Goal: Task Accomplishment & Management: Use online tool/utility

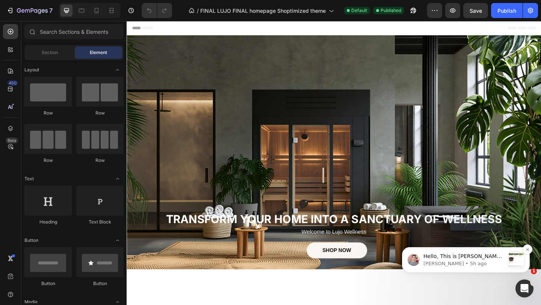
click at [445, 252] on div "Hello, This is [PERSON_NAME] from GemPages Support, joining the loop to deliver…" at bounding box center [463, 257] width 83 height 10
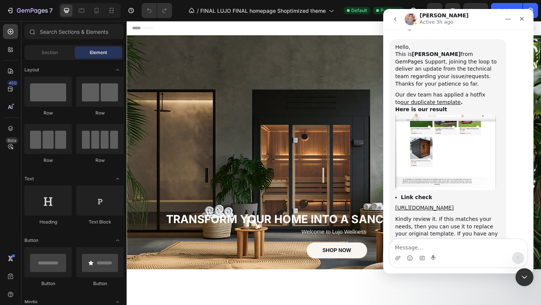
scroll to position [916, 0]
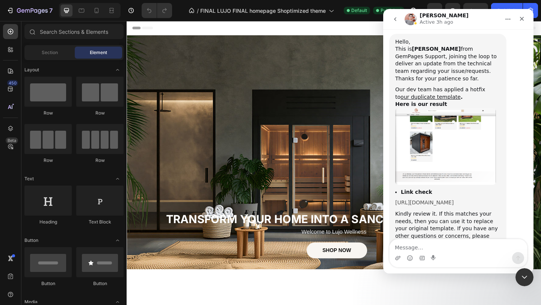
click at [444, 199] on link "[URL][DOMAIN_NAME]" at bounding box center [424, 202] width 59 height 6
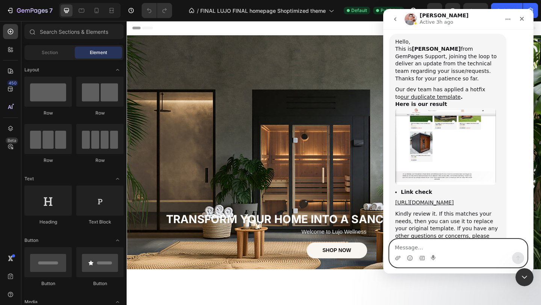
click at [419, 250] on textarea "Message…" at bounding box center [457, 245] width 137 height 13
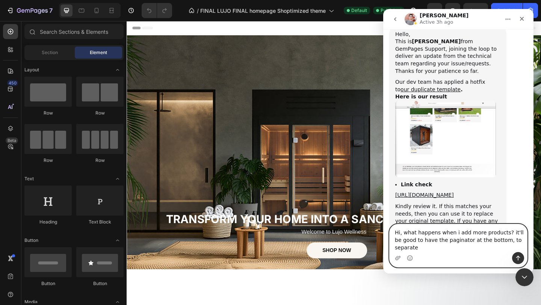
scroll to position [931, 0]
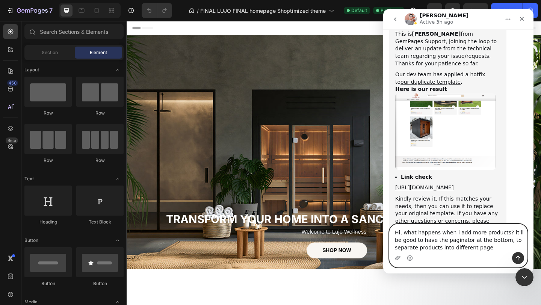
type textarea "Hi, what happens when i add more products? it'll be good to have the paginator …"
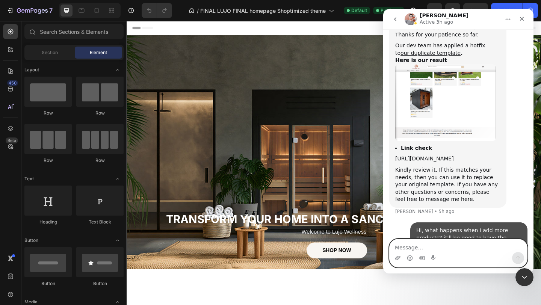
scroll to position [948, 0]
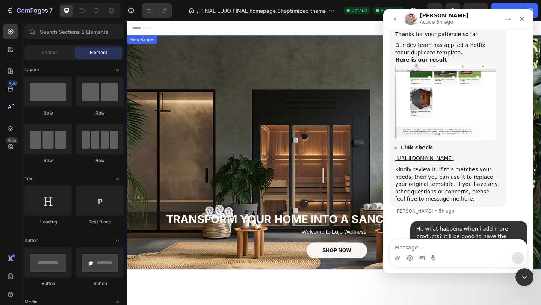
click at [334, 80] on div "Background Image" at bounding box center [352, 163] width 451 height 255
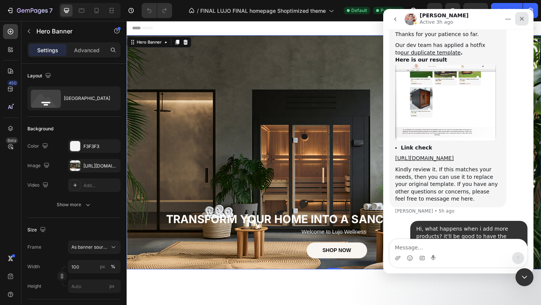
click at [519, 20] on icon "Close" at bounding box center [522, 19] width 6 height 6
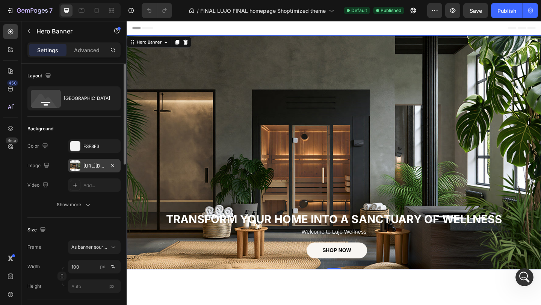
click at [88, 169] on div "[URL][DOMAIN_NAME]" at bounding box center [94, 166] width 53 height 14
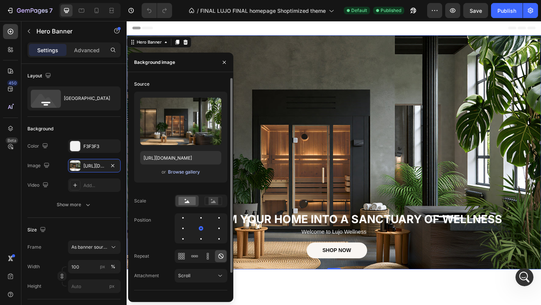
click at [175, 171] on div "Browse gallery" at bounding box center [184, 172] width 32 height 7
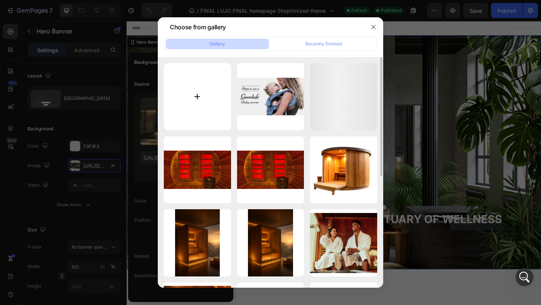
click at [214, 72] on input "file" at bounding box center [197, 96] width 67 height 67
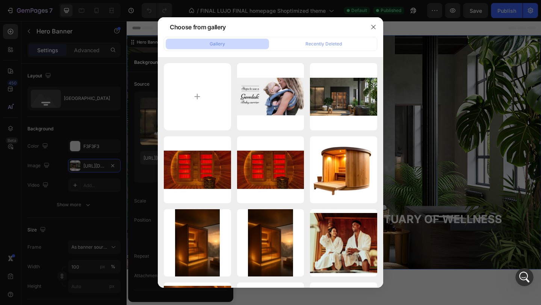
click at [430, 171] on div at bounding box center [270, 152] width 541 height 305
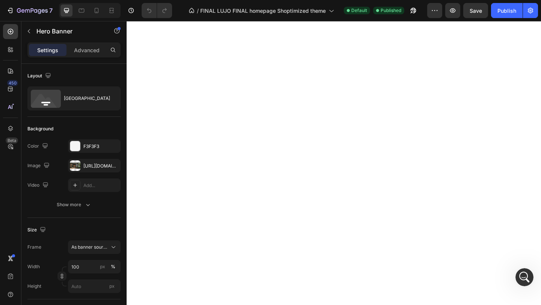
scroll to position [0, 0]
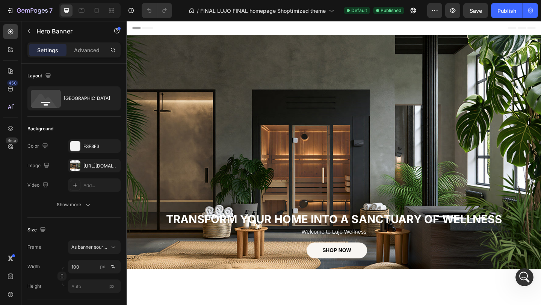
click at [222, 204] on div "Background Image" at bounding box center [352, 163] width 451 height 255
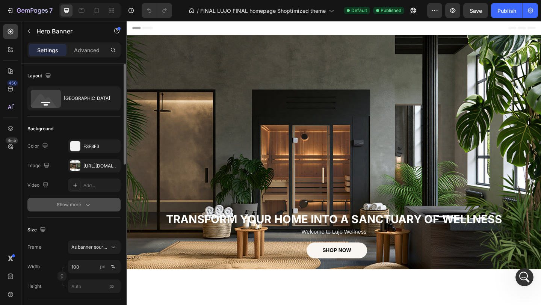
click at [78, 205] on div "Show more" at bounding box center [74, 205] width 35 height 8
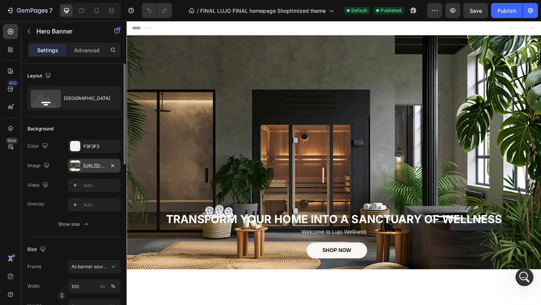
click at [97, 171] on div "[URL][DOMAIN_NAME]" at bounding box center [94, 166] width 53 height 14
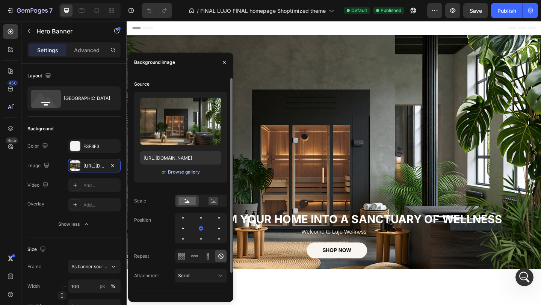
click at [190, 174] on div "Browse gallery" at bounding box center [184, 172] width 32 height 7
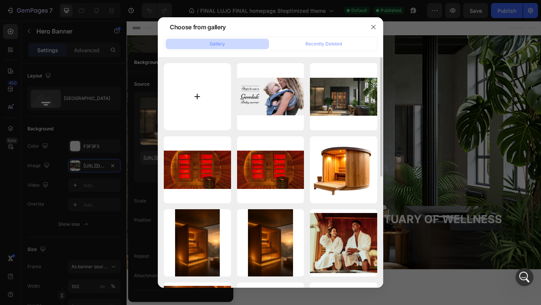
click at [200, 109] on input "file" at bounding box center [197, 96] width 67 height 67
type input "C:\fakepath\magnifics_upscale-xWgxMC9gLRPIrUWnU0zp-final-lujo-homepage-banner.p…"
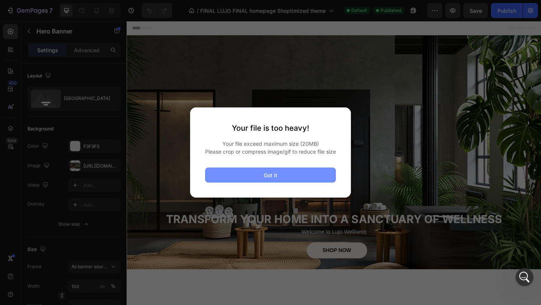
click at [283, 174] on button "Got it" at bounding box center [270, 175] width 131 height 15
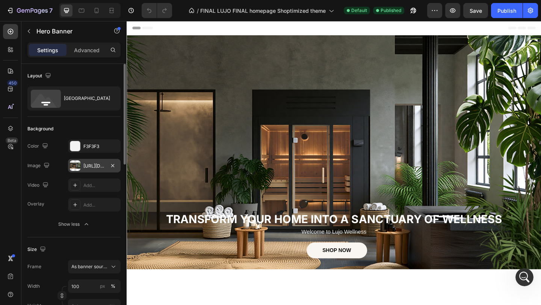
click at [92, 166] on div "[URL][DOMAIN_NAME]" at bounding box center [94, 166] width 22 height 7
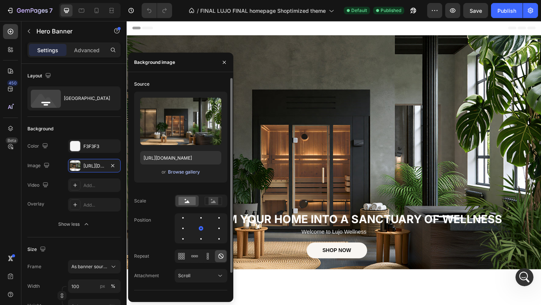
click at [189, 170] on div "Browse gallery" at bounding box center [184, 172] width 32 height 7
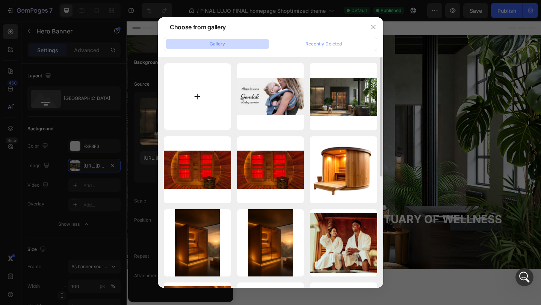
click at [225, 108] on input "file" at bounding box center [197, 96] width 67 height 67
type input "C:\fakepath\magnifics_upscale-xWgxMC9gLRPIrUWnU0zp-final-lujo-homepage-banner.p…"
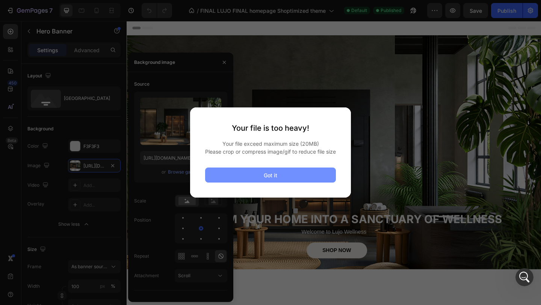
click at [267, 179] on div "Got it" at bounding box center [271, 175] width 14 height 8
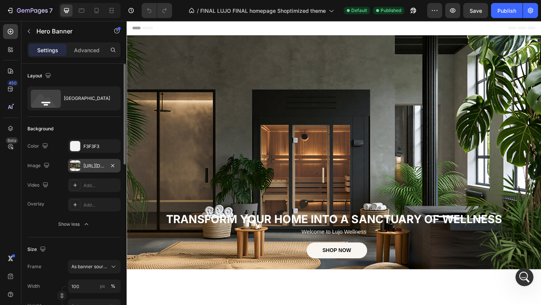
click at [100, 171] on div "[URL][DOMAIN_NAME]" at bounding box center [94, 166] width 53 height 14
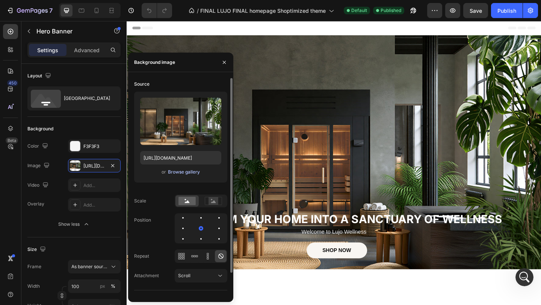
click at [177, 171] on div "Browse gallery" at bounding box center [184, 172] width 32 height 7
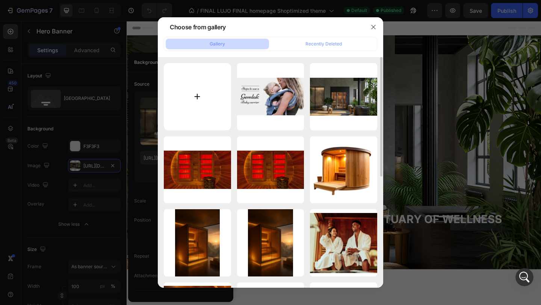
click at [199, 120] on input "file" at bounding box center [197, 96] width 67 height 67
type input "C:\fakepath\magnifics_upscale-xWgxMC9gLRPIrUWnU0zp-final-lujo-homepage-banner (…"
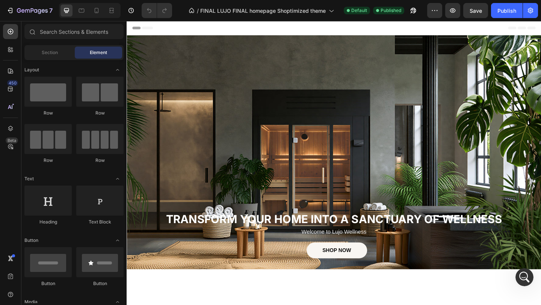
click at [317, 27] on div "Header" at bounding box center [352, 28] width 439 height 15
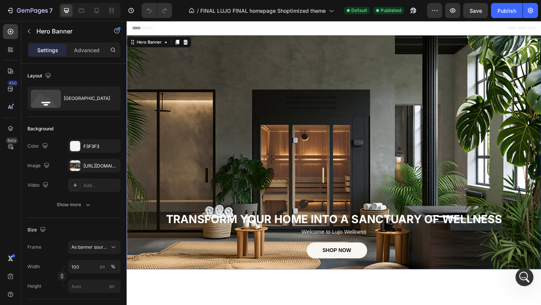
click at [257, 91] on div "Background Image" at bounding box center [352, 163] width 451 height 255
click at [102, 167] on div "https://cdn.shopify.com/s/files/1/0898/3874/7979/files/gempages_549777158432621…" at bounding box center [94, 166] width 22 height 7
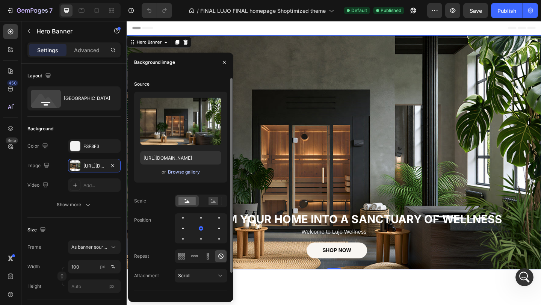
click at [178, 172] on div "Browse gallery" at bounding box center [184, 172] width 32 height 7
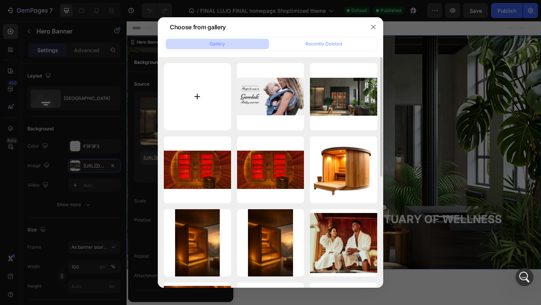
click at [201, 97] on input "file" at bounding box center [197, 96] width 67 height 67
type input "C:\fakepath\magnifics_upscale-xWgxMC9gLRPIrUWnU0zp-final-lujo-homepage-banner (…"
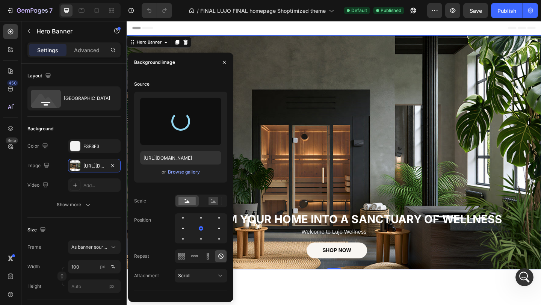
type input "https://cdn.shopify.com/s/files/1/0898/3874/7979/files/gempages_549777158432621…"
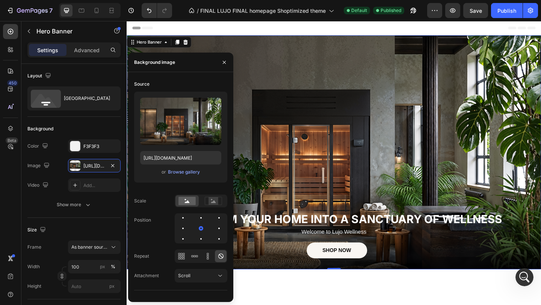
click at [386, 136] on div "Background Image" at bounding box center [352, 163] width 451 height 255
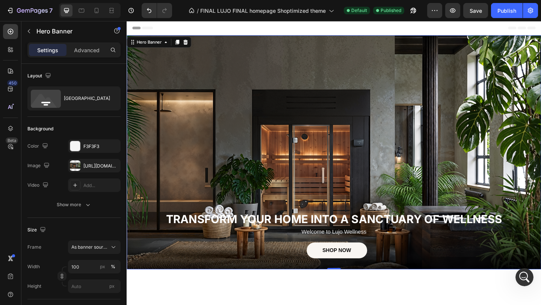
click at [360, 73] on div "Background Image" at bounding box center [352, 163] width 451 height 255
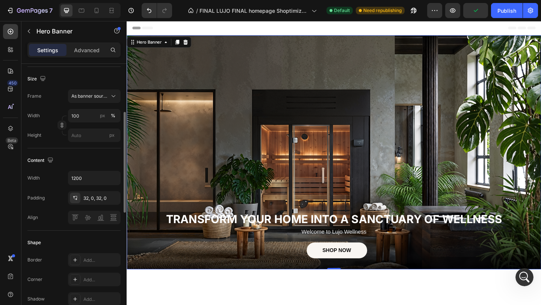
scroll to position [155, 0]
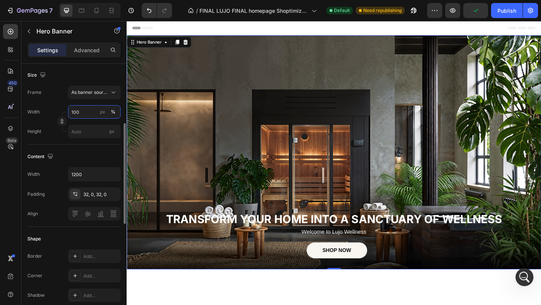
click at [84, 110] on input "100" at bounding box center [94, 112] width 53 height 14
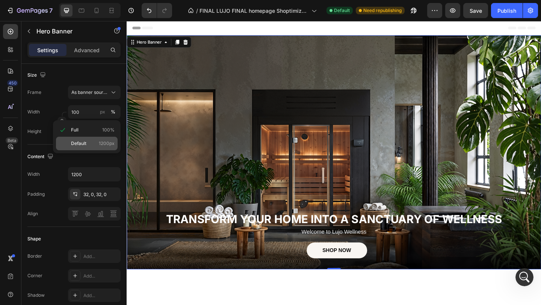
click at [84, 143] on span "Default" at bounding box center [78, 143] width 15 height 7
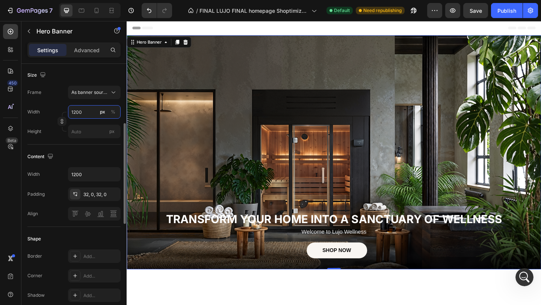
click at [87, 118] on input "1200" at bounding box center [94, 112] width 53 height 14
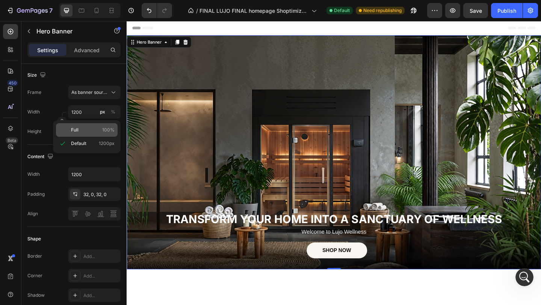
click at [89, 129] on p "Full 100%" at bounding box center [93, 130] width 44 height 7
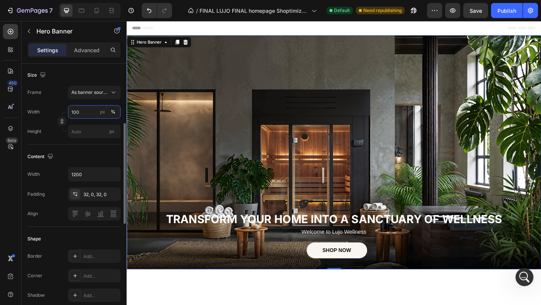
click at [89, 118] on input "100" at bounding box center [94, 112] width 53 height 14
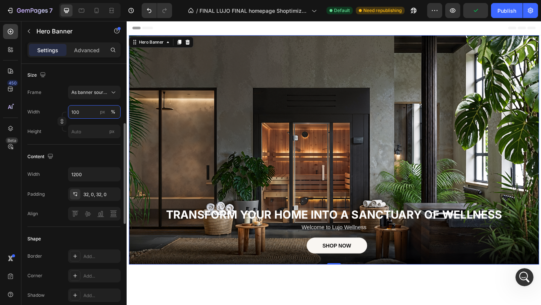
type input "99"
click at [88, 59] on div "Settings Advanced" at bounding box center [73, 52] width 105 height 21
click at [88, 54] on div "Advanced" at bounding box center [87, 50] width 38 height 12
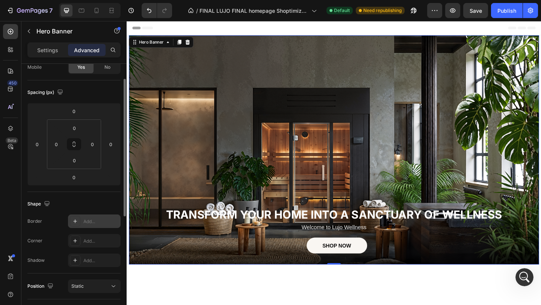
scroll to position [53, 0]
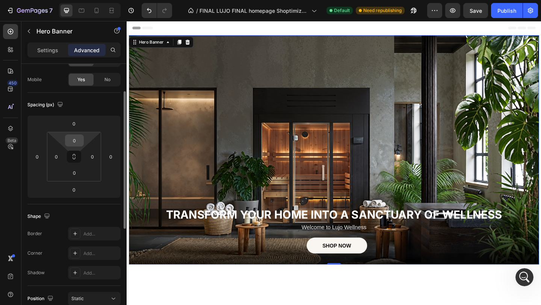
click at [80, 137] on input "0" at bounding box center [74, 140] width 15 height 11
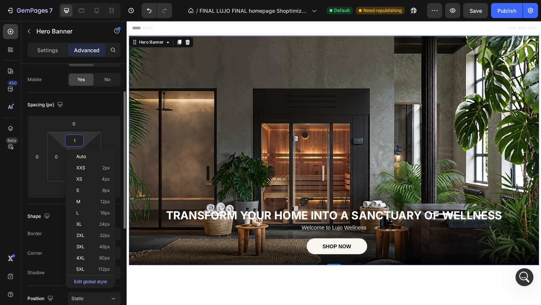
type input "0"
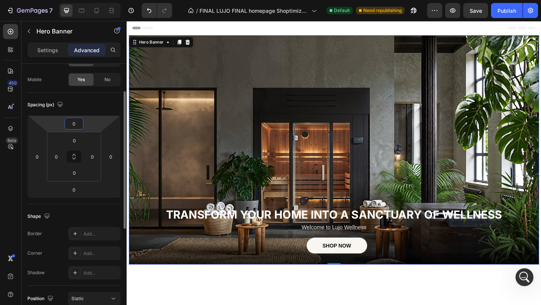
click at [78, 124] on input "0" at bounding box center [73, 123] width 15 height 11
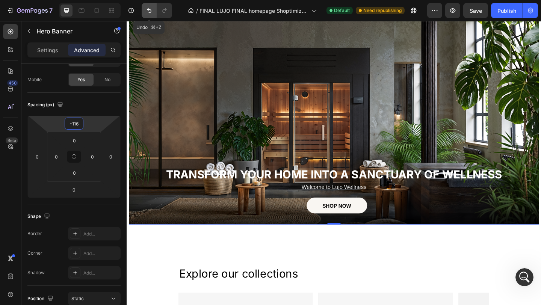
click at [145, 3] on button "Undo/Redo" at bounding box center [149, 10] width 15 height 15
click at [145, 10] on icon "Undo/Redo" at bounding box center [149, 11] width 8 height 8
type input "0"
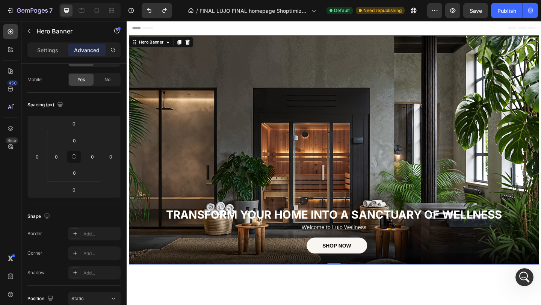
click at [279, 75] on div "Background Image" at bounding box center [352, 160] width 446 height 249
click at [244, 81] on div "Background Image" at bounding box center [352, 160] width 446 height 249
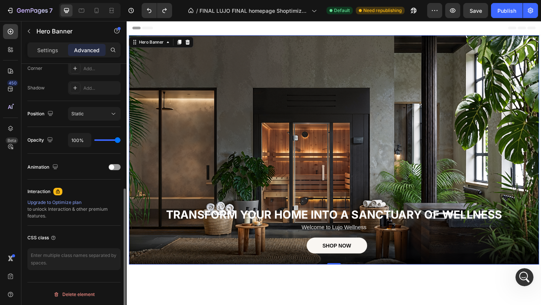
scroll to position [234, 0]
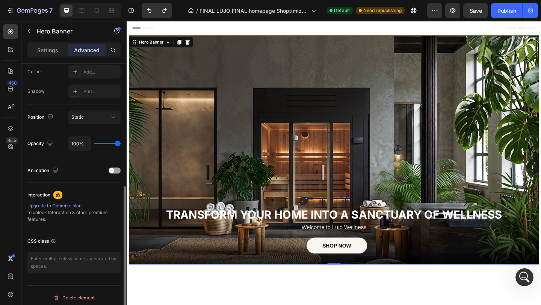
click at [103, 145] on div "100%" at bounding box center [94, 143] width 53 height 14
click at [108, 142] on div "100%" at bounding box center [94, 143] width 53 height 14
type input "88%"
type input "88"
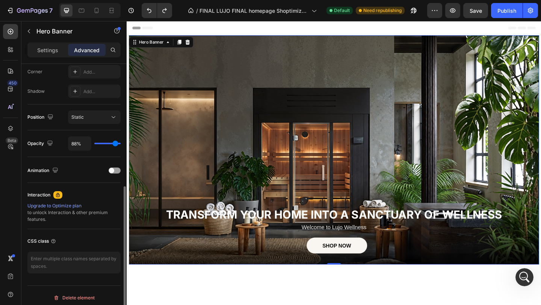
type input "61%"
type input "61"
type input "56%"
type input "56"
type input "43%"
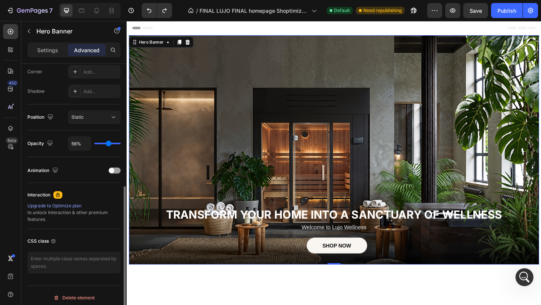
type input "43"
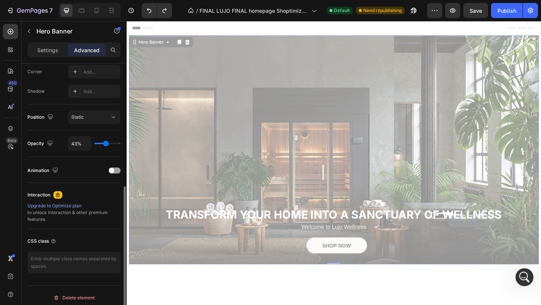
type input "42%"
drag, startPoint x: 116, startPoint y: 145, endPoint x: 106, endPoint y: 146, distance: 10.2
type input "42"
click at [106, 144] on input "range" at bounding box center [107, 144] width 26 height 2
type input "43%"
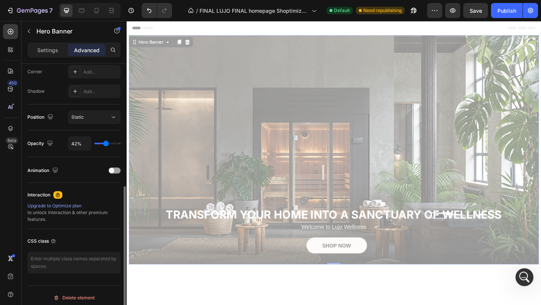
type input "43"
type input "47%"
type input "47"
type input "51%"
type input "51"
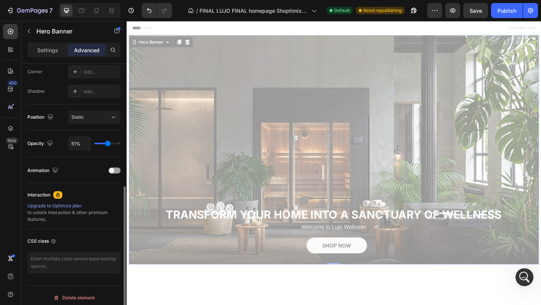
type input "54%"
type input "54"
type input "57%"
type input "57"
type input "61%"
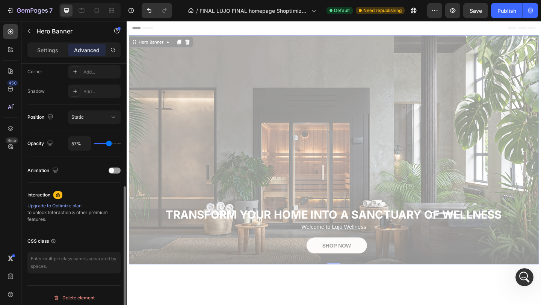
type input "61"
type input "64%"
type input "64"
type input "66%"
type input "66"
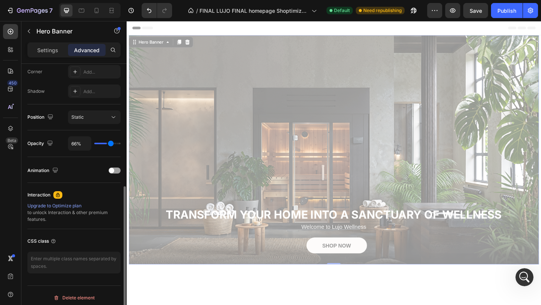
type input "70%"
type input "70"
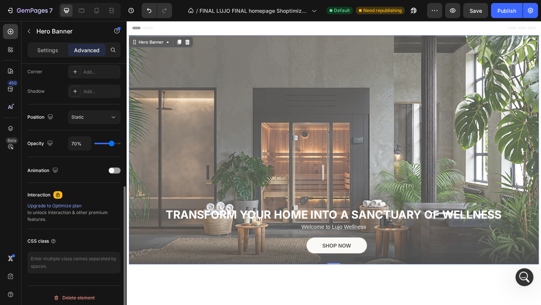
type input "73%"
type input "73"
type input "76%"
type input "76"
type input "78%"
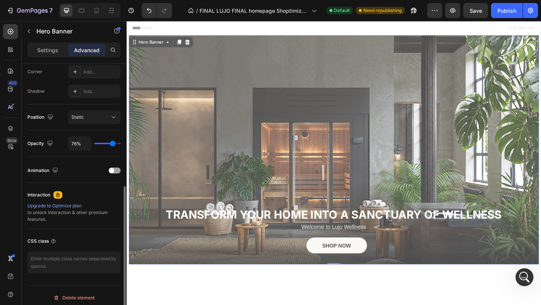
type input "78"
type input "81%"
type input "81"
type input "84%"
type input "84"
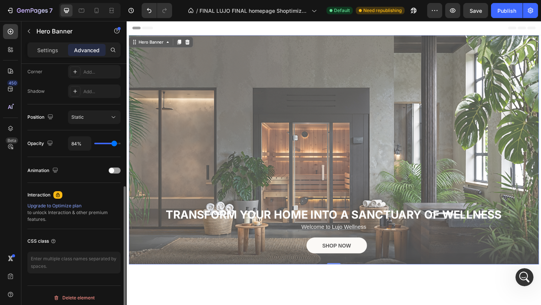
type input "86%"
type input "86"
type input "88%"
type input "88"
type input "89%"
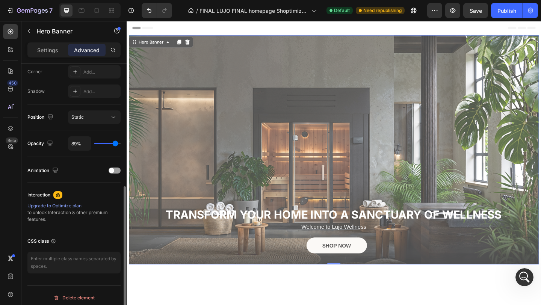
drag, startPoint x: 106, startPoint y: 146, endPoint x: 115, endPoint y: 145, distance: 9.5
type input "88"
click at [115, 144] on input "range" at bounding box center [107, 144] width 26 height 2
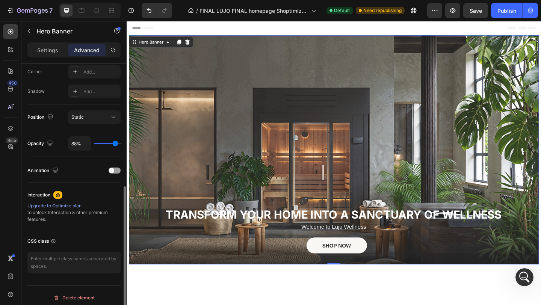
type input "89%"
type input "89"
type input "93%"
type input "93"
type input "94%"
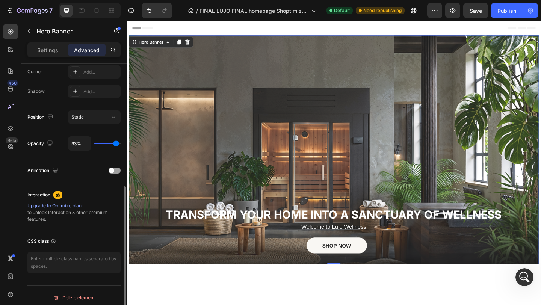
type input "94"
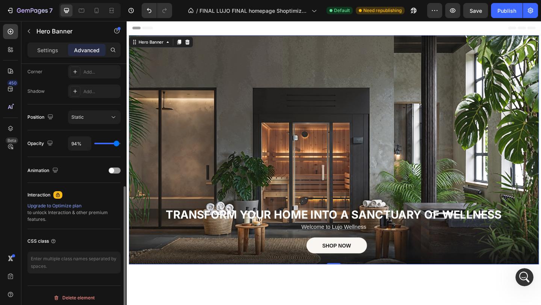
type input "96%"
type input "96"
type input "98%"
type input "98"
type input "100%"
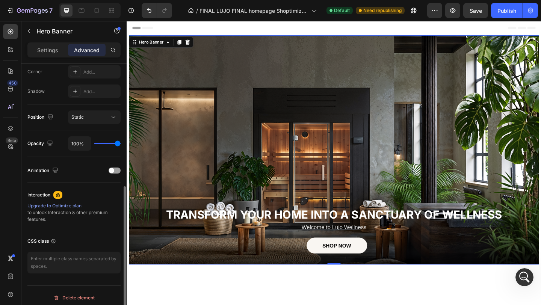
drag, startPoint x: 115, startPoint y: 145, endPoint x: 131, endPoint y: 146, distance: 16.6
type input "100"
click at [121, 144] on input "range" at bounding box center [107, 144] width 26 height 2
click at [499, 16] on button "Publish" at bounding box center [507, 10] width 32 height 15
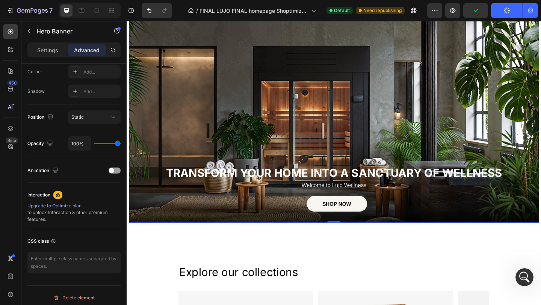
scroll to position [46, 0]
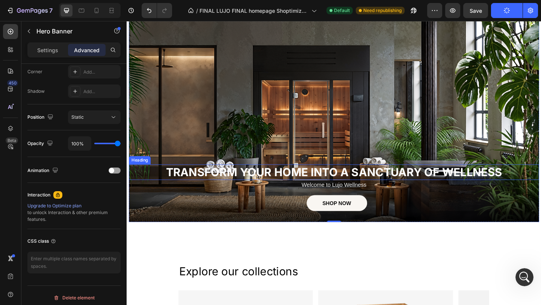
click at [414, 187] on strong "TRANSFORM YOUR HOME INTO A SANCTUARY OF WELLNESS" at bounding box center [351, 185] width 365 height 15
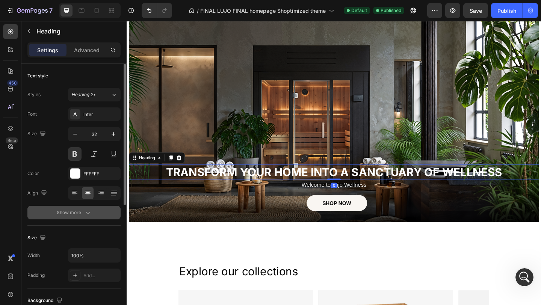
click at [95, 209] on button "Show more" at bounding box center [73, 213] width 93 height 14
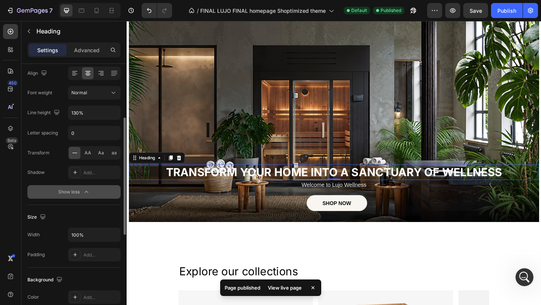
scroll to position [120, 0]
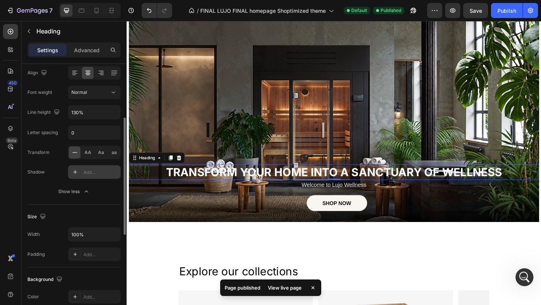
click at [78, 177] on div at bounding box center [75, 172] width 11 height 11
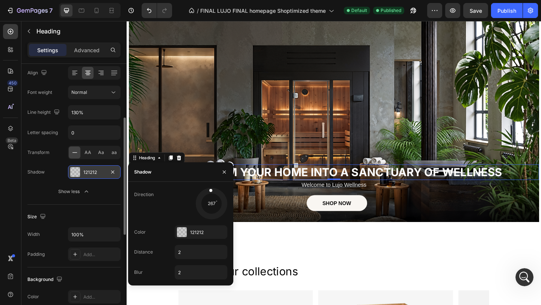
drag, startPoint x: 207, startPoint y: 211, endPoint x: 212, endPoint y: 182, distance: 29.7
click at [212, 182] on div "Direction 267 Color 121212 Distance 2 Blur 2" at bounding box center [180, 234] width 105 height 104
click at [211, 187] on div "Direction 274 Color 121212 Distance 2 Blur 2" at bounding box center [180, 234] width 105 height 104
click at [184, 230] on div at bounding box center [182, 232] width 10 height 10
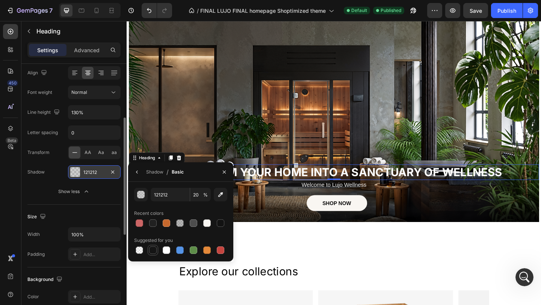
click at [154, 250] on div at bounding box center [153, 250] width 8 height 8
type input "151515"
type input "100"
click at [139, 175] on button "button" at bounding box center [137, 172] width 12 height 12
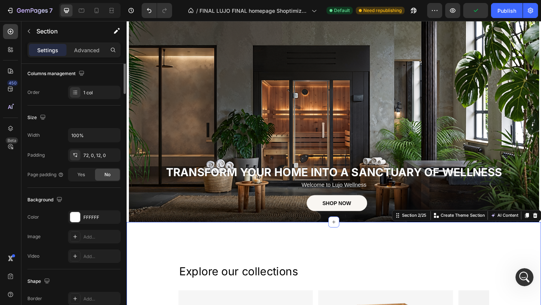
scroll to position [0, 0]
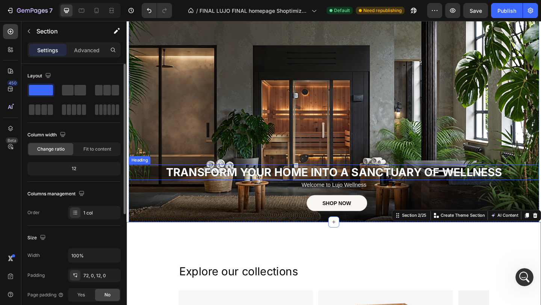
click at [294, 184] on strong "TRANSFORM YOUR HOME INTO A SANCTUARY OF WELLNESS" at bounding box center [351, 185] width 365 height 15
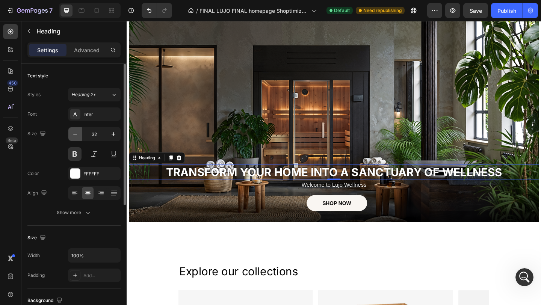
click at [81, 136] on button "button" at bounding box center [75, 134] width 14 height 14
click at [80, 136] on button "button" at bounding box center [75, 134] width 14 height 14
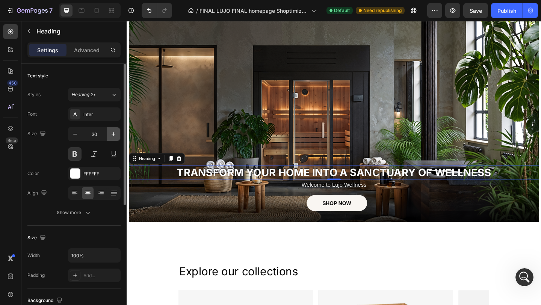
click at [111, 137] on icon "button" at bounding box center [114, 134] width 8 height 8
type input "32"
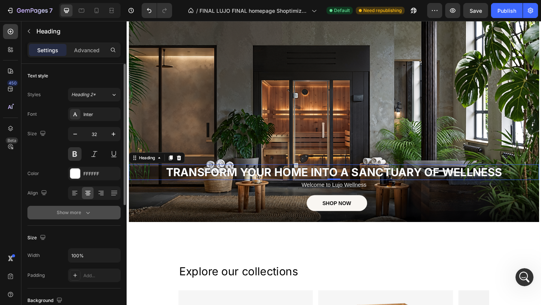
click at [85, 208] on button "Show more" at bounding box center [73, 213] width 93 height 14
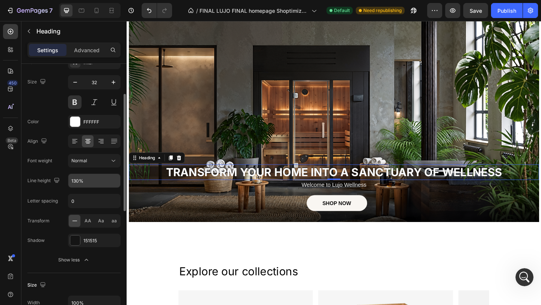
scroll to position [58, 0]
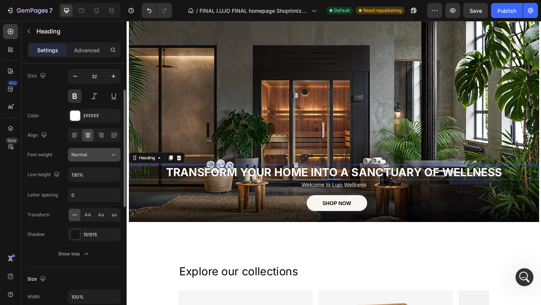
click at [106, 158] on button "Normal" at bounding box center [94, 155] width 53 height 14
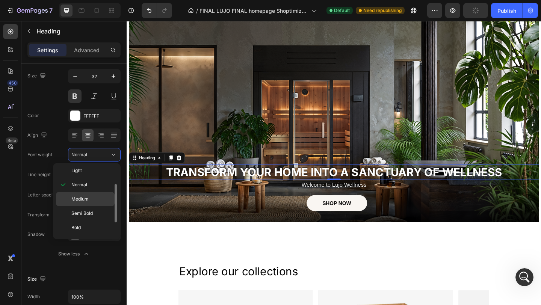
scroll to position [33, 0]
click at [88, 228] on p "Bold" at bounding box center [91, 226] width 40 height 7
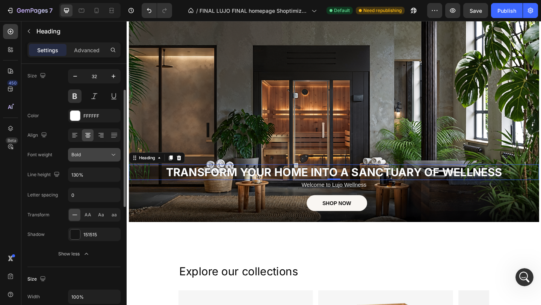
click at [104, 159] on button "Bold" at bounding box center [94, 155] width 53 height 14
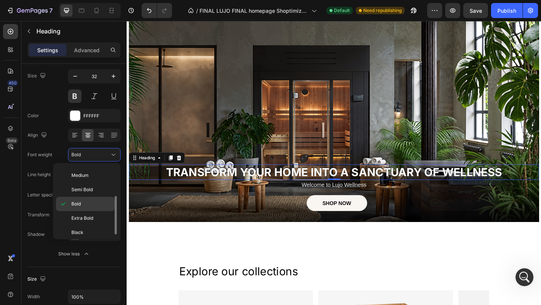
scroll to position [58, 0]
click at [96, 226] on p "Black" at bounding box center [91, 229] width 40 height 7
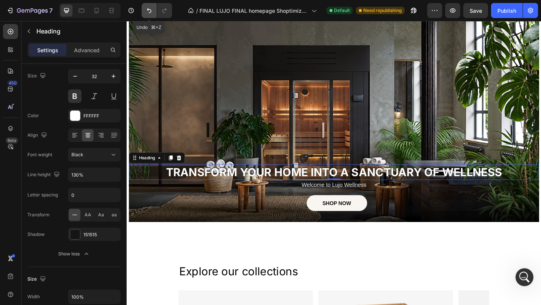
click at [148, 15] on button "Undo/Redo" at bounding box center [149, 10] width 15 height 15
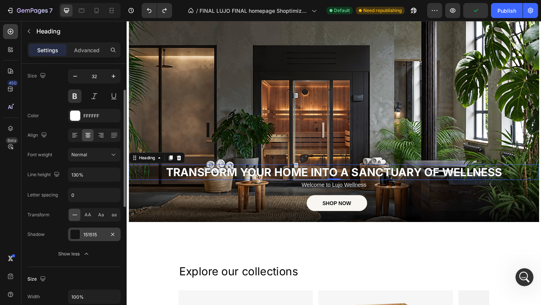
click at [78, 238] on div at bounding box center [75, 234] width 10 height 10
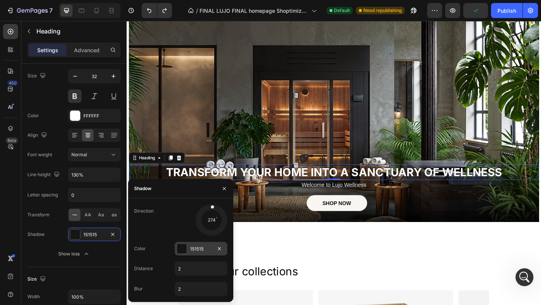
click at [182, 249] on div at bounding box center [182, 249] width 10 height 10
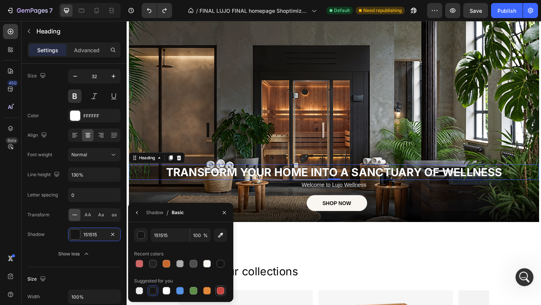
click at [221, 291] on div at bounding box center [221, 291] width 8 height 8
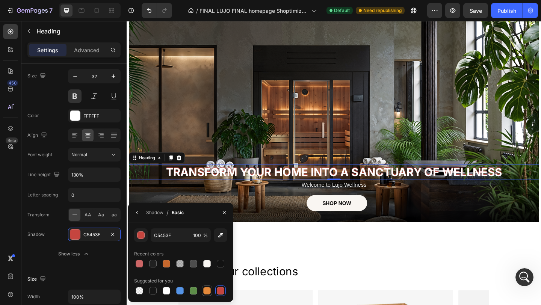
click at [209, 293] on div at bounding box center [207, 291] width 8 height 8
click at [142, 292] on div at bounding box center [140, 291] width 8 height 8
type input "000000"
type input "0"
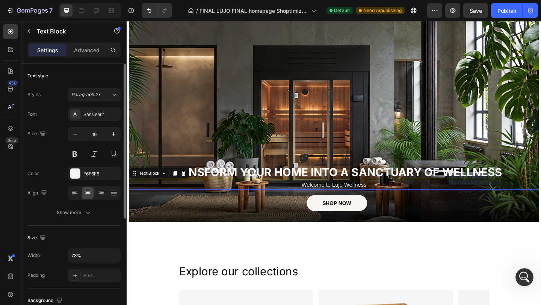
click at [254, 198] on div "Welcome to Lujo Wellness" at bounding box center [352, 199] width 206 height 11
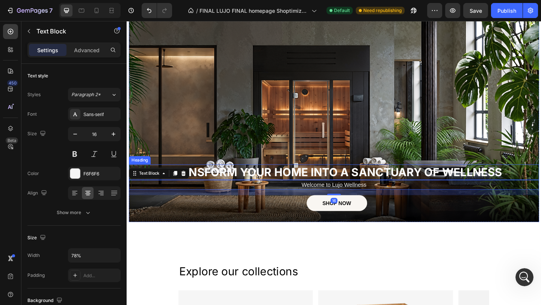
click at [257, 187] on strong "TRANSFORM YOUR HOME INTO A SANCTUARY OF WELLNESS" at bounding box center [351, 185] width 365 height 15
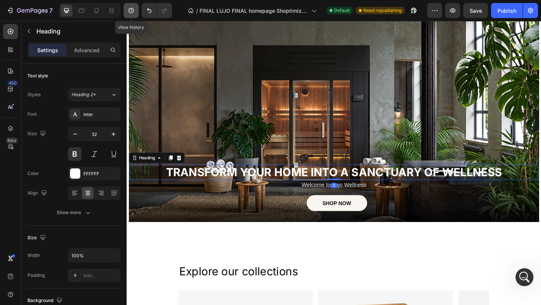
click at [133, 11] on icon "button" at bounding box center [130, 10] width 5 height 5
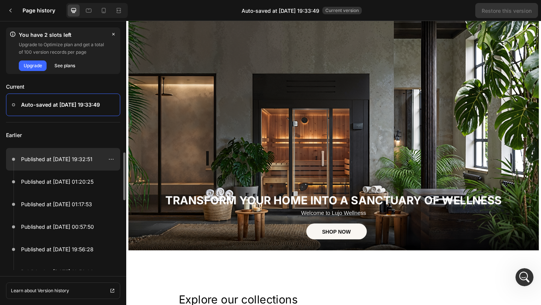
click at [79, 170] on div at bounding box center [63, 159] width 114 height 23
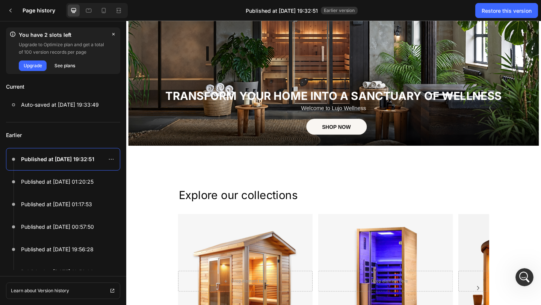
scroll to position [119, 0]
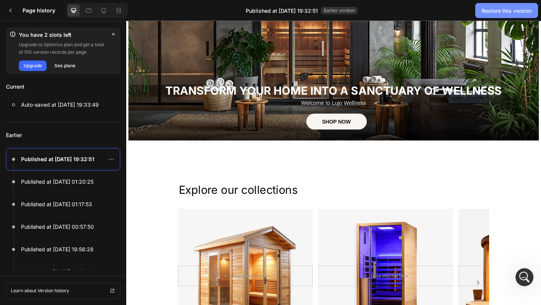
click at [494, 11] on div "Restore this version" at bounding box center [506, 11] width 50 height 8
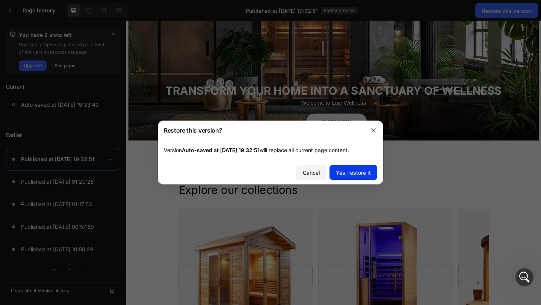
click at [353, 171] on div "Yes, restore it" at bounding box center [353, 173] width 35 height 8
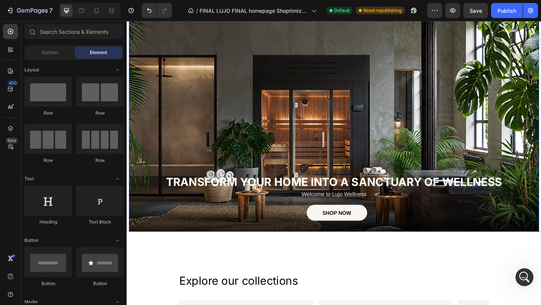
scroll to position [0, 0]
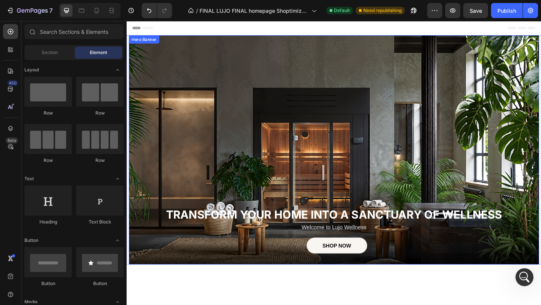
click at [266, 65] on div "Background Image" at bounding box center [352, 160] width 446 height 249
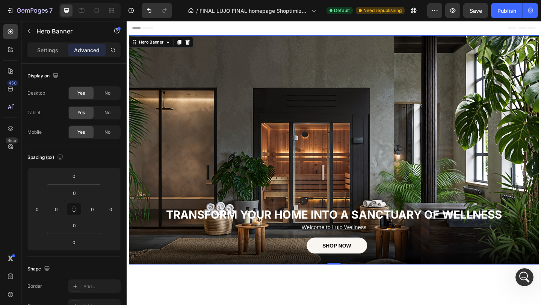
click at [278, 63] on div "Background Image" at bounding box center [352, 160] width 446 height 249
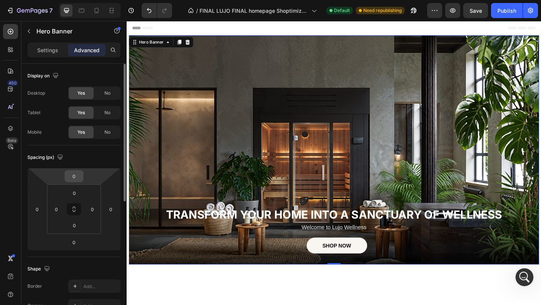
click at [80, 175] on input "0" at bounding box center [73, 176] width 15 height 11
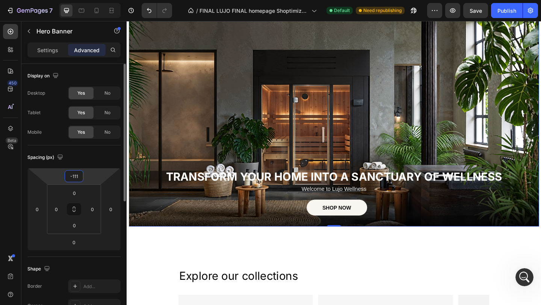
type input "-112"
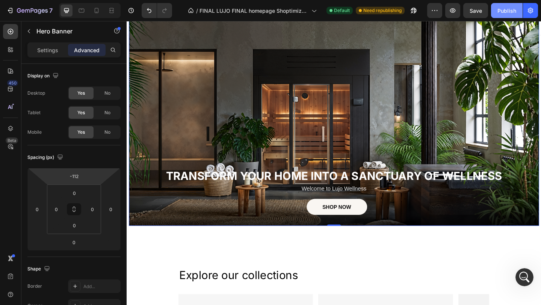
click at [507, 11] on div "Publish" at bounding box center [506, 11] width 19 height 8
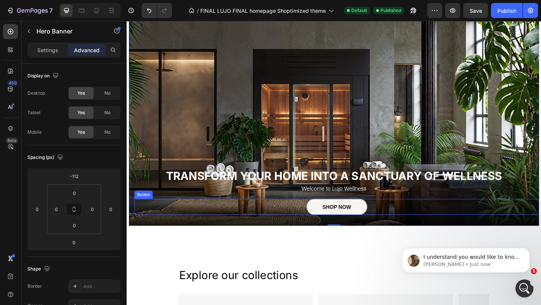
scroll to position [1090, 0]
click at [487, 262] on p "Abraham • Just now" at bounding box center [471, 264] width 97 height 7
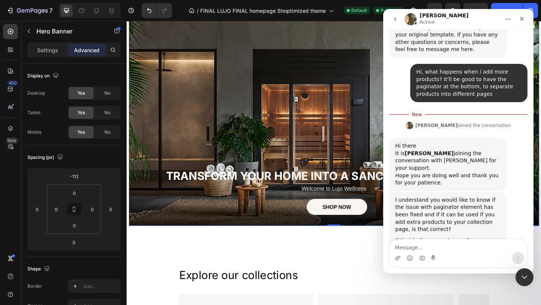
scroll to position [1102, 0]
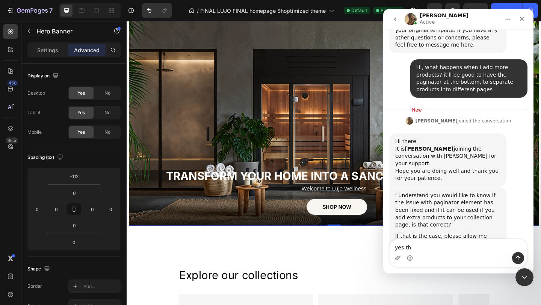
type textarea "yes thx"
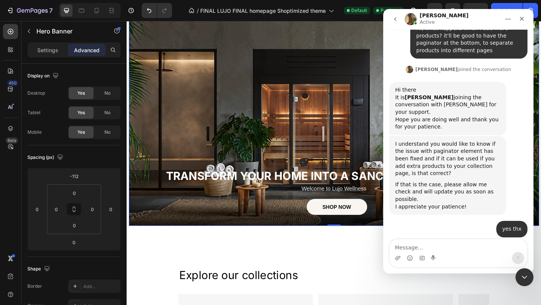
scroll to position [1142, 0]
click at [397, 18] on icon "go back" at bounding box center [395, 19] width 6 height 6
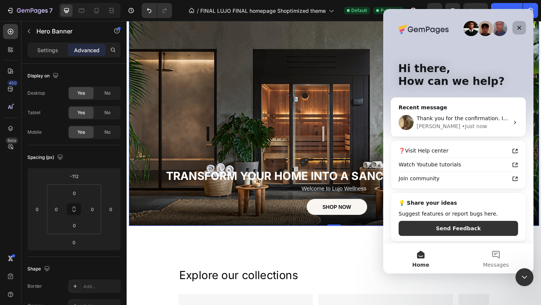
click at [518, 27] on icon "Close" at bounding box center [519, 28] width 4 height 4
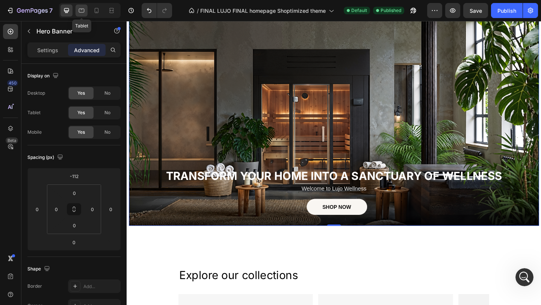
click at [77, 11] on div at bounding box center [81, 11] width 12 height 12
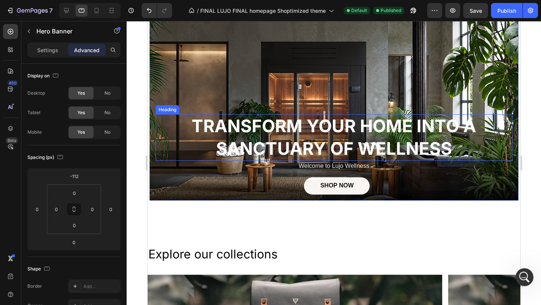
click at [321, 134] on strong "TRANSFORM YOUR HOME INTO A SANCTUARY OF WELLNESS" at bounding box center [333, 137] width 284 height 44
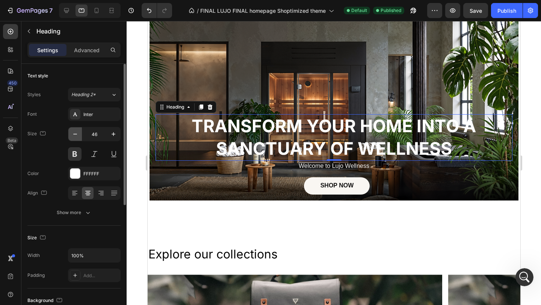
click at [77, 133] on icon "button" at bounding box center [75, 134] width 8 height 8
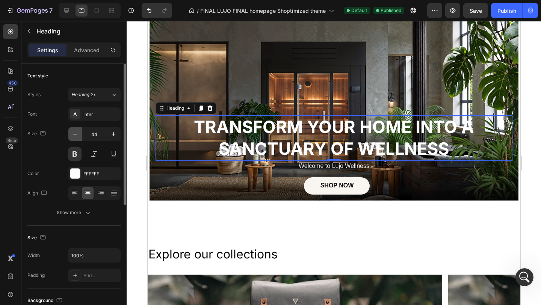
click at [77, 133] on icon "button" at bounding box center [75, 134] width 8 height 8
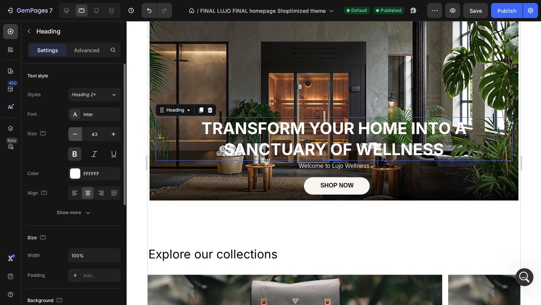
click at [77, 133] on icon "button" at bounding box center [75, 134] width 8 height 8
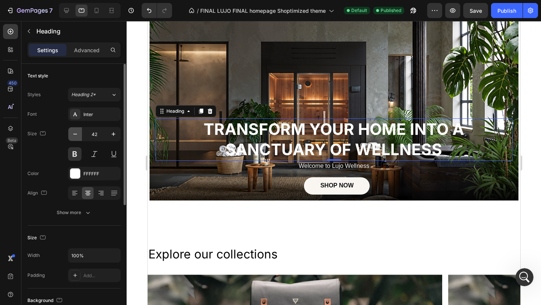
click at [77, 133] on icon "button" at bounding box center [75, 134] width 8 height 8
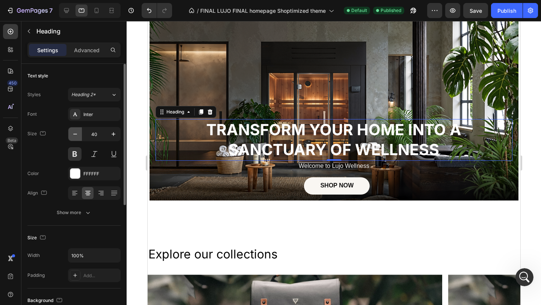
click at [77, 133] on icon "button" at bounding box center [75, 134] width 8 height 8
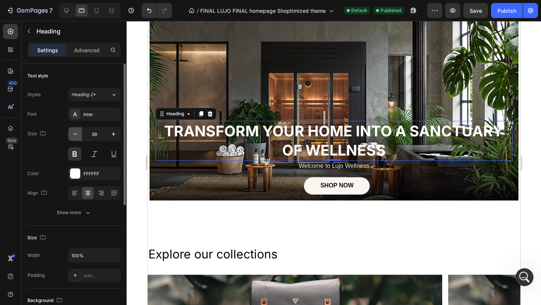
click at [77, 133] on icon "button" at bounding box center [75, 134] width 8 height 8
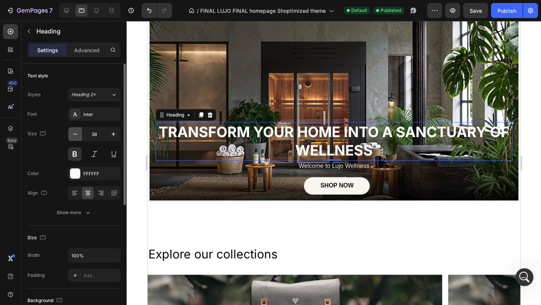
click at [77, 133] on icon "button" at bounding box center [75, 134] width 8 height 8
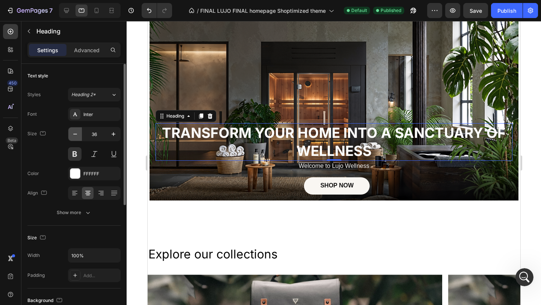
click at [77, 133] on icon "button" at bounding box center [75, 134] width 8 height 8
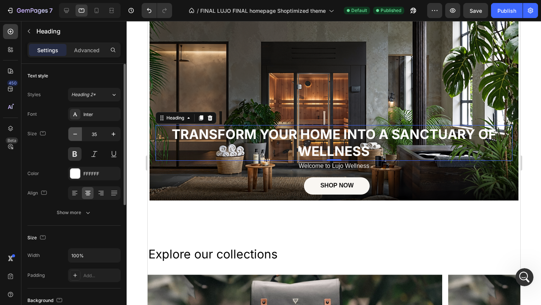
click at [77, 133] on icon "button" at bounding box center [75, 134] width 8 height 8
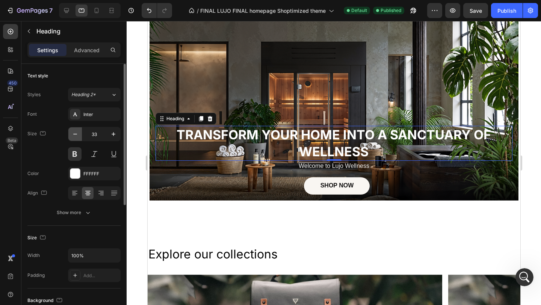
click at [77, 133] on icon "button" at bounding box center [75, 134] width 8 height 8
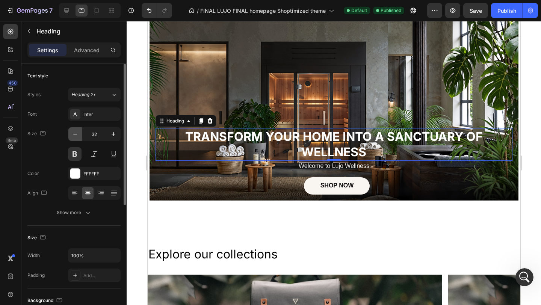
click at [77, 133] on icon "button" at bounding box center [75, 134] width 8 height 8
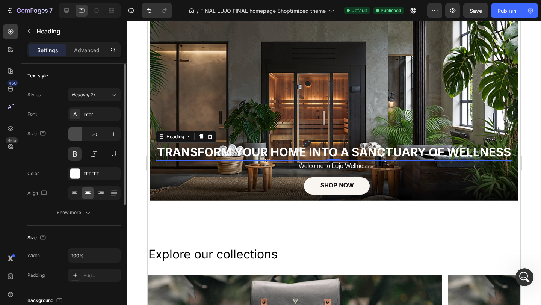
click at [77, 133] on icon "button" at bounding box center [75, 134] width 8 height 8
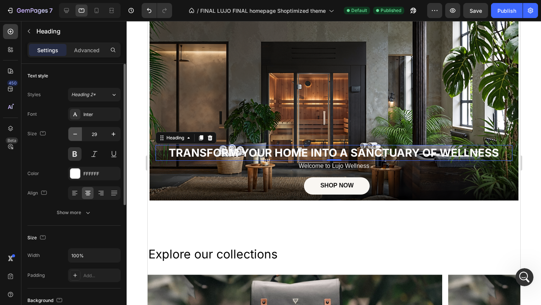
click at [77, 133] on icon "button" at bounding box center [75, 134] width 8 height 8
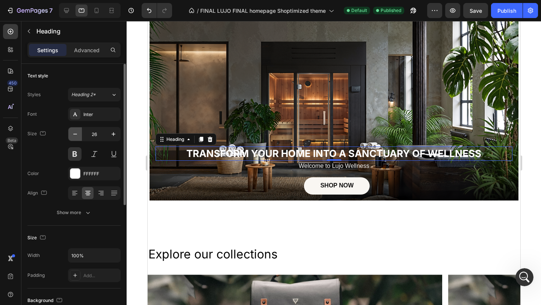
click at [79, 139] on button "button" at bounding box center [75, 134] width 14 height 14
type input "24"
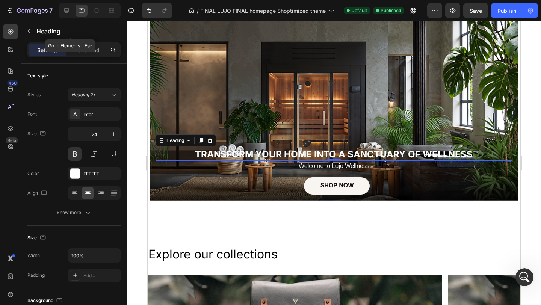
click at [81, 41] on div "Heading" at bounding box center [70, 31] width 98 height 21
click at [86, 49] on p "Advanced" at bounding box center [87, 50] width 26 height 8
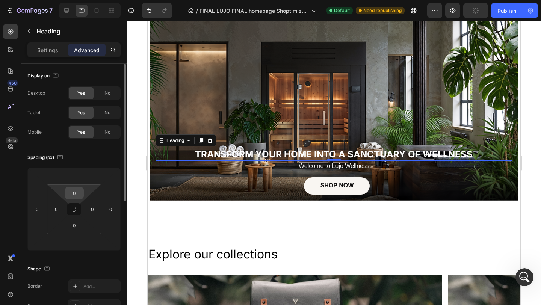
click at [79, 188] on input "0" at bounding box center [74, 192] width 15 height 11
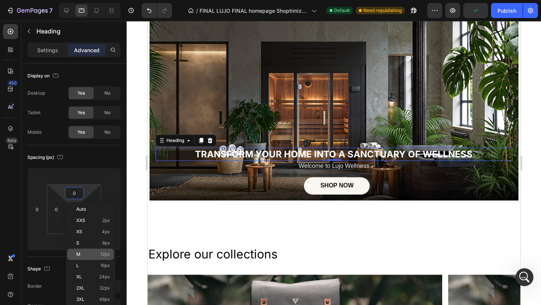
click at [97, 259] on div "M 12px" at bounding box center [90, 254] width 47 height 11
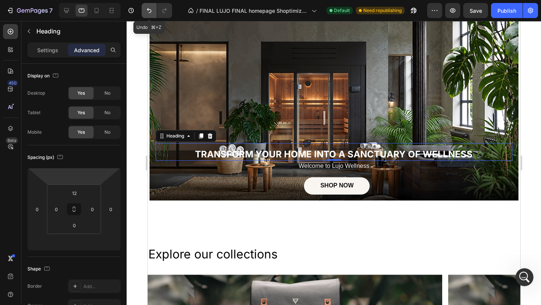
click at [147, 14] on button "Undo/Redo" at bounding box center [149, 10] width 15 height 15
type input "0"
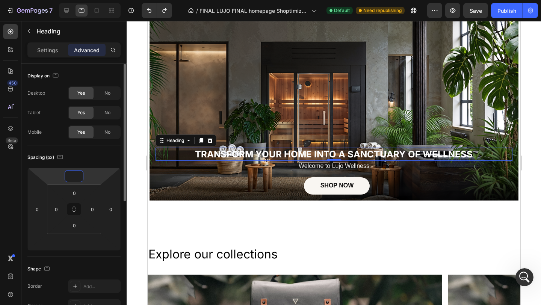
click at [75, 178] on input "number" at bounding box center [73, 176] width 15 height 11
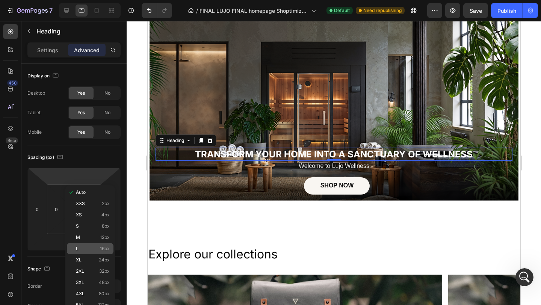
click at [96, 251] on p "L 16px" at bounding box center [93, 248] width 34 height 5
type input "16"
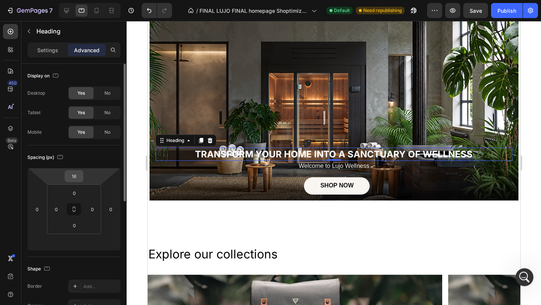
click at [75, 174] on input "16" at bounding box center [73, 176] width 15 height 11
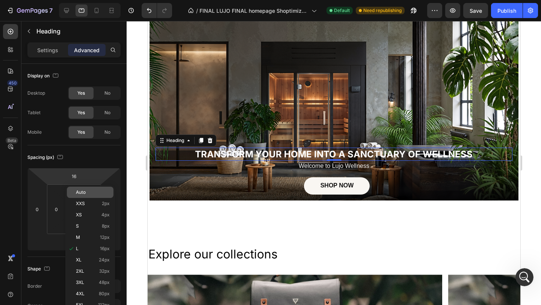
click at [96, 191] on p "Auto" at bounding box center [93, 192] width 34 height 5
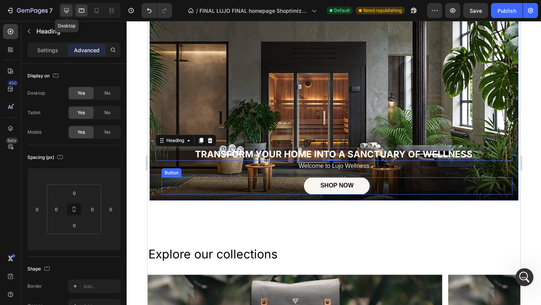
click at [71, 13] on div at bounding box center [66, 11] width 12 height 12
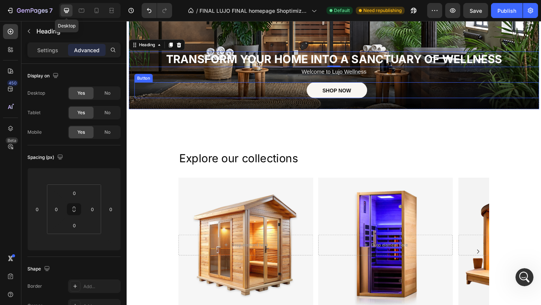
scroll to position [133, 0]
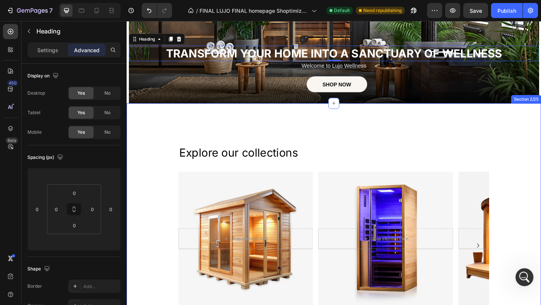
click at [219, 121] on div "Explore our collections Heading Drop element here Hero Banner Traditional sauna…" at bounding box center [352, 240] width 451 height 261
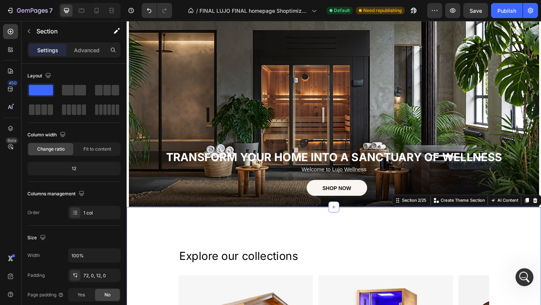
scroll to position [0, 0]
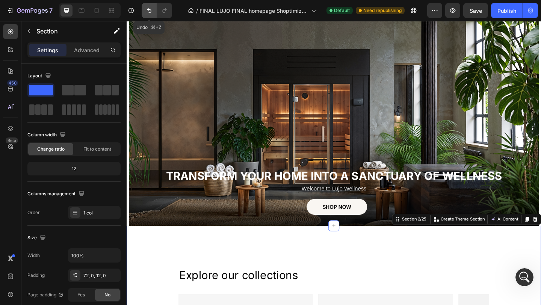
click at [150, 11] on icon "Undo/Redo" at bounding box center [149, 11] width 8 height 8
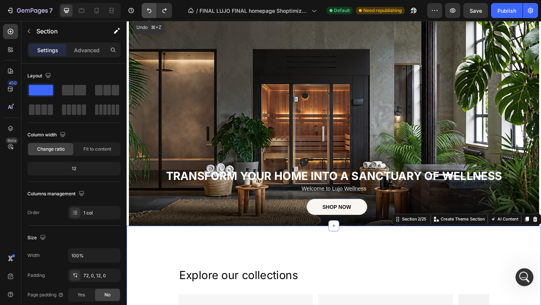
click at [150, 11] on icon "Undo/Redo" at bounding box center [149, 11] width 8 height 8
click at [133, 12] on icon "button" at bounding box center [130, 10] width 5 height 5
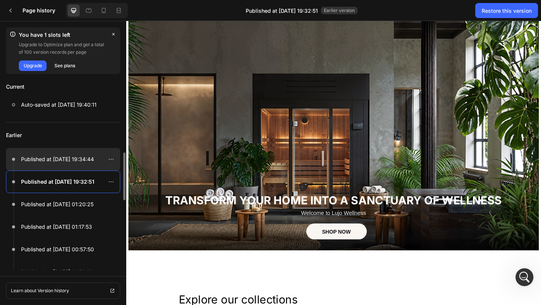
click at [84, 165] on div at bounding box center [63, 159] width 114 height 23
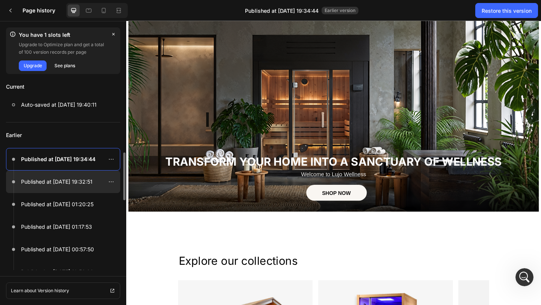
click at [82, 188] on div at bounding box center [63, 182] width 114 height 23
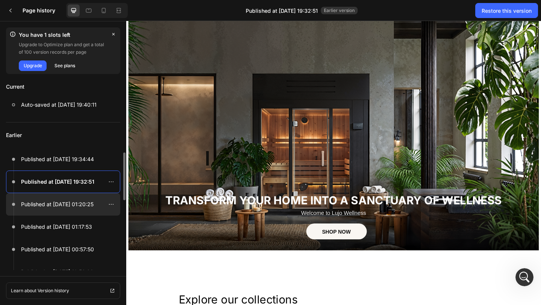
click at [83, 203] on p "Published at Sep 26, 01:20:25" at bounding box center [57, 204] width 72 height 9
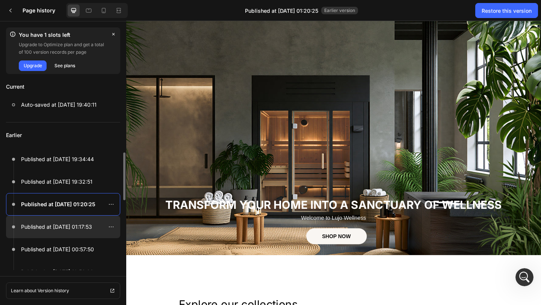
click at [82, 217] on div at bounding box center [63, 227] width 114 height 23
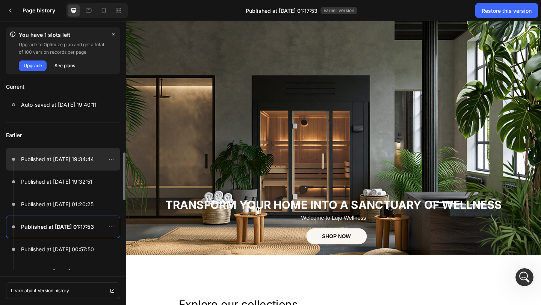
click at [78, 159] on p "Published at Sep 26, 19:34:44" at bounding box center [57, 159] width 73 height 9
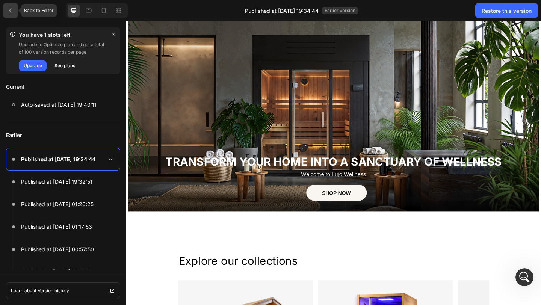
click at [16, 11] on div at bounding box center [10, 10] width 15 height 15
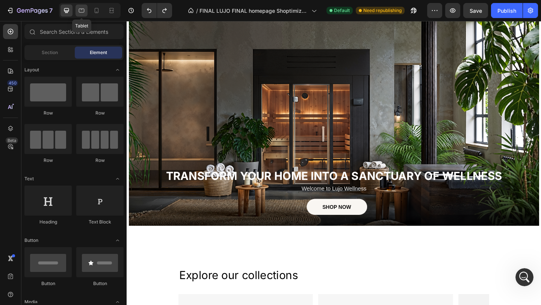
click at [81, 12] on icon at bounding box center [82, 11] width 8 height 8
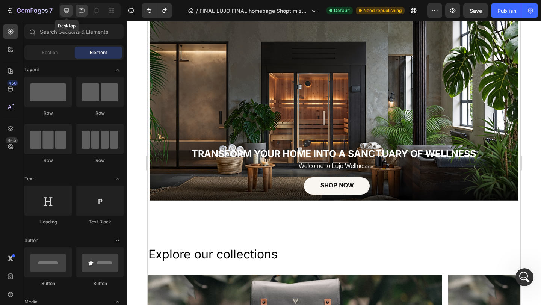
click at [68, 11] on icon at bounding box center [66, 10] width 5 height 5
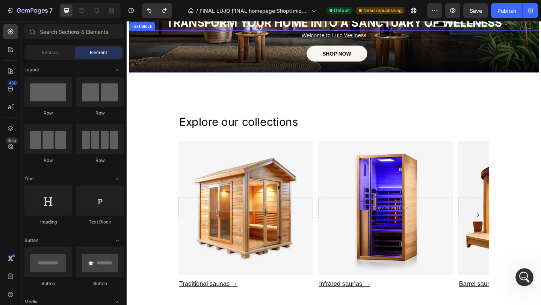
scroll to position [174, 0]
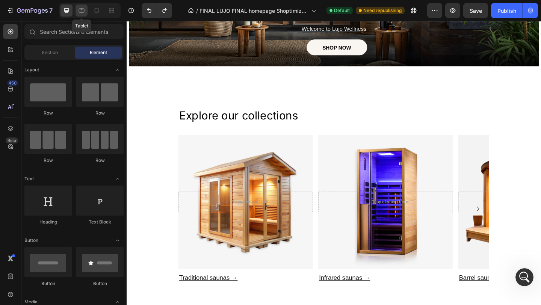
click at [86, 9] on div at bounding box center [81, 11] width 12 height 12
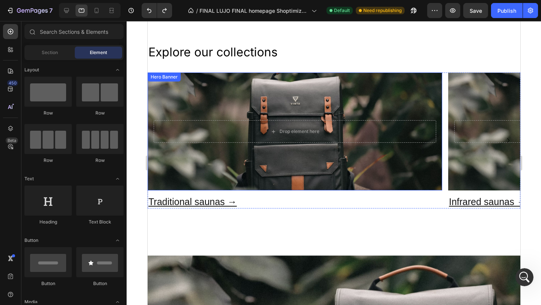
scroll to position [197, 0]
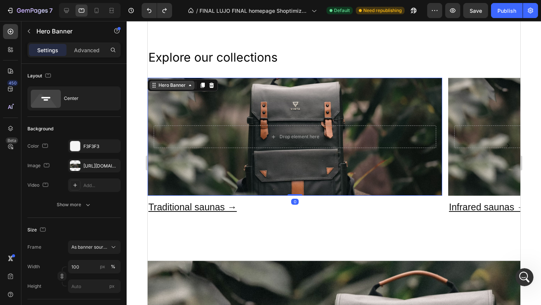
click at [165, 80] on div "Hero Banner" at bounding box center [182, 85] width 70 height 12
click at [166, 87] on div "Hero Banner" at bounding box center [172, 85] width 30 height 7
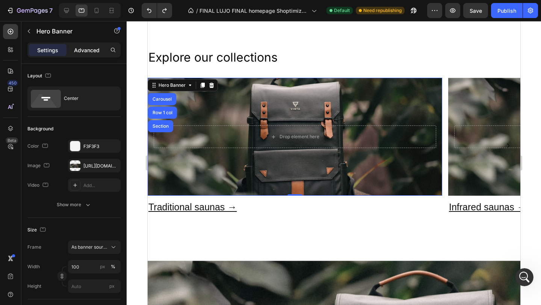
click at [88, 54] on div "Advanced" at bounding box center [87, 50] width 38 height 12
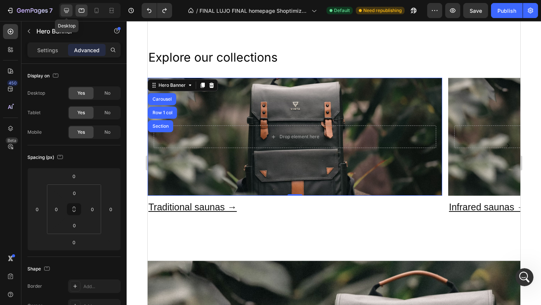
click at [69, 13] on icon at bounding box center [67, 11] width 8 height 8
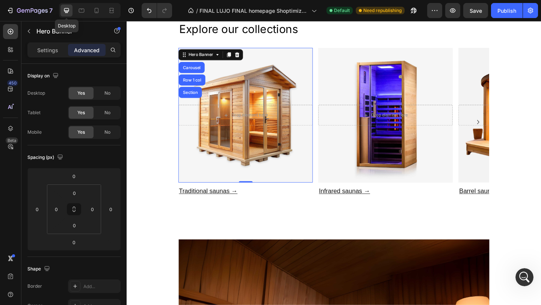
scroll to position [227, 0]
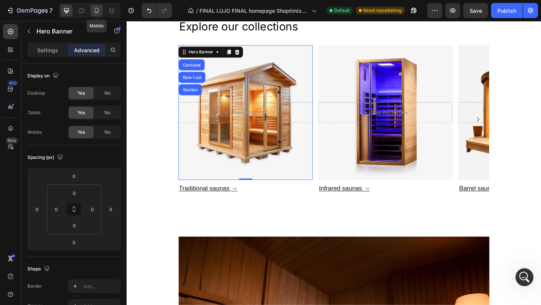
click at [99, 11] on icon at bounding box center [97, 11] width 8 height 8
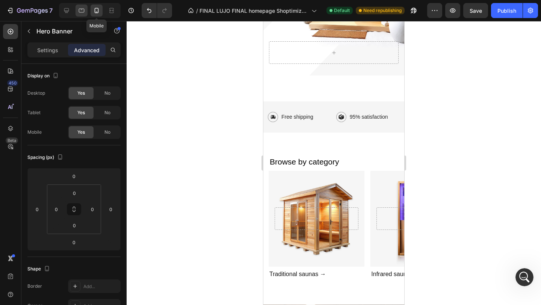
click at [83, 10] on icon at bounding box center [82, 11] width 8 height 8
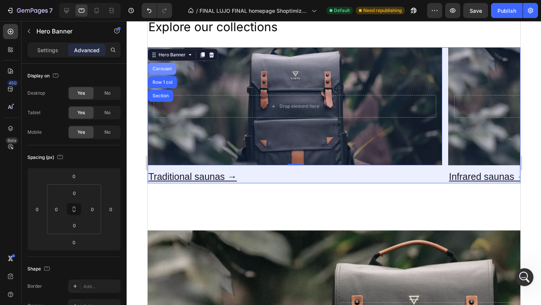
click at [167, 66] on div "Carousel" at bounding box center [162, 68] width 22 height 5
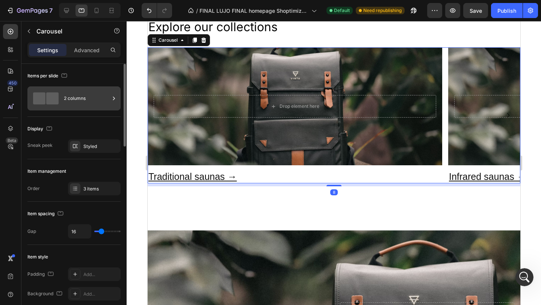
click at [94, 100] on div "2 columns" at bounding box center [87, 98] width 46 height 17
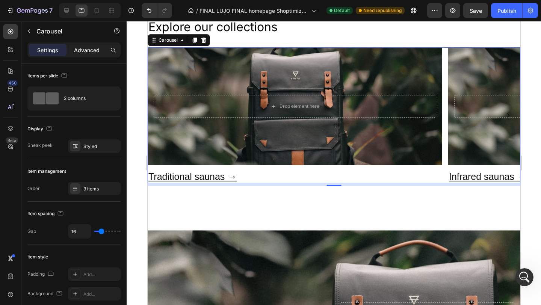
click at [94, 54] on div "Advanced" at bounding box center [87, 50] width 38 height 12
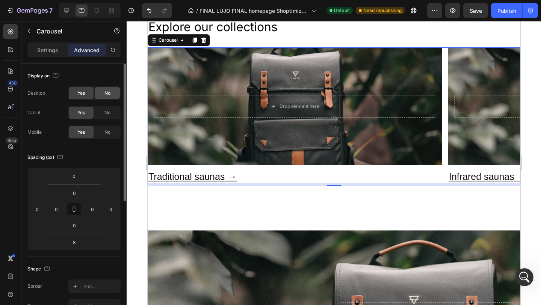
click at [97, 95] on div "No" at bounding box center [107, 93] width 25 height 12
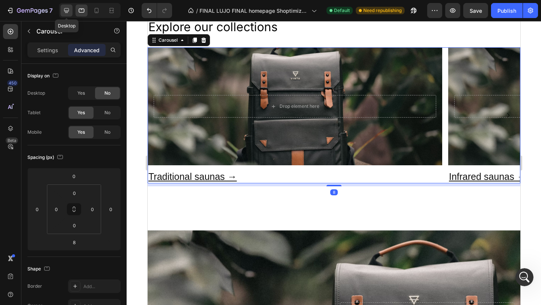
click at [67, 10] on icon at bounding box center [66, 10] width 5 height 5
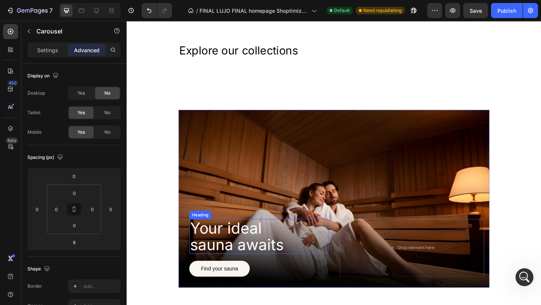
scroll to position [179, 0]
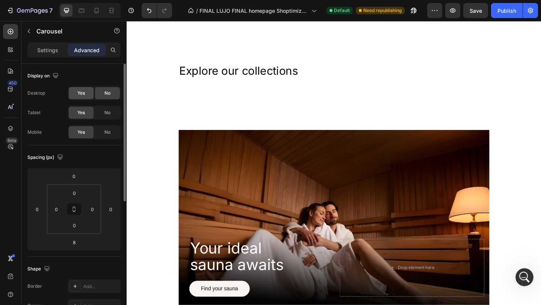
click at [88, 88] on div "Yes" at bounding box center [81, 93] width 25 height 12
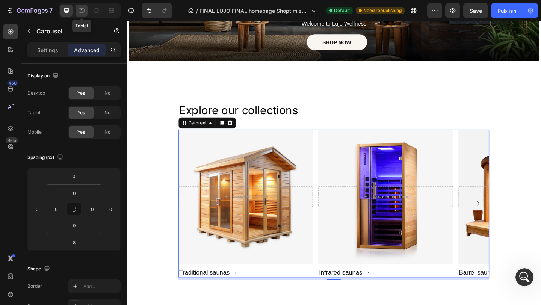
click at [84, 11] on icon at bounding box center [82, 11] width 6 height 4
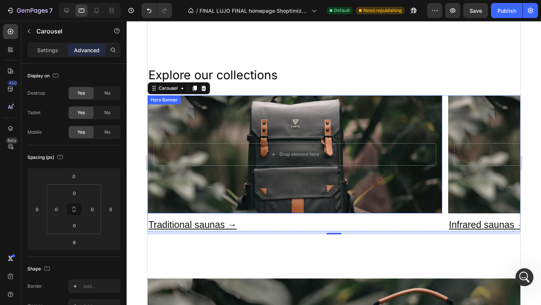
scroll to position [227, 0]
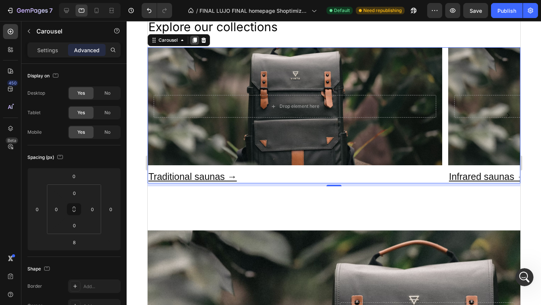
click at [193, 41] on icon at bounding box center [194, 40] width 4 height 5
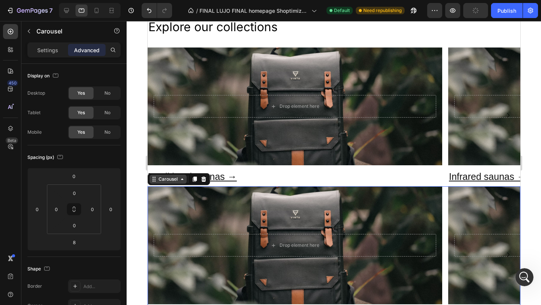
click at [168, 181] on div "Carousel" at bounding box center [168, 179] width 22 height 7
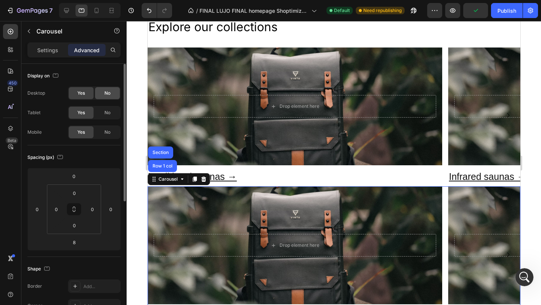
click at [103, 95] on div "No" at bounding box center [107, 93] width 25 height 12
click at [110, 134] on span "No" at bounding box center [107, 132] width 6 height 7
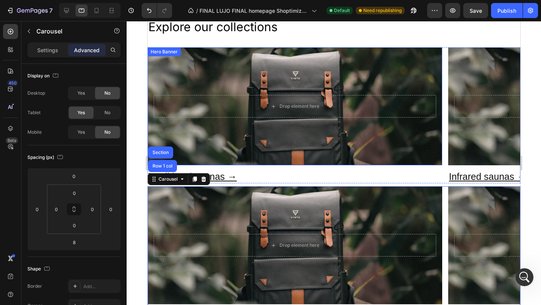
click at [169, 72] on div "Background Image" at bounding box center [294, 106] width 294 height 118
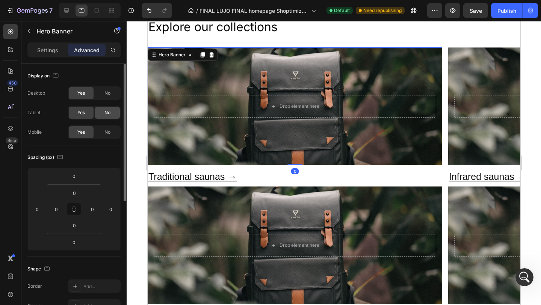
click at [114, 111] on div "No" at bounding box center [107, 113] width 25 height 12
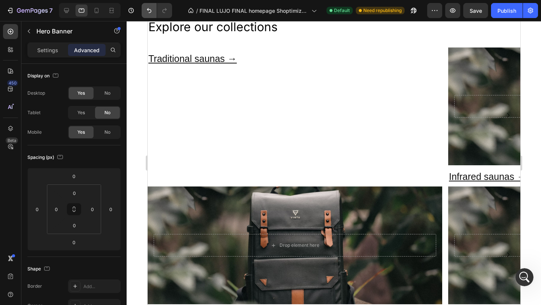
click at [144, 13] on button "Undo/Redo" at bounding box center [149, 10] width 15 height 15
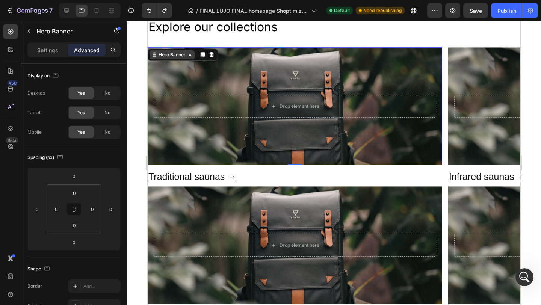
click at [163, 53] on div "Hero Banner" at bounding box center [172, 54] width 30 height 7
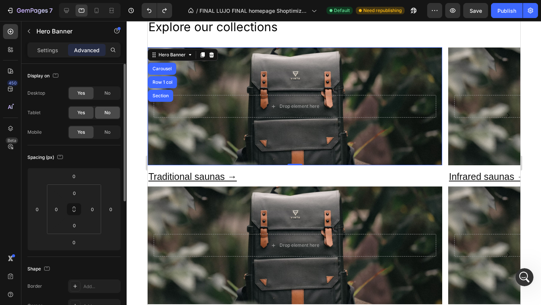
click at [108, 116] on div "No" at bounding box center [107, 113] width 25 height 12
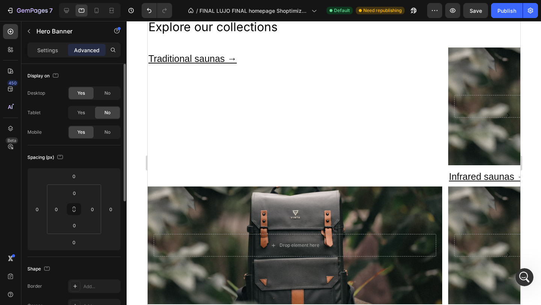
click at [108, 116] on div "No" at bounding box center [107, 113] width 25 height 12
click at [85, 115] on div "Yes" at bounding box center [81, 113] width 25 height 12
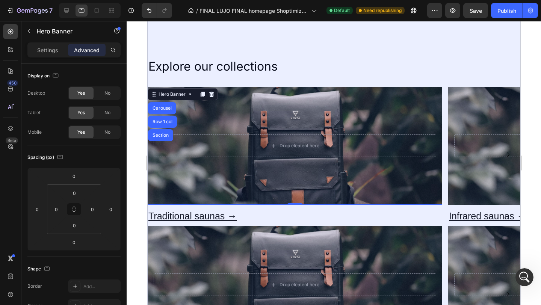
scroll to position [169, 0]
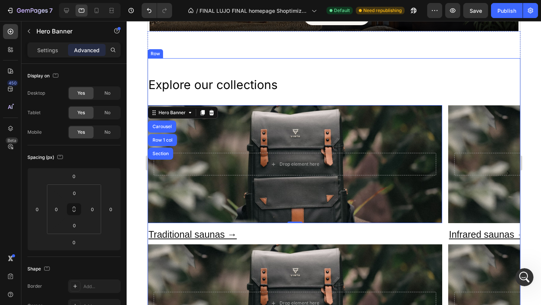
click at [182, 103] on div "Explore our collections Heading Drop element here Hero Banner Carousel Row 1 co…" at bounding box center [333, 220] width 373 height 325
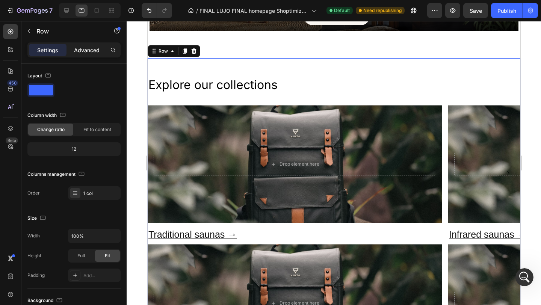
click at [96, 51] on p "Advanced" at bounding box center [87, 50] width 26 height 8
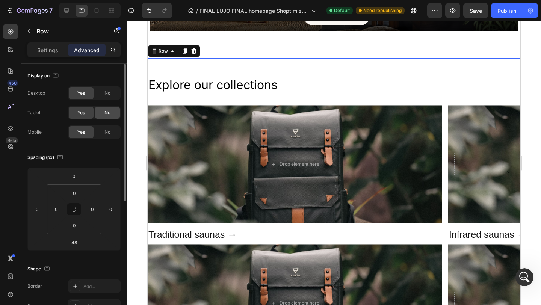
click at [107, 109] on span "No" at bounding box center [107, 112] width 6 height 7
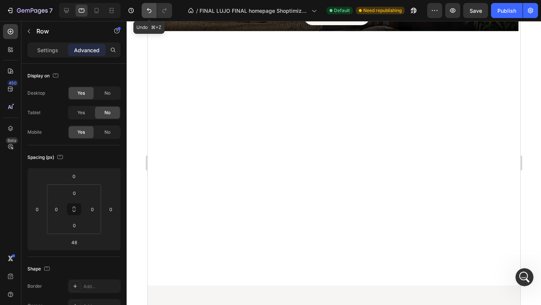
click at [152, 9] on icon "Undo/Redo" at bounding box center [149, 11] width 8 height 8
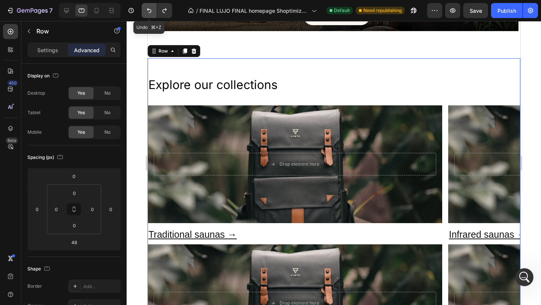
click at [152, 9] on icon "Undo/Redo" at bounding box center [149, 11] width 8 height 8
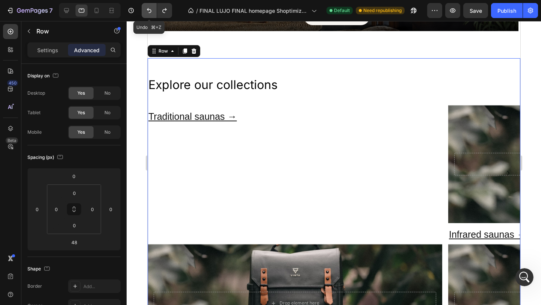
click at [152, 9] on icon "Undo/Redo" at bounding box center [149, 11] width 8 height 8
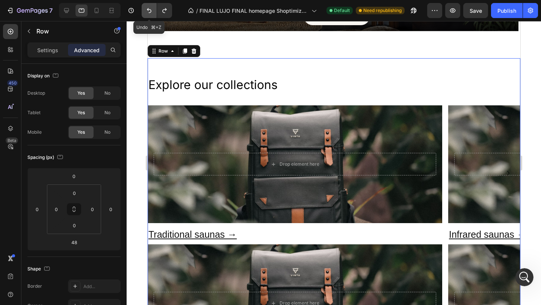
click at [152, 9] on icon "Undo/Redo" at bounding box center [149, 11] width 8 height 8
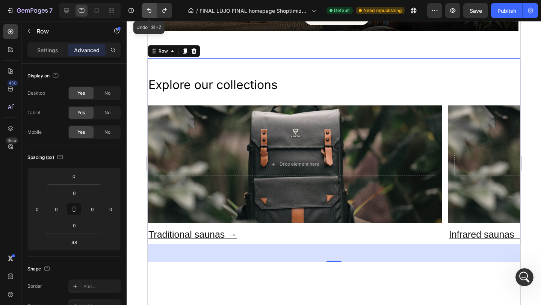
click at [152, 9] on icon "Undo/Redo" at bounding box center [149, 11] width 8 height 8
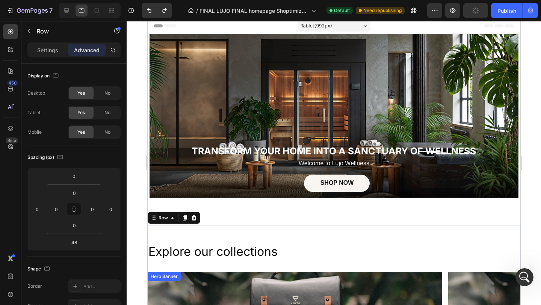
scroll to position [0, 0]
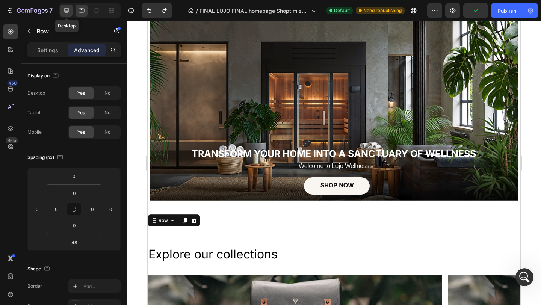
click at [69, 15] on div at bounding box center [66, 11] width 12 height 12
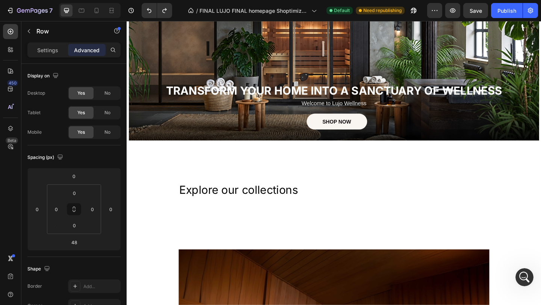
scroll to position [88, 0]
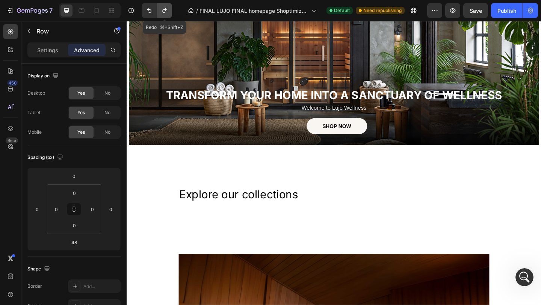
click at [161, 8] on icon "Undo/Redo" at bounding box center [165, 11] width 8 height 8
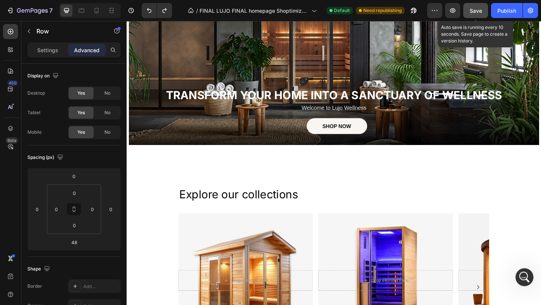
click at [475, 11] on span "Save" at bounding box center [475, 11] width 12 height 6
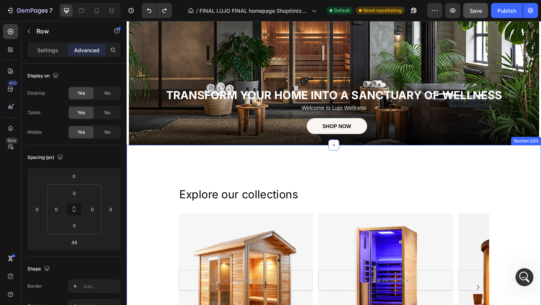
scroll to position [0, 0]
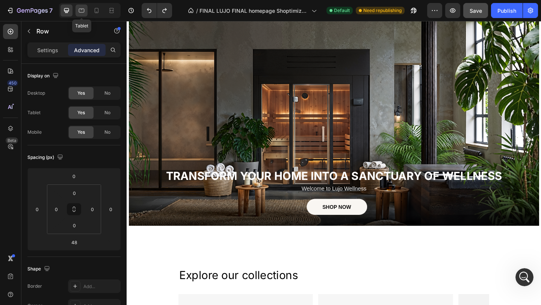
click at [83, 13] on icon at bounding box center [82, 11] width 8 height 8
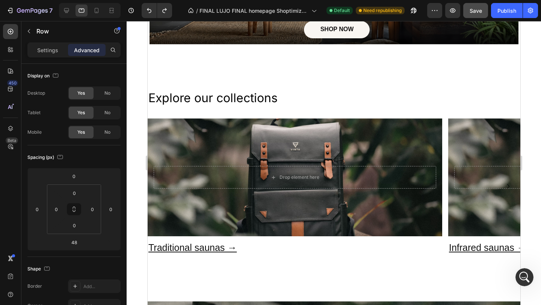
scroll to position [154, 0]
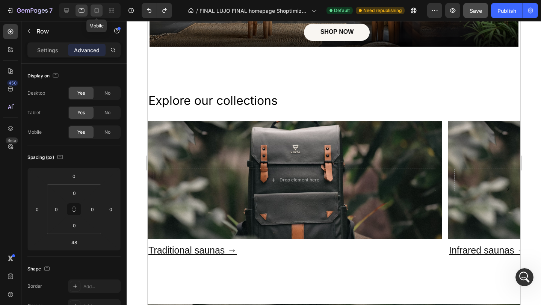
click at [101, 11] on div at bounding box center [97, 11] width 12 height 12
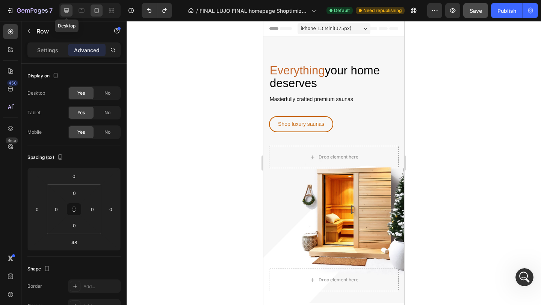
click at [64, 10] on icon at bounding box center [66, 10] width 5 height 5
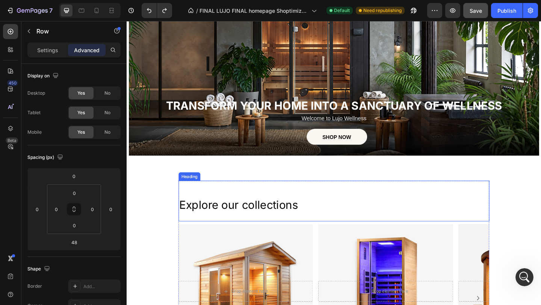
scroll to position [75, 0]
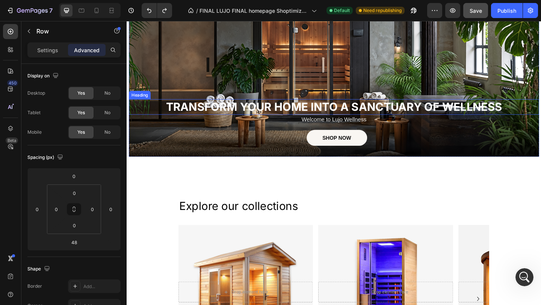
click at [243, 116] on strong "TRANSFORM YOUR HOME INTO A SANCTUARY OF WELLNESS" at bounding box center [351, 114] width 365 height 15
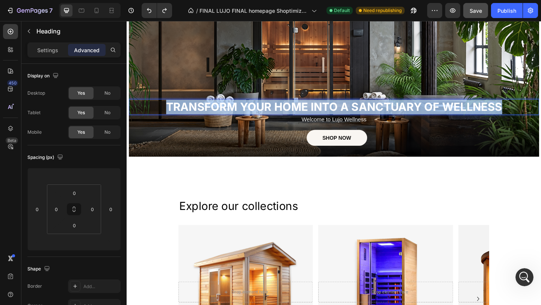
click at [243, 116] on strong "TRANSFORM YOUR HOME INTO A SANCTUARY OF WELLNESS" at bounding box center [351, 114] width 365 height 15
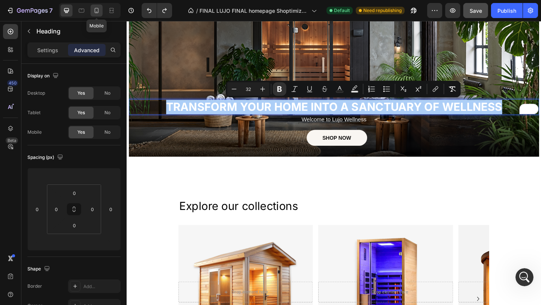
click at [97, 10] on icon at bounding box center [97, 11] width 8 height 8
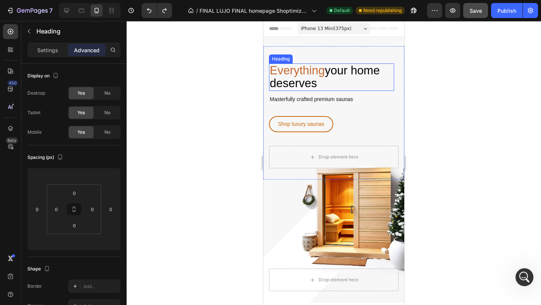
click at [318, 78] on h2 "Everything your home deserves" at bounding box center [331, 76] width 125 height 27
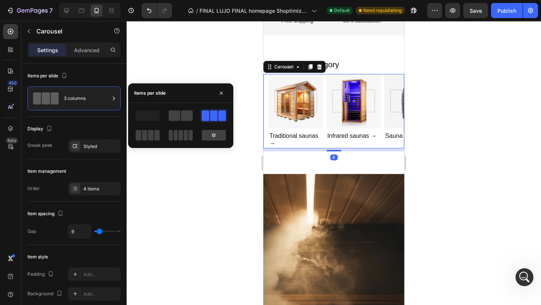
click at [72, 99] on div "3 columns" at bounding box center [87, 98] width 46 height 17
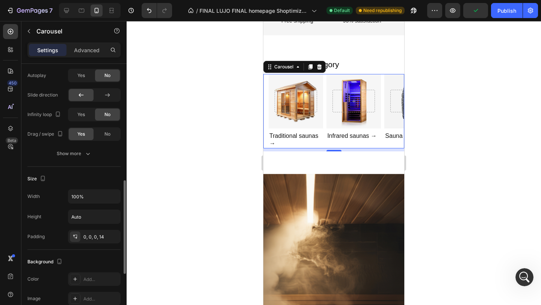
scroll to position [331, 0]
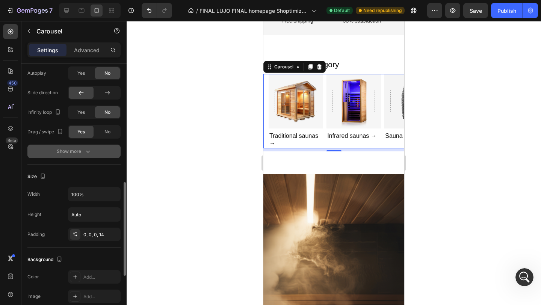
click at [83, 152] on div "Show more" at bounding box center [74, 152] width 35 height 8
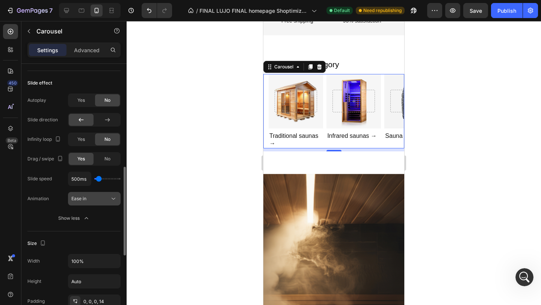
scroll to position [302, 0]
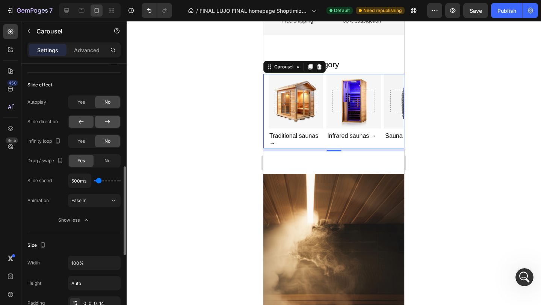
click at [105, 122] on icon at bounding box center [107, 122] width 5 height 4
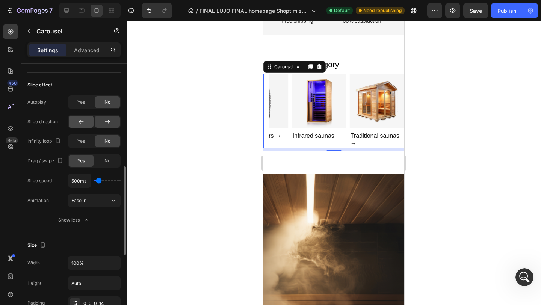
click at [92, 119] on div at bounding box center [81, 122] width 25 height 12
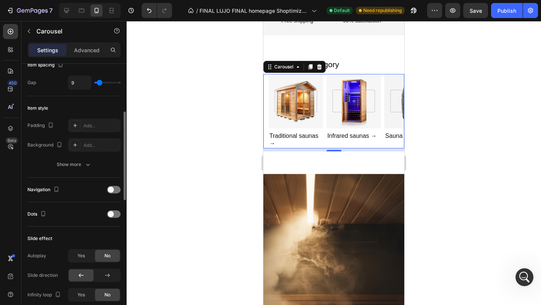
scroll to position [146, 0]
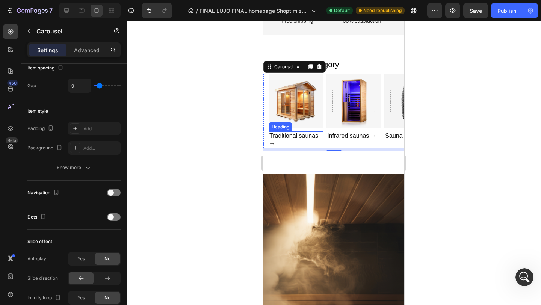
click at [281, 143] on h2 "Traditional saunas →" at bounding box center [296, 139] width 54 height 17
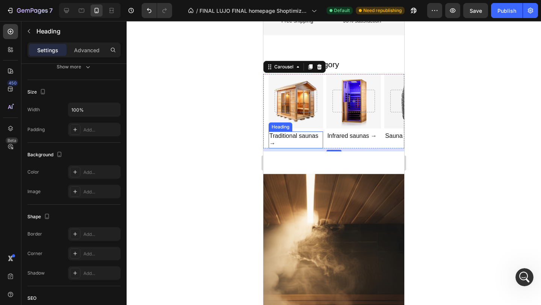
scroll to position [0, 0]
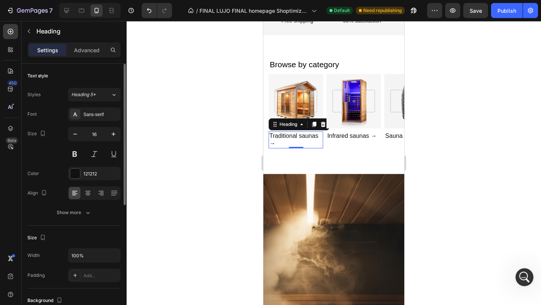
click at [281, 143] on h2 "Traditional saunas →" at bounding box center [296, 139] width 54 height 17
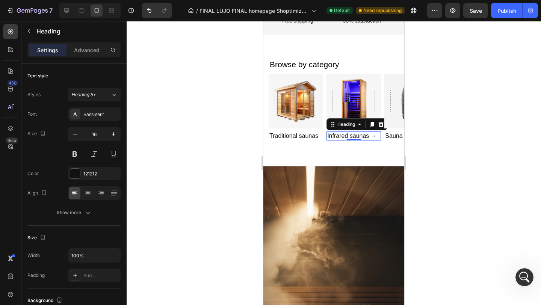
click at [369, 139] on link "Infrared saunas →" at bounding box center [352, 136] width 50 height 6
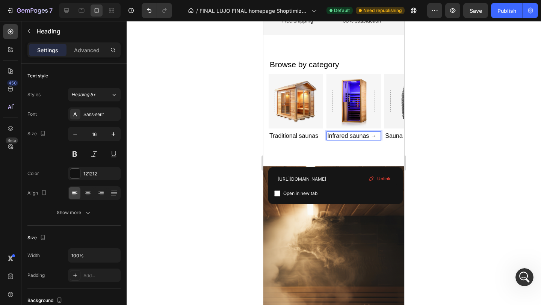
click at [377, 136] on h2 "Infrared saunas →" at bounding box center [353, 135] width 54 height 9
click at [400, 128] on div "Background Image" at bounding box center [411, 101] width 54 height 54
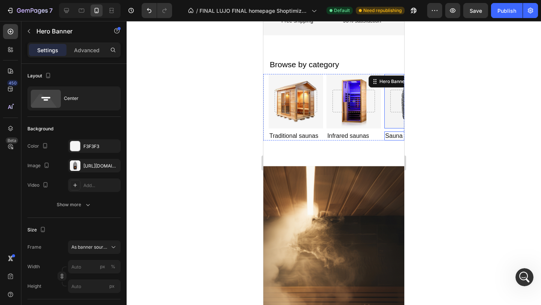
click at [396, 139] on link "Sauna heaters →" at bounding box center [408, 136] width 47 height 6
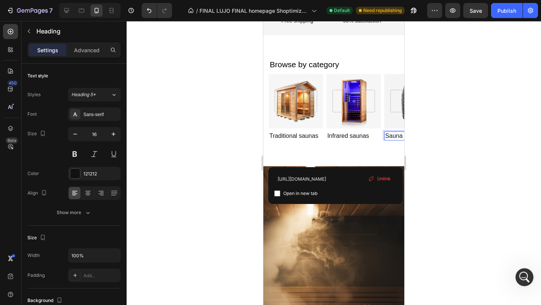
click at [396, 139] on link "Sauna heaters →" at bounding box center [408, 136] width 47 height 6
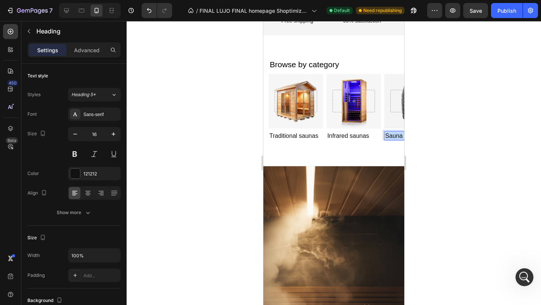
click at [396, 139] on link "Sauna heaters →" at bounding box center [408, 136] width 47 height 6
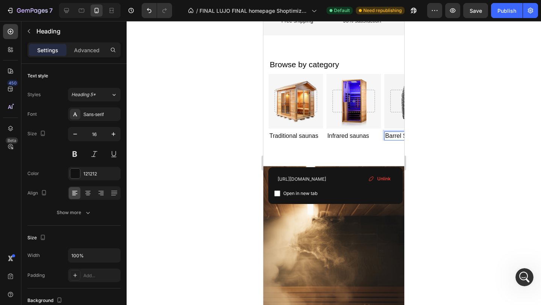
scroll to position [0, 23]
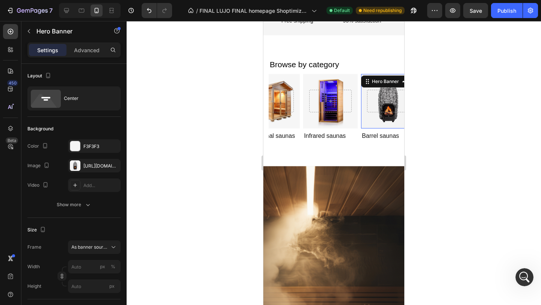
click at [394, 80] on div "Hero Banner 0" at bounding box center [388, 101] width 54 height 54
click at [92, 171] on div "https://cdn.shopify.com/s/files/1/0766/9615/8518/files/gempages_532145076051116…" at bounding box center [94, 166] width 53 height 14
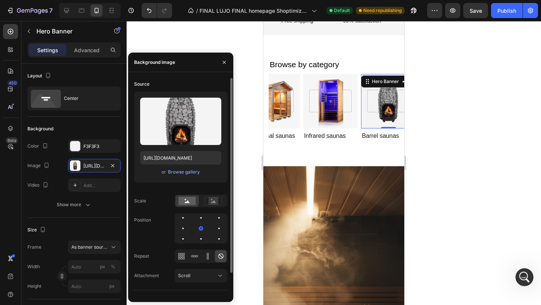
click at [182, 166] on div "Upload Image https://cdn.shopify.com/s/files/1/0766/9615/8518/files/gempages_53…" at bounding box center [180, 137] width 93 height 91
click at [184, 172] on div "Browse gallery" at bounding box center [184, 172] width 32 height 7
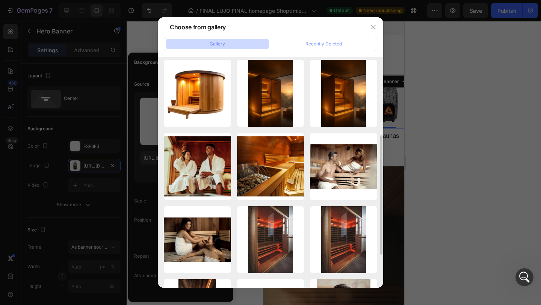
scroll to position [150, 0]
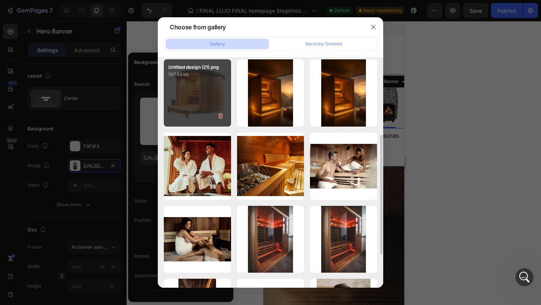
click at [203, 73] on p "567.63 kb" at bounding box center [197, 75] width 58 height 8
type input "https://cdn.shopify.com/s/files/1/0898/3874/7979/files/gempages_549777158432621…"
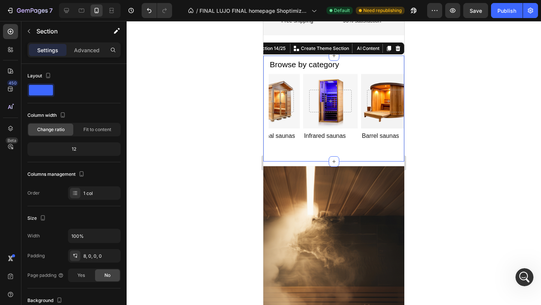
click at [359, 153] on div "Browse by category Heading Hero Banner ⁠⁠⁠⁠⁠⁠⁠ Traditional saunas Heading Hero …" at bounding box center [333, 110] width 141 height 103
click at [290, 85] on div "Hero Banner" at bounding box center [272, 101] width 54 height 54
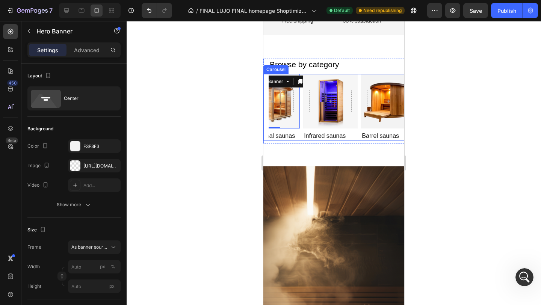
click at [300, 140] on div "Hero Banner 0 ⁠⁠⁠⁠⁠⁠⁠ Traditional saunas Heading Hero Banner ⁠⁠⁠⁠⁠⁠⁠ Infrared s…" at bounding box center [337, 107] width 136 height 67
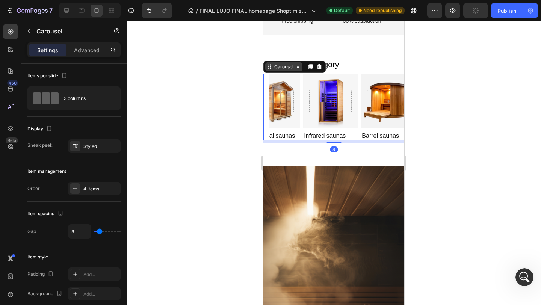
click at [276, 70] on div "Carousel" at bounding box center [284, 66] width 22 height 7
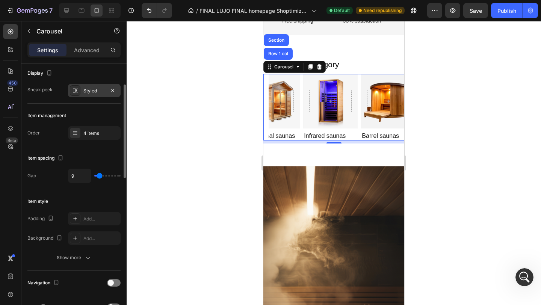
scroll to position [59, 0]
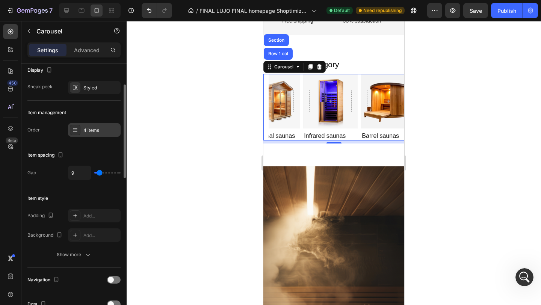
click at [79, 128] on div at bounding box center [75, 130] width 11 height 11
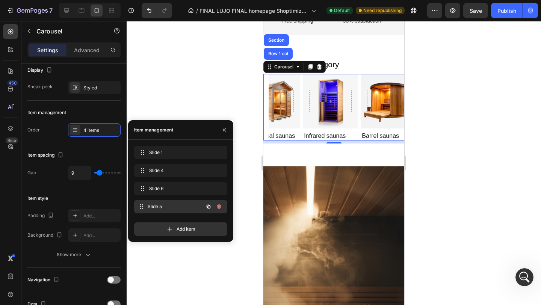
click at [158, 206] on span "Slide 5" at bounding box center [176, 206] width 56 height 7
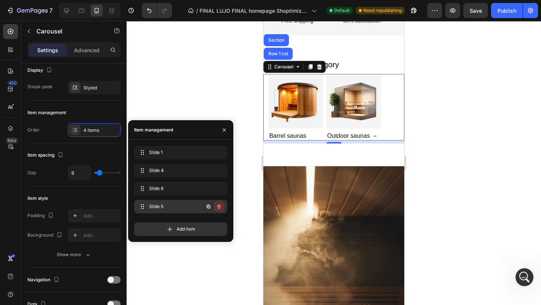
click at [220, 207] on icon "button" at bounding box center [219, 207] width 6 height 6
click at [220, 207] on div "Delete" at bounding box center [214, 206] width 14 height 7
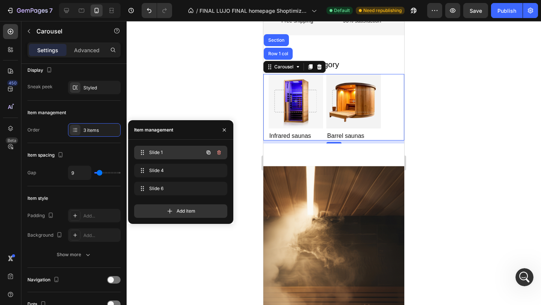
click at [187, 152] on span "Slide 1" at bounding box center [170, 152] width 42 height 7
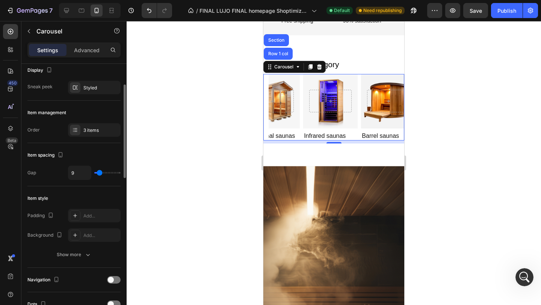
click at [96, 205] on div "Item style Padding Add... Background Add... Show more" at bounding box center [73, 226] width 93 height 81
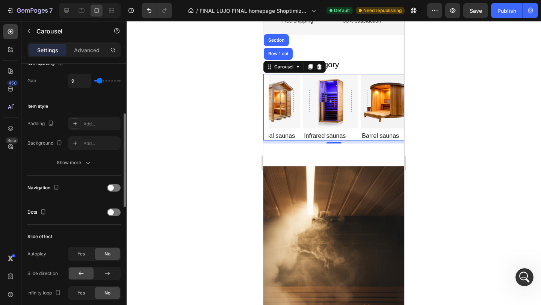
scroll to position [152, 0]
click at [113, 189] on div at bounding box center [114, 187] width 14 height 8
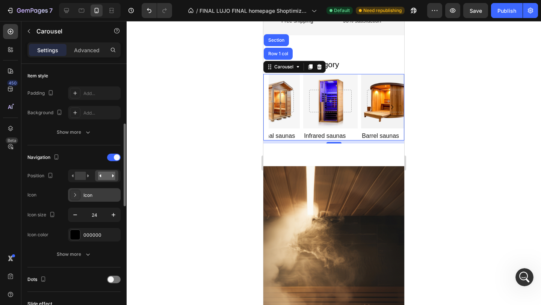
scroll to position [184, 0]
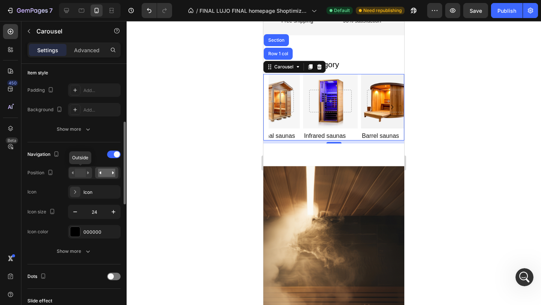
click at [79, 174] on rect at bounding box center [80, 173] width 11 height 8
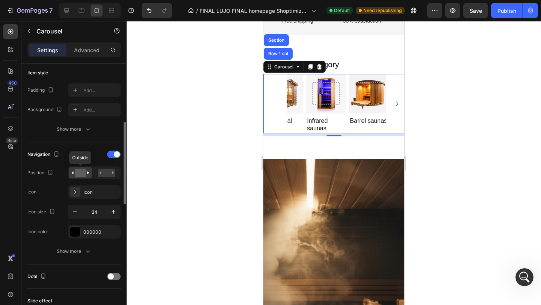
scroll to position [0, 19]
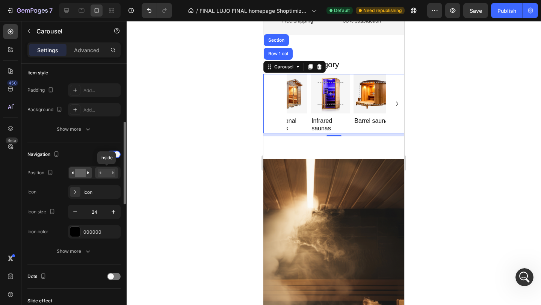
click at [108, 174] on rect at bounding box center [106, 173] width 17 height 8
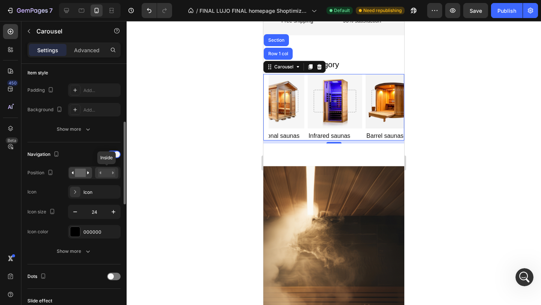
scroll to position [0, 0]
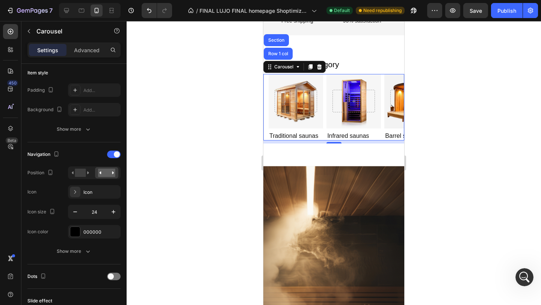
click at [147, 208] on div at bounding box center [334, 163] width 414 height 284
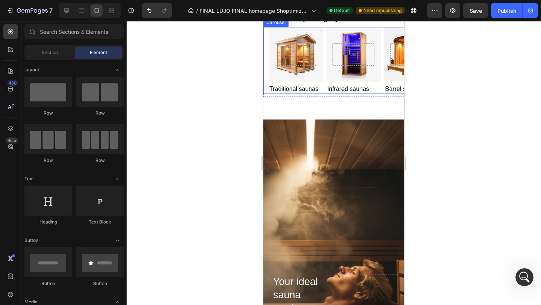
scroll to position [374, 0]
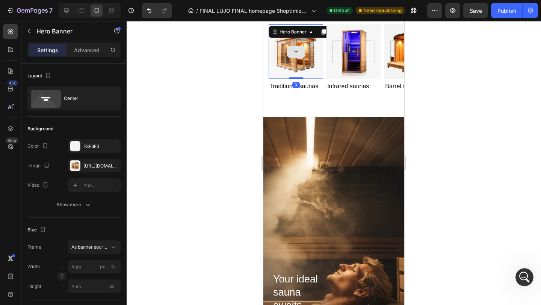
click at [291, 62] on div at bounding box center [296, 52] width 42 height 23
click at [273, 55] on div at bounding box center [296, 52] width 54 height 35
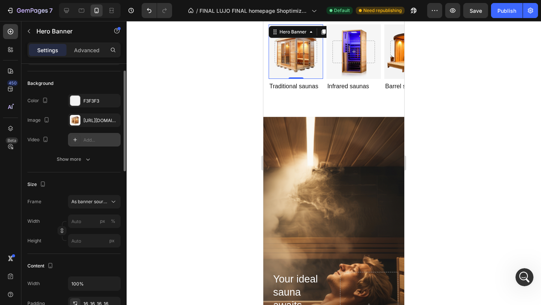
scroll to position [49, 0]
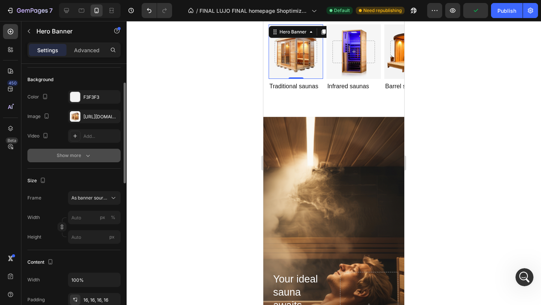
click at [75, 159] on div "Show more" at bounding box center [74, 156] width 35 height 8
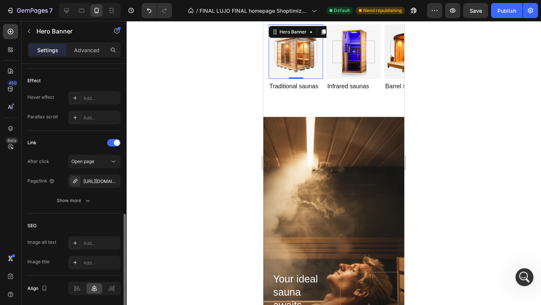
scroll to position [418, 0]
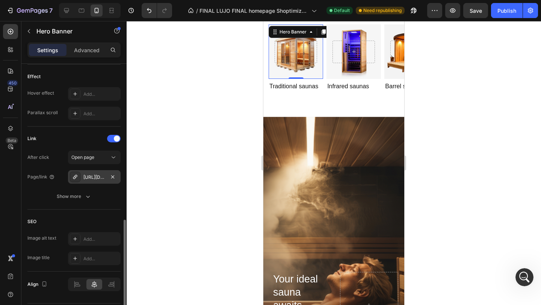
click at [95, 175] on div "https://elysianheat.com/out-infra" at bounding box center [94, 177] width 22 height 7
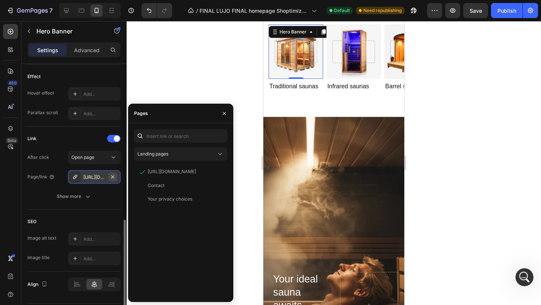
click at [114, 176] on icon "button" at bounding box center [113, 177] width 6 height 6
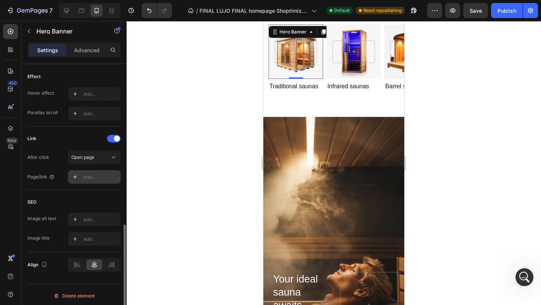
click at [103, 177] on div "Add..." at bounding box center [100, 177] width 35 height 7
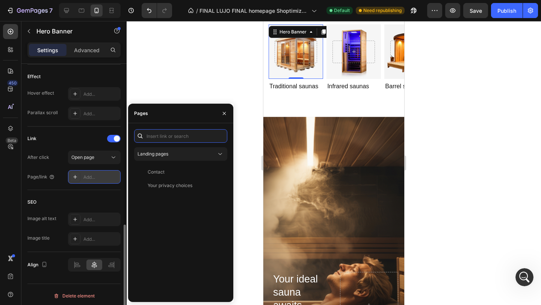
paste input "https://lujowellness.com/collections/traditional-saunas"
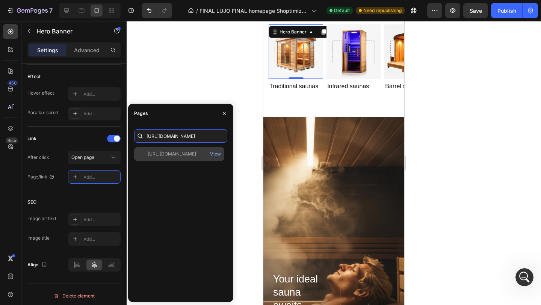
type input "https://lujowellness.com/collections/traditional-saunas"
click at [179, 178] on div "https://lujowellness.com/collections/traditional-saunas View" at bounding box center [180, 221] width 93 height 149
click at [177, 151] on div "https://lujowellness.com/collections/traditional-saunas" at bounding box center [172, 154] width 48 height 7
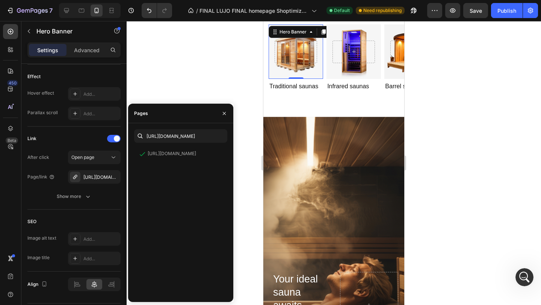
click at [240, 158] on div at bounding box center [334, 163] width 414 height 284
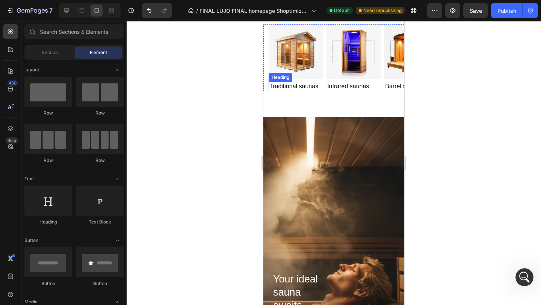
click at [287, 88] on link "Traditional saunas" at bounding box center [293, 86] width 49 height 6
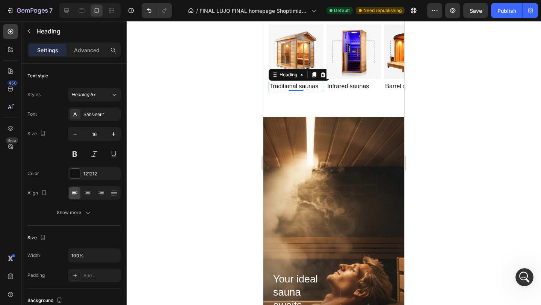
click at [287, 88] on link "Traditional saunas" at bounding box center [293, 86] width 49 height 6
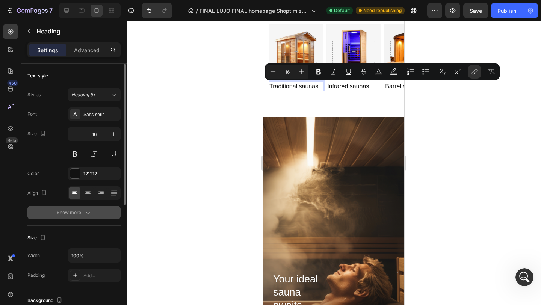
click at [83, 216] on button "Show more" at bounding box center [73, 213] width 93 height 14
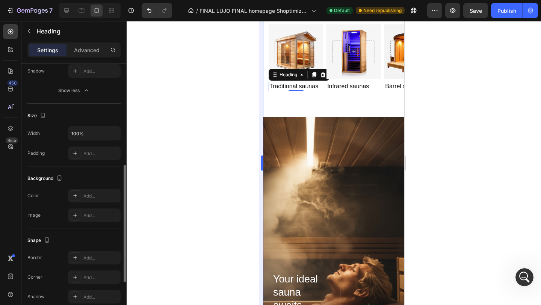
scroll to position [224, 0]
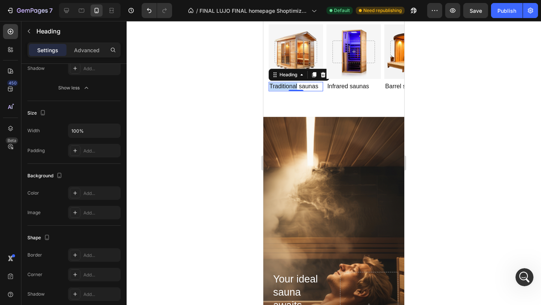
click at [287, 85] on link "Traditional saunas" at bounding box center [293, 86] width 49 height 6
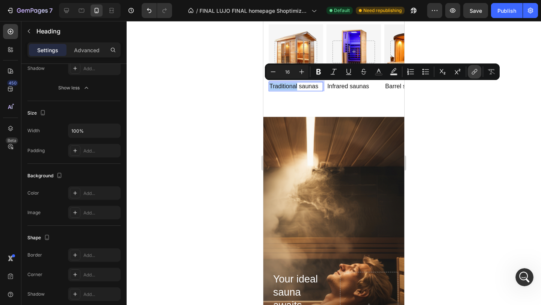
click at [478, 68] on button "link" at bounding box center [475, 72] width 14 height 14
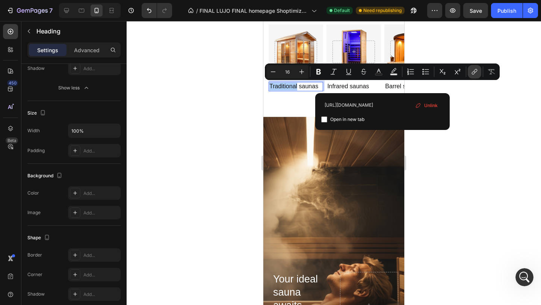
scroll to position [0, 1]
type input "https://lujowellness.com/collections/traditional-saunas"
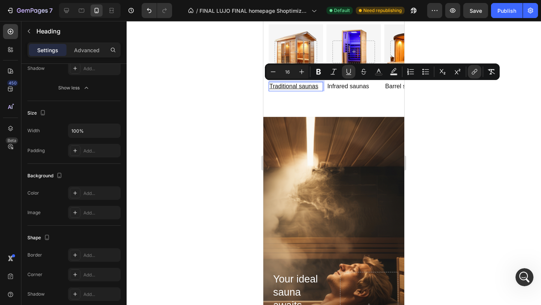
click at [466, 132] on div at bounding box center [334, 163] width 414 height 284
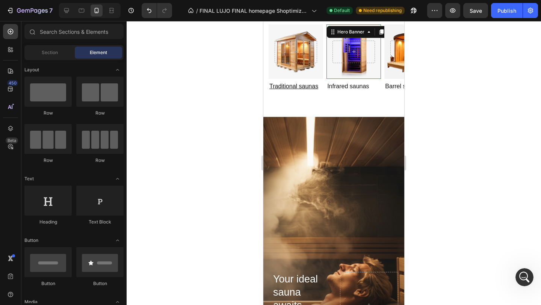
click at [348, 71] on div "Background Image" at bounding box center [353, 51] width 54 height 54
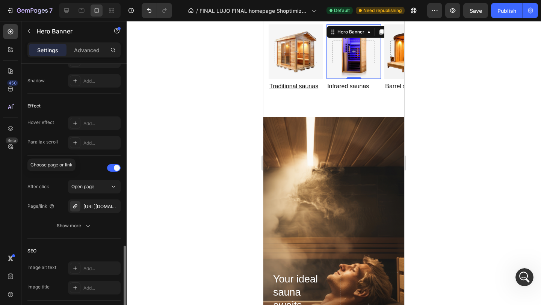
scroll to position [403, 0]
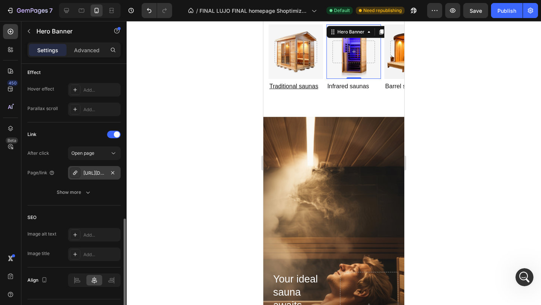
click at [98, 177] on div "https://elysianheat.com/in-infra" at bounding box center [94, 173] width 53 height 14
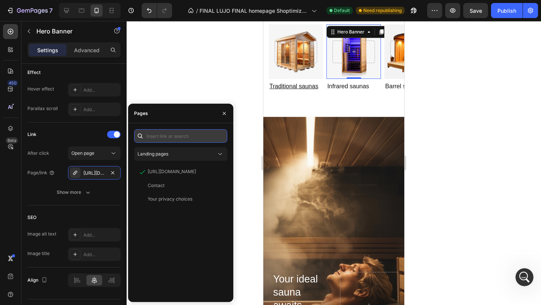
click at [183, 134] on input "text" at bounding box center [180, 136] width 93 height 14
paste input "https://lujowellness.com/collections/infrared-saunas"
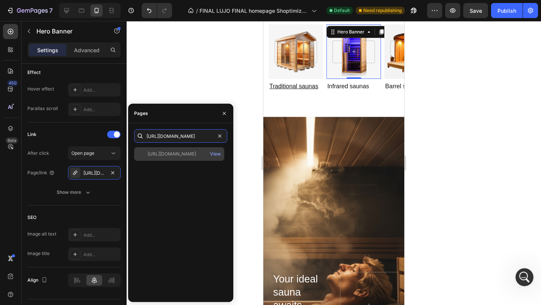
type input "https://lujowellness.com/collections/infrared-saunas"
click at [183, 151] on div "https://lujowellness.com/collections/infrared-saunas" at bounding box center [172, 154] width 48 height 7
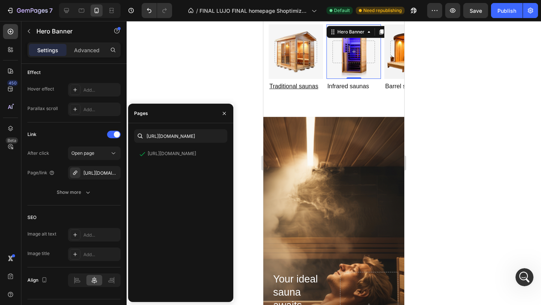
click at [355, 87] on div "0" at bounding box center [354, 85] width 8 height 6
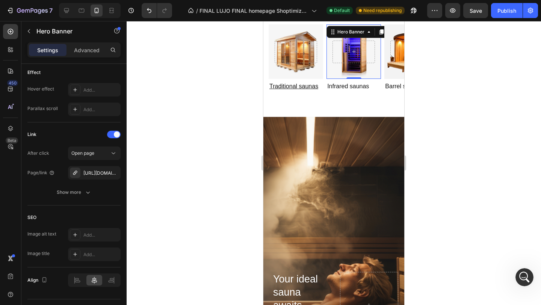
click at [355, 87] on div "0" at bounding box center [354, 85] width 8 height 6
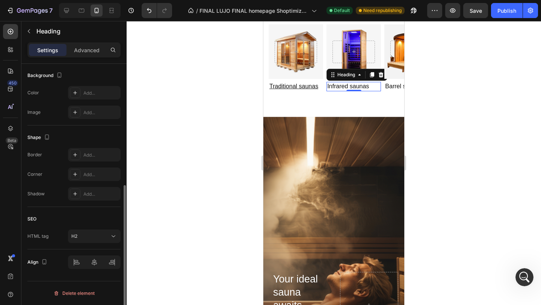
click at [367, 86] on link "Infrared saunas" at bounding box center [348, 86] width 42 height 6
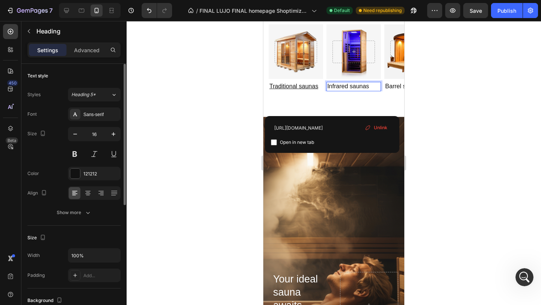
click at [367, 86] on link "Infrared saunas" at bounding box center [348, 86] width 42 height 6
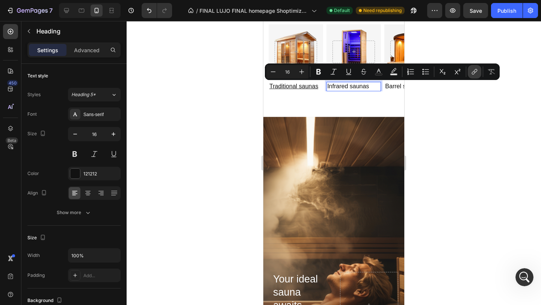
click at [476, 74] on icon "Editor contextual toolbar" at bounding box center [475, 72] width 8 height 8
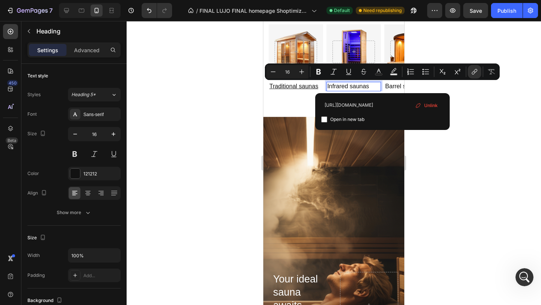
scroll to position [0, 8]
click at [423, 109] on div "Unlink" at bounding box center [426, 105] width 29 height 11
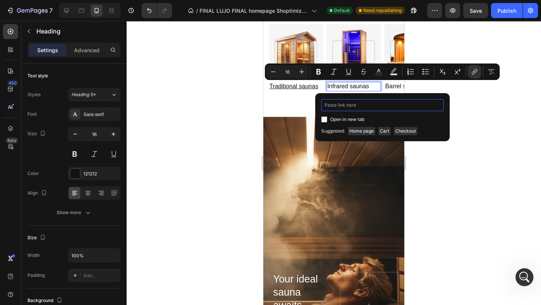
click at [372, 106] on input "Editor contextual toolbar" at bounding box center [382, 105] width 122 height 12
paste input "https://lujowellness.com/collections/infrared-saunas"
type input "https://lujowellness.com/collections/infrared-saunas"
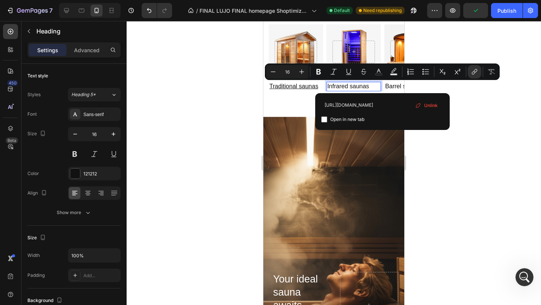
click at [478, 124] on div at bounding box center [334, 163] width 414 height 284
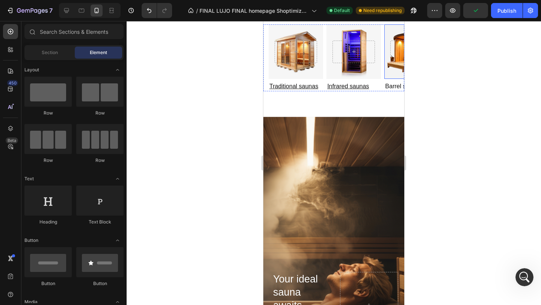
click at [396, 73] on div "Background Image" at bounding box center [411, 51] width 54 height 54
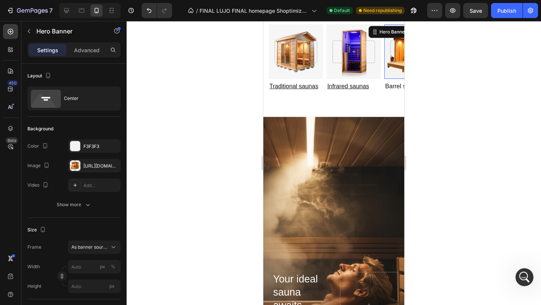
click at [386, 64] on div at bounding box center [411, 52] width 54 height 35
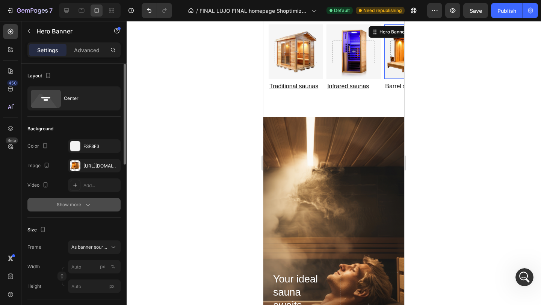
click at [87, 206] on icon "button" at bounding box center [88, 205] width 8 height 8
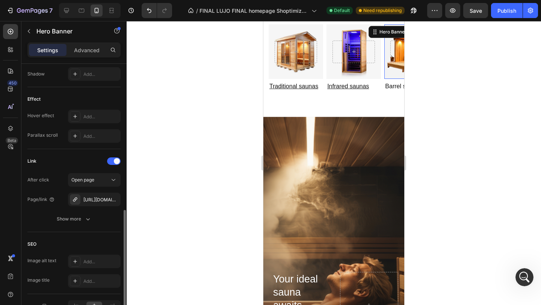
scroll to position [396, 0]
click at [115, 199] on icon "button" at bounding box center [113, 199] width 6 height 6
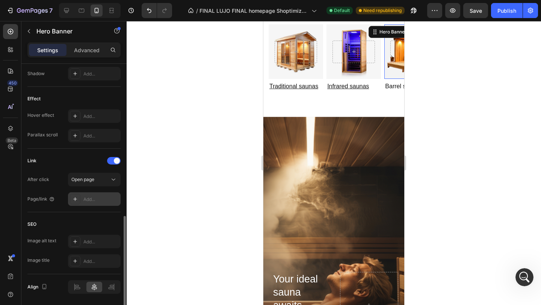
click at [98, 198] on div "Add..." at bounding box center [100, 199] width 35 height 7
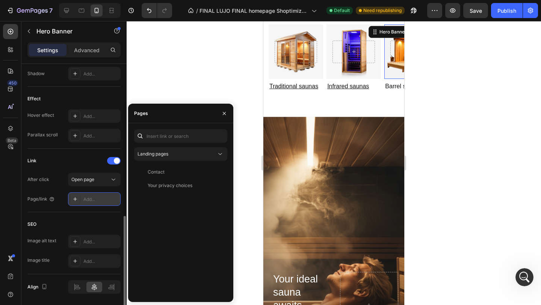
click at [99, 201] on div "Add..." at bounding box center [100, 199] width 35 height 7
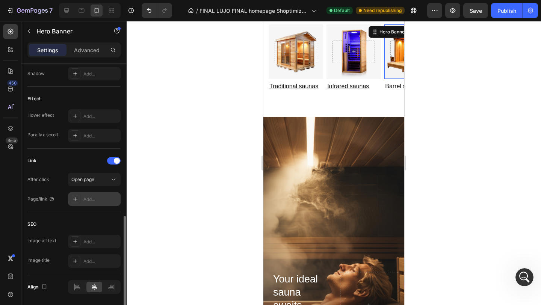
click at [108, 200] on div "Add..." at bounding box center [100, 199] width 35 height 7
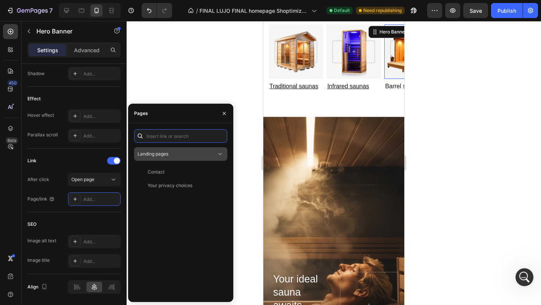
paste input "https://lujowellness.com/collections/barrel-saunas"
type input "https://lujowellness.com/collections/barrel-saunas"
click at [166, 154] on div "https://lujowellness.com/collections/barrel-saunas" at bounding box center [172, 154] width 48 height 7
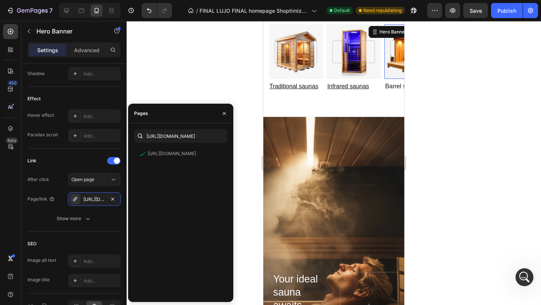
click at [424, 124] on div at bounding box center [334, 163] width 414 height 284
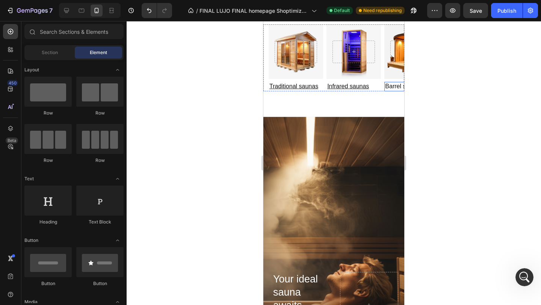
click at [392, 88] on link "Barrel saunas" at bounding box center [403, 86] width 37 height 6
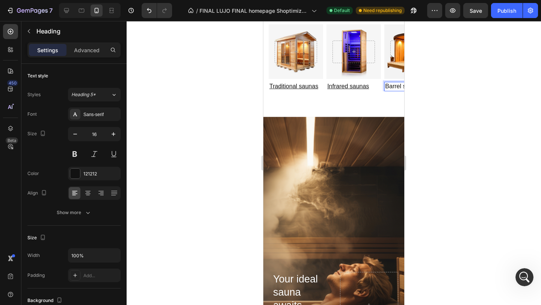
click at [392, 88] on link "Barrel saunas" at bounding box center [403, 86] width 37 height 6
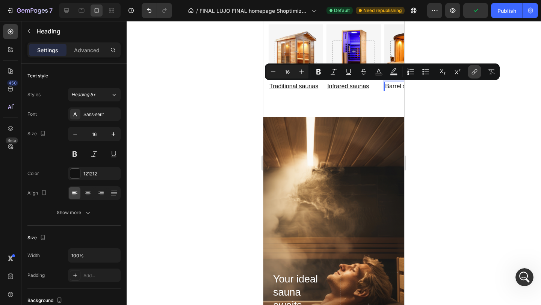
click at [476, 74] on icon "Editor contextual toolbar" at bounding box center [475, 72] width 8 height 8
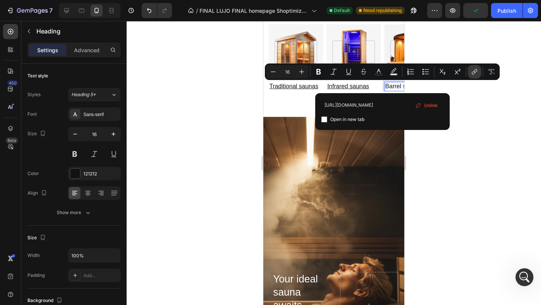
scroll to position [0, 15]
click at [430, 105] on span "Unlink" at bounding box center [431, 105] width 14 height 8
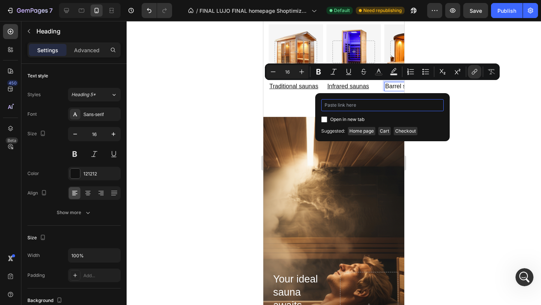
click at [388, 107] on input "Editor contextual toolbar" at bounding box center [382, 105] width 122 height 12
paste input "https://lujowellness.com/collections/barrel-saunas"
type input "https://lujowellness.com/collections/barrel-saunas"
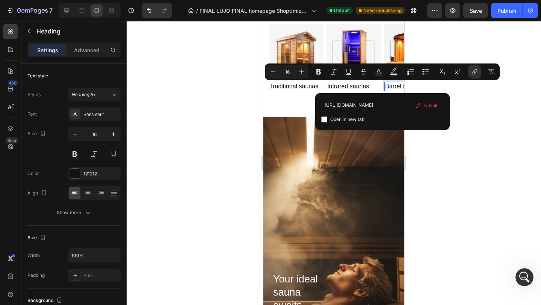
click at [437, 159] on div at bounding box center [334, 163] width 414 height 284
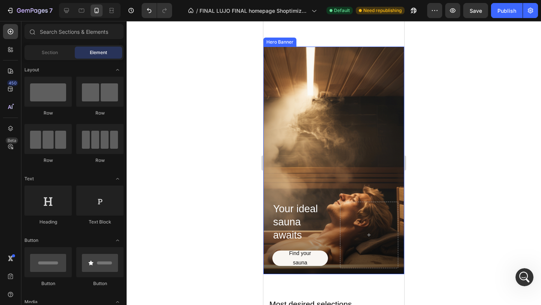
scroll to position [447, 0]
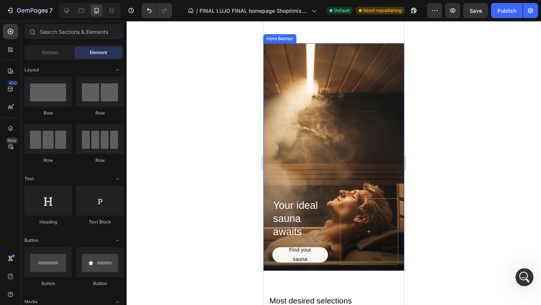
click at [272, 154] on div "Background Image" at bounding box center [333, 156] width 141 height 227
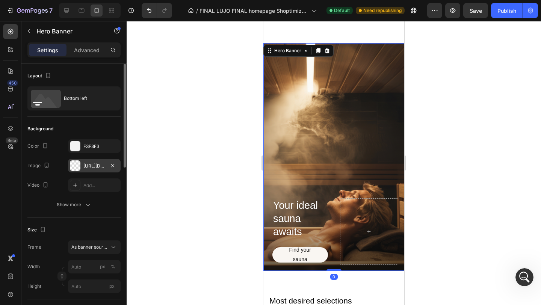
click at [88, 167] on div "https://cdn.shopify.com/s/files/1/0898/3874/7979/files/gempages_549777158432621…" at bounding box center [94, 166] width 22 height 7
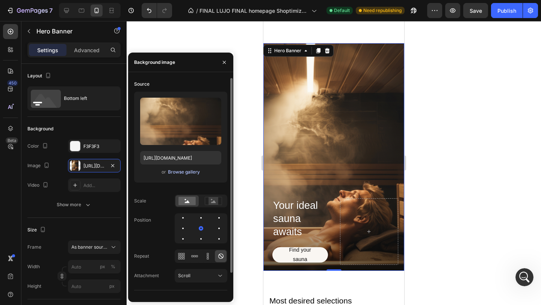
click at [192, 171] on div "Browse gallery" at bounding box center [184, 172] width 32 height 7
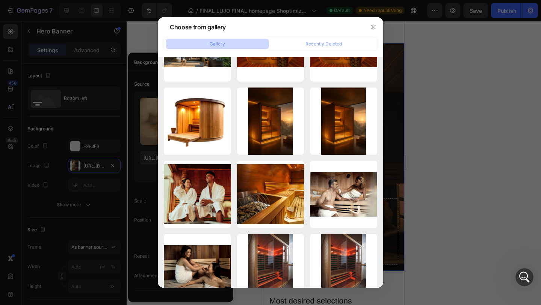
scroll to position [0, 0]
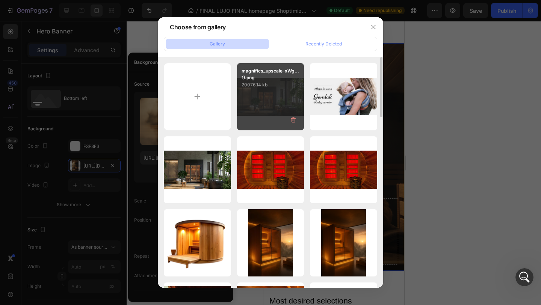
click at [255, 109] on div "magnifics_upscale-xWg...1).png 20076.14 kb" at bounding box center [270, 96] width 67 height 67
type input "https://cdn.shopify.com/s/files/1/0898/3874/7979/files/gempages_549777158432621…"
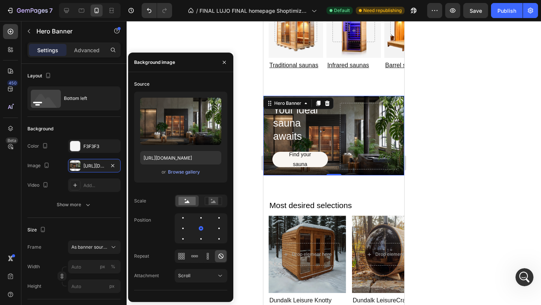
scroll to position [392, 0]
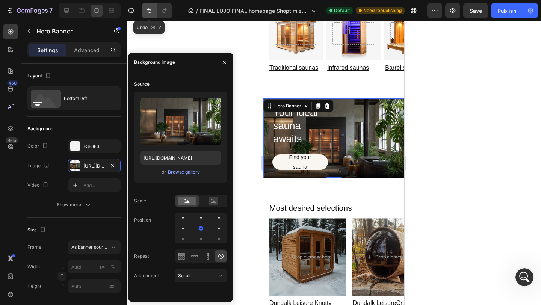
click at [148, 11] on icon "Undo/Redo" at bounding box center [149, 11] width 8 height 8
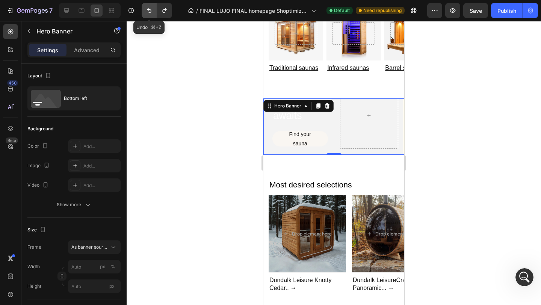
click at [150, 14] on icon "Undo/Redo" at bounding box center [149, 11] width 8 height 8
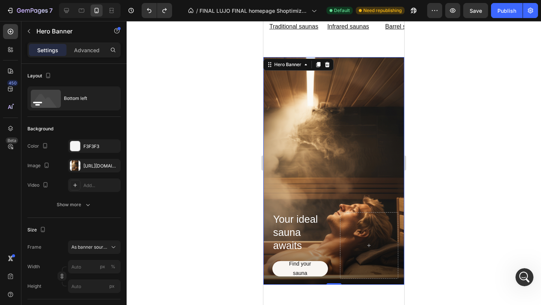
scroll to position [434, 0]
click at [472, 124] on div at bounding box center [334, 163] width 414 height 284
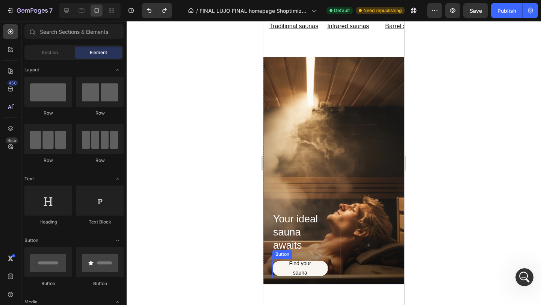
click at [281, 256] on div "Button" at bounding box center [282, 254] width 17 height 7
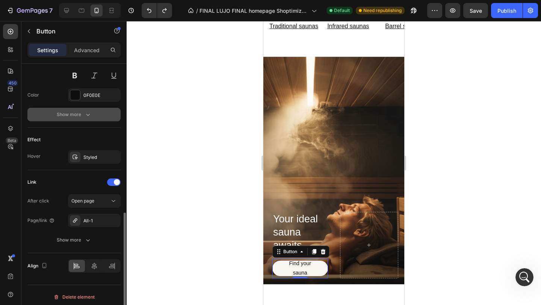
scroll to position [335, 0]
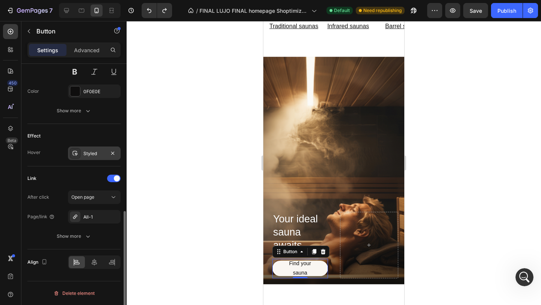
click at [94, 152] on div "Styled" at bounding box center [94, 153] width 22 height 7
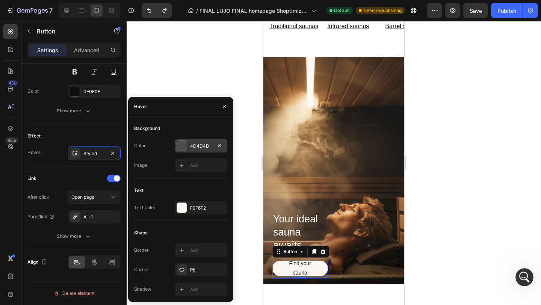
click at [183, 145] on div at bounding box center [182, 146] width 10 height 10
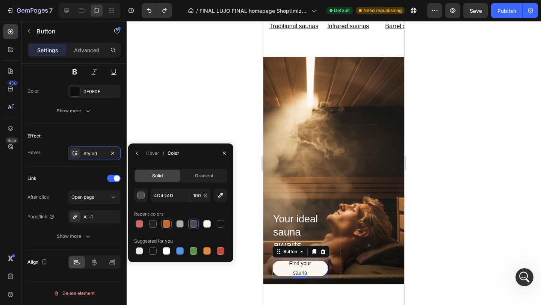
click at [168, 223] on div at bounding box center [167, 224] width 8 height 8
type input "C6682D"
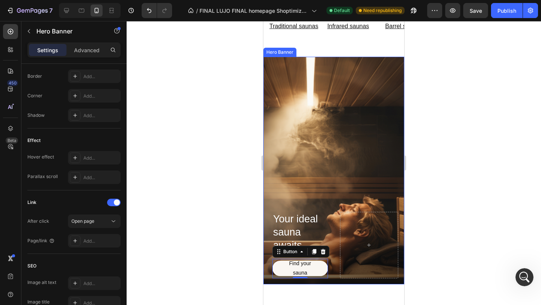
click at [344, 194] on div "Background Image" at bounding box center [333, 170] width 141 height 227
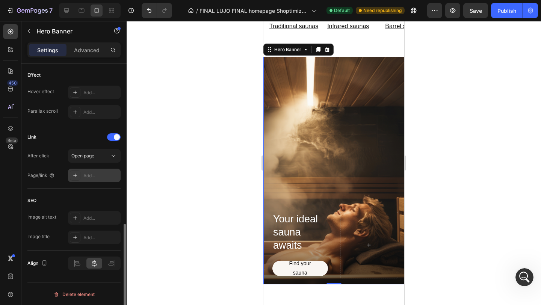
scroll to position [401, 0]
click at [86, 174] on div "Add..." at bounding box center [100, 174] width 35 height 7
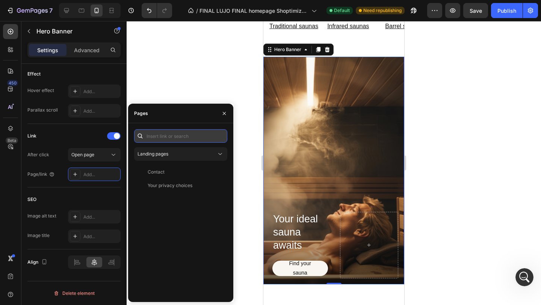
click at [173, 135] on input "text" at bounding box center [180, 136] width 93 height 14
paste input "https://lujowellness.com/collections/all-products"
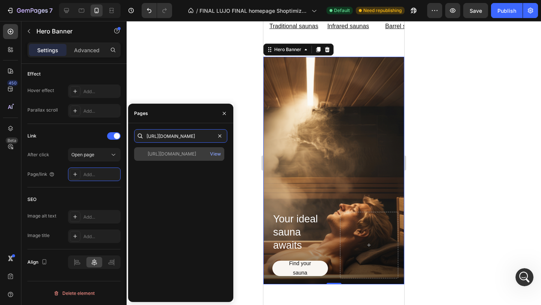
type input "https://lujowellness.com/collections/all-products"
click at [167, 154] on div "https://lujowellness.com/collections/all-products" at bounding box center [172, 154] width 48 height 7
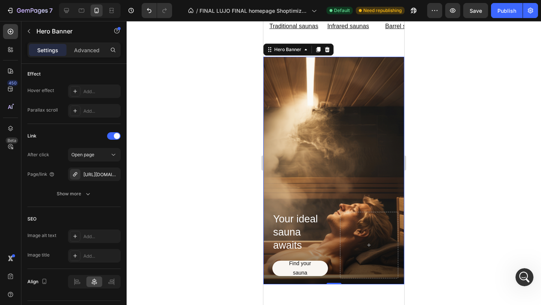
click at [428, 130] on div at bounding box center [334, 163] width 414 height 284
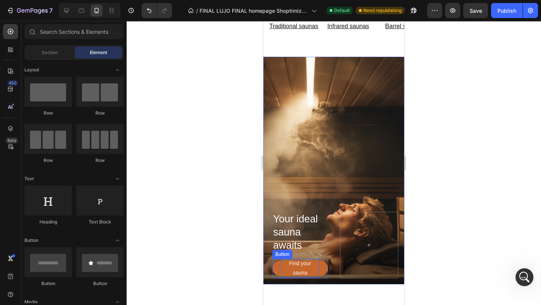
click at [306, 267] on p "Find your sauna" at bounding box center [300, 268] width 38 height 19
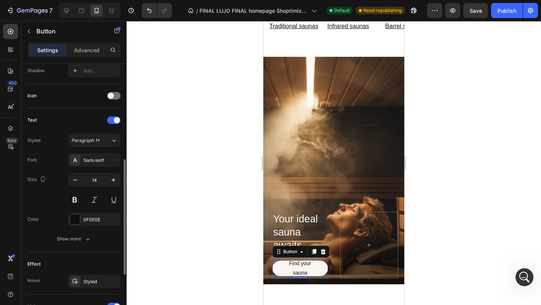
scroll to position [210, 0]
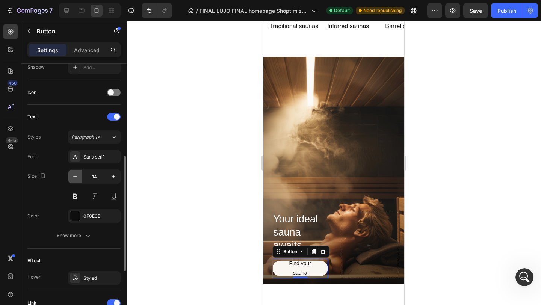
click at [72, 177] on icon "button" at bounding box center [75, 177] width 8 height 8
type input "13"
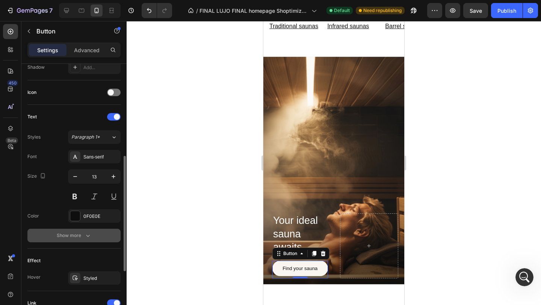
click at [76, 238] on div "Show more" at bounding box center [74, 236] width 35 height 8
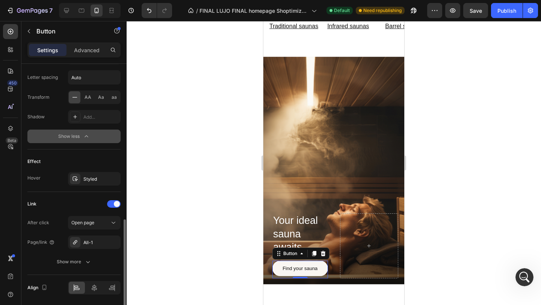
scroll to position [434, 0]
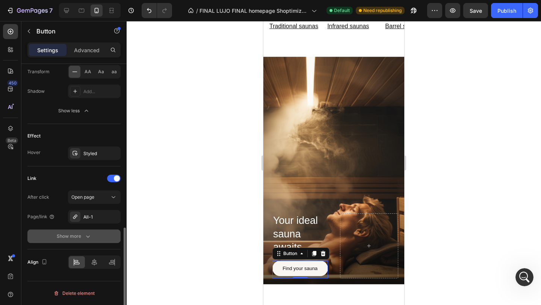
click at [81, 237] on div "Show more" at bounding box center [74, 236] width 35 height 8
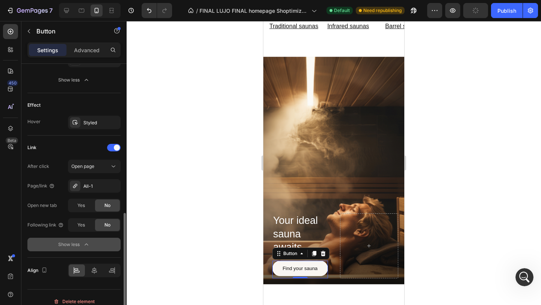
scroll to position [466, 0]
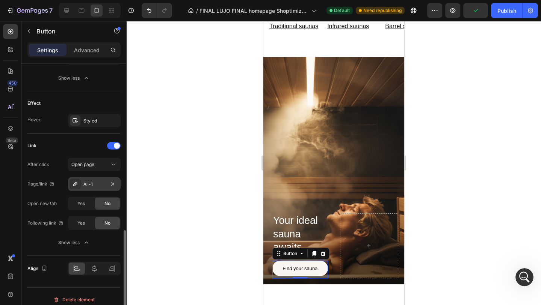
click at [95, 185] on div "All-1" at bounding box center [94, 184] width 22 height 7
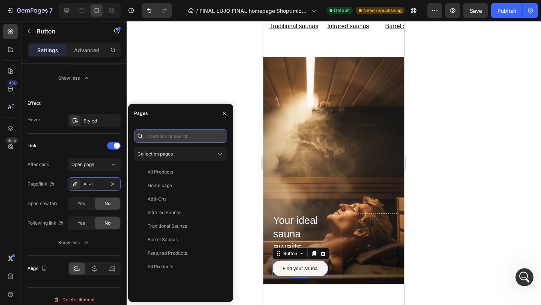
click at [173, 139] on input "text" at bounding box center [180, 136] width 93 height 14
paste input "https://lujowellness.com/collections/all-products"
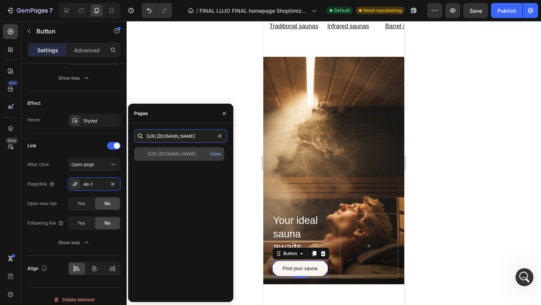
type input "https://lujowellness.com/collections/all-products"
click at [189, 150] on div "https://lujowellness.com/collections/all-products View" at bounding box center [179, 154] width 90 height 14
click at [192, 155] on div "https://lujowellness.com/collections/all-products" at bounding box center [172, 154] width 48 height 7
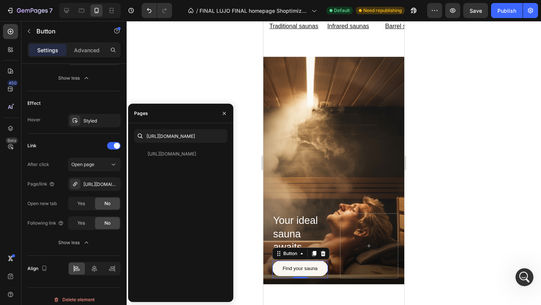
click at [491, 152] on div at bounding box center [334, 163] width 414 height 284
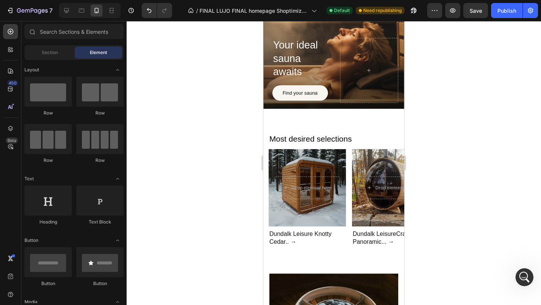
scroll to position [629, 0]
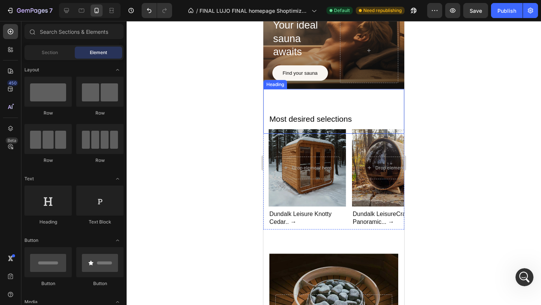
click at [344, 114] on h2 "Most desired selections" at bounding box center [334, 119] width 130 height 12
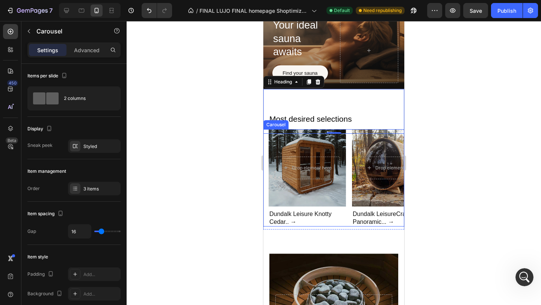
click at [265, 142] on div "Drop element here Hero Banner Dundalk Leisure Knotty Cedar.. → Heading Drop ele…" at bounding box center [333, 177] width 141 height 97
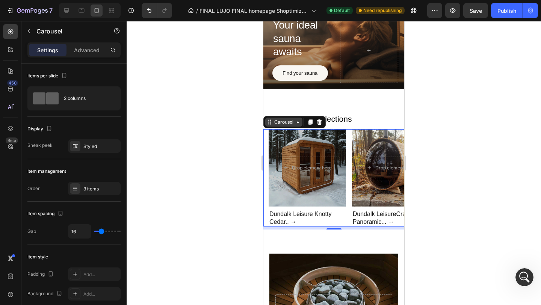
click at [291, 123] on div "Carousel" at bounding box center [284, 122] width 22 height 7
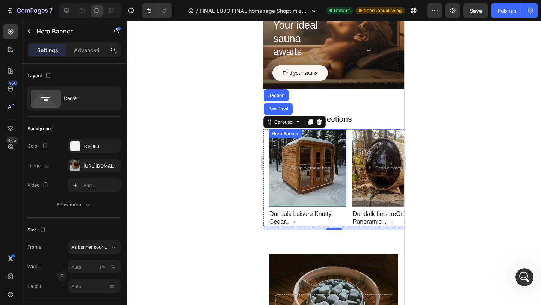
click at [295, 195] on div "Background Image" at bounding box center [307, 167] width 77 height 77
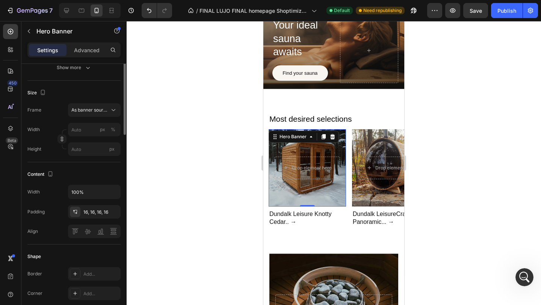
scroll to position [162, 0]
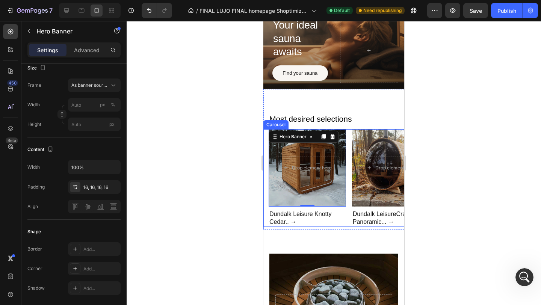
click at [266, 173] on div "Drop element here Hero Banner 0 Dundalk Leisure Knotty Cedar.. → Heading Drop e…" at bounding box center [333, 177] width 141 height 97
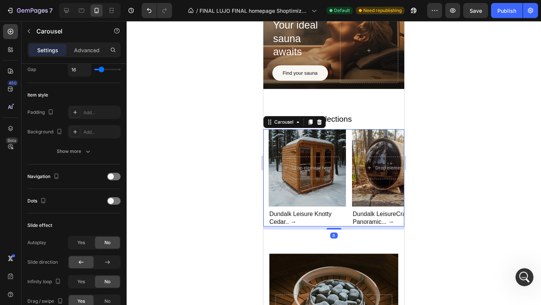
scroll to position [0, 0]
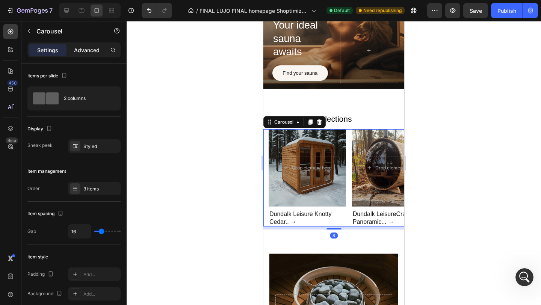
click at [89, 44] on div "Advanced" at bounding box center [87, 50] width 38 height 12
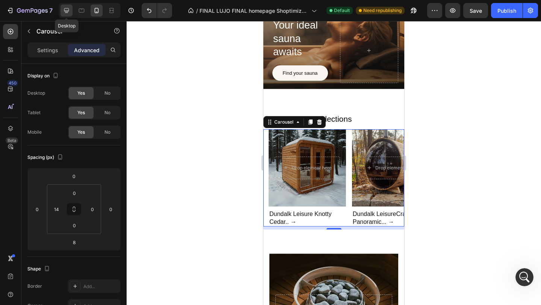
click at [62, 12] on div at bounding box center [66, 11] width 12 height 12
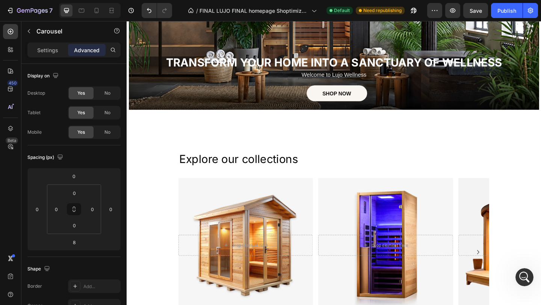
scroll to position [123, 0]
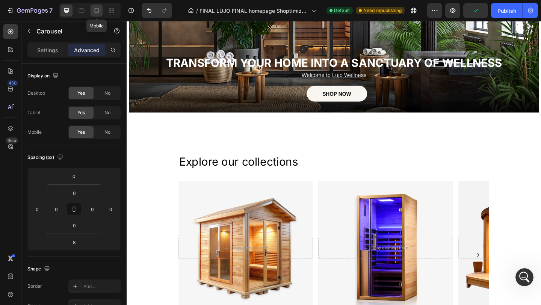
click at [98, 15] on div at bounding box center [97, 11] width 12 height 12
type input "14"
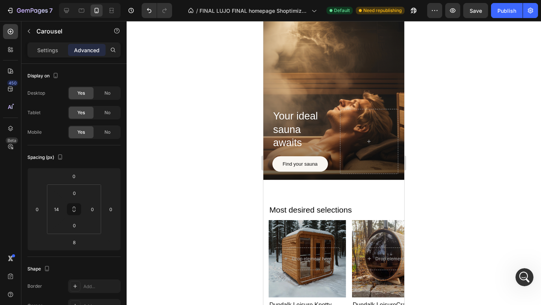
scroll to position [528, 0]
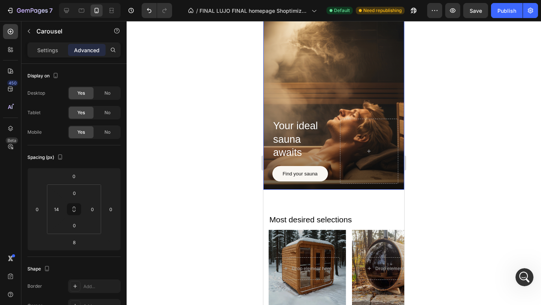
click at [335, 76] on div "Background Image" at bounding box center [333, 75] width 141 height 227
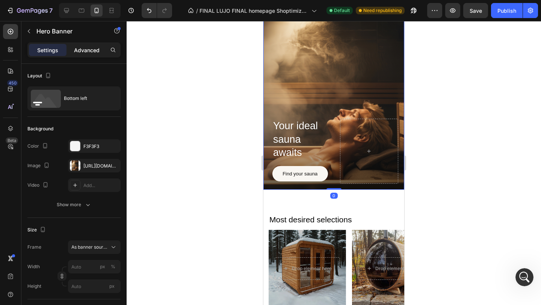
click at [90, 47] on p "Advanced" at bounding box center [87, 50] width 26 height 8
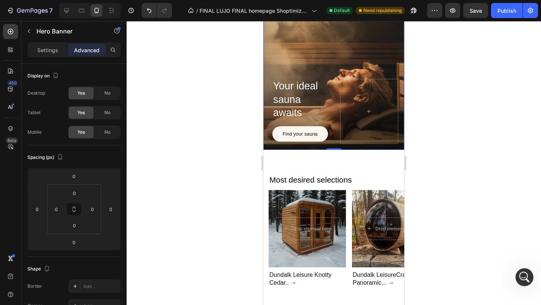
scroll to position [644, 0]
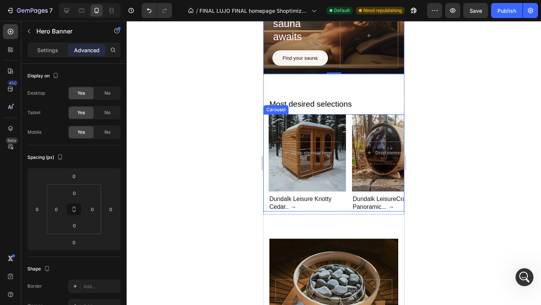
click at [269, 110] on div "Carousel" at bounding box center [276, 109] width 22 height 7
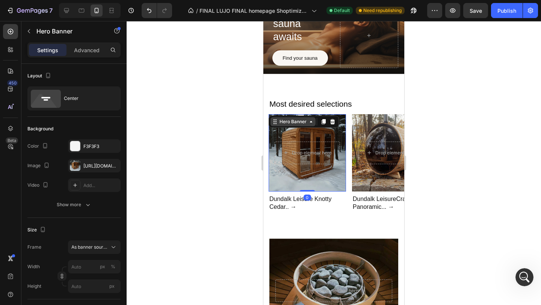
click at [284, 121] on div "Hero Banner" at bounding box center [293, 121] width 30 height 7
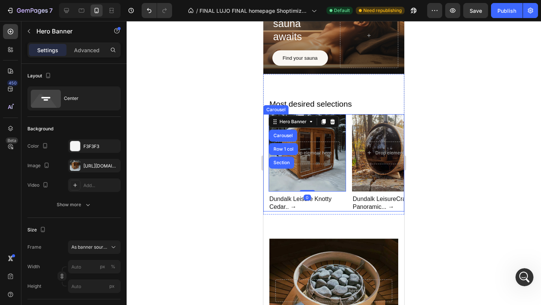
click at [272, 109] on div "Carousel" at bounding box center [276, 109] width 22 height 7
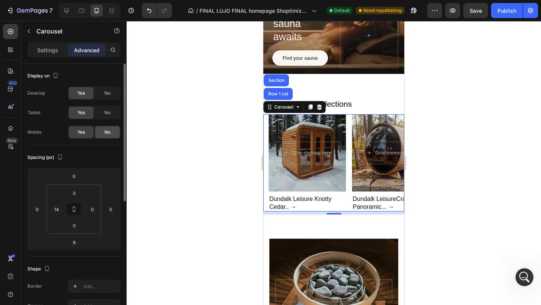
click at [109, 131] on span "No" at bounding box center [107, 132] width 6 height 7
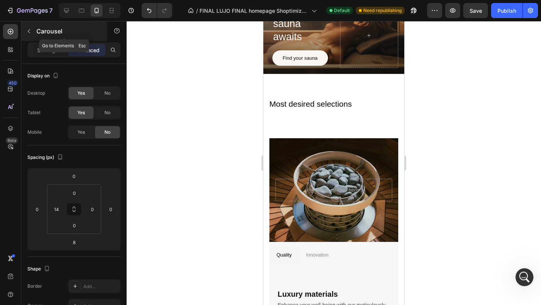
click at [31, 32] on icon "button" at bounding box center [29, 31] width 6 height 6
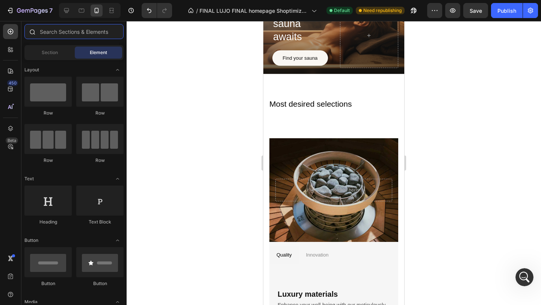
click at [62, 31] on input "text" at bounding box center [73, 31] width 99 height 15
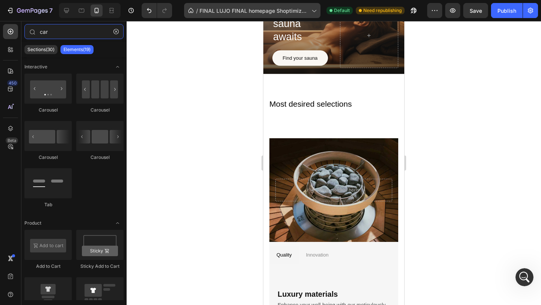
type input "car"
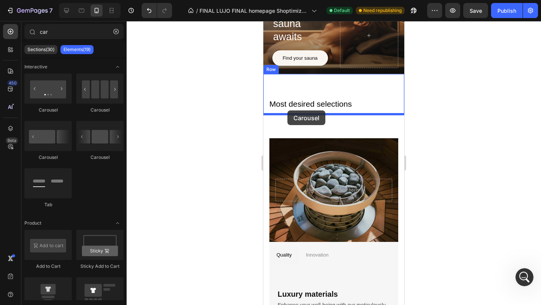
drag, startPoint x: 361, startPoint y: 122, endPoint x: 287, endPoint y: 110, distance: 74.2
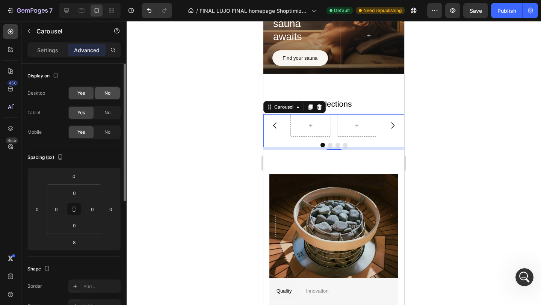
click at [104, 94] on div "No" at bounding box center [107, 93] width 25 height 12
click at [106, 113] on span "No" at bounding box center [107, 112] width 6 height 7
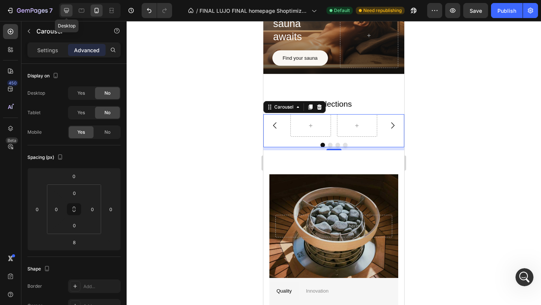
click at [67, 11] on icon at bounding box center [66, 10] width 5 height 5
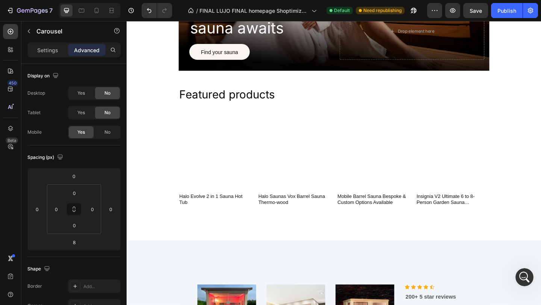
scroll to position [591, 0]
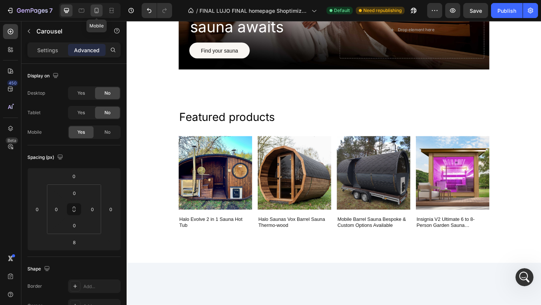
click at [95, 13] on icon at bounding box center [97, 11] width 8 height 8
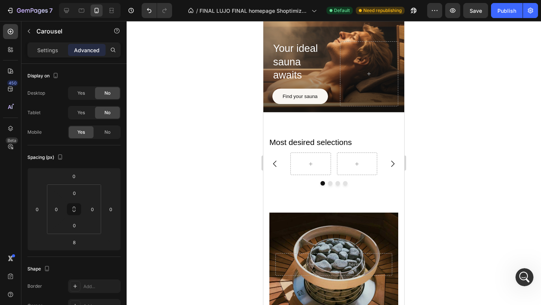
scroll to position [606, 0]
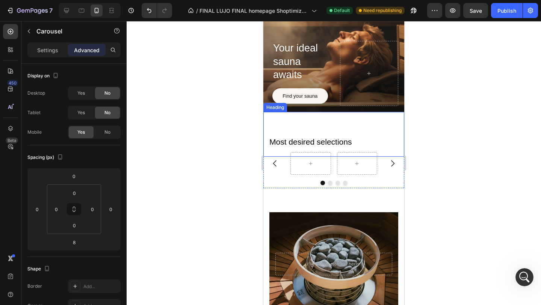
click at [285, 148] on div "Most desired selections Heading" at bounding box center [333, 134] width 141 height 45
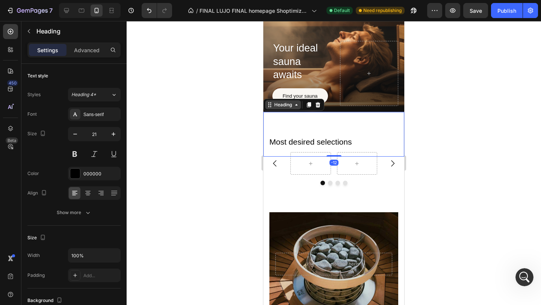
click at [282, 105] on div "Heading" at bounding box center [283, 104] width 21 height 7
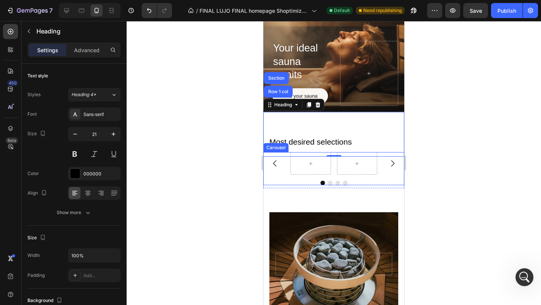
click at [277, 180] on div "Carousel" at bounding box center [333, 168] width 141 height 33
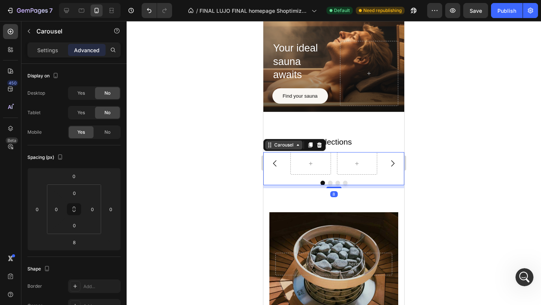
click at [284, 145] on div "Carousel" at bounding box center [284, 145] width 22 height 7
click at [317, 147] on icon at bounding box center [319, 145] width 6 height 6
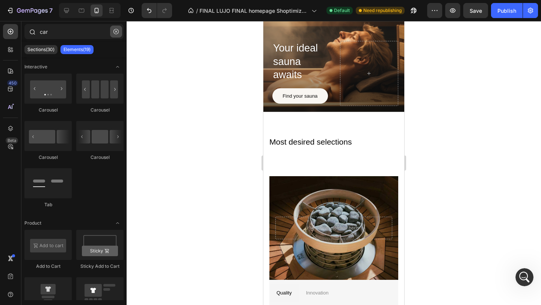
click at [116, 33] on icon "button" at bounding box center [115, 31] width 5 height 5
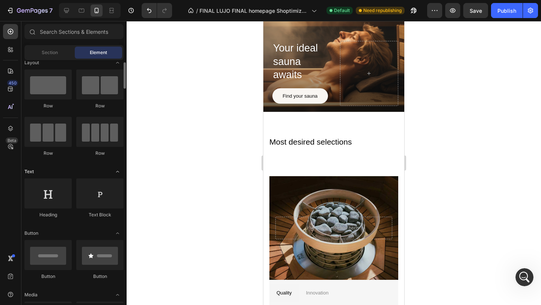
scroll to position [10, 0]
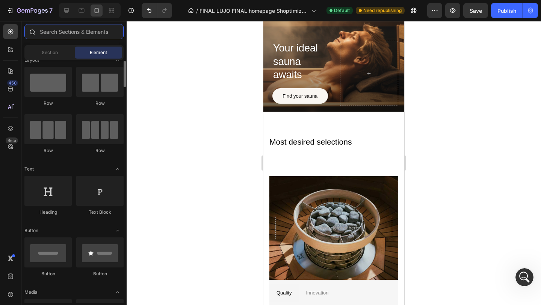
click at [82, 29] on input "text" at bounding box center [73, 31] width 99 height 15
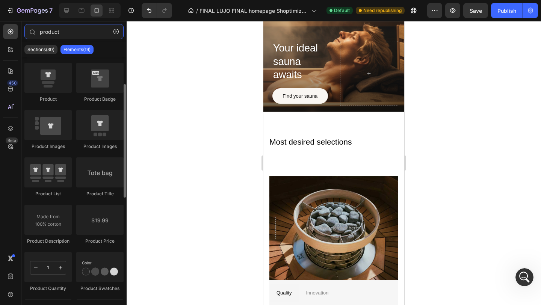
scroll to position [60, 0]
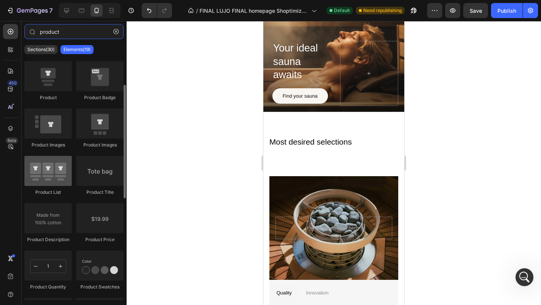
type input "product"
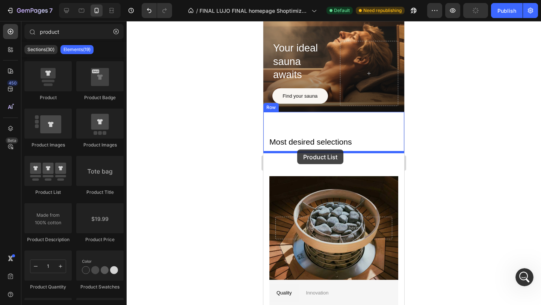
drag, startPoint x: 321, startPoint y: 199, endPoint x: 297, endPoint y: 149, distance: 54.8
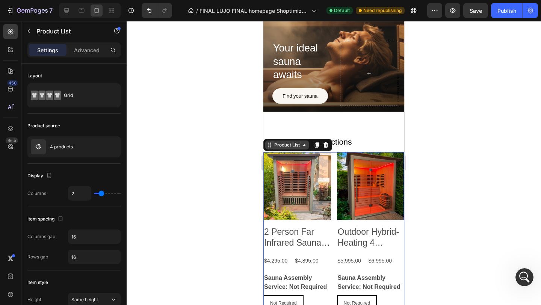
click at [294, 145] on div "Product List" at bounding box center [287, 145] width 29 height 7
click at [87, 54] on p "Advanced" at bounding box center [87, 50] width 26 height 8
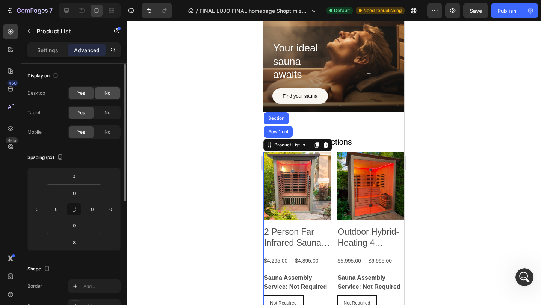
click at [107, 93] on span "No" at bounding box center [107, 93] width 6 height 7
click at [108, 113] on span "No" at bounding box center [107, 112] width 6 height 7
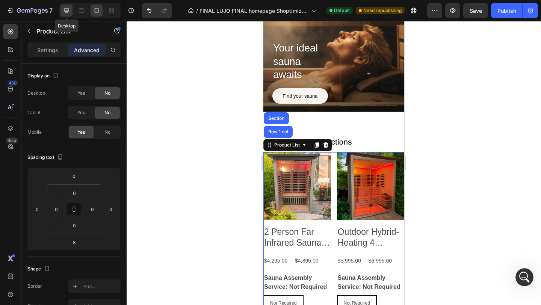
click at [69, 13] on icon at bounding box center [67, 11] width 8 height 8
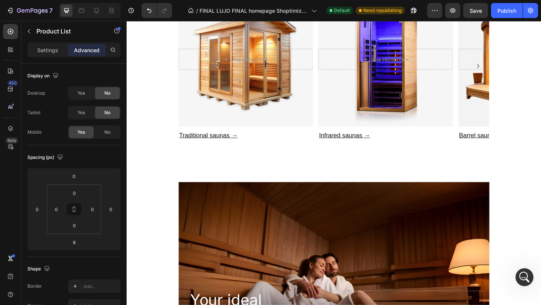
scroll to position [299, 0]
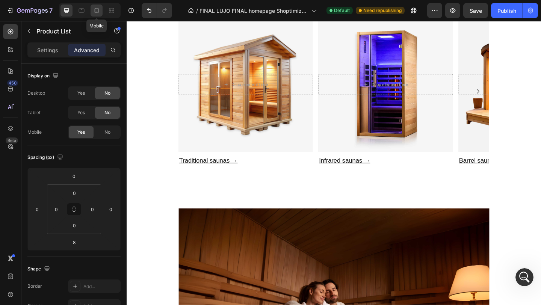
click at [102, 12] on div at bounding box center [97, 11] width 12 height 12
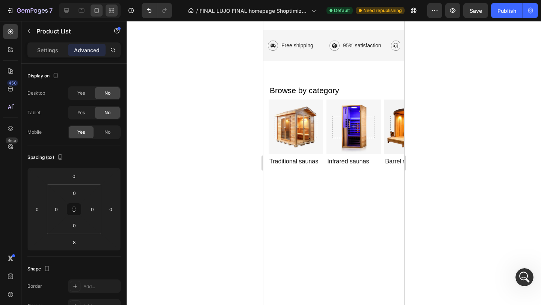
scroll to position [94, 0]
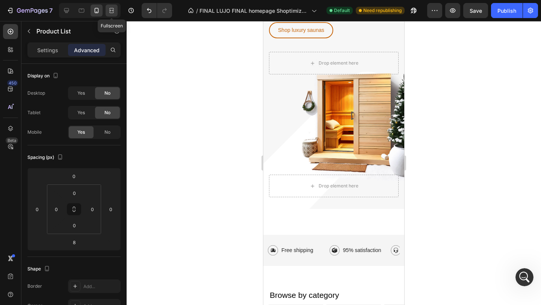
click at [116, 9] on div at bounding box center [112, 11] width 12 height 12
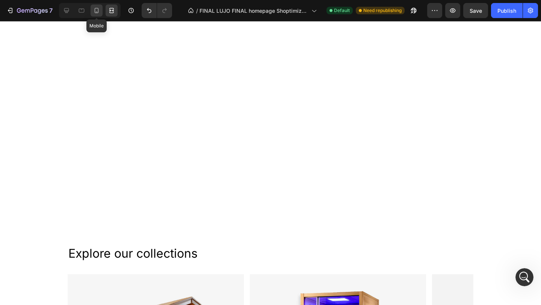
scroll to position [351, 0]
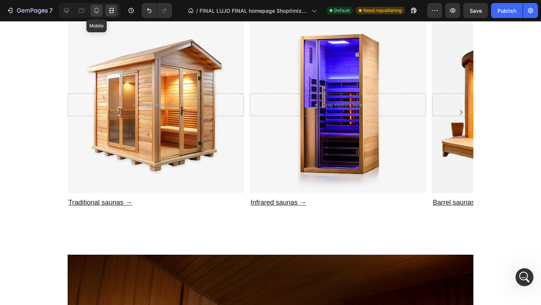
click at [98, 13] on icon at bounding box center [97, 10] width 4 height 5
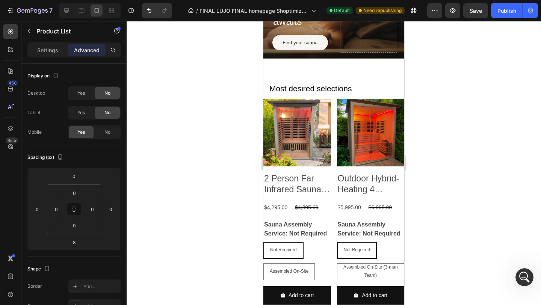
scroll to position [660, 0]
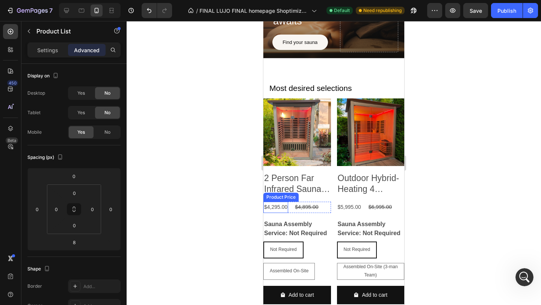
click at [286, 199] on div "Product Price" at bounding box center [280, 197] width 35 height 9
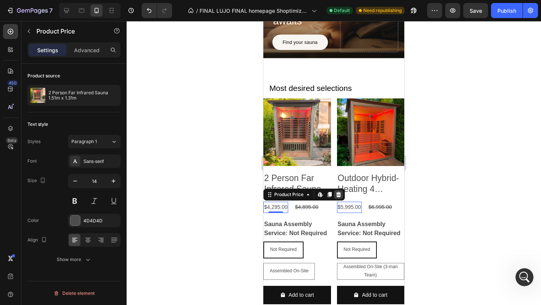
click at [339, 197] on icon at bounding box center [338, 195] width 6 height 6
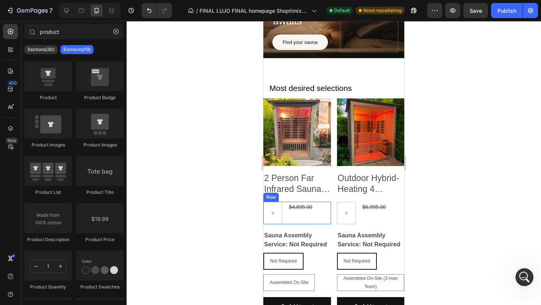
click at [318, 210] on div "$4,895.00 Product Price Product Price Row" at bounding box center [297, 213] width 68 height 23
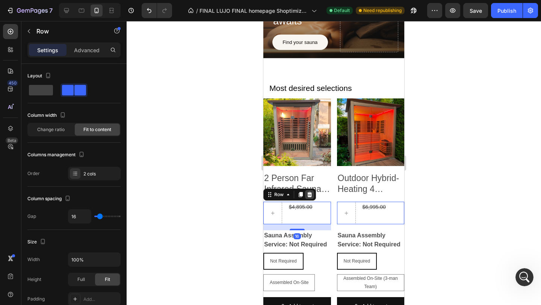
click at [309, 196] on icon at bounding box center [309, 194] width 5 height 5
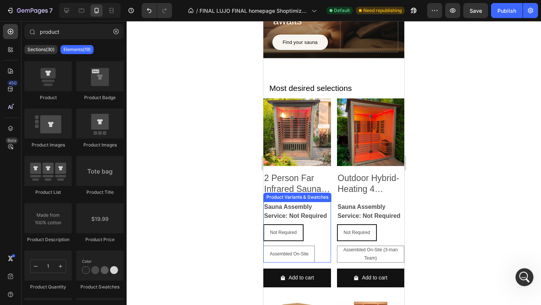
click at [316, 211] on legend "Sauna Assembly Service: Not Required" at bounding box center [297, 212] width 68 height 20
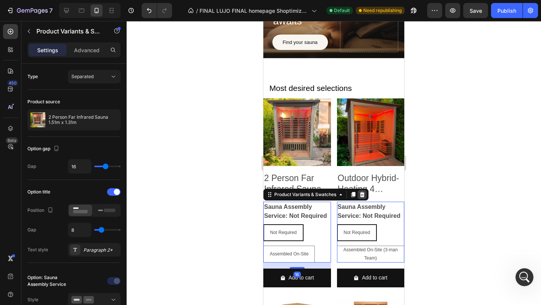
click at [362, 198] on div at bounding box center [362, 194] width 9 height 9
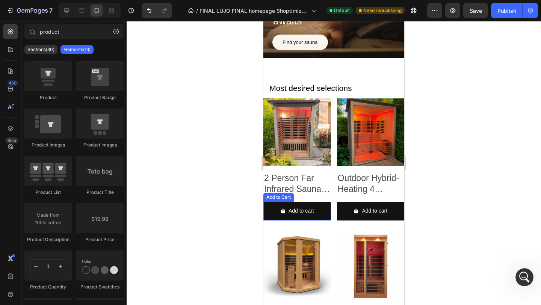
click at [283, 201] on div "Product Images 2 Person Far Infrared Sauna 1.51m x 1.31m Product Title Add to c…" at bounding box center [297, 162] width 68 height 128
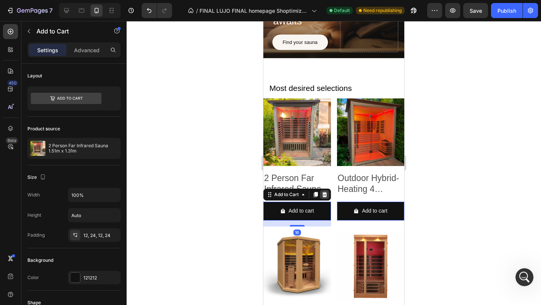
click at [324, 195] on icon at bounding box center [324, 195] width 6 height 6
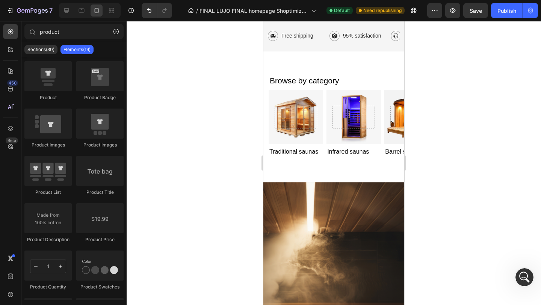
scroll to position [281, 0]
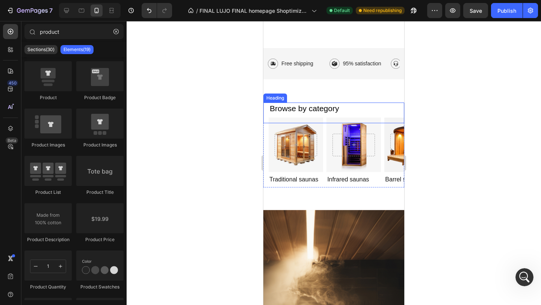
click at [324, 104] on h2 "Browse by category" at bounding box center [334, 109] width 130 height 12
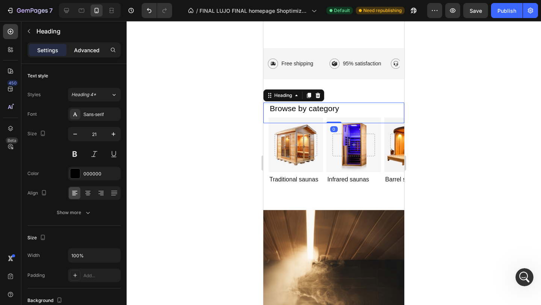
click at [92, 47] on p "Advanced" at bounding box center [87, 50] width 26 height 8
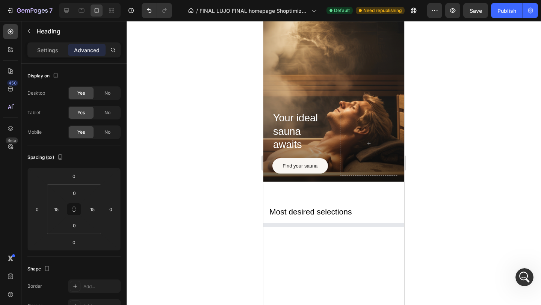
scroll to position [547, 0]
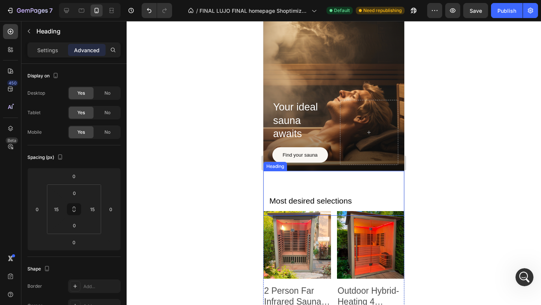
click at [318, 199] on h2 "Most desired selections" at bounding box center [334, 201] width 130 height 12
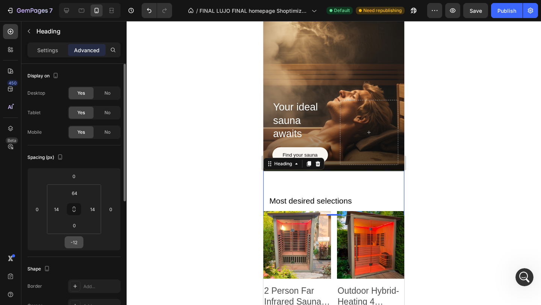
click at [74, 240] on input "-12" at bounding box center [73, 242] width 15 height 11
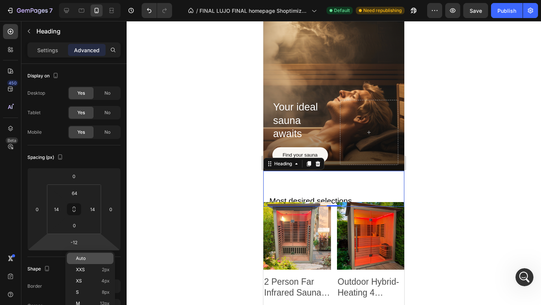
click at [93, 260] on p "Auto" at bounding box center [93, 258] width 34 height 5
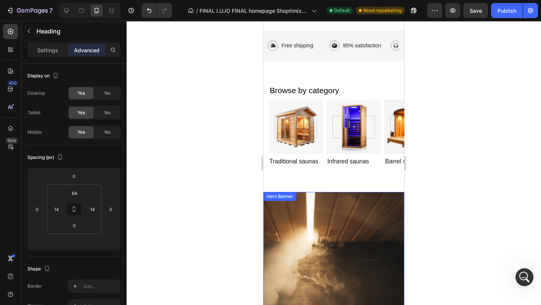
scroll to position [293, 0]
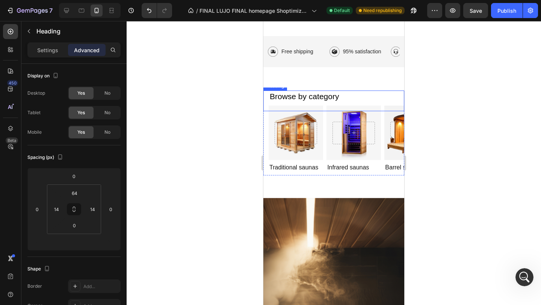
click at [297, 95] on h2 "Browse by category" at bounding box center [334, 97] width 130 height 12
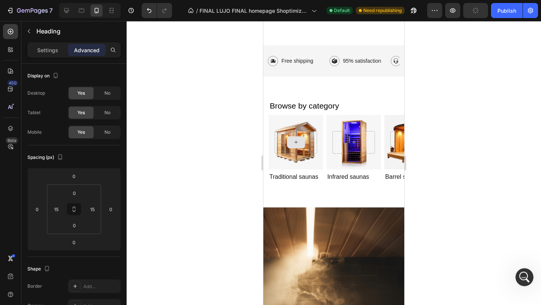
scroll to position [282, 0]
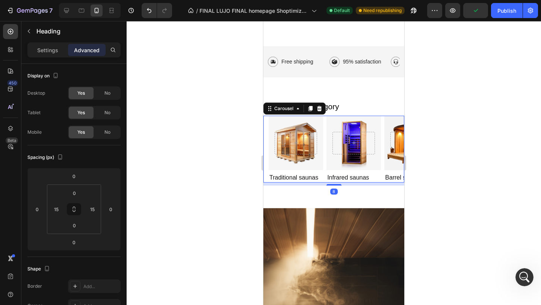
click at [267, 119] on div "Hero Banner Traditional saunas Heading Hero Banner Infrared saunas Heading Hero…" at bounding box center [333, 149] width 141 height 67
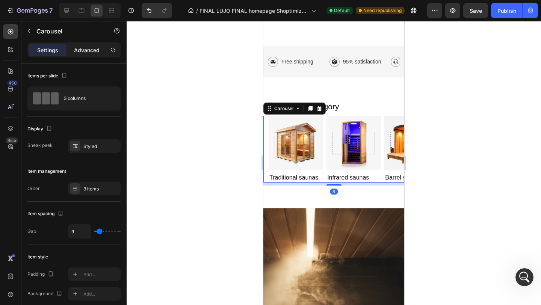
click at [93, 47] on p "Advanced" at bounding box center [87, 50] width 26 height 8
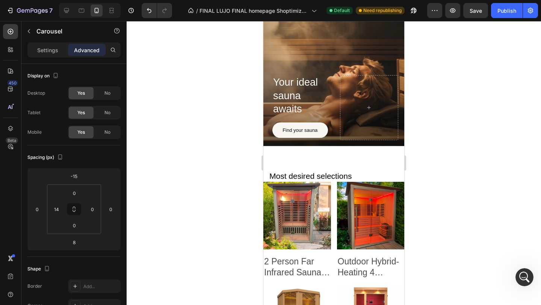
scroll to position [579, 0]
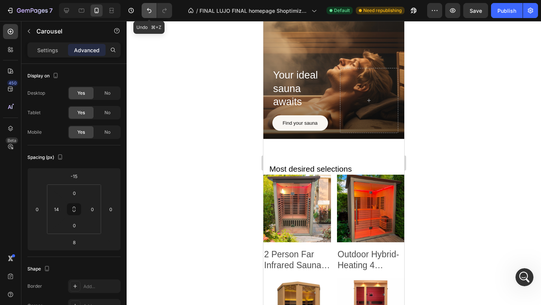
click at [150, 14] on icon "Undo/Redo" at bounding box center [149, 11] width 8 height 8
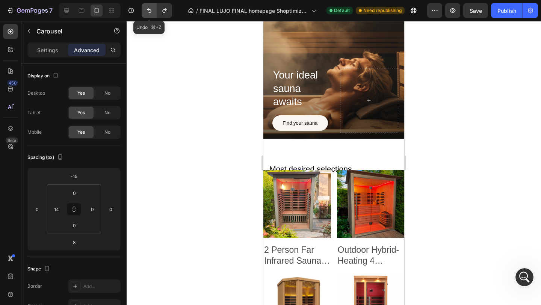
click at [150, 14] on icon "Undo/Redo" at bounding box center [149, 11] width 8 height 8
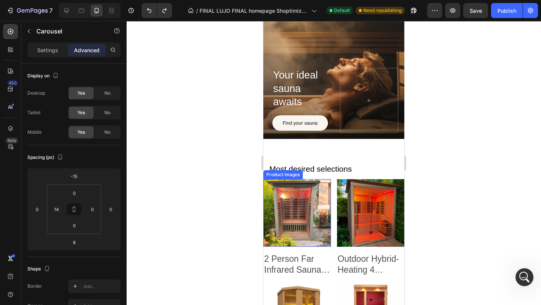
click at [320, 214] on img at bounding box center [297, 213] width 68 height 68
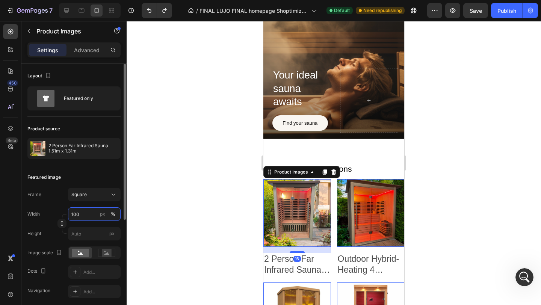
click at [97, 213] on input "100" at bounding box center [94, 214] width 53 height 14
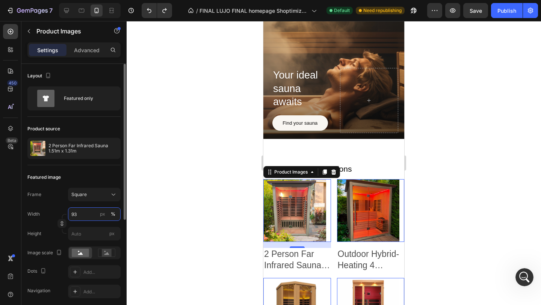
type input "92"
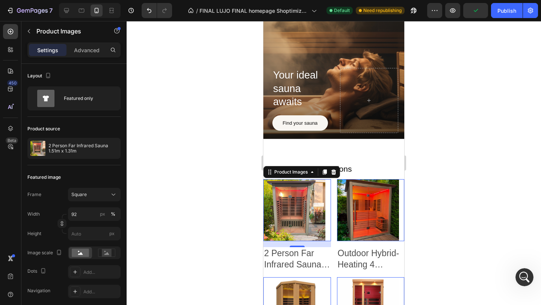
click at [431, 150] on div at bounding box center [334, 163] width 414 height 284
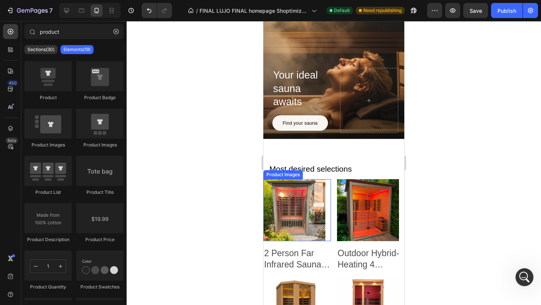
click at [289, 176] on div "Product Images" at bounding box center [283, 174] width 36 height 7
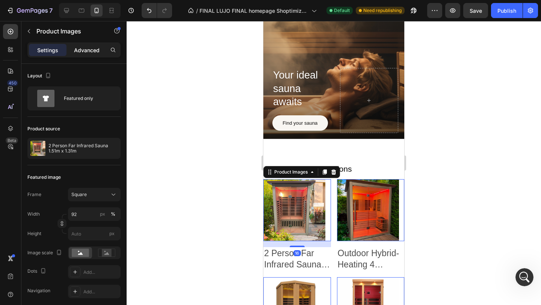
click at [92, 52] on p "Advanced" at bounding box center [87, 50] width 26 height 8
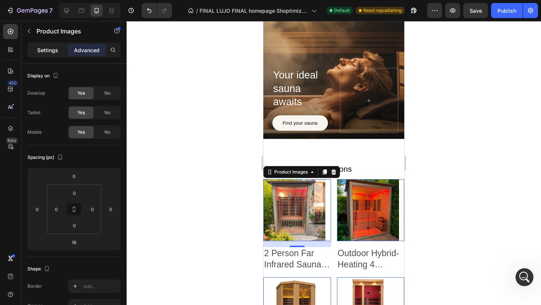
click at [54, 47] on p "Settings" at bounding box center [47, 50] width 21 height 8
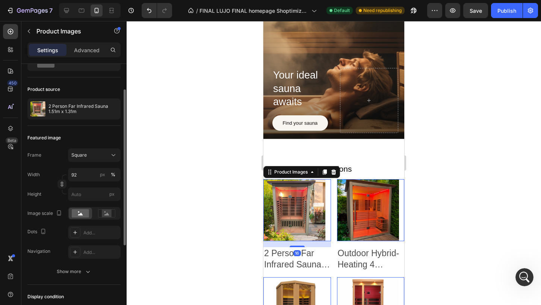
scroll to position [43, 0]
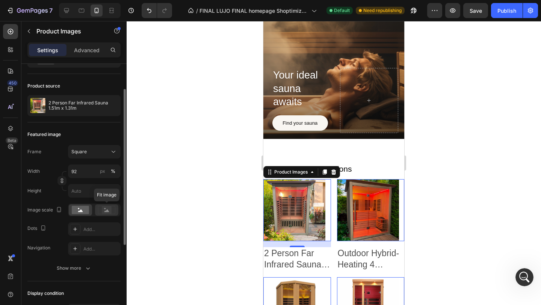
click at [106, 212] on icon at bounding box center [106, 210] width 5 height 3
click at [81, 211] on icon at bounding box center [80, 210] width 5 height 3
click at [113, 213] on icon at bounding box center [106, 210] width 17 height 8
click at [85, 211] on rect at bounding box center [80, 210] width 17 height 8
click at [78, 178] on input "92" at bounding box center [94, 172] width 53 height 14
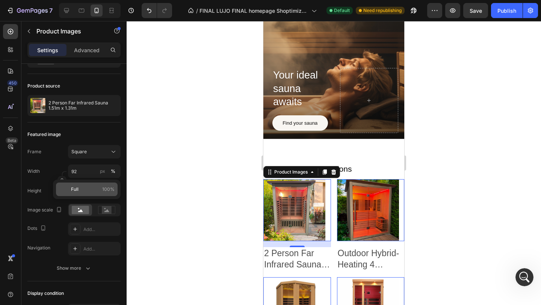
click at [85, 189] on p "Full 100%" at bounding box center [93, 189] width 44 height 7
type input "100"
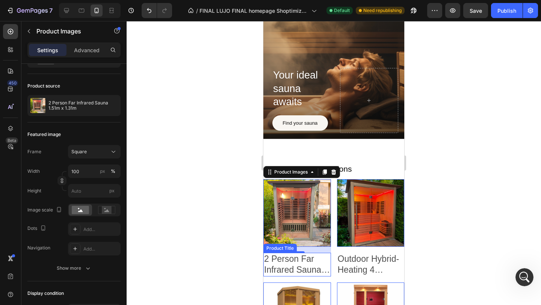
click at [302, 266] on h2 "2 Person Far Infrared Sauna 1.51m x 1.31m" at bounding box center [297, 265] width 68 height 24
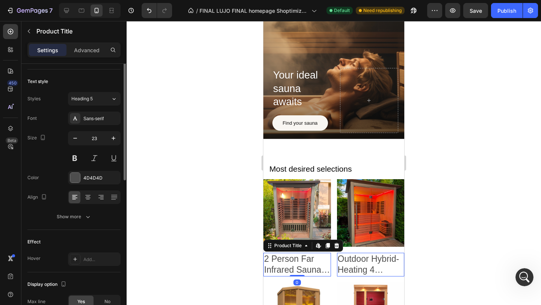
scroll to position [0, 0]
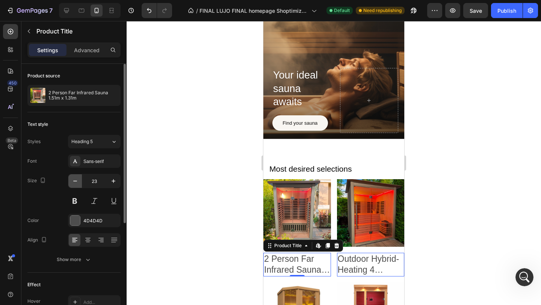
click at [80, 184] on button "button" at bounding box center [75, 181] width 14 height 14
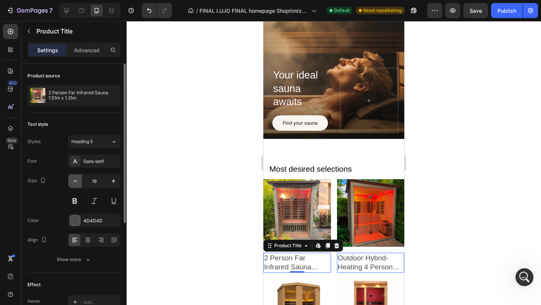
click at [80, 184] on button "button" at bounding box center [75, 181] width 14 height 14
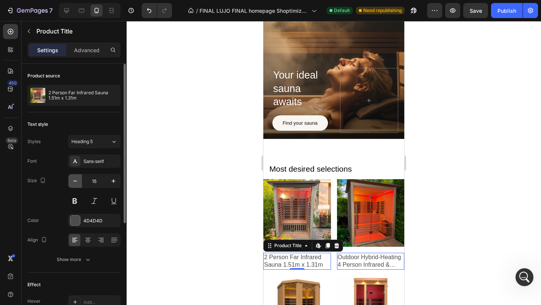
click at [80, 184] on button "button" at bounding box center [75, 181] width 14 height 14
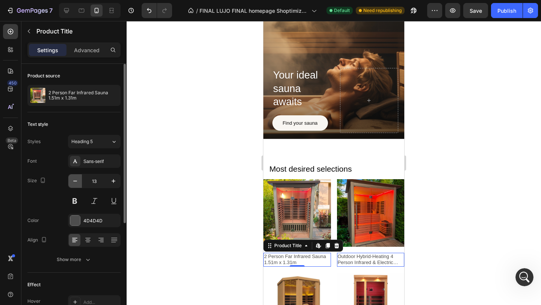
click at [80, 184] on button "button" at bounding box center [75, 181] width 14 height 14
type input "12"
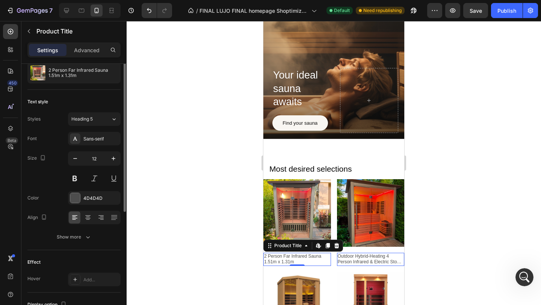
scroll to position [30, 0]
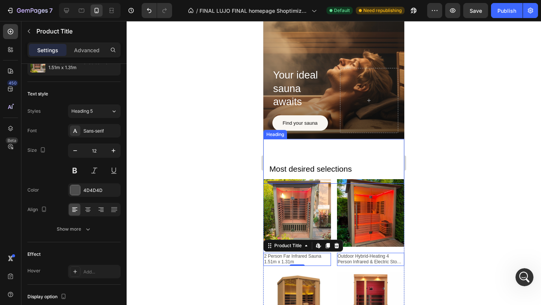
click at [424, 152] on div at bounding box center [334, 163] width 414 height 284
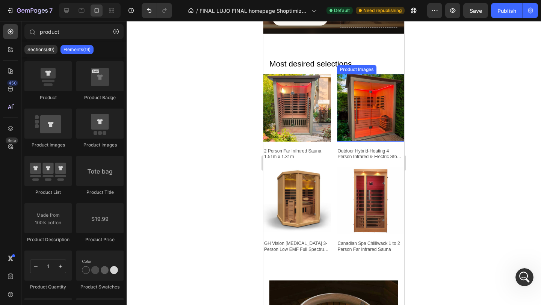
scroll to position [673, 0]
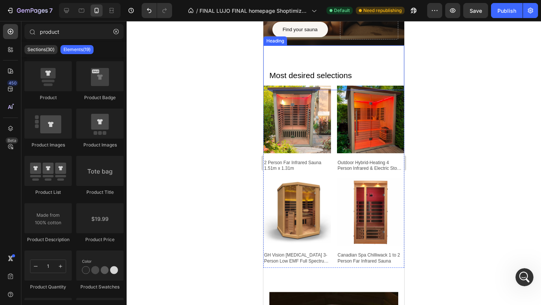
click at [297, 75] on h2 "Most desired selections" at bounding box center [334, 75] width 130 height 12
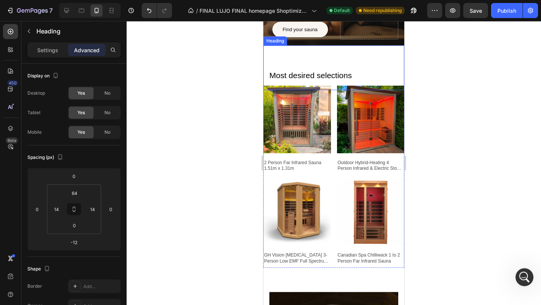
click at [297, 75] on h2 "Most desired selections" at bounding box center [334, 75] width 130 height 12
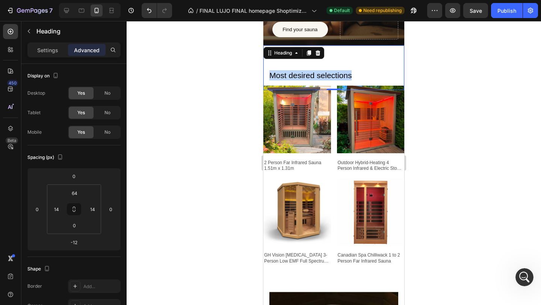
click at [297, 75] on p "Most desired selections" at bounding box center [333, 75] width 129 height 10
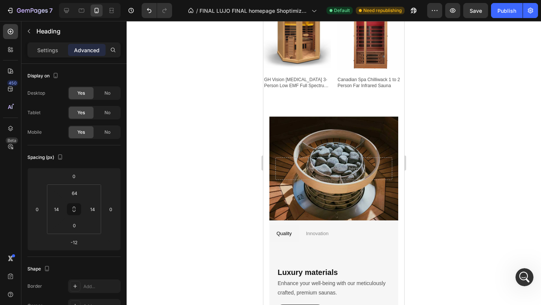
scroll to position [907, 0]
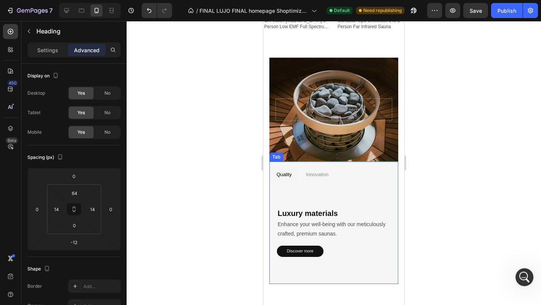
click at [321, 174] on p "Innovation" at bounding box center [317, 174] width 23 height 9
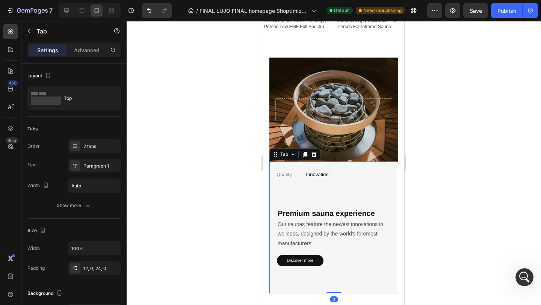
click at [281, 175] on p "Quality" at bounding box center [283, 174] width 15 height 9
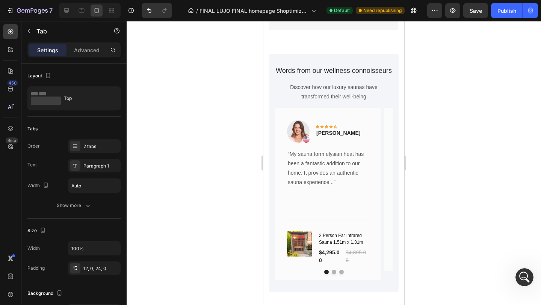
scroll to position [1163, 0]
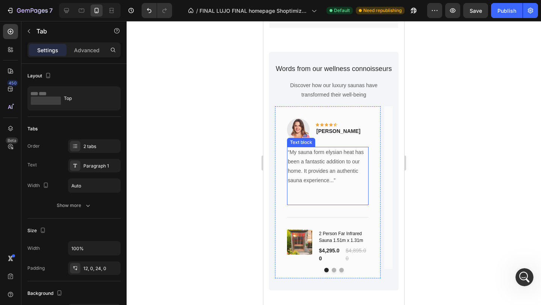
click at [339, 154] on p "“My sauna form elysian heat has been a fantastic addition to our home. It provi…" at bounding box center [328, 167] width 80 height 38
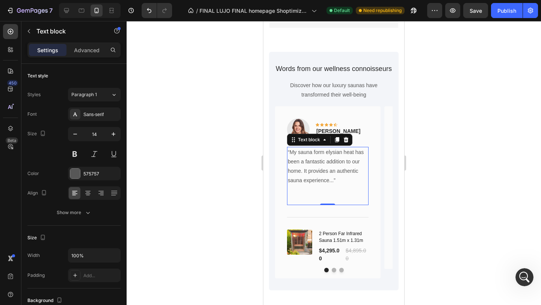
click at [339, 154] on p "“My sauna form elysian heat has been a fantastic addition to our home. It provi…" at bounding box center [328, 167] width 80 height 38
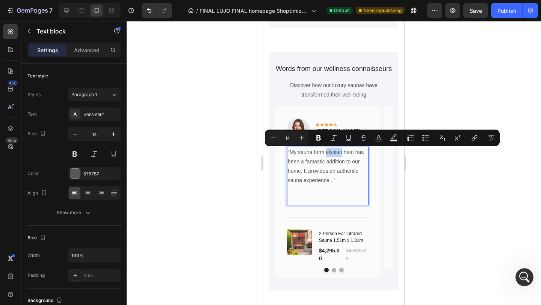
click at [334, 152] on p "“My sauna form elysian heat has been a fantastic addition to our home. It provi…" at bounding box center [328, 167] width 80 height 38
drag, startPoint x: 354, startPoint y: 152, endPoint x: 327, endPoint y: 154, distance: 27.2
click at [327, 154] on p "“My sauna form elysian heat has been a fantastic addition to our home. It provi…" at bounding box center [328, 167] width 80 height 38
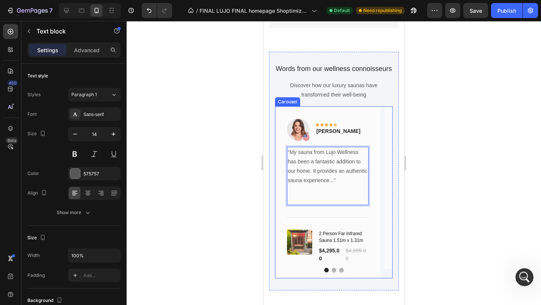
click at [334, 269] on button "Dot" at bounding box center [334, 270] width 5 height 5
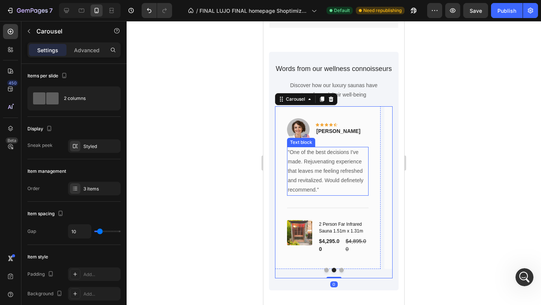
click at [327, 169] on p ""One of the best decisions I've made. Rejuvenating experience that leaves me fe…" at bounding box center [328, 171] width 80 height 47
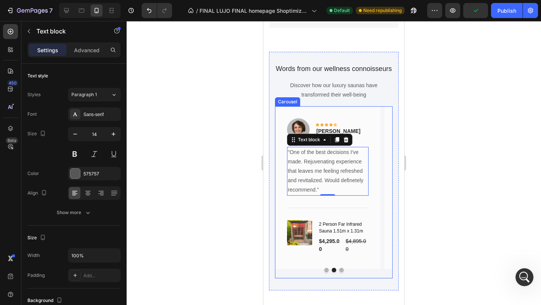
click at [341, 268] on button "Dot" at bounding box center [341, 270] width 5 height 5
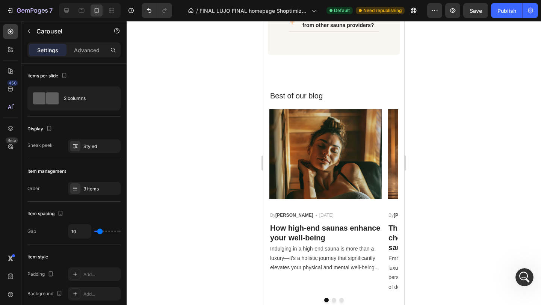
scroll to position [1736, 0]
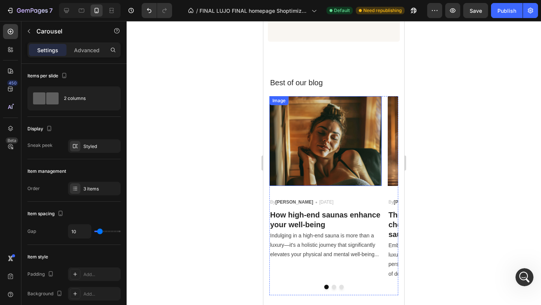
click at [331, 168] on img at bounding box center [325, 141] width 112 height 90
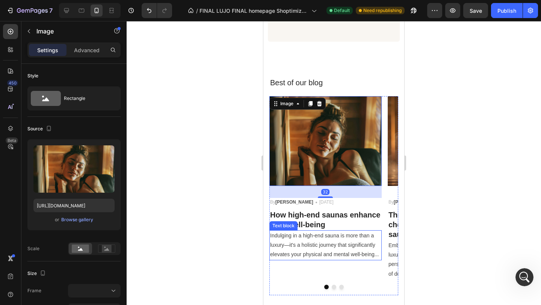
click at [320, 234] on p "Indulging in a high-end sauna is more than a luxury—it's a holistic journey tha…" at bounding box center [325, 245] width 111 height 29
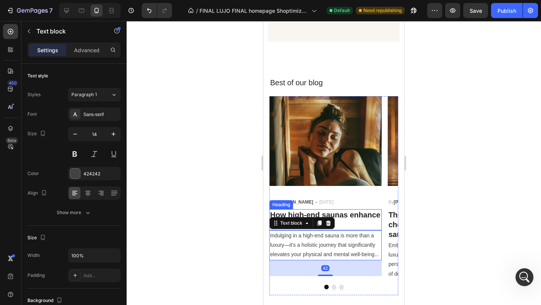
click at [349, 218] on h3 "How high-end saunas enhance your well-being" at bounding box center [325, 219] width 112 height 21
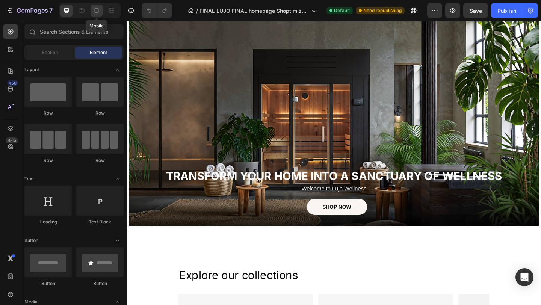
click at [93, 13] on icon at bounding box center [97, 11] width 8 height 8
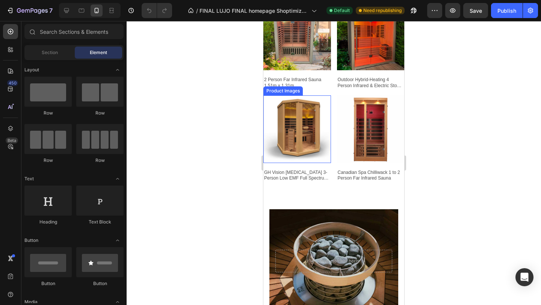
scroll to position [663, 0]
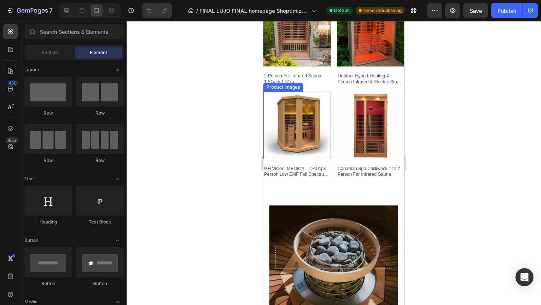
click at [313, 120] on img at bounding box center [297, 126] width 68 height 68
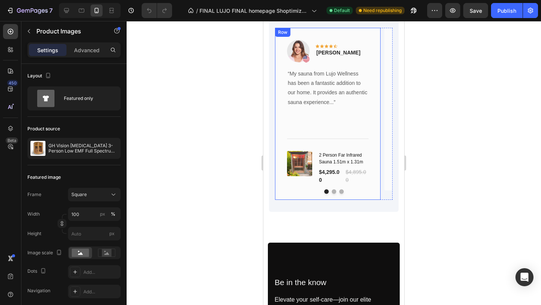
scroll to position [1148, 0]
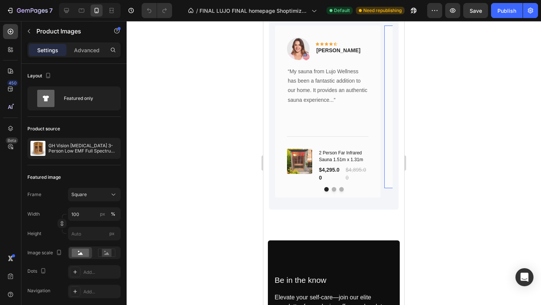
click at [387, 113] on div "Image Icon Icon Icon Icon Icon Row Olivia R. Text block Row "One of the best de…" at bounding box center [437, 107] width 106 height 163
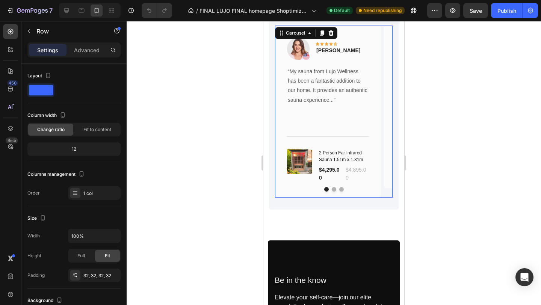
click at [382, 115] on div "Image Icon Icon Icon Icon Icon Row Rita C. Text block Row “My sauna from Lujo W…" at bounding box center [334, 112] width 118 height 172
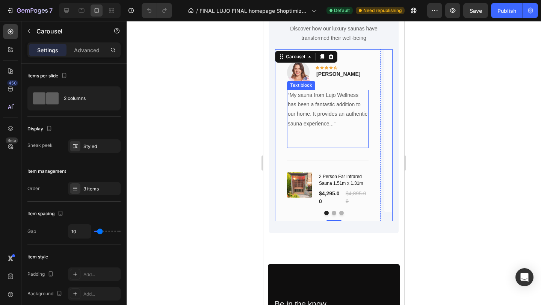
scroll to position [1112, 0]
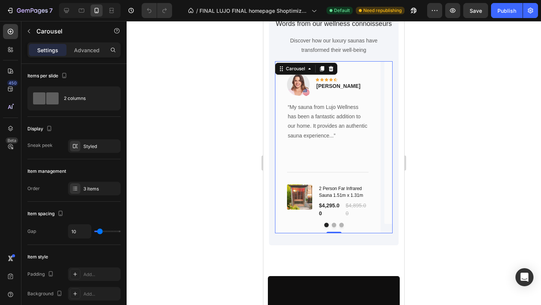
click at [288, 74] on div "Carousel" at bounding box center [306, 69] width 62 height 12
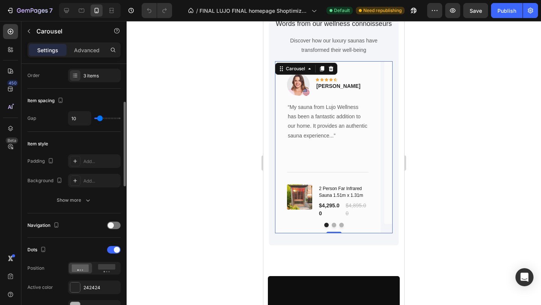
scroll to position [115, 0]
click at [105, 263] on rect at bounding box center [106, 266] width 17 height 6
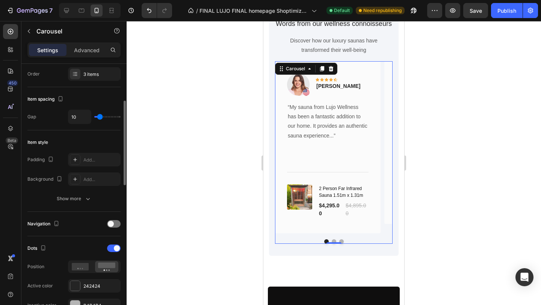
click at [82, 272] on div at bounding box center [94, 266] width 53 height 13
click at [82, 265] on icon at bounding box center [80, 267] width 17 height 8
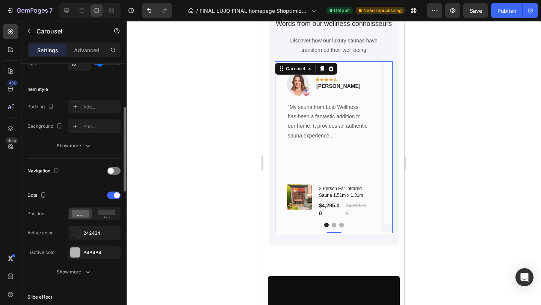
scroll to position [174, 0]
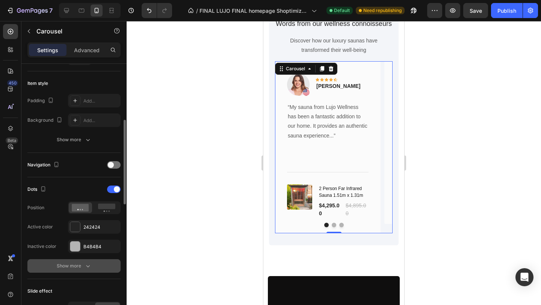
click at [83, 260] on button "Show more" at bounding box center [73, 266] width 93 height 14
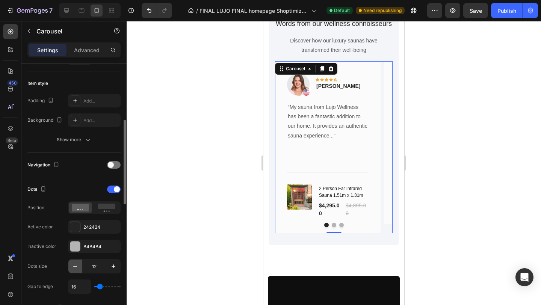
click at [71, 268] on icon "button" at bounding box center [75, 267] width 8 height 8
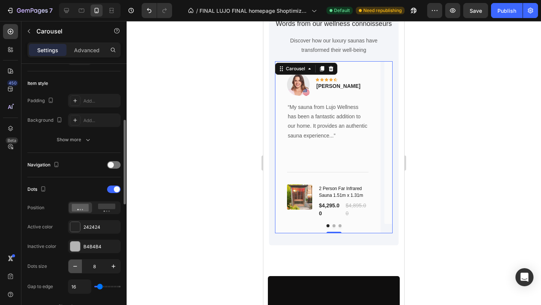
click at [71, 268] on icon "button" at bounding box center [75, 267] width 8 height 8
click at [115, 267] on icon "button" at bounding box center [114, 267] width 8 height 8
type input "7"
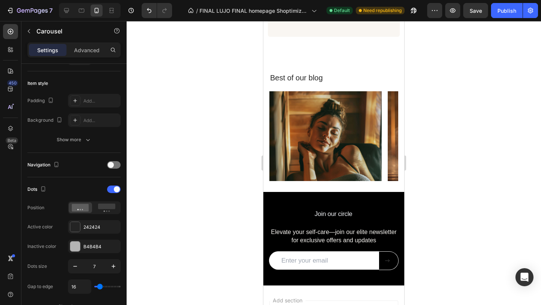
scroll to position [1761, 0]
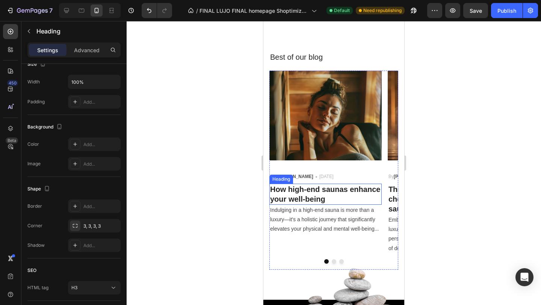
click at [292, 193] on h3 "How high-end saunas enhance your well-being" at bounding box center [325, 194] width 112 height 21
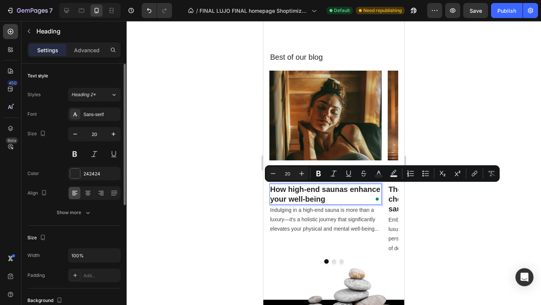
click at [292, 193] on p "How high-end saunas enhance your well-being" at bounding box center [325, 194] width 111 height 20
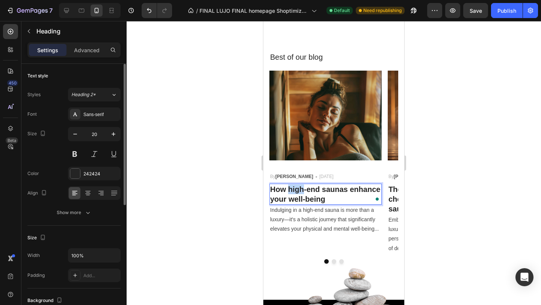
click at [292, 193] on p "How high-end saunas enhance your well-being" at bounding box center [325, 194] width 111 height 20
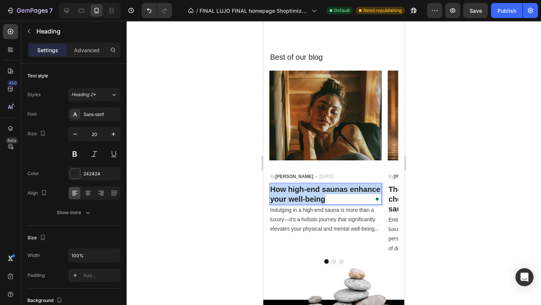
click at [292, 193] on p "How high-end saunas enhance your well-being" at bounding box center [325, 194] width 111 height 20
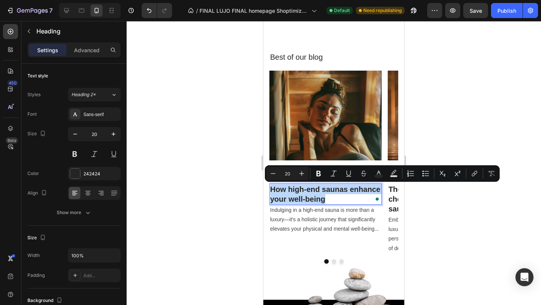
click at [292, 193] on p "How high-end saunas enhance your well-being" at bounding box center [325, 194] width 111 height 20
click at [474, 173] on icon "Editor contextual toolbar" at bounding box center [473, 175] width 3 height 4
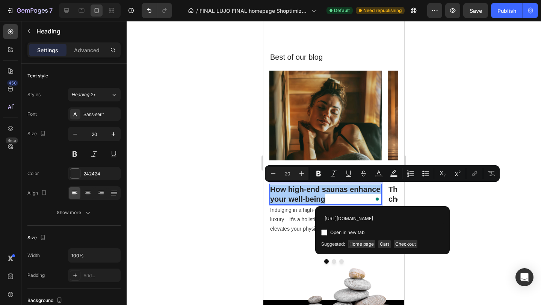
scroll to position [0, 99]
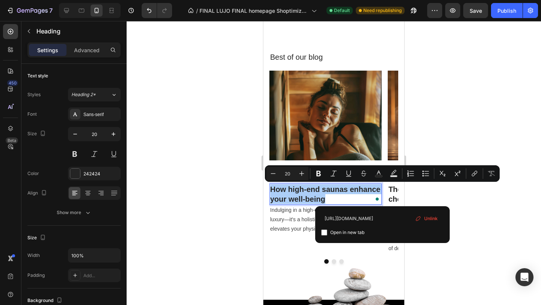
type input "https://lujowellness.com/blogs/news/how-high-end-saunas-enhance-your-well-being"
click at [431, 228] on div "Open in new tab" at bounding box center [382, 232] width 122 height 9
checkbox input "true"
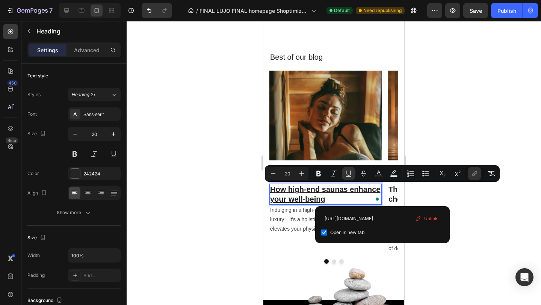
click at [478, 199] on div at bounding box center [334, 163] width 414 height 284
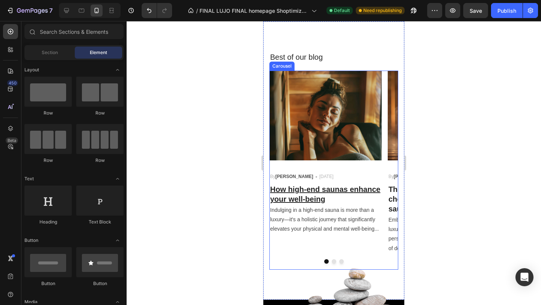
click at [331, 249] on div "Image By Logan Text block Icon May 29,2023 Text block Row ⁠⁠⁠⁠⁠⁠⁠ How high-end …" at bounding box center [325, 170] width 112 height 199
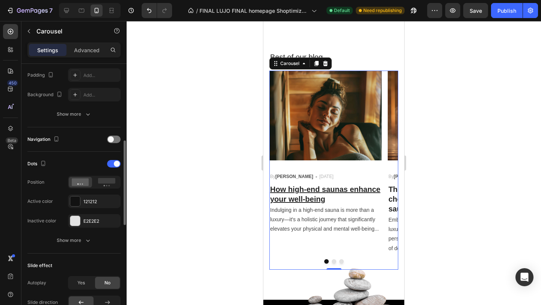
scroll to position [208, 0]
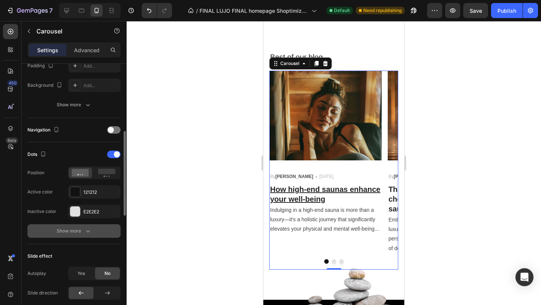
click at [78, 234] on div "Show more" at bounding box center [74, 231] width 35 height 8
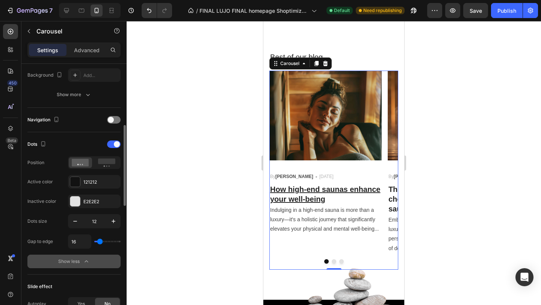
scroll to position [219, 0]
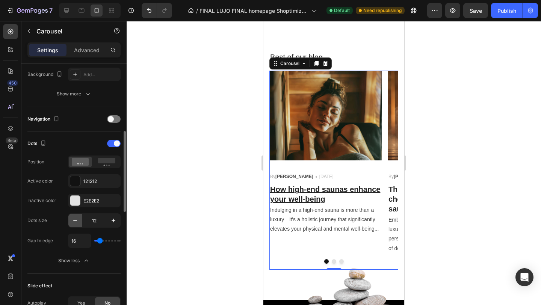
click at [76, 221] on icon "button" at bounding box center [75, 221] width 8 height 8
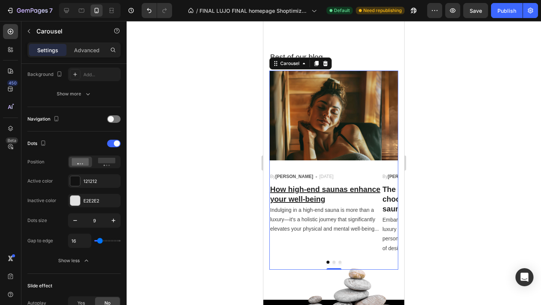
type input "8"
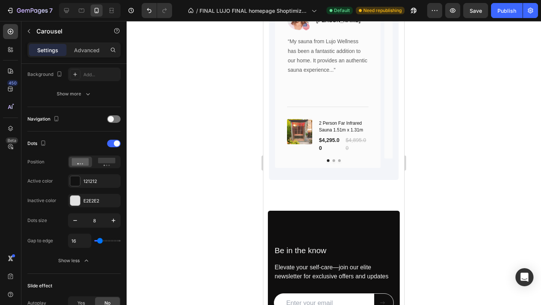
scroll to position [1252, 0]
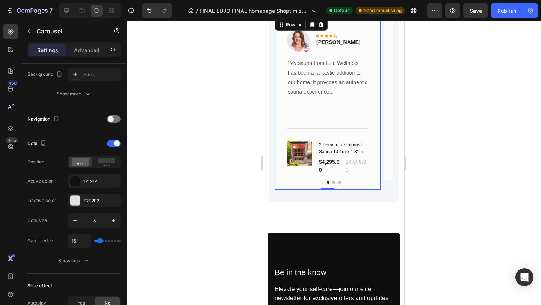
click at [334, 186] on div "Image Icon Icon Icon Icon Icon Row Rita C. Text block Row “My sauna from Lujo W…" at bounding box center [328, 103] width 106 height 172
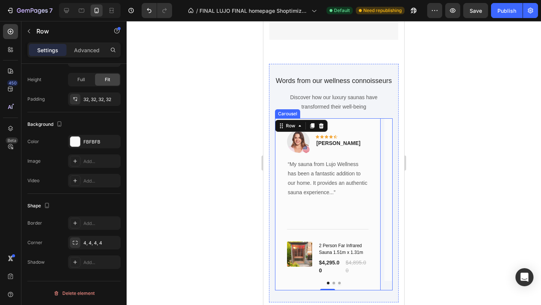
scroll to position [1156, 0]
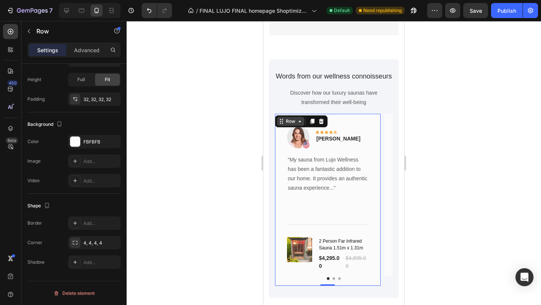
click at [285, 119] on div "Row" at bounding box center [290, 121] width 12 height 7
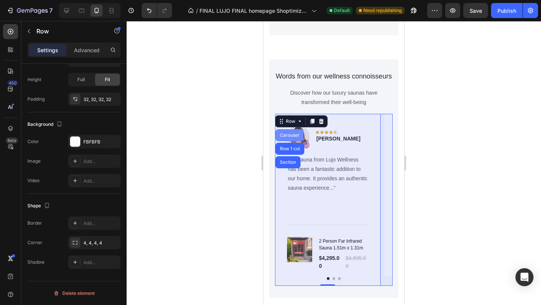
click at [287, 132] on div "Carousel" at bounding box center [289, 135] width 28 height 12
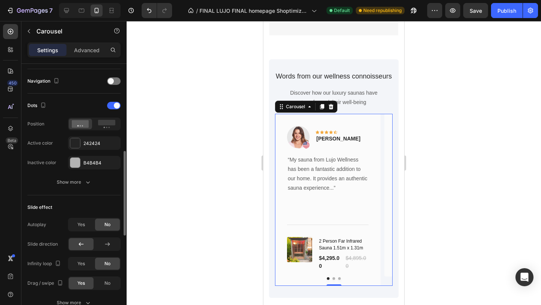
scroll to position [261, 0]
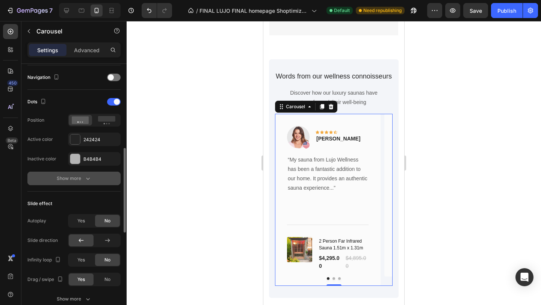
click at [79, 180] on div "Show more" at bounding box center [74, 179] width 35 height 8
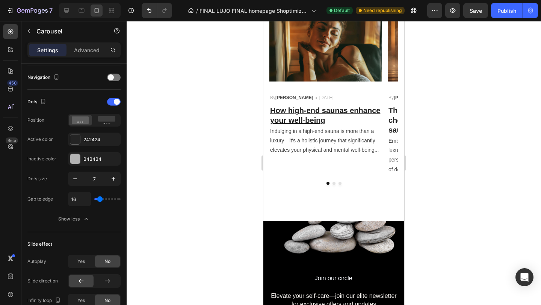
scroll to position [1841, 0]
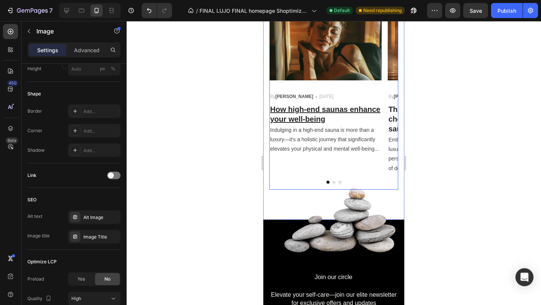
click at [341, 178] on img at bounding box center [334, 222] width 130 height 89
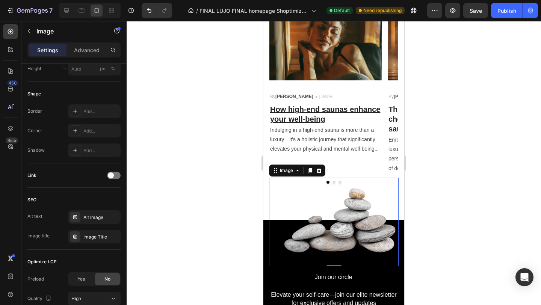
scroll to position [0, 0]
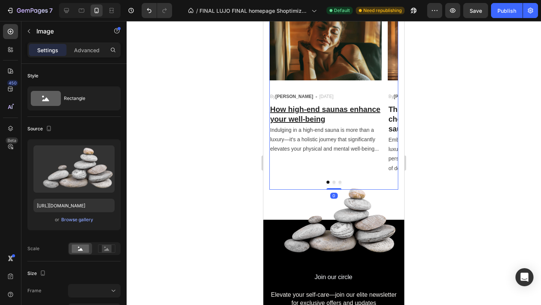
click at [272, 86] on div "Image By Logan Text block Icon May 29,2023 Text block Row How high-end saunas e…" at bounding box center [325, 90] width 112 height 199
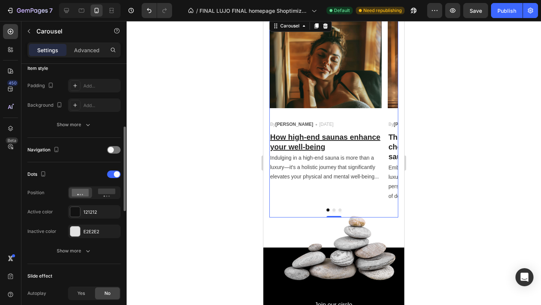
scroll to position [198, 0]
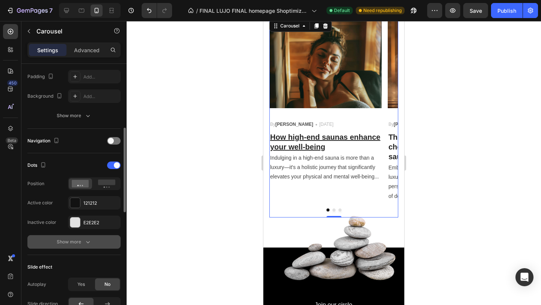
click at [73, 240] on div "Show more" at bounding box center [74, 242] width 35 height 8
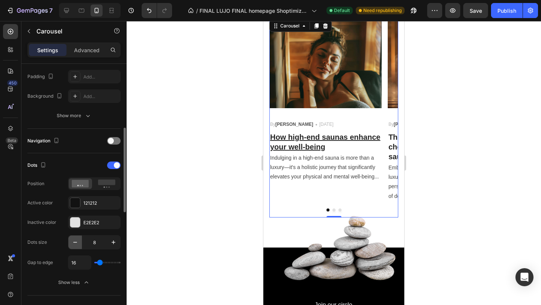
click at [77, 246] on button "button" at bounding box center [75, 242] width 14 height 14
type input "7"
click at [424, 171] on div at bounding box center [334, 163] width 414 height 284
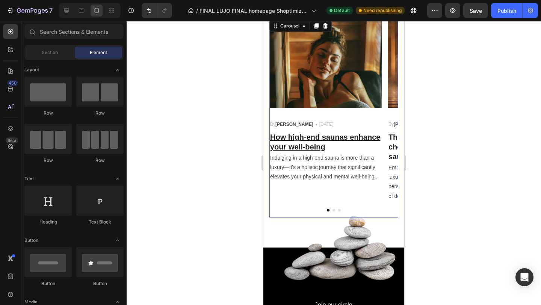
click at [333, 210] on button "Dot" at bounding box center [333, 210] width 3 height 3
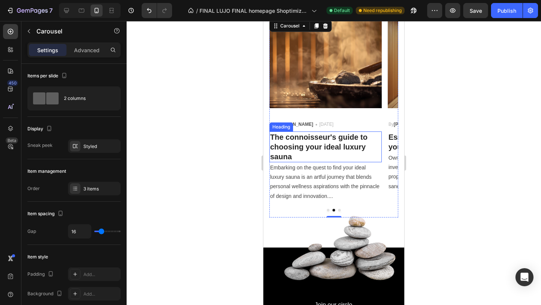
click at [321, 136] on h3 "The connoisseur's guide to choosing your ideal luxury sauna" at bounding box center [325, 146] width 112 height 31
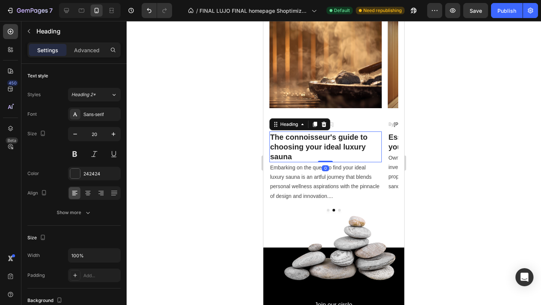
click at [321, 136] on h3 "The connoisseur's guide to choosing your ideal luxury sauna" at bounding box center [325, 146] width 112 height 31
click at [321, 136] on p "The connoisseur's guide to choosing your ideal luxury sauna" at bounding box center [325, 146] width 111 height 29
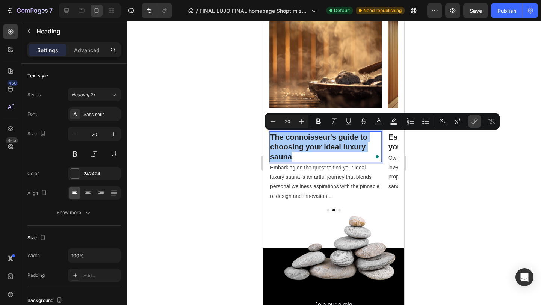
click at [472, 125] on icon "Editor contextual toolbar" at bounding box center [475, 122] width 8 height 8
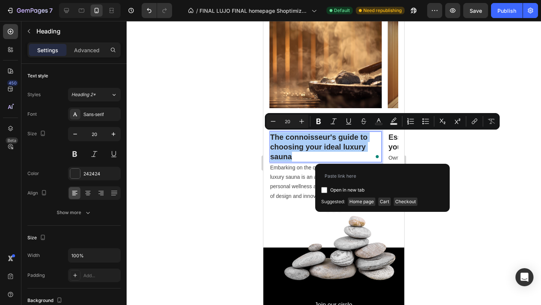
type input "https://lujowellness.com/blogs/news/the-connoisseurs-guide-to-choosing-your-ide…"
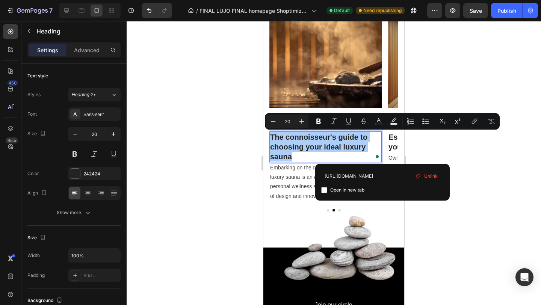
click at [458, 196] on div at bounding box center [334, 163] width 414 height 284
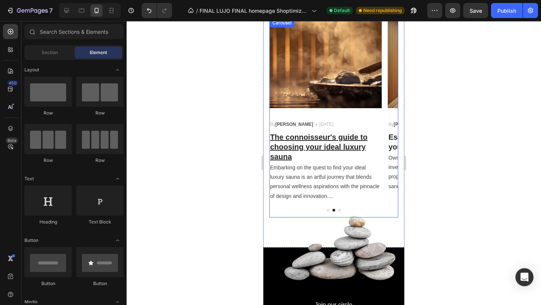
click at [338, 211] on button "Dot" at bounding box center [339, 210] width 3 height 3
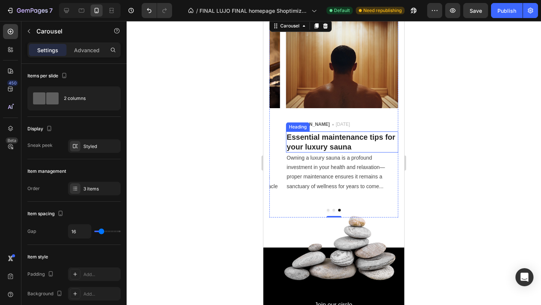
click at [346, 144] on h3 "Essential maintenance tips for your luxury sauna" at bounding box center [342, 141] width 112 height 21
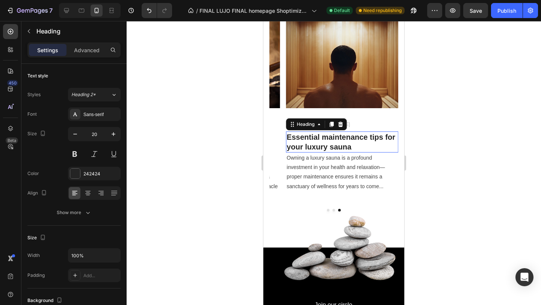
click at [346, 144] on h3 "Essential maintenance tips for your luxury sauna" at bounding box center [342, 141] width 112 height 21
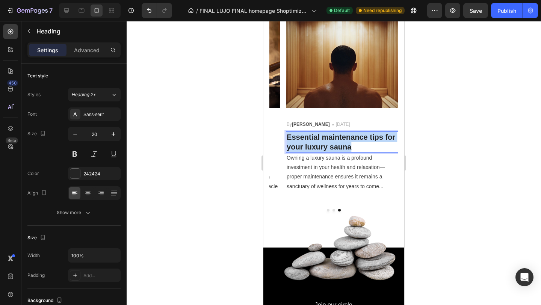
click at [346, 144] on p "Essential maintenance tips for your luxury sauna" at bounding box center [342, 142] width 111 height 20
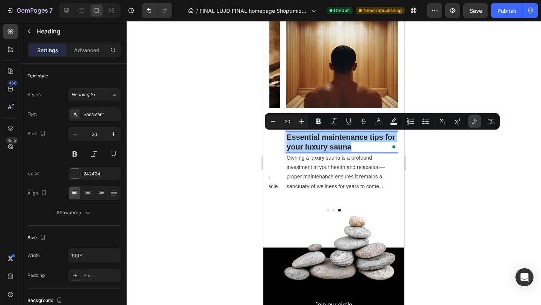
click at [476, 122] on icon "Editor contextual toolbar" at bounding box center [475, 122] width 8 height 8
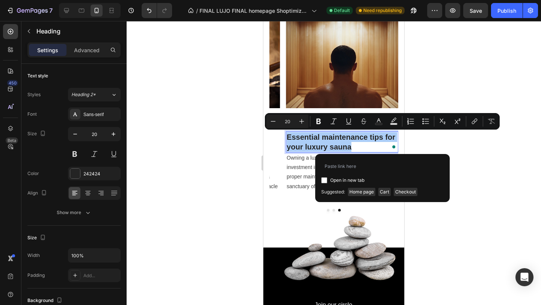
type input "https://lujowellness.com/blogs/news/caring-for-your-investment-essential-mainte…"
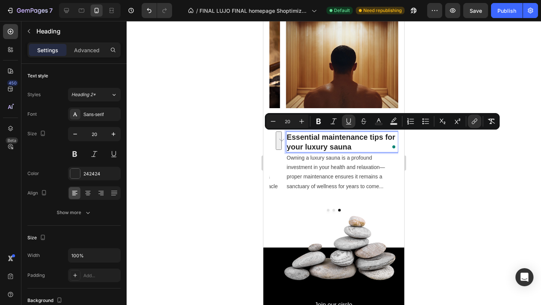
click at [451, 214] on div at bounding box center [334, 163] width 414 height 284
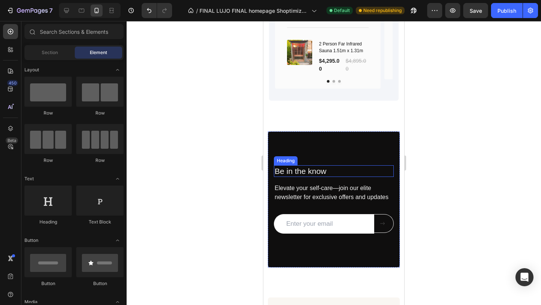
scroll to position [1355, 0]
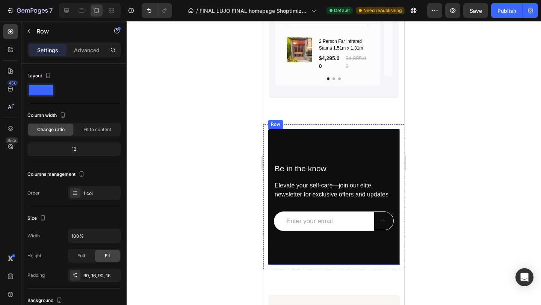
click at [367, 133] on div "Be in the know Heading Elevate your self-care—join our elite newsletter for exc…" at bounding box center [334, 197] width 132 height 136
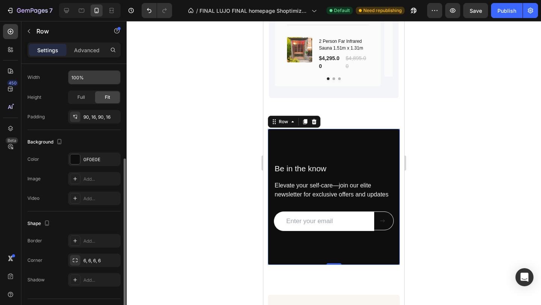
scroll to position [176, 0]
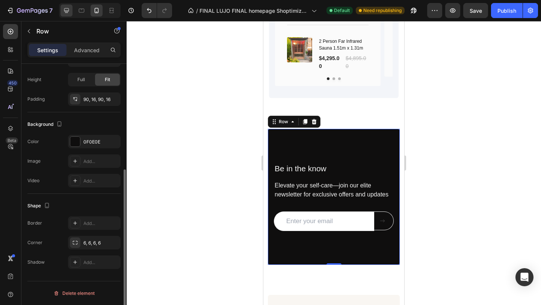
click at [65, 7] on icon at bounding box center [67, 11] width 8 height 8
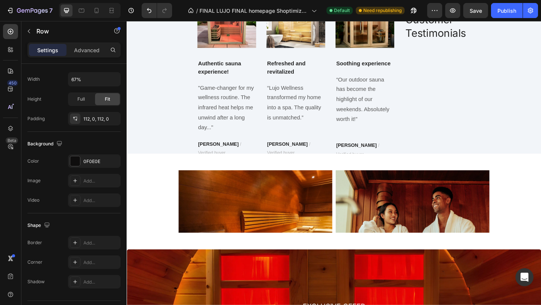
scroll to position [921, 0]
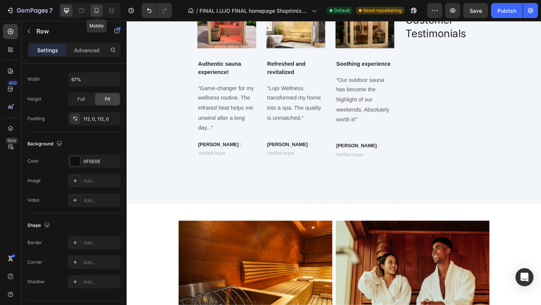
click at [93, 12] on icon at bounding box center [97, 11] width 8 height 8
type input "100%"
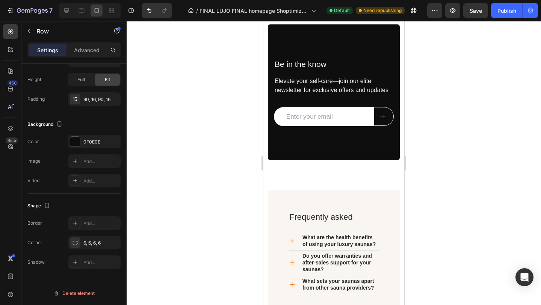
scroll to position [1418, 0]
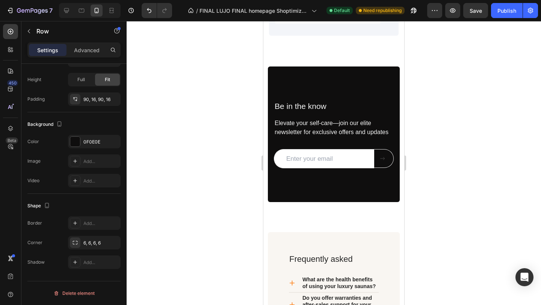
click at [344, 80] on div "Be in the know Heading Elevate your self-care—join our elite newsletter for exc…" at bounding box center [334, 134] width 132 height 136
click at [317, 72] on div "Be in the know Heading Elevate your self-care—join our elite newsletter for exc…" at bounding box center [334, 134] width 132 height 136
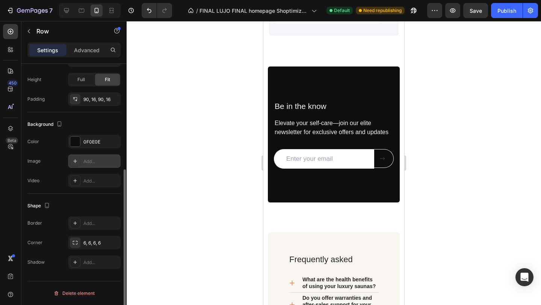
click at [77, 163] on icon at bounding box center [75, 161] width 6 height 6
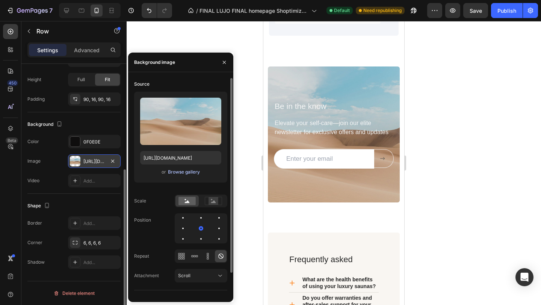
click at [180, 172] on div "Browse gallery" at bounding box center [184, 172] width 32 height 7
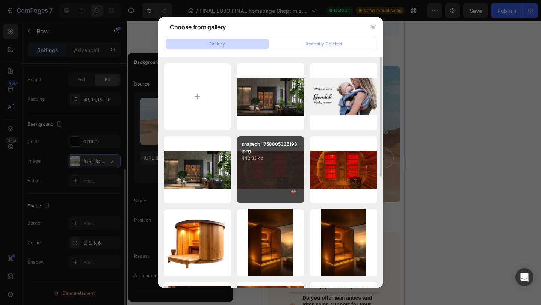
click at [274, 169] on div "snapedit_1758805335193.jpeg 442.83 kb" at bounding box center [270, 169] width 67 height 67
type input "https://cdn.shopify.com/s/files/1/0898/3874/7979/files/gempages_549777158432621…"
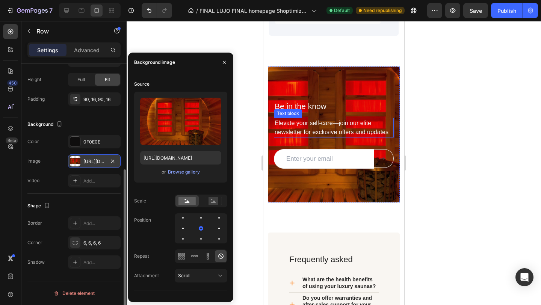
click at [323, 124] on p "Elevate your self-care—join our elite newsletter for exclusive offers and updat…" at bounding box center [334, 128] width 118 height 18
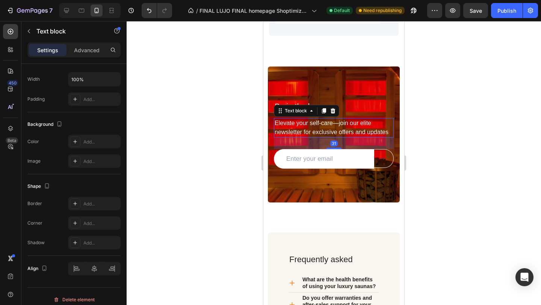
click at [323, 124] on p "Elevate your self-care—join our elite newsletter for exclusive offers and updat…" at bounding box center [334, 128] width 118 height 18
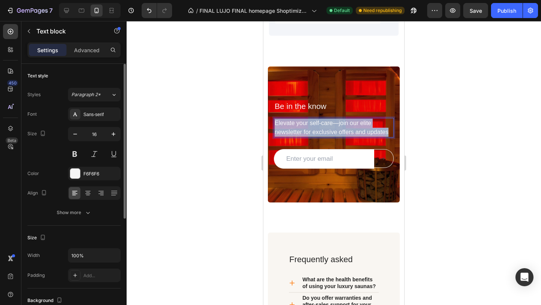
click at [323, 124] on p "Elevate your self-care—join our elite newsletter for exclusive offers and updat…" at bounding box center [334, 128] width 118 height 18
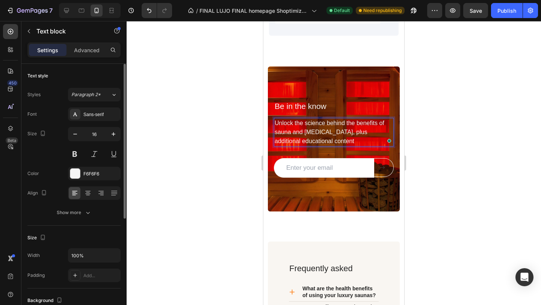
click at [435, 136] on div at bounding box center [334, 163] width 414 height 284
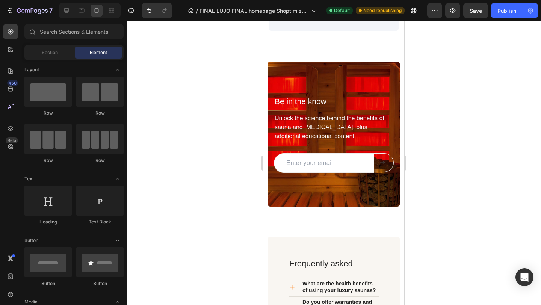
scroll to position [1418, 0]
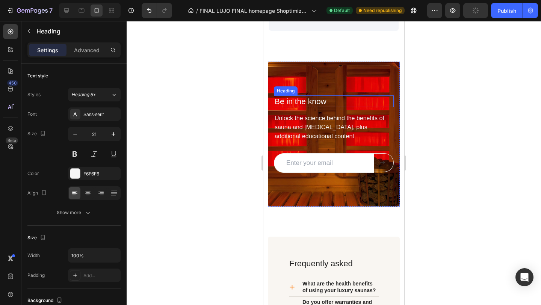
click at [328, 107] on h2 "Be in the know" at bounding box center [334, 101] width 120 height 12
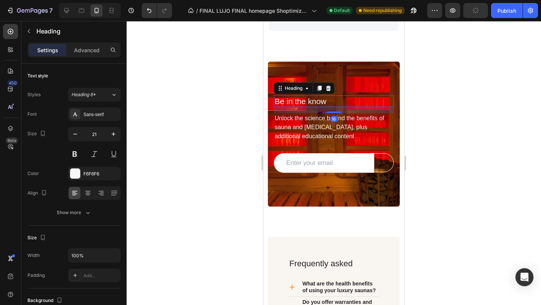
click at [328, 107] on h2 "Be in the know" at bounding box center [334, 101] width 120 height 12
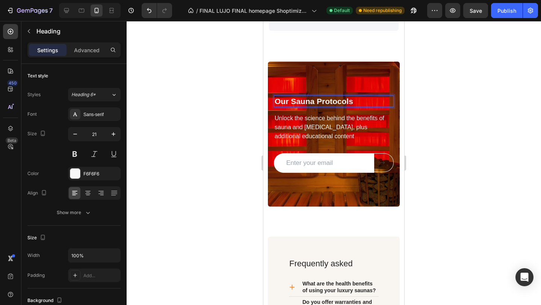
click at [433, 143] on div at bounding box center [334, 163] width 414 height 284
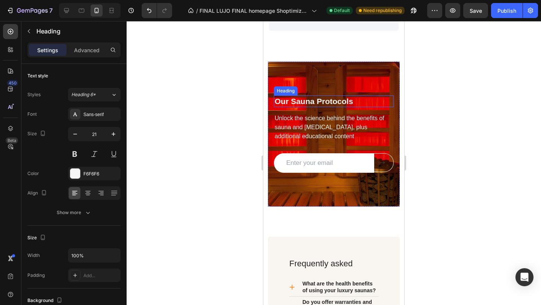
click at [309, 106] on strong "Our Sauna Protocols" at bounding box center [314, 101] width 78 height 9
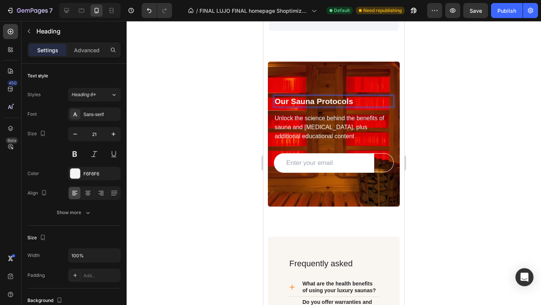
click at [309, 106] on strong "Our Sauna Protocols" at bounding box center [314, 101] width 78 height 9
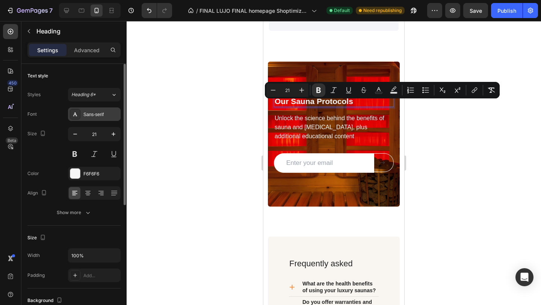
click at [97, 116] on div "Sans-serif" at bounding box center [100, 114] width 35 height 7
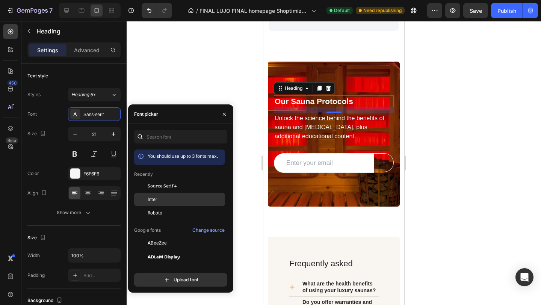
click at [165, 198] on div "Inter" at bounding box center [186, 199] width 76 height 7
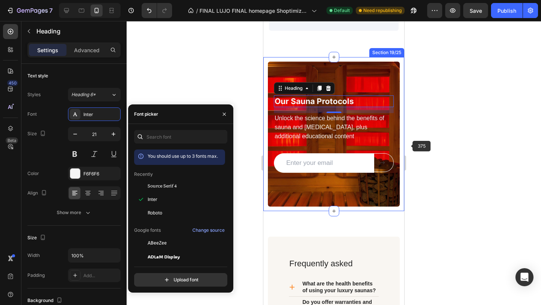
click at [421, 142] on div at bounding box center [334, 163] width 414 height 284
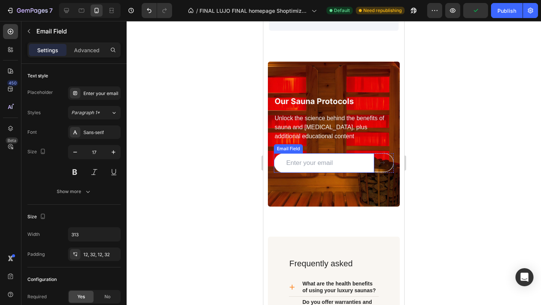
click at [326, 163] on input "email" at bounding box center [324, 163] width 100 height 20
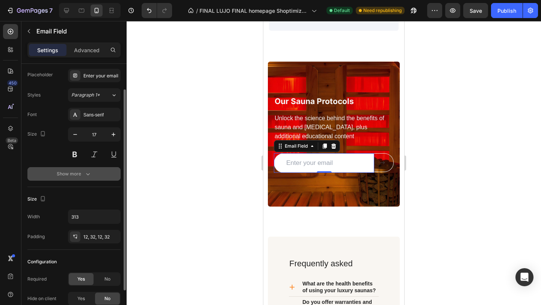
scroll to position [27, 0]
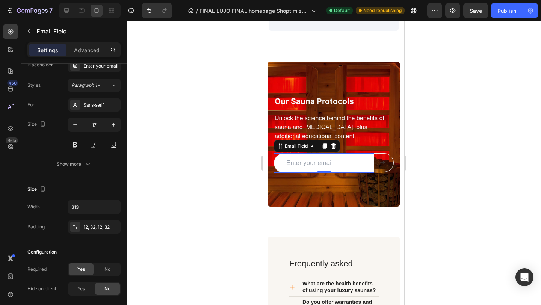
click at [66, 17] on div at bounding box center [90, 10] width 62 height 15
click at [68, 9] on icon at bounding box center [67, 11] width 8 height 8
type input "19"
type input "571"
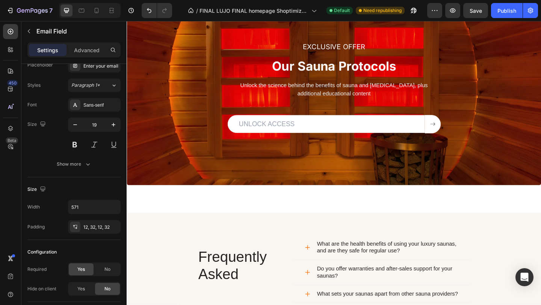
scroll to position [1544, 0]
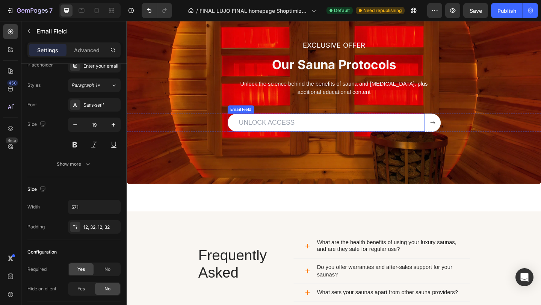
click at [288, 128] on input "email" at bounding box center [343, 132] width 214 height 20
click at [250, 116] on div "Email Field" at bounding box center [259, 114] width 26 height 7
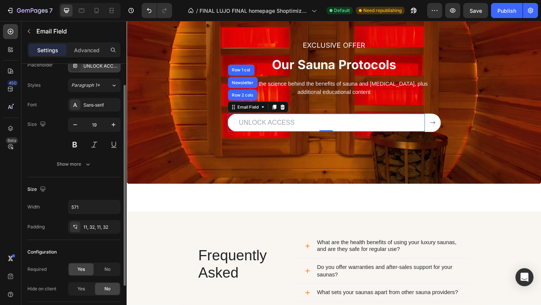
click at [96, 66] on div "UNLOCK ACCESS" at bounding box center [100, 66] width 35 height 7
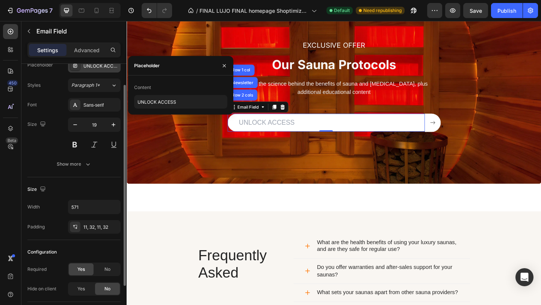
click at [96, 66] on div "UNLOCK ACCESS" at bounding box center [100, 66] width 35 height 7
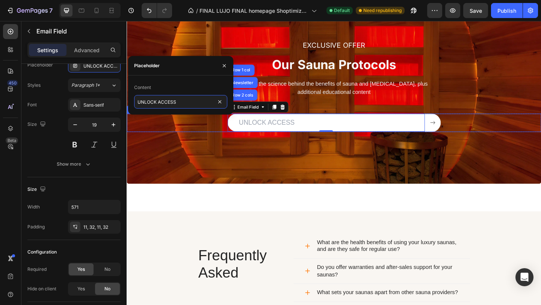
drag, startPoint x: 306, startPoint y: 124, endPoint x: 193, endPoint y: 124, distance: 113.8
type input "Email"
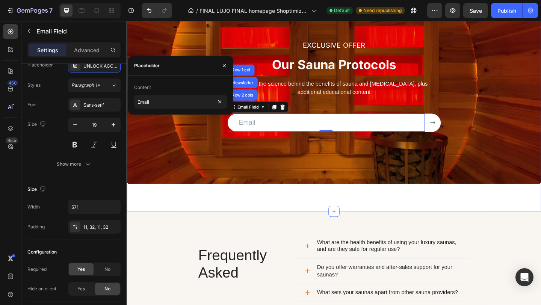
click at [304, 206] on div "EXCLUSIVE OFFER Heading Our Sauna Protocols Heading Unlock the science behind t…" at bounding box center [352, 97] width 451 height 261
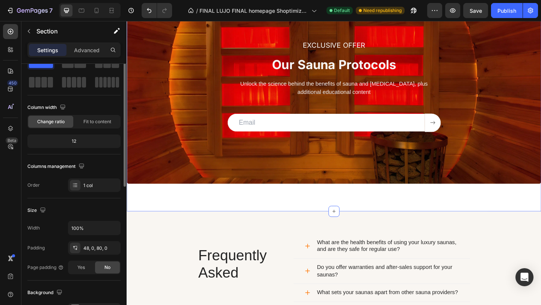
scroll to position [0, 0]
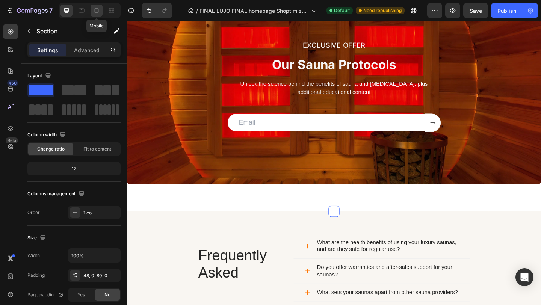
click at [97, 15] on div at bounding box center [97, 11] width 12 height 12
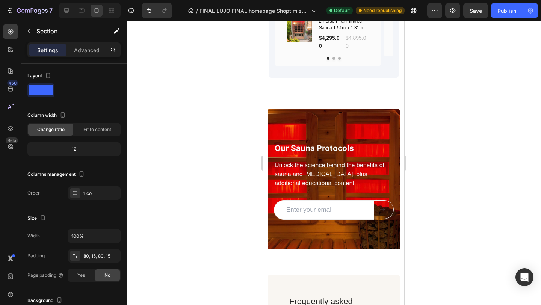
scroll to position [1263, 0]
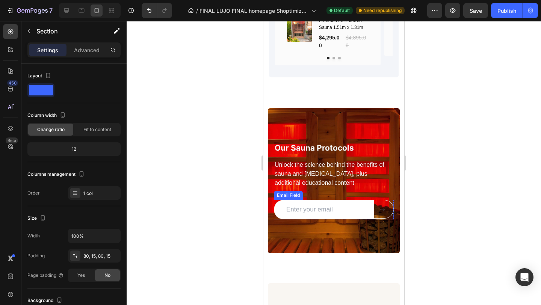
click at [294, 210] on input "email" at bounding box center [324, 210] width 100 height 20
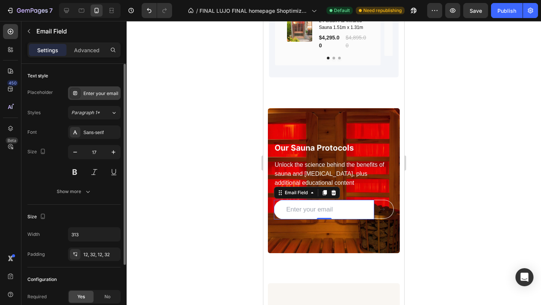
click at [108, 92] on div "Enter your email" at bounding box center [100, 93] width 35 height 7
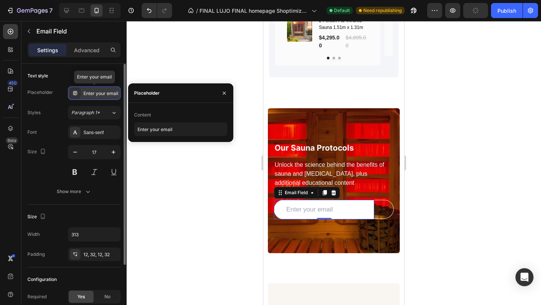
click at [109, 92] on div "Enter your email" at bounding box center [100, 93] width 35 height 7
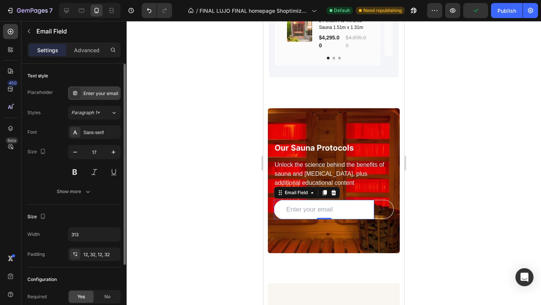
click at [106, 92] on div "Enter your email" at bounding box center [100, 93] width 35 height 7
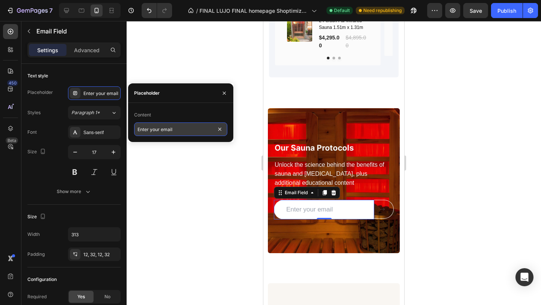
click at [163, 130] on input "Enter your email" at bounding box center [180, 129] width 93 height 14
type input "Email"
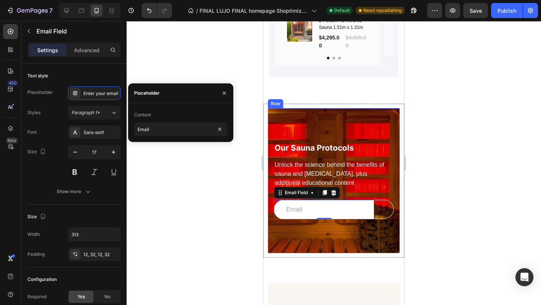
click at [445, 135] on div at bounding box center [334, 163] width 414 height 284
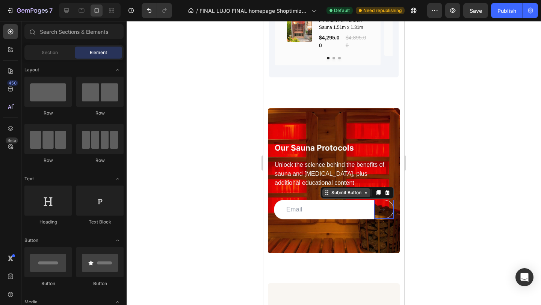
click at [378, 199] on div "Submit Button" at bounding box center [356, 193] width 73 height 12
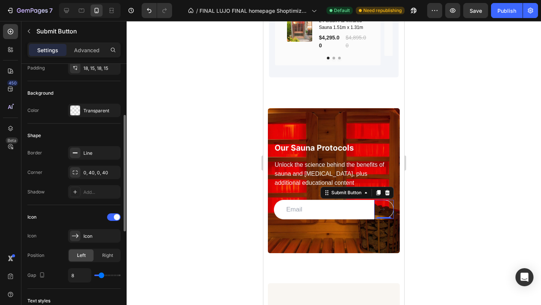
scroll to position [112, 0]
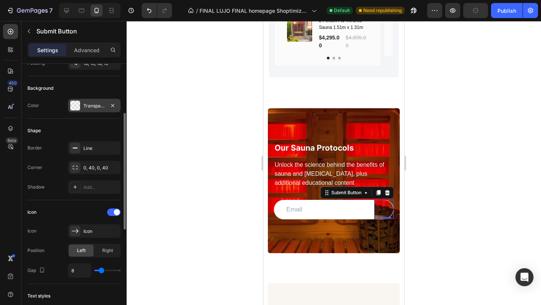
click at [86, 104] on div "Transparent" at bounding box center [94, 106] width 22 height 7
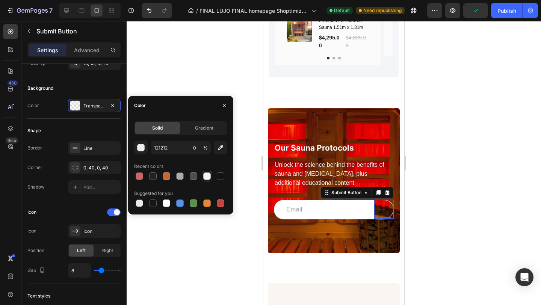
click at [206, 177] on div at bounding box center [207, 176] width 8 height 8
type input "F9F6F2"
type input "100"
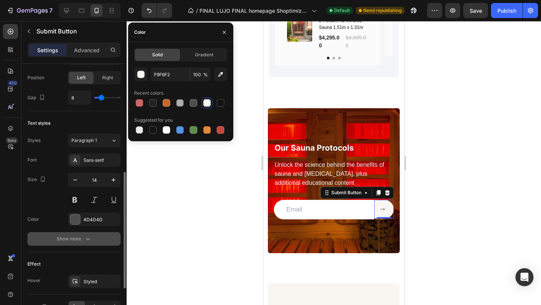
scroll to position [329, 0]
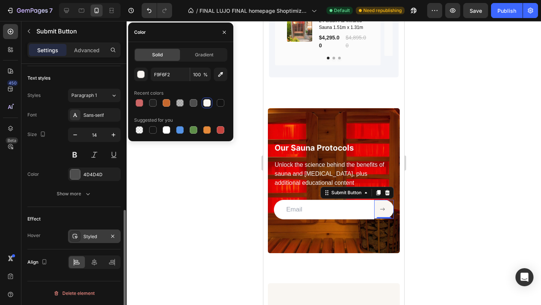
click at [101, 230] on div "Styled" at bounding box center [94, 236] width 53 height 14
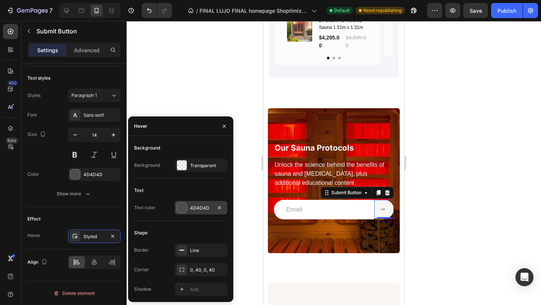
click at [182, 207] on div at bounding box center [182, 208] width 10 height 10
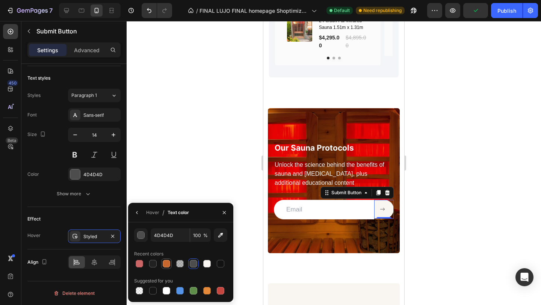
click at [163, 263] on div at bounding box center [167, 264] width 8 height 8
type input "C6682D"
click at [149, 16] on button "Undo/Redo" at bounding box center [149, 10] width 15 height 15
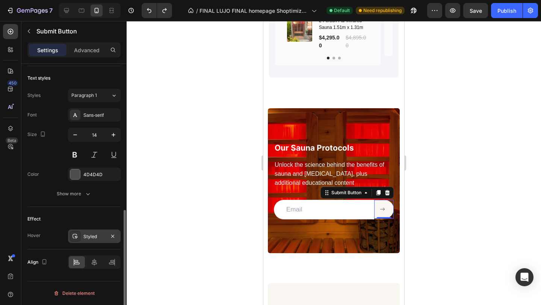
click at [90, 240] on div "Styled" at bounding box center [94, 236] width 53 height 14
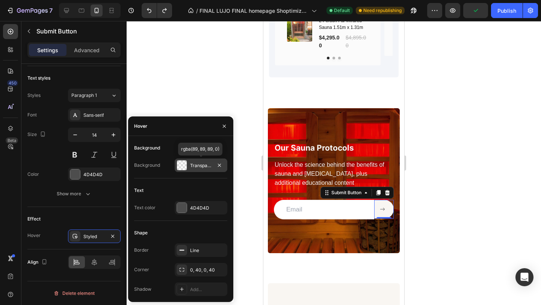
click at [183, 166] on div at bounding box center [182, 165] width 10 height 10
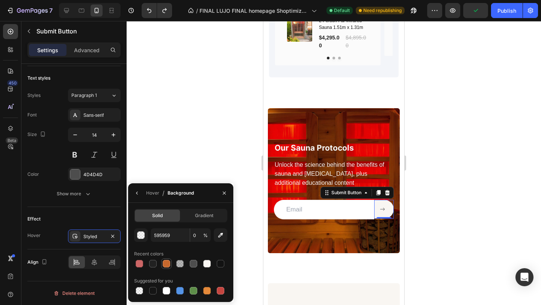
click at [166, 261] on div at bounding box center [167, 264] width 8 height 8
type input "C6682D"
type input "100"
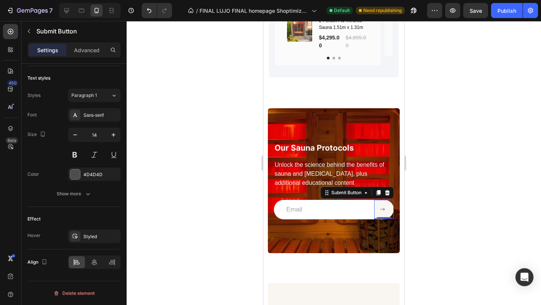
click at [444, 175] on div at bounding box center [334, 163] width 414 height 284
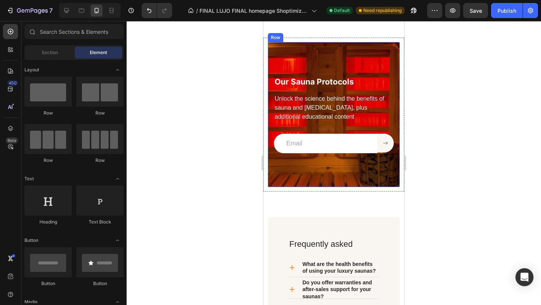
scroll to position [1331, 0]
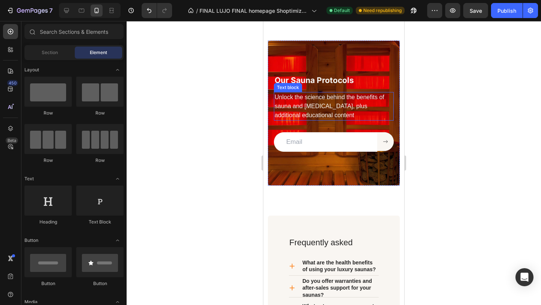
click at [329, 109] on p "Unlock the science behind the benefits of sauna and [MEDICAL_DATA], plus additi…" at bounding box center [334, 106] width 118 height 27
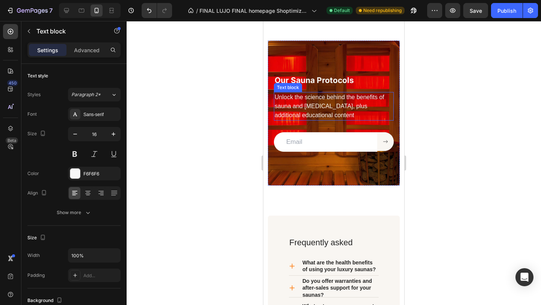
click at [329, 109] on p "Unlock the science behind the benefits of sauna and [MEDICAL_DATA], plus additi…" at bounding box center [334, 106] width 118 height 27
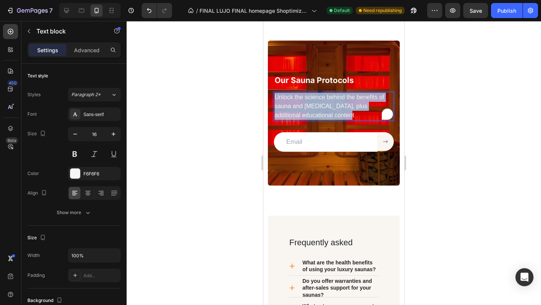
click at [329, 109] on p "Unlock the science behind the benefits of sauna and [MEDICAL_DATA], plus additi…" at bounding box center [334, 106] width 118 height 27
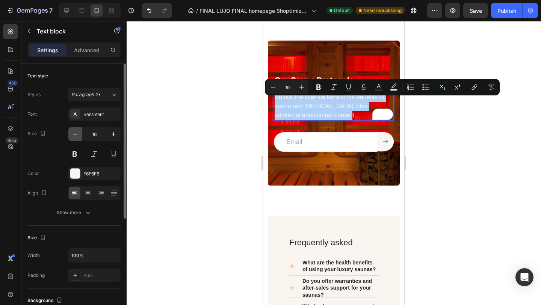
click at [75, 133] on icon "button" at bounding box center [75, 134] width 8 height 8
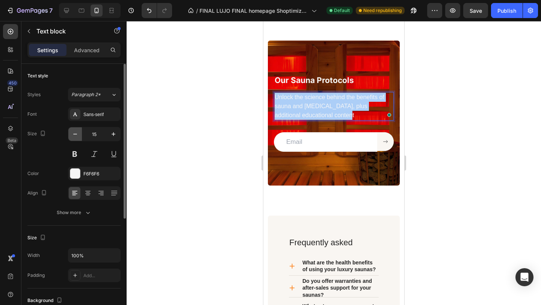
click at [75, 133] on icon "button" at bounding box center [75, 134] width 8 height 8
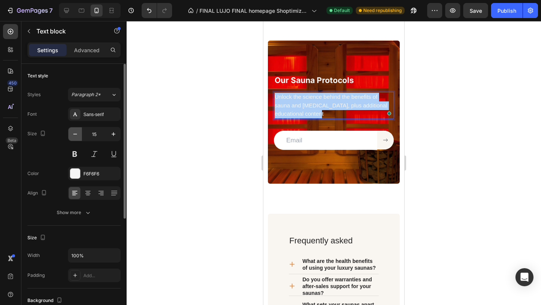
type input "14"
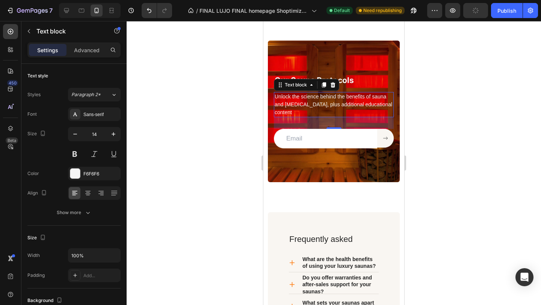
click at [437, 140] on div at bounding box center [334, 163] width 414 height 284
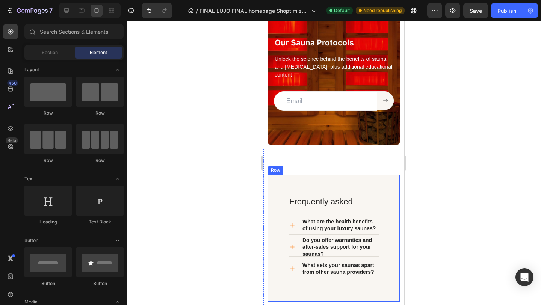
scroll to position [1403, 0]
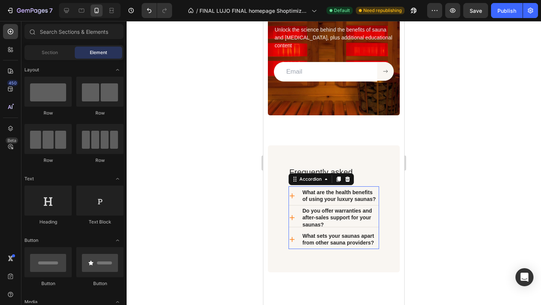
click at [293, 189] on div "What are the health benefits of using your luxury saunas?" at bounding box center [334, 195] width 90 height 19
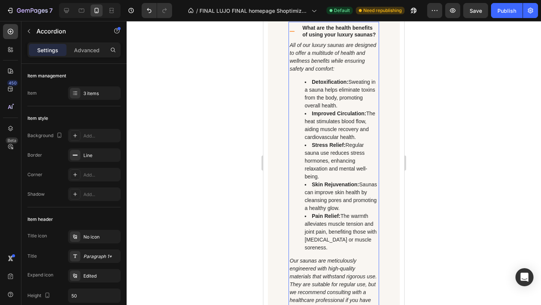
scroll to position [1518, 0]
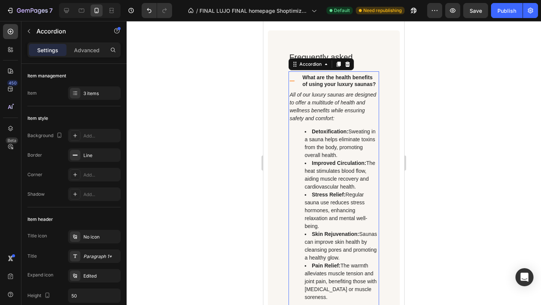
click at [291, 80] on icon at bounding box center [292, 81] width 6 height 6
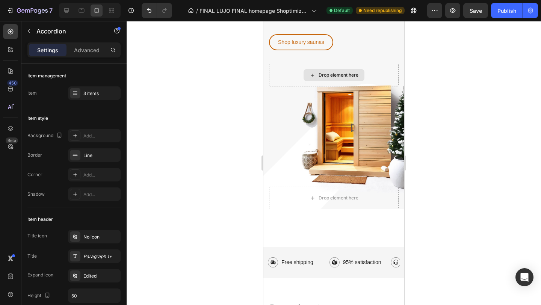
scroll to position [0, 0]
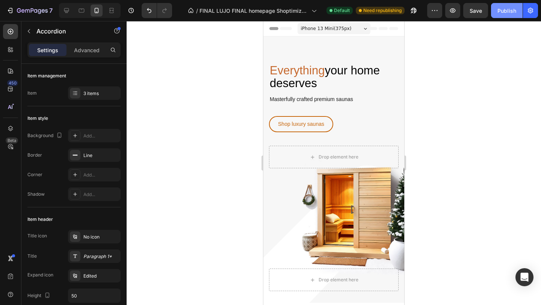
click at [518, 17] on button "Publish" at bounding box center [507, 10] width 32 height 15
click at [64, 11] on icon at bounding box center [66, 10] width 5 height 5
type input "Auto"
type input "0"
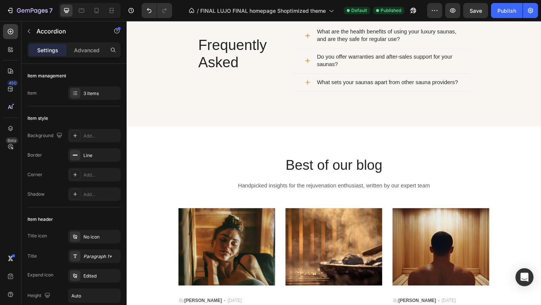
scroll to position [1644, 0]
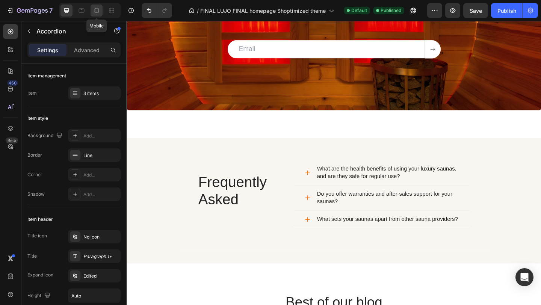
click at [98, 11] on icon at bounding box center [97, 10] width 4 height 5
type input "50"
type input "7"
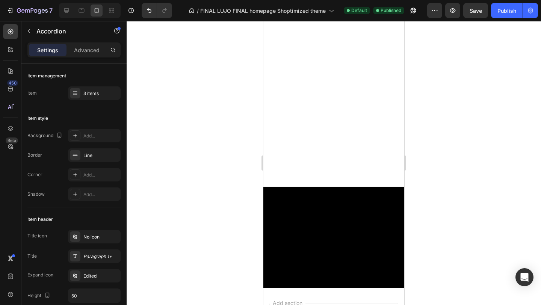
scroll to position [125, 0]
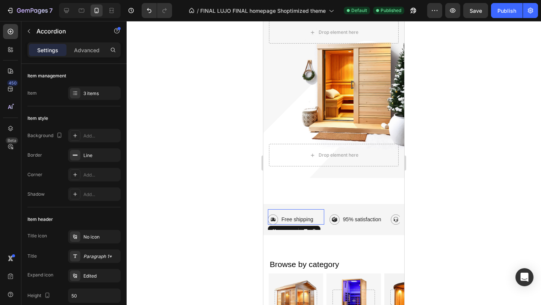
click at [270, 210] on div "Image Free shipping Text Block Row 0" at bounding box center [296, 216] width 56 height 15
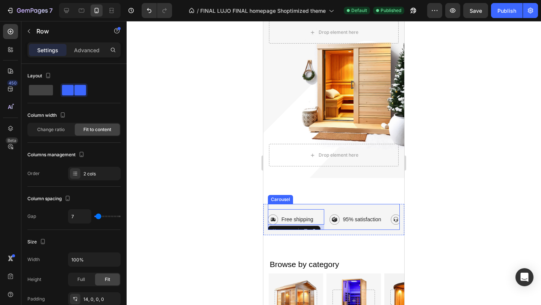
click at [280, 201] on div "Carousel" at bounding box center [280, 199] width 22 height 7
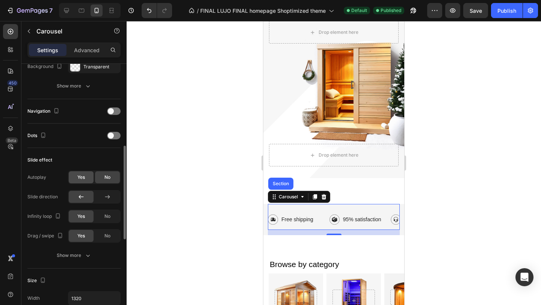
scroll to position [228, 0]
click at [80, 178] on span "Yes" at bounding box center [81, 176] width 8 height 7
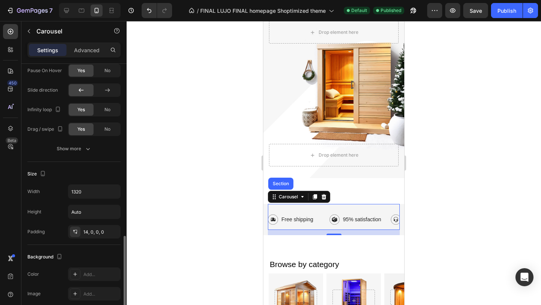
scroll to position [407, 0]
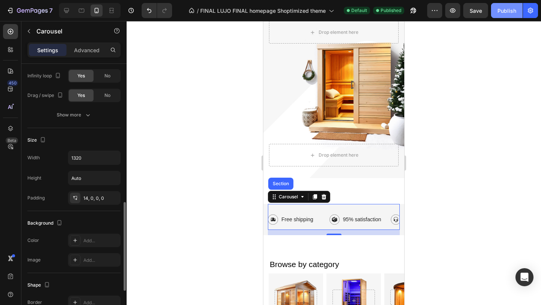
click at [492, 17] on button "Publish" at bounding box center [507, 10] width 32 height 15
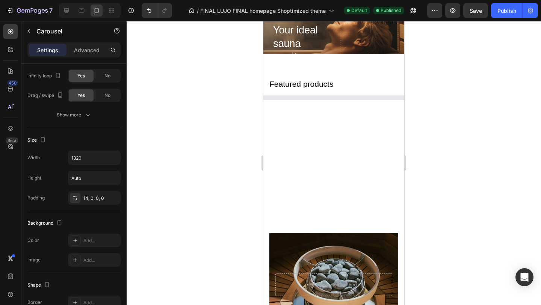
scroll to position [683, 0]
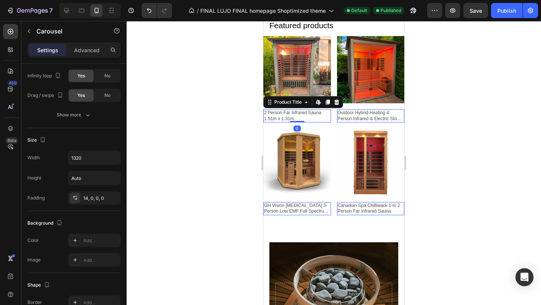
click at [312, 118] on h2 "2 Person Far Infrared Sauna 1.51m x 1.31m" at bounding box center [297, 115] width 68 height 13
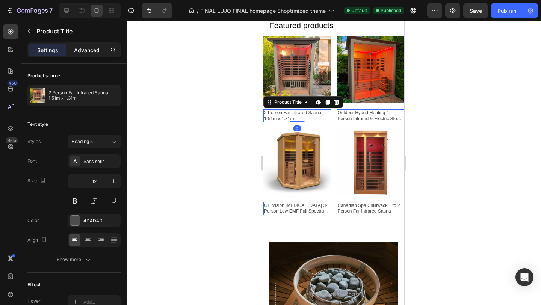
click at [76, 49] on p "Advanced" at bounding box center [87, 50] width 26 height 8
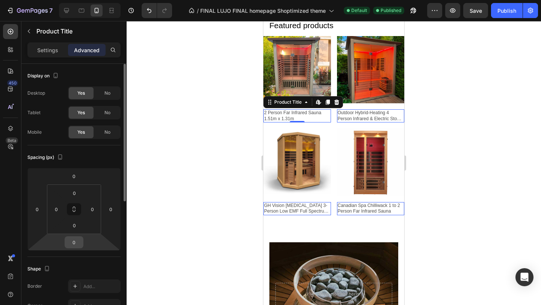
click at [72, 240] on input "0" at bounding box center [73, 242] width 15 height 11
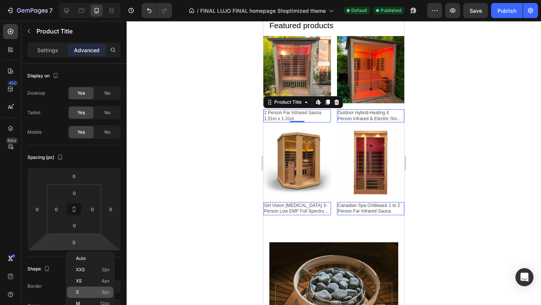
click at [77, 288] on div "S 8px" at bounding box center [90, 292] width 47 height 11
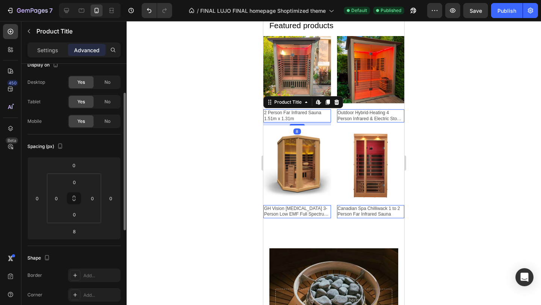
scroll to position [27, 0]
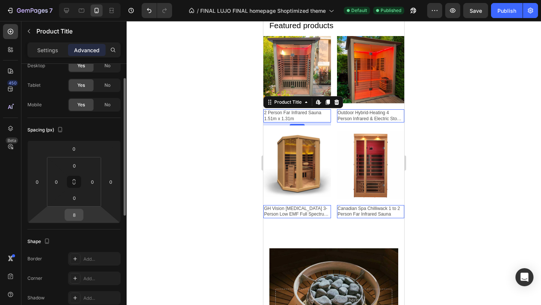
click at [79, 214] on input "8" at bounding box center [73, 214] width 15 height 11
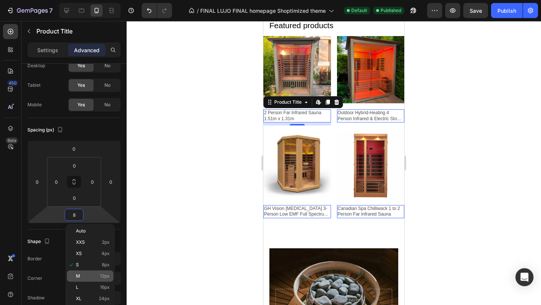
click at [86, 276] on p "M 12px" at bounding box center [93, 275] width 34 height 5
type input "12"
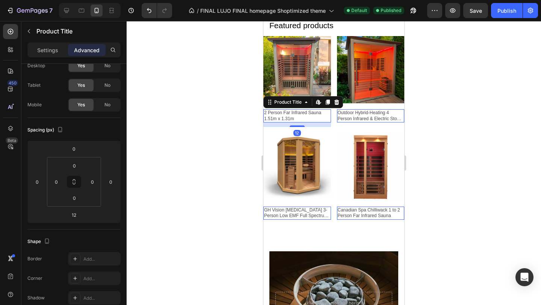
click at [513, 158] on div at bounding box center [334, 163] width 414 height 284
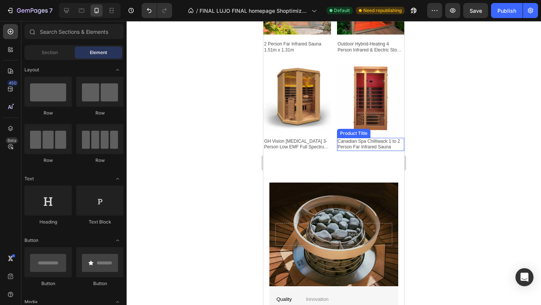
scroll to position [752, 0]
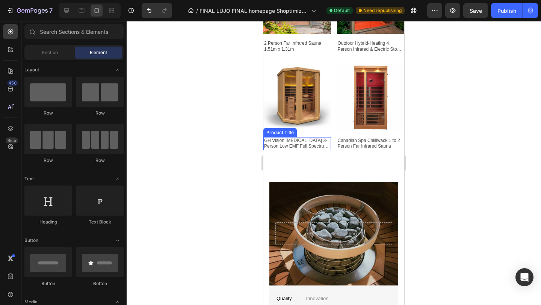
click at [301, 145] on h2 "GH Vision [MEDICAL_DATA] 3-Person Low EMF Full Spectrum Infrared Sauna" at bounding box center [297, 143] width 68 height 13
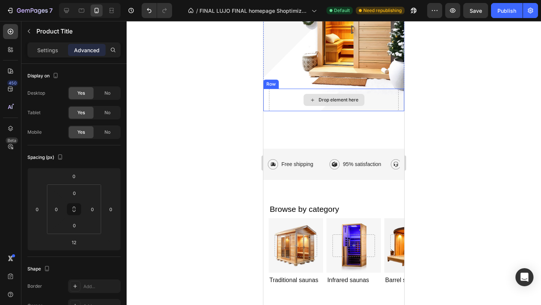
scroll to position [193, 0]
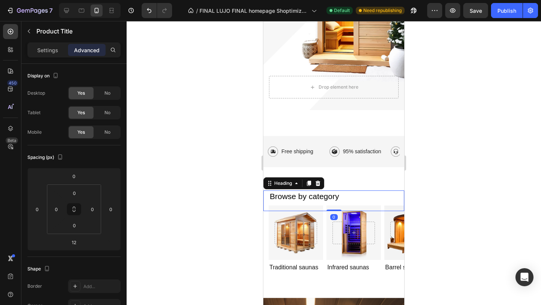
click at [290, 192] on h2 "Browse by category" at bounding box center [334, 196] width 130 height 12
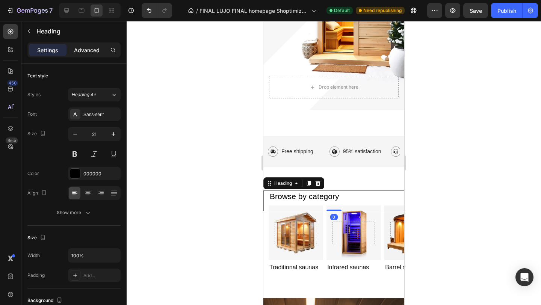
click at [81, 47] on p "Advanced" at bounding box center [87, 50] width 26 height 8
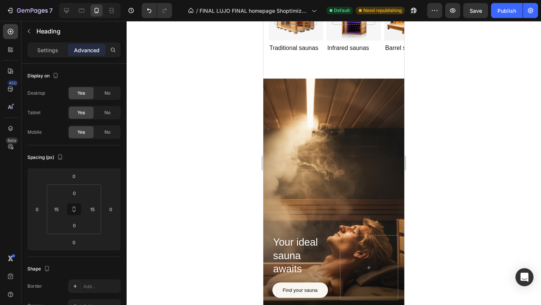
scroll to position [220, 0]
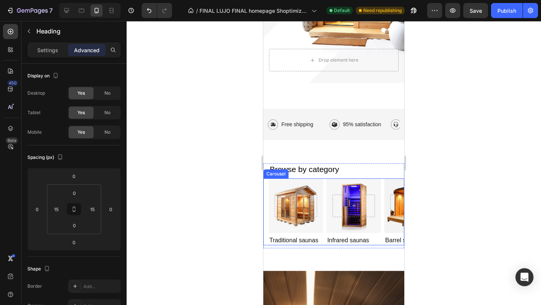
click at [267, 185] on div "Hero Banner Traditional saunas Heading Hero Banner Infrared saunas Heading Hero…" at bounding box center [333, 211] width 141 height 67
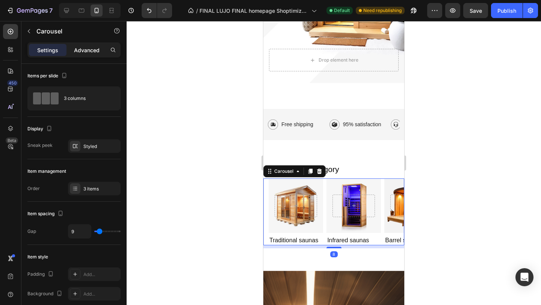
click at [88, 54] on p "Advanced" at bounding box center [87, 50] width 26 height 8
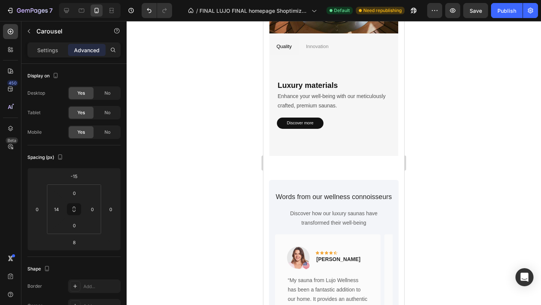
scroll to position [1048, 0]
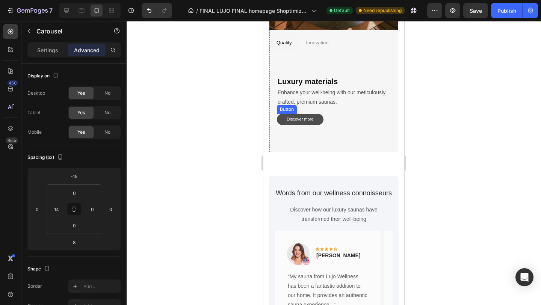
click at [306, 121] on p "Discover more" at bounding box center [300, 120] width 27 height 8
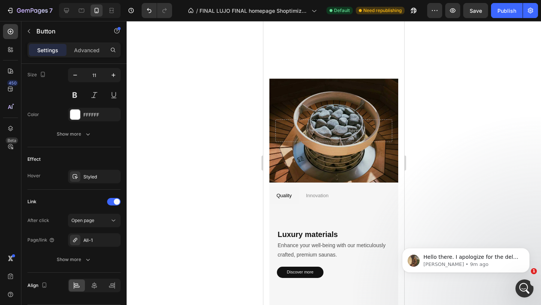
scroll to position [897, 0]
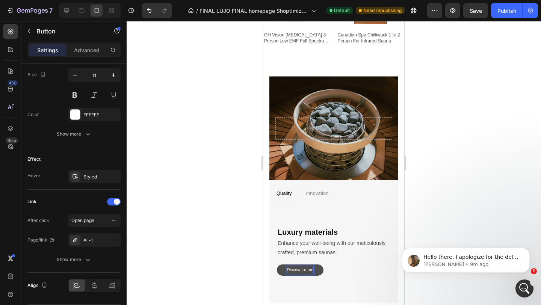
click at [300, 269] on p "Discover more" at bounding box center [300, 270] width 27 height 8
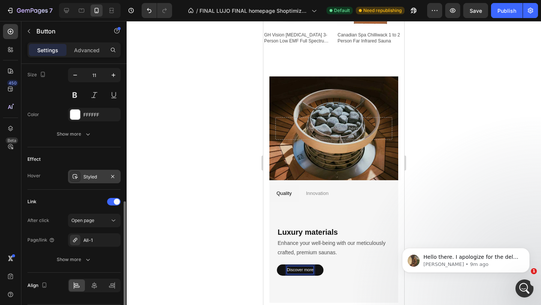
scroll to position [335, 0]
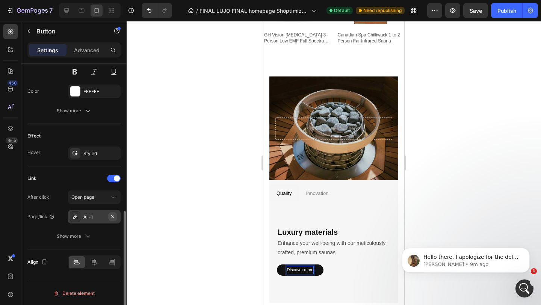
click at [109, 219] on button "button" at bounding box center [112, 216] width 9 height 9
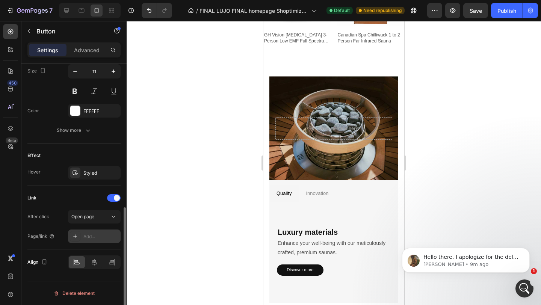
scroll to position [315, 0]
click at [94, 241] on div "Add..." at bounding box center [94, 236] width 53 height 14
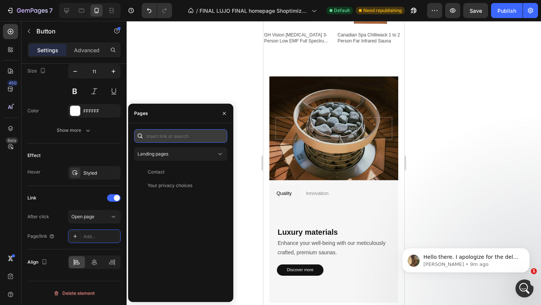
click at [181, 138] on input "text" at bounding box center [180, 136] width 93 height 14
paste input "https://lujowellness.com/pages/about-page?_ab=0&key=1758917210679"
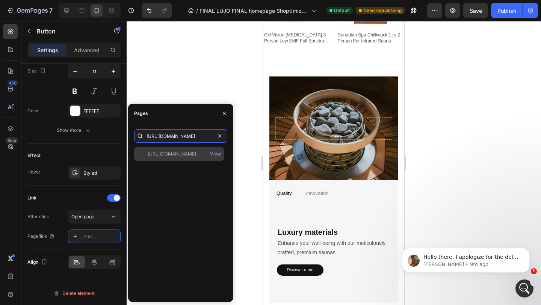
type input "https://lujowellness.com/pages/about-page?_ab=0&key=1758917210679"
click at [192, 149] on div "https://lujowellness.com/pages/about-page?_ab=0&key=1758917210679 View" at bounding box center [179, 154] width 90 height 14
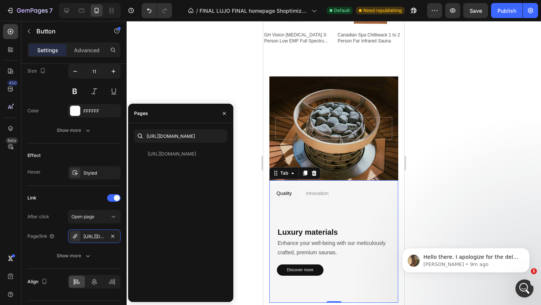
click at [317, 194] on p "Innovation" at bounding box center [317, 193] width 23 height 9
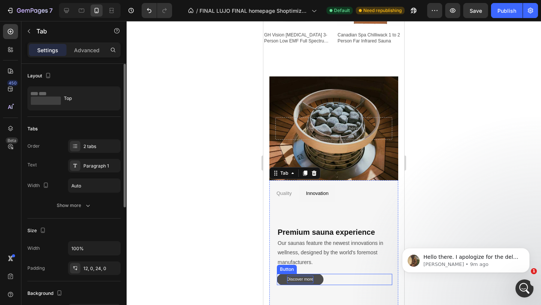
click at [312, 282] on p "Discover more" at bounding box center [300, 280] width 27 height 8
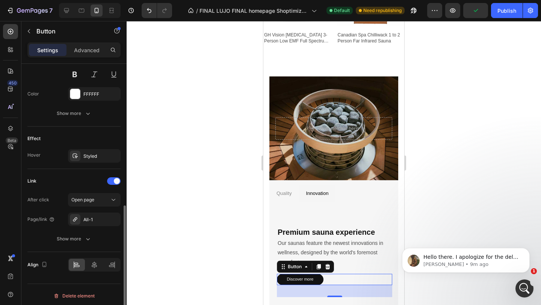
scroll to position [335, 0]
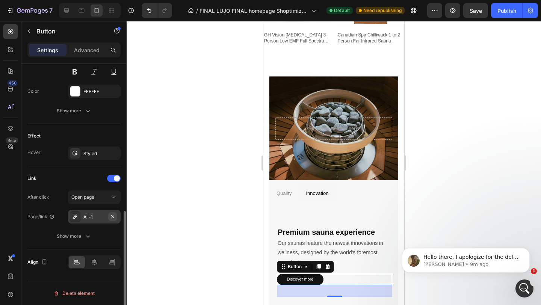
click at [114, 219] on icon "button" at bounding box center [113, 217] width 6 height 6
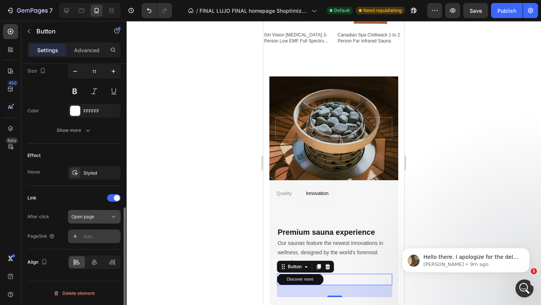
scroll to position [315, 0]
click at [92, 237] on div "Add..." at bounding box center [100, 236] width 35 height 7
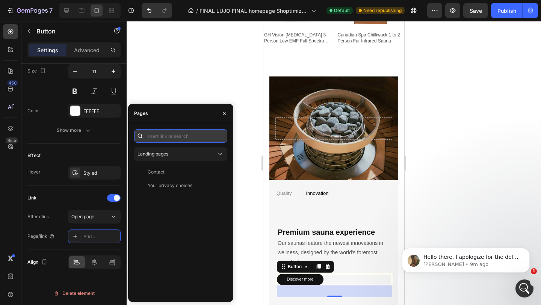
click at [184, 136] on input "text" at bounding box center [180, 136] width 93 height 14
paste input "https://lujowellness.com/pages/about-page?_ab=0&key=1758917210679"
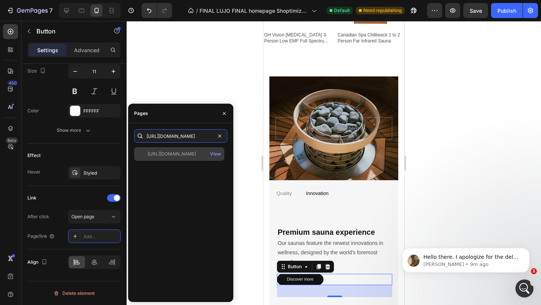
type input "https://lujowellness.com/pages/about-page?_ab=0&key=1758917210679"
click at [196, 154] on div "https://lujowellness.com/pages/about-page?_ab=0&key=1758917210679" at bounding box center [172, 154] width 48 height 7
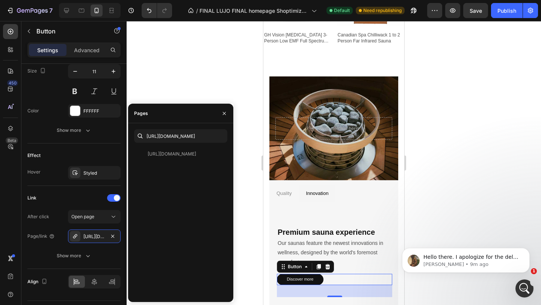
click at [426, 214] on div at bounding box center [334, 163] width 414 height 284
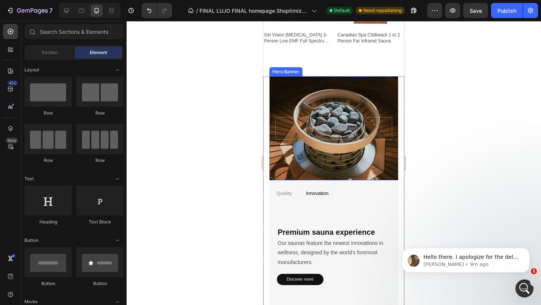
click at [307, 159] on div "Background Image" at bounding box center [333, 128] width 129 height 104
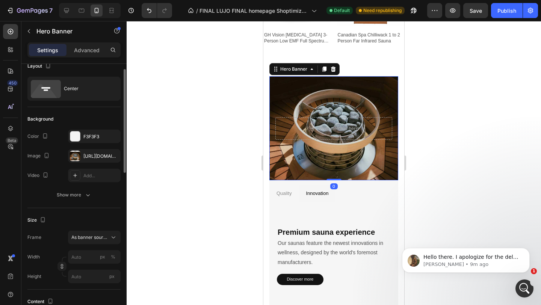
scroll to position [11, 0]
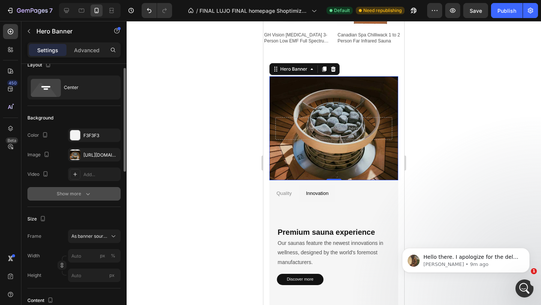
click at [79, 199] on button "Show more" at bounding box center [73, 194] width 93 height 14
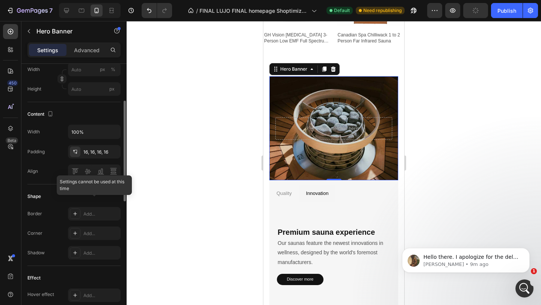
scroll to position [421, 0]
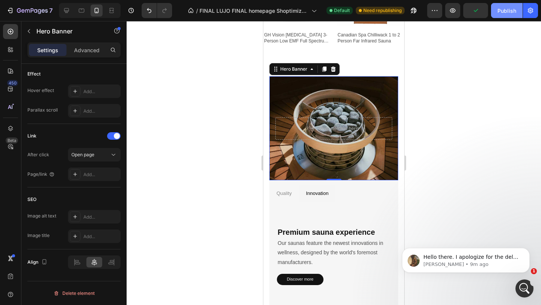
click at [513, 15] on button "Publish" at bounding box center [507, 10] width 32 height 15
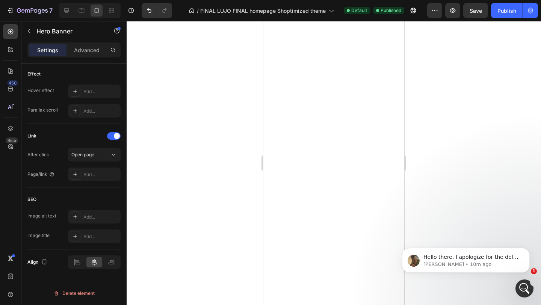
scroll to position [0, 0]
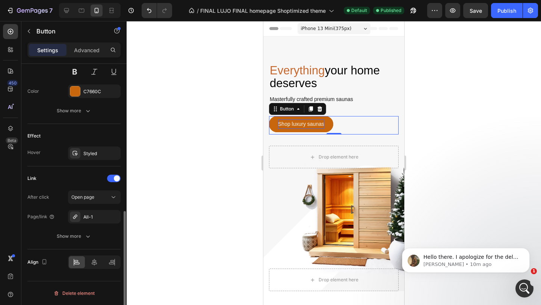
click at [307, 123] on p "Shop luxury saunas" at bounding box center [301, 123] width 46 height 9
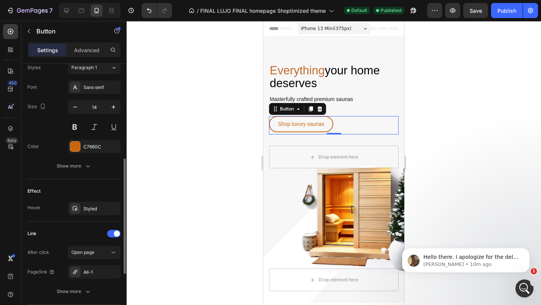
scroll to position [335, 0]
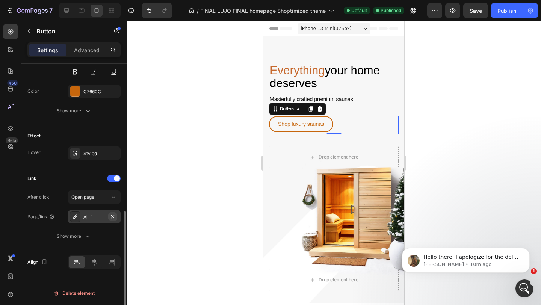
click at [115, 220] on button "button" at bounding box center [112, 216] width 9 height 9
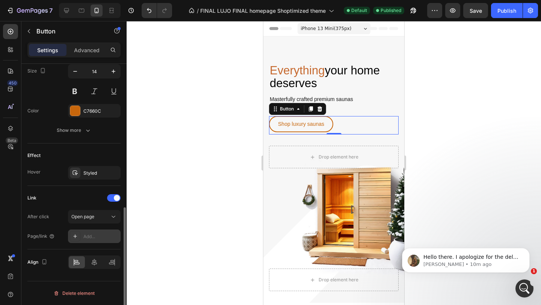
scroll to position [315, 0]
click at [89, 237] on div "Add..." at bounding box center [100, 236] width 35 height 7
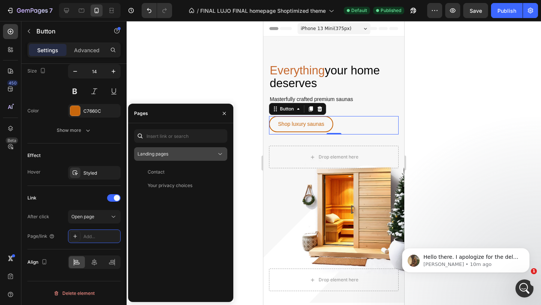
click at [175, 151] on div "Landing pages" at bounding box center [176, 154] width 79 height 7
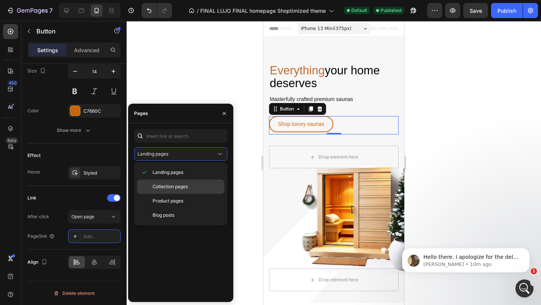
click at [178, 188] on span "Collection pages" at bounding box center [169, 186] width 35 height 7
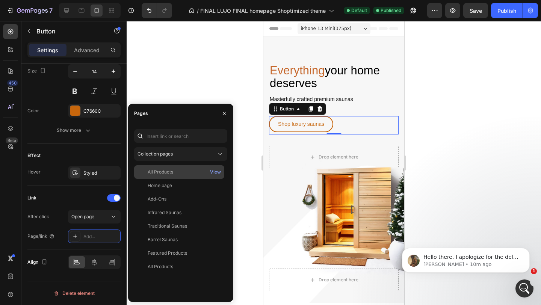
click at [178, 172] on div "All Products" at bounding box center [179, 172] width 84 height 7
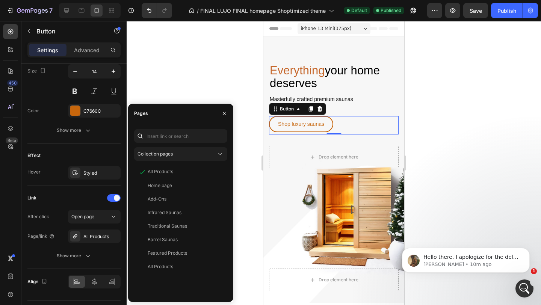
click at [423, 109] on div at bounding box center [334, 163] width 414 height 284
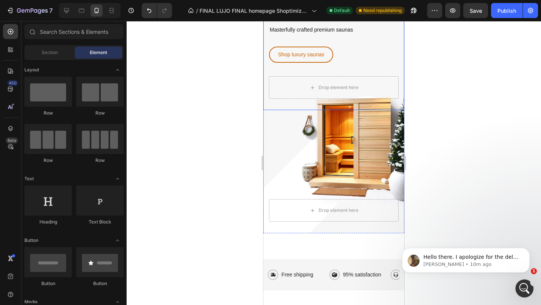
scroll to position [68, 0]
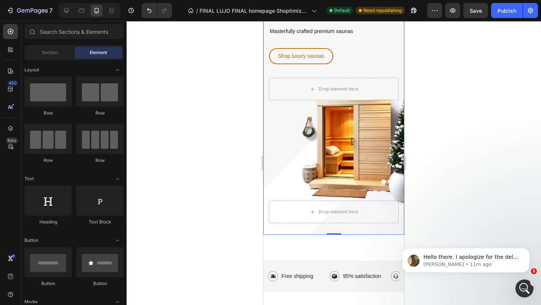
click at [342, 171] on div "Everything your home deserves Heading Masterfully crafted premium saunas Text S…" at bounding box center [333, 101] width 141 height 266
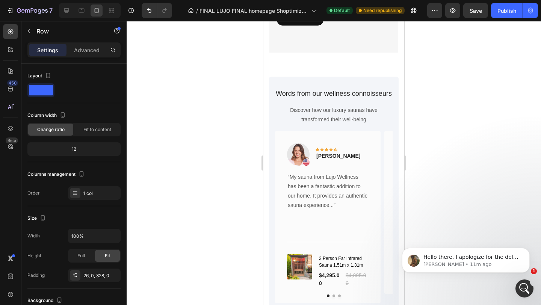
scroll to position [1154, 0]
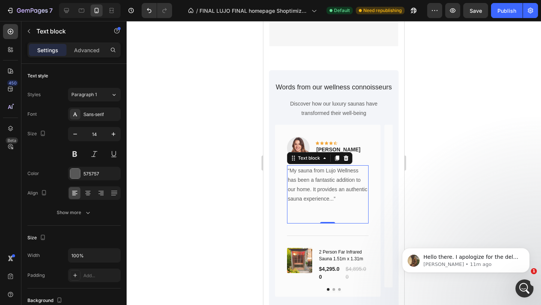
click at [322, 218] on p at bounding box center [328, 217] width 80 height 9
click at [304, 207] on p at bounding box center [328, 208] width 80 height 9
click at [304, 207] on p "Rich Text Editor. Editing area: main" at bounding box center [328, 208] width 80 height 9
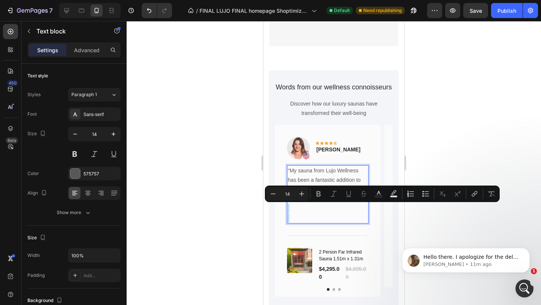
click at [303, 218] on p "Rich Text Editor. Editing area: main" at bounding box center [328, 217] width 80 height 9
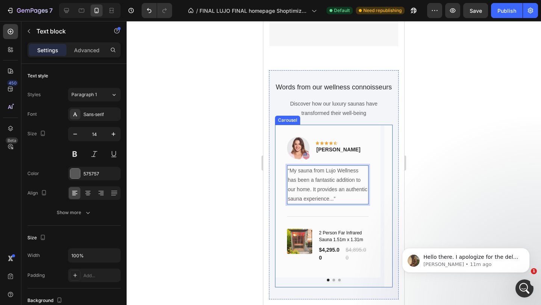
click at [335, 279] on div at bounding box center [334, 280] width 118 height 3
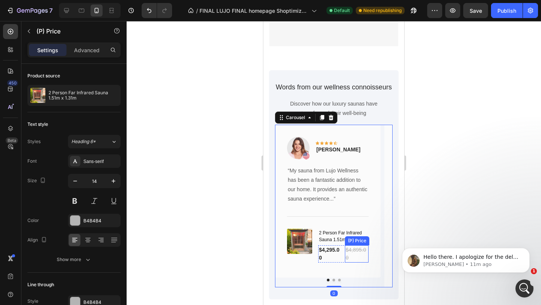
click at [346, 241] on div "(P) Price" at bounding box center [357, 240] width 24 height 9
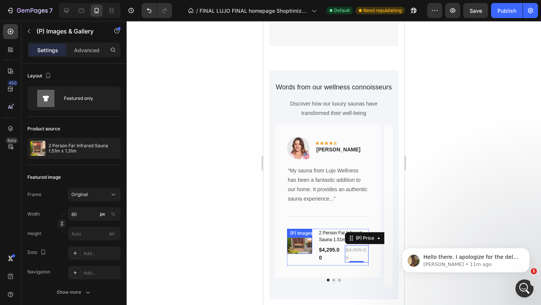
click at [299, 233] on div "(P) Images & Gallery" at bounding box center [311, 233] width 46 height 7
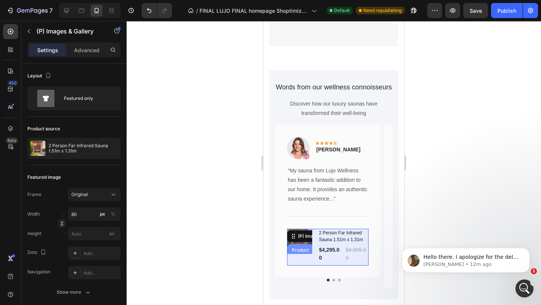
click at [295, 251] on div "Product" at bounding box center [300, 250] width 20 height 5
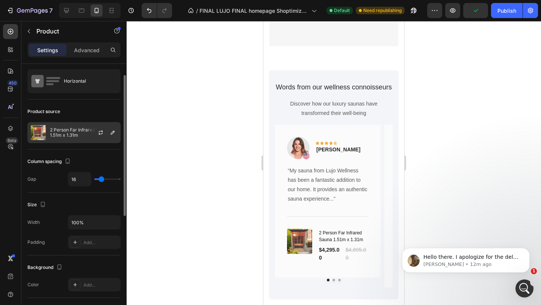
scroll to position [19, 0]
click at [82, 128] on p "2 Person Far Infrared Sauna 1.51m x 1.31m" at bounding box center [83, 131] width 67 height 11
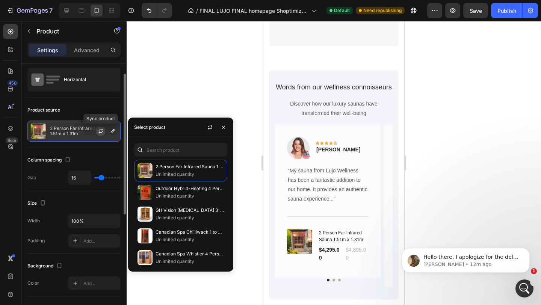
click at [104, 133] on button "button" at bounding box center [100, 131] width 9 height 9
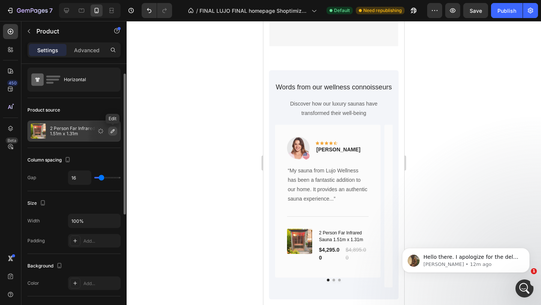
click at [114, 131] on icon "button" at bounding box center [113, 131] width 6 height 6
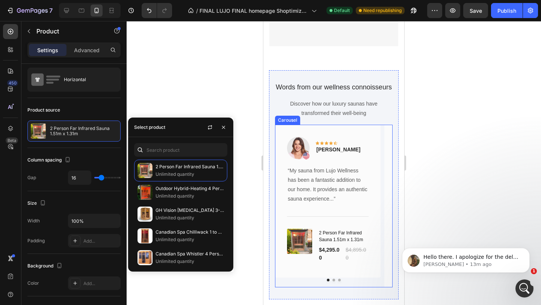
click at [334, 281] on button "Dot" at bounding box center [333, 280] width 3 height 3
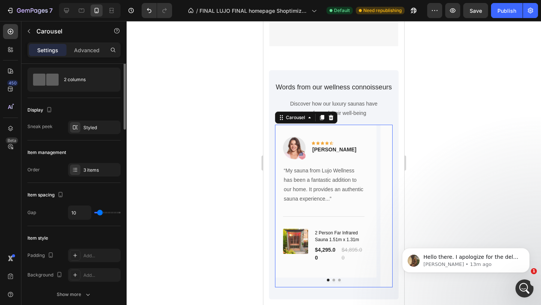
scroll to position [0, 0]
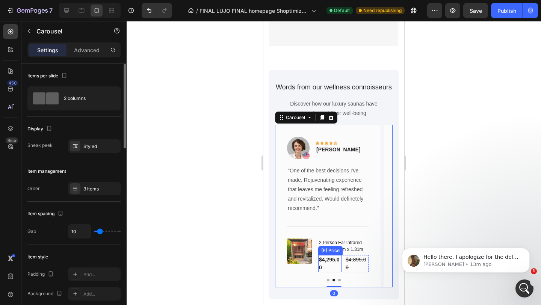
click at [322, 247] on div "(P) Price" at bounding box center [330, 250] width 21 height 7
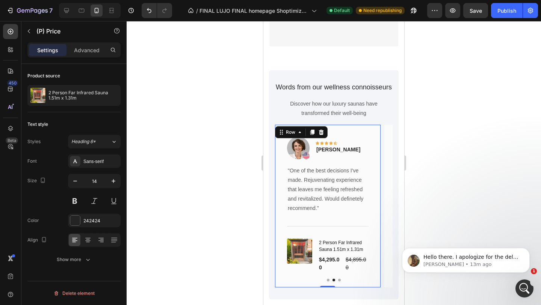
click at [283, 253] on div "Image Icon Icon Icon Icon Icon Row Olivia R. Text block Row "One of the best de…" at bounding box center [328, 206] width 106 height 163
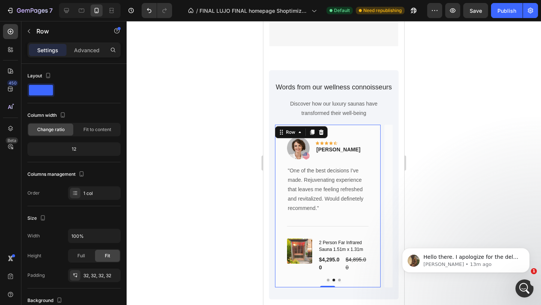
click at [296, 252] on div "(P) Images & Gallery" at bounding box center [299, 250] width 25 height 25
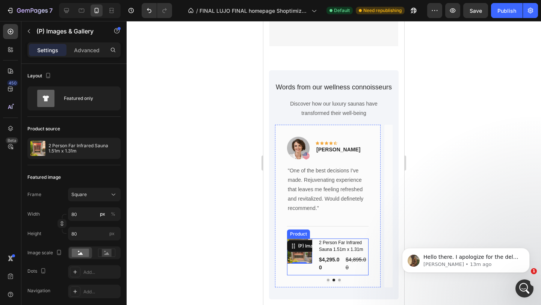
click at [315, 240] on div "(P) Images & Gallery 0 2 Person Far Infrared Sauna 1.51m x 1.31m (P) Title $4,2…" at bounding box center [327, 256] width 81 height 37
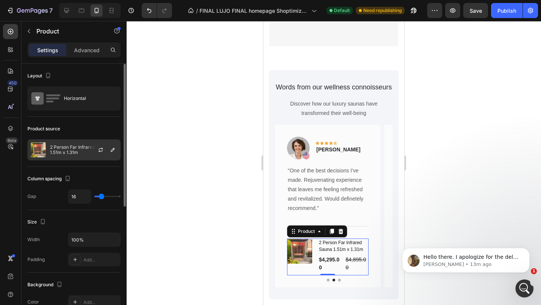
click at [68, 151] on p "2 Person Far Infrared Sauna 1.51m x 1.31m" at bounding box center [83, 150] width 67 height 11
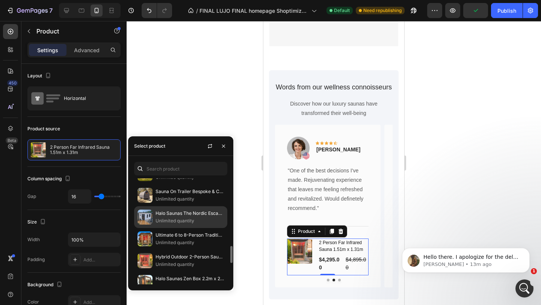
scroll to position [411, 0]
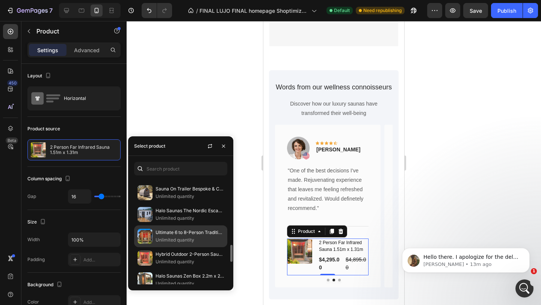
click at [175, 237] on p "Unlimited quantity" at bounding box center [189, 240] width 68 height 8
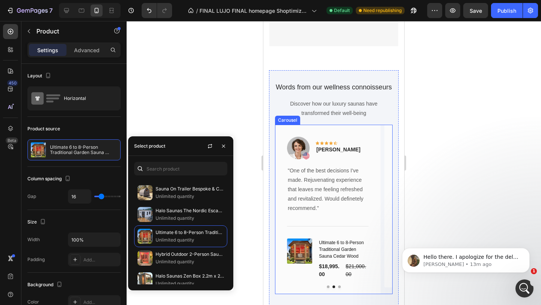
click at [327, 287] on button "Dot" at bounding box center [328, 286] width 3 height 3
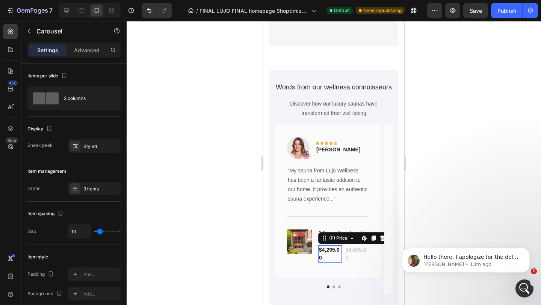
click at [334, 251] on div "$4,295.00" at bounding box center [330, 253] width 24 height 17
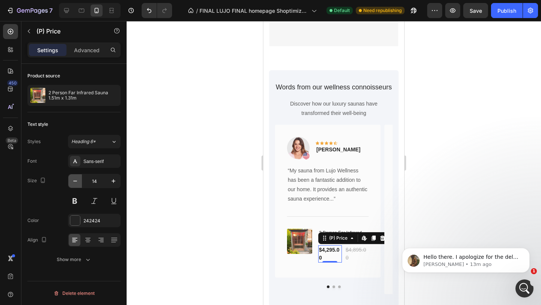
click at [78, 183] on icon "button" at bounding box center [75, 181] width 8 height 8
type input "11"
click at [354, 254] on div "$4,895.00" at bounding box center [353, 249] width 25 height 9
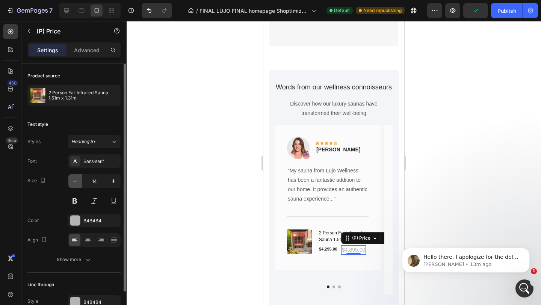
click at [74, 184] on icon "button" at bounding box center [75, 181] width 8 height 8
type input "11"
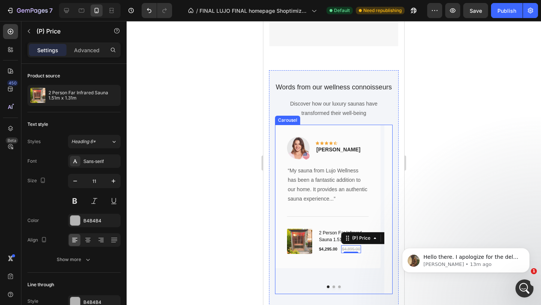
click at [332, 286] on button "Dot" at bounding box center [333, 286] width 3 height 3
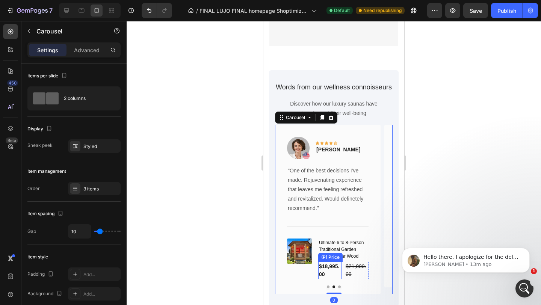
click at [325, 273] on div "$18,995.00" at bounding box center [330, 270] width 24 height 17
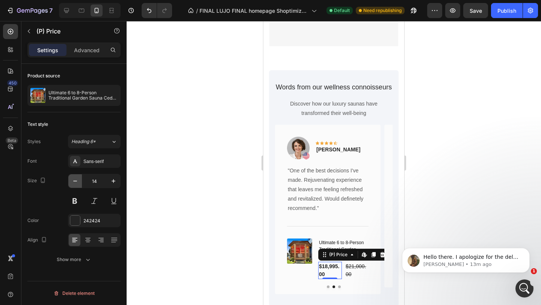
click at [74, 180] on icon "button" at bounding box center [75, 181] width 8 height 8
type input "11"
click at [358, 272] on div "$21,000.00" at bounding box center [355, 270] width 25 height 17
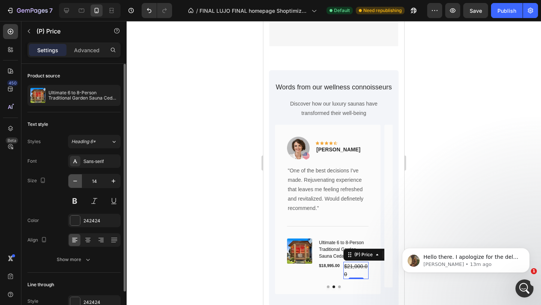
click at [79, 184] on button "button" at bounding box center [75, 181] width 14 height 14
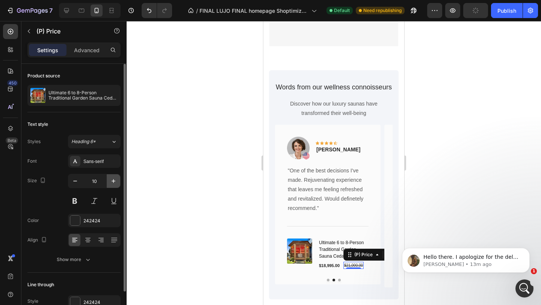
click at [114, 182] on icon "button" at bounding box center [114, 181] width 8 height 8
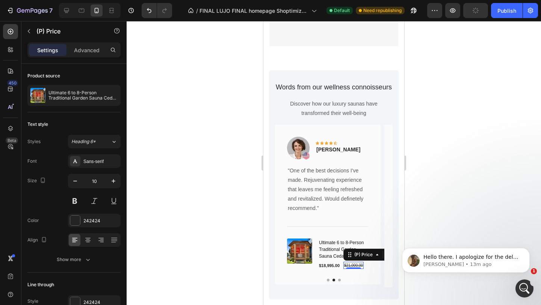
type input "11"
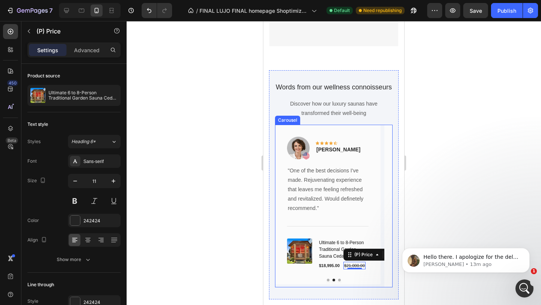
click at [339, 279] on button "Dot" at bounding box center [339, 280] width 3 height 3
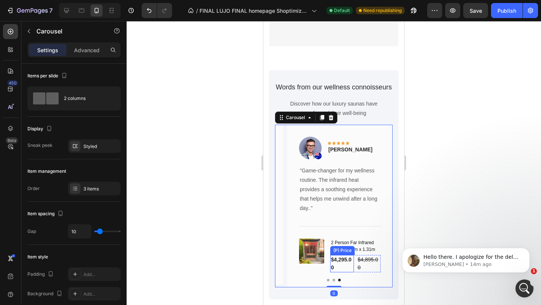
click at [338, 263] on div "$4,295.00" at bounding box center [342, 263] width 24 height 17
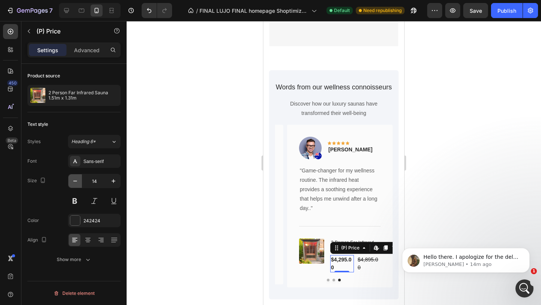
click at [77, 185] on button "button" at bounding box center [75, 181] width 14 height 14
type input "11"
click at [358, 259] on div "$4,895.00" at bounding box center [365, 259] width 25 height 9
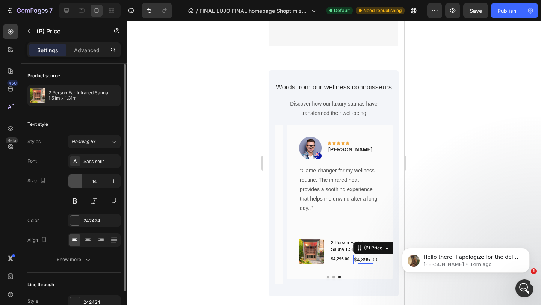
click at [80, 180] on button "button" at bounding box center [75, 181] width 14 height 14
type input "11"
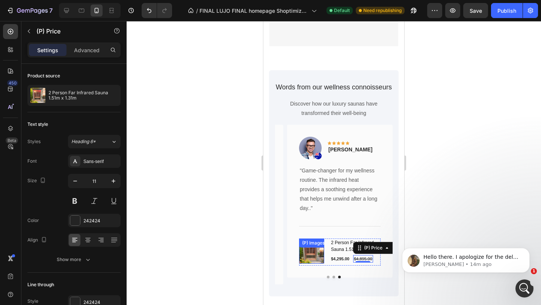
click at [317, 252] on img at bounding box center [311, 250] width 25 height 25
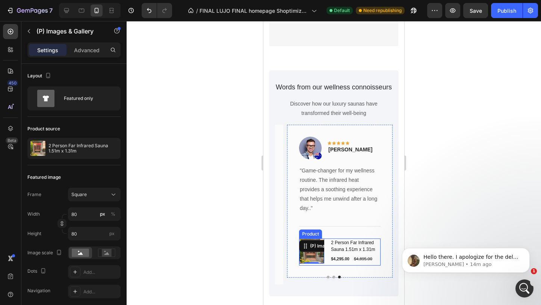
click at [328, 240] on div "(P) Images & Gallery 0 2 Person Far Infrared Sauna 1.51m x 1.31m (P) Title $4,2…" at bounding box center [339, 251] width 81 height 27
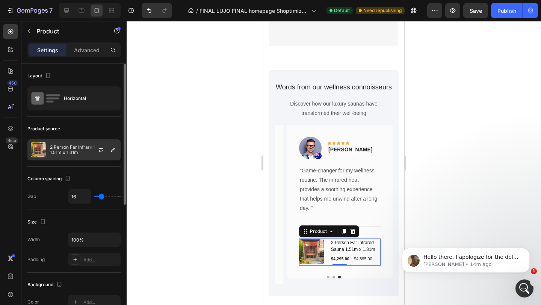
click at [87, 151] on div at bounding box center [103, 150] width 33 height 20
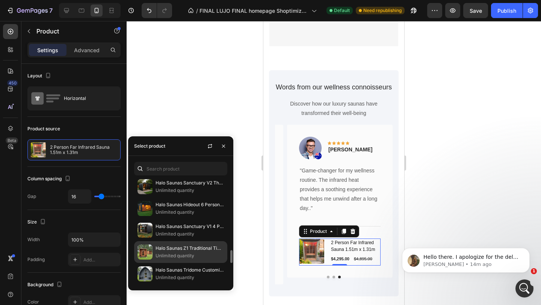
scroll to position [566, 0]
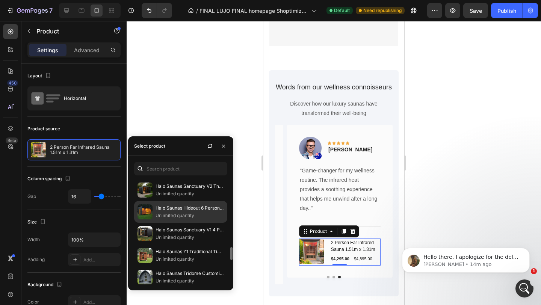
click at [175, 214] on p "Unlimited quantity" at bounding box center [189, 216] width 68 height 8
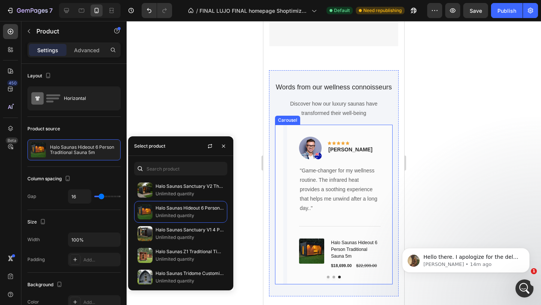
click at [328, 278] on button "Dot" at bounding box center [328, 277] width 3 height 3
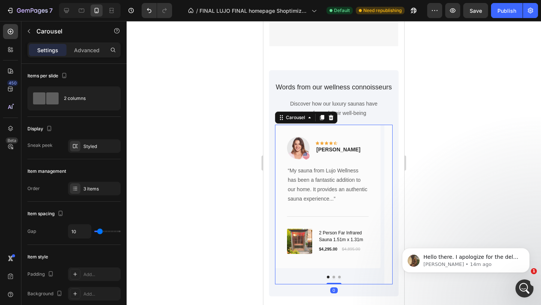
click at [332, 277] on button "Dot" at bounding box center [333, 277] width 3 height 3
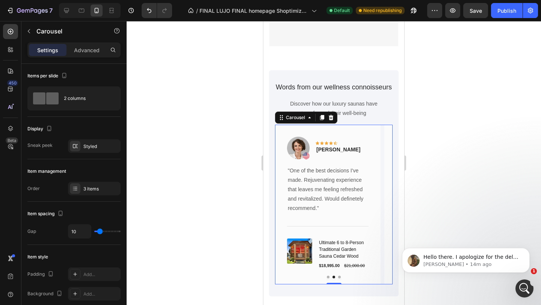
click at [338, 277] on button "Dot" at bounding box center [339, 277] width 3 height 3
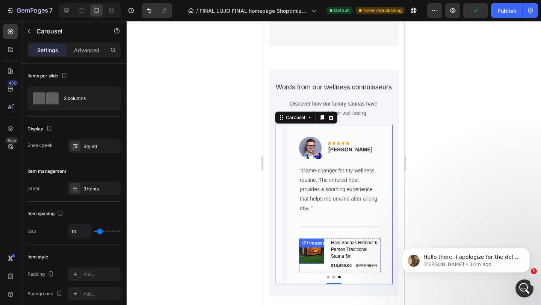
click at [323, 250] on div "(P) Images & Gallery" at bounding box center [311, 250] width 25 height 25
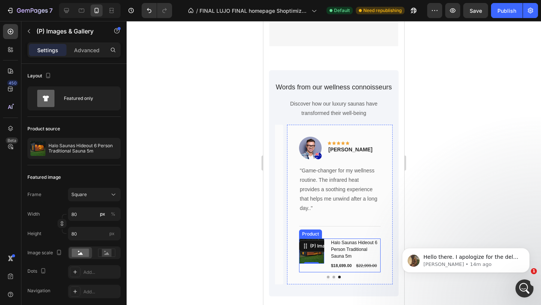
click at [308, 268] on div "(P) Images & Gallery 0" at bounding box center [311, 255] width 25 height 34
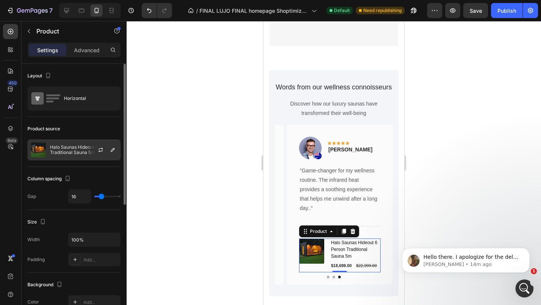
click at [89, 153] on div at bounding box center [103, 150] width 33 height 20
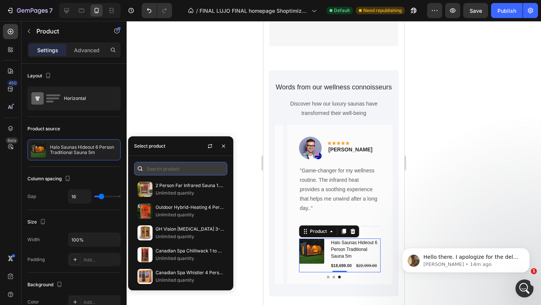
click at [172, 168] on input "text" at bounding box center [180, 169] width 93 height 14
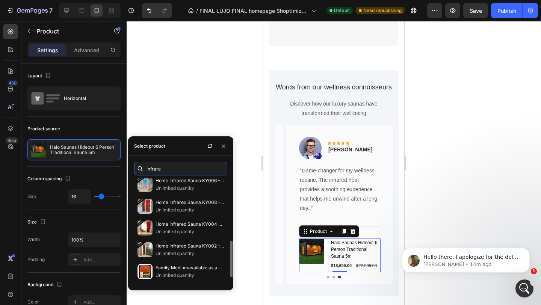
scroll to position [199, 0]
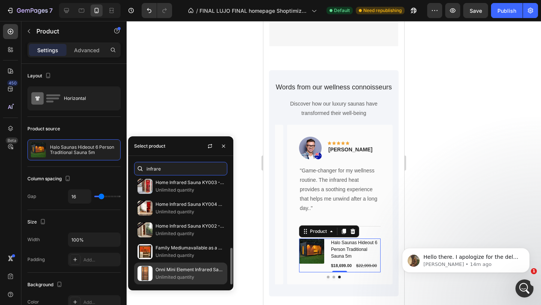
type input "infrare"
click at [182, 269] on p "Onni Mini Element Infrared Sauna" at bounding box center [189, 270] width 68 height 8
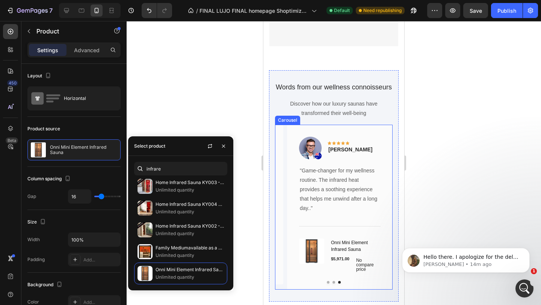
click at [328, 281] on button "Dot" at bounding box center [328, 282] width 3 height 3
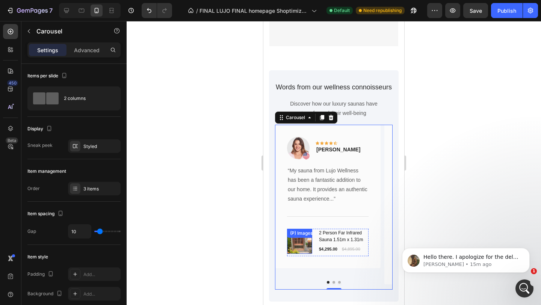
click at [305, 243] on img at bounding box center [299, 241] width 25 height 25
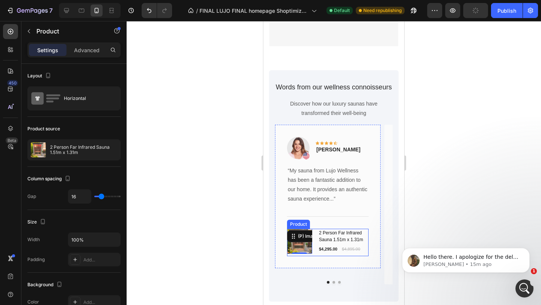
click at [320, 255] on div "2 Person Far Infrared Sauna 1.51m x 1.31m (P) Title $4,295.00 (P) Price (P) Pri…" at bounding box center [343, 242] width 50 height 27
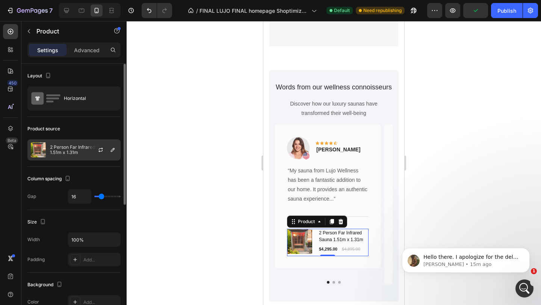
click at [84, 150] on p "2 Person Far Infrared Sauna 1.51m x 1.31m" at bounding box center [83, 150] width 67 height 11
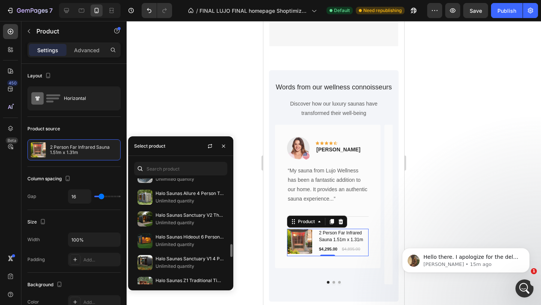
scroll to position [537, 0]
click at [196, 239] on p "Halo Saunas Hideout 6 Person Traditional Sauna 5m" at bounding box center [189, 237] width 68 height 8
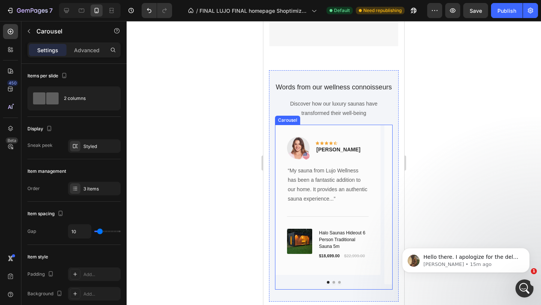
click at [334, 281] on button "Dot" at bounding box center [333, 282] width 3 height 3
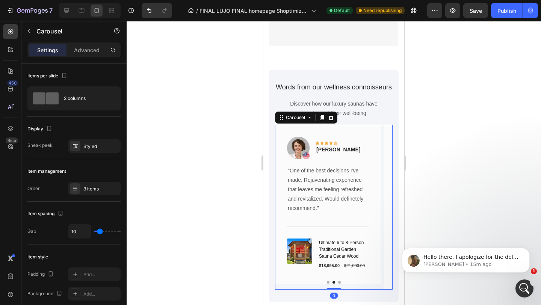
click at [339, 282] on button "Dot" at bounding box center [339, 282] width 3 height 3
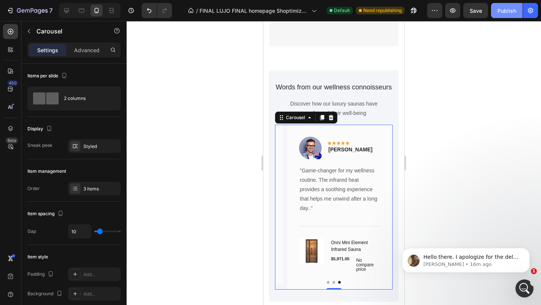
click at [501, 8] on div "Publish" at bounding box center [506, 11] width 19 height 8
click at [326, 282] on div at bounding box center [334, 282] width 118 height 3
click at [328, 282] on button "Dot" at bounding box center [328, 282] width 3 height 3
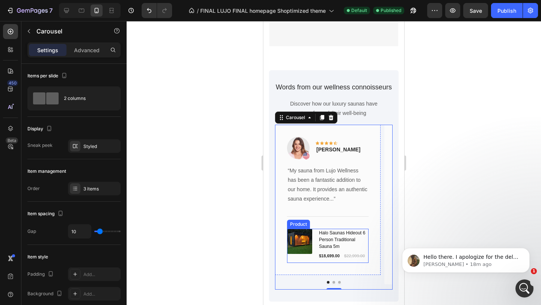
click at [317, 230] on div "(P) Images & Gallery Halo Saunas Hideout 6 Person Traditional Sauna 5m (P) Titl…" at bounding box center [327, 246] width 81 height 34
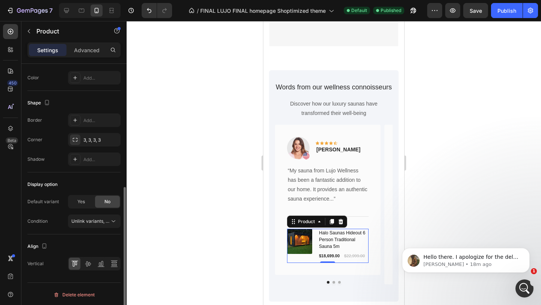
scroll to position [226, 0]
click at [81, 220] on span "Unlink variants, quantity <br> between same products" at bounding box center [128, 220] width 115 height 6
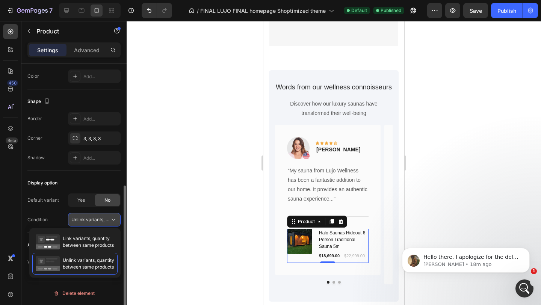
click at [81, 220] on span "Unlink variants, quantity <br> between same products" at bounding box center [128, 220] width 115 height 6
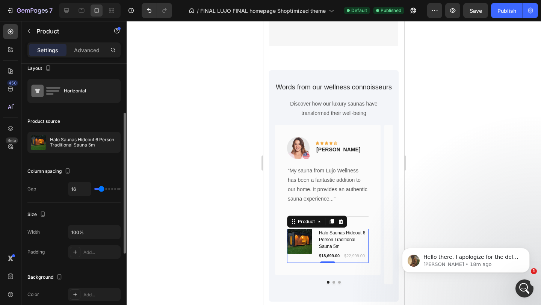
scroll to position [0, 0]
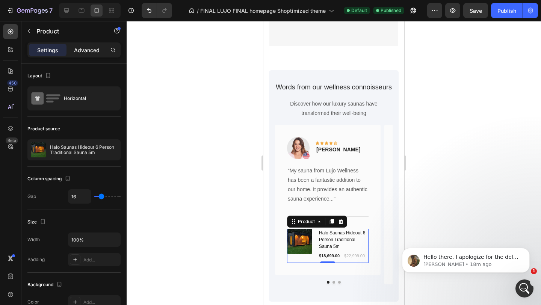
click at [91, 51] on p "Advanced" at bounding box center [87, 50] width 26 height 8
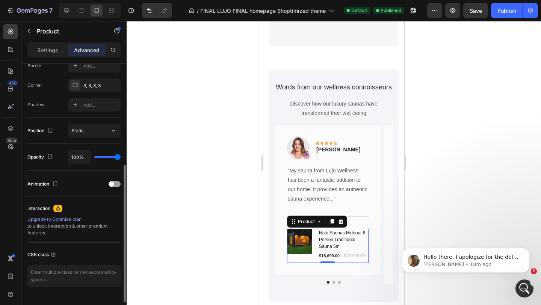
scroll to position [238, 0]
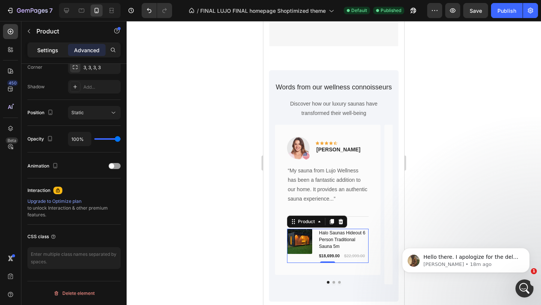
click at [55, 47] on p "Settings" at bounding box center [47, 50] width 21 height 8
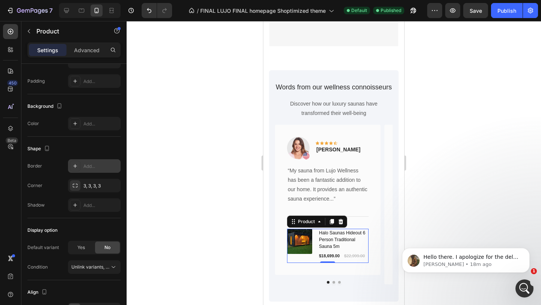
scroll to position [0, 0]
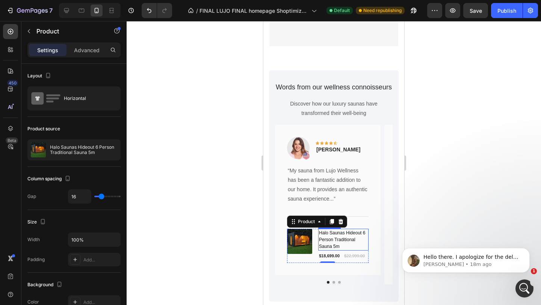
click at [320, 237] on h1 "Halo Saunas Hideout 6 Person Traditional Sauna 5m" at bounding box center [343, 240] width 50 height 22
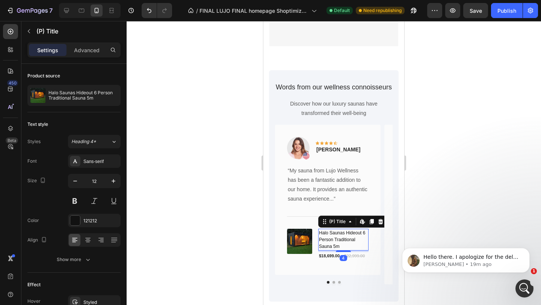
click at [320, 237] on h1 "Halo Saunas Hideout 6 Person Traditional Sauna 5m" at bounding box center [343, 240] width 50 height 22
click at [305, 242] on div "(P) Images & Gallery" at bounding box center [299, 241] width 25 height 25
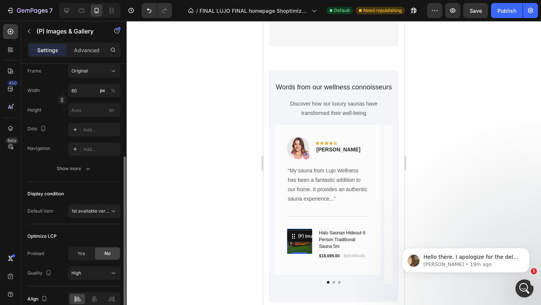
scroll to position [118, 0]
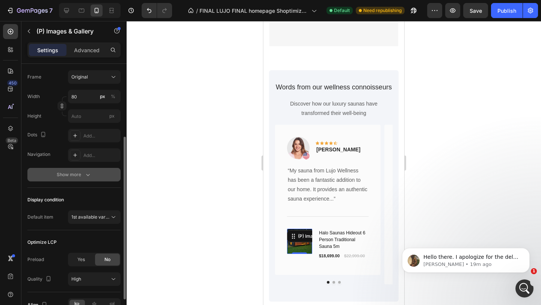
click at [92, 170] on button "Show more" at bounding box center [73, 175] width 93 height 14
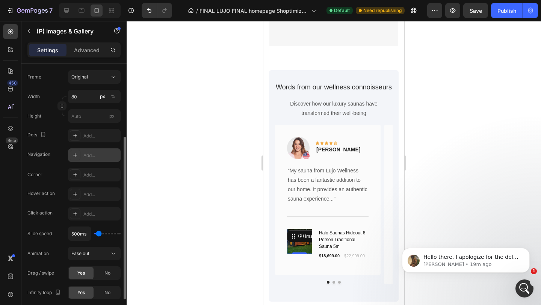
click at [88, 157] on div "Add..." at bounding box center [100, 155] width 35 height 7
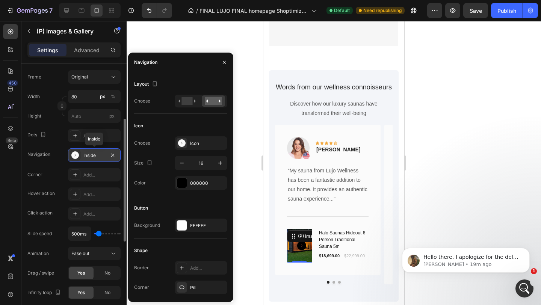
click at [88, 158] on div "Inside" at bounding box center [94, 155] width 22 height 7
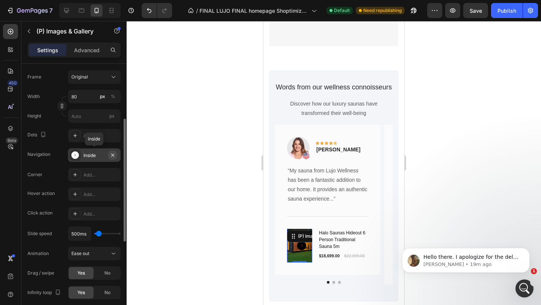
click at [112, 156] on icon "button" at bounding box center [113, 155] width 6 height 6
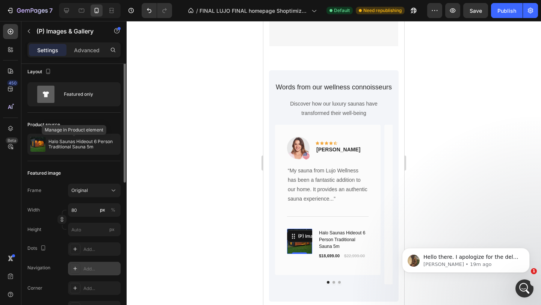
scroll to position [0, 0]
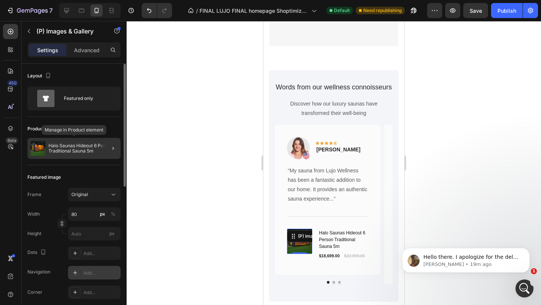
click at [75, 155] on div "Halo Saunas Hideout 6 Person Traditional Sauna 5m" at bounding box center [73, 148] width 93 height 21
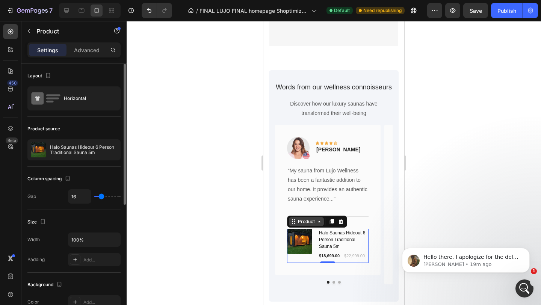
click at [296, 220] on div "Product" at bounding box center [306, 221] width 20 height 7
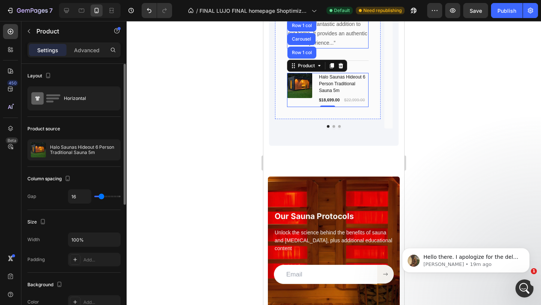
scroll to position [1321, 0]
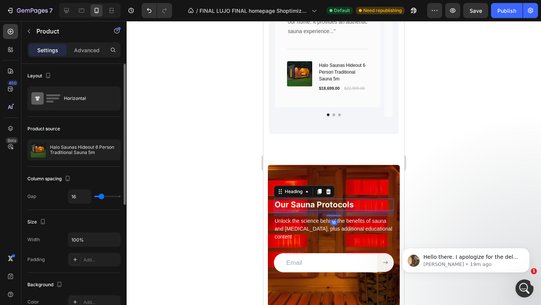
click at [351, 206] on strong "Our Sauna Protocols" at bounding box center [314, 204] width 79 height 9
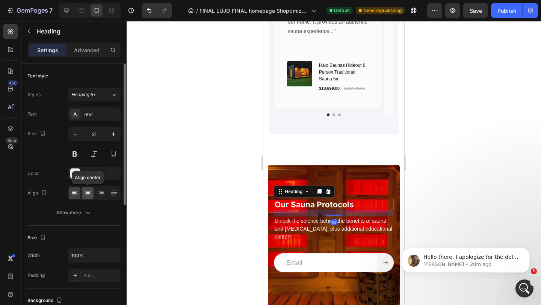
click at [89, 195] on icon at bounding box center [88, 193] width 8 height 8
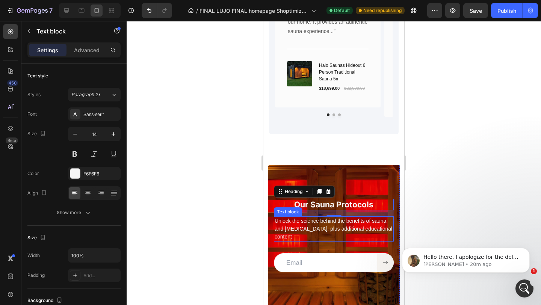
click at [311, 225] on p "Unlock the science behind the benefits of sauna and heat therapy, plus addition…" at bounding box center [334, 229] width 118 height 24
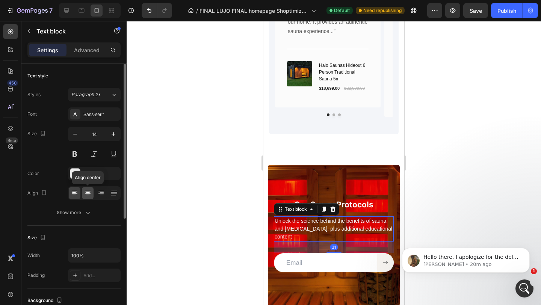
click at [88, 195] on icon at bounding box center [88, 193] width 8 height 8
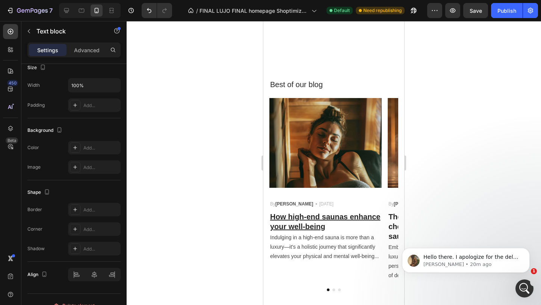
scroll to position [1771, 0]
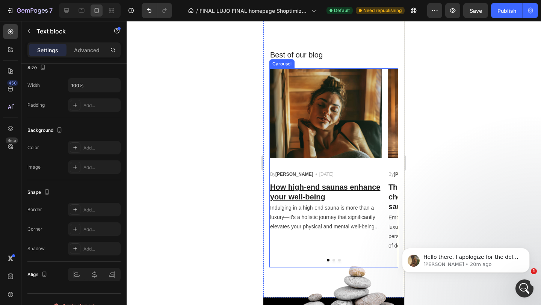
click at [334, 259] on button "Dot" at bounding box center [333, 260] width 3 height 3
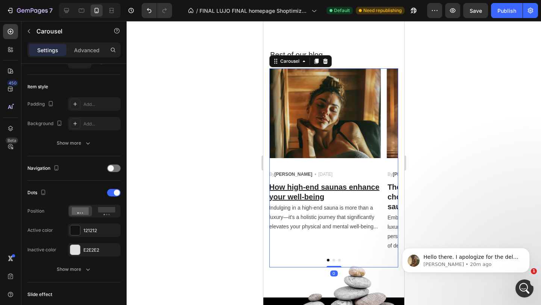
scroll to position [0, 0]
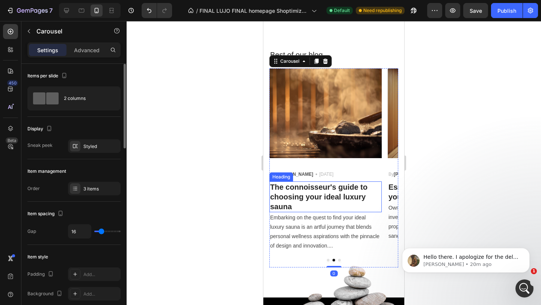
click at [336, 197] on h3 "The connoisseur's guide to choosing your ideal luxury sauna" at bounding box center [325, 196] width 112 height 31
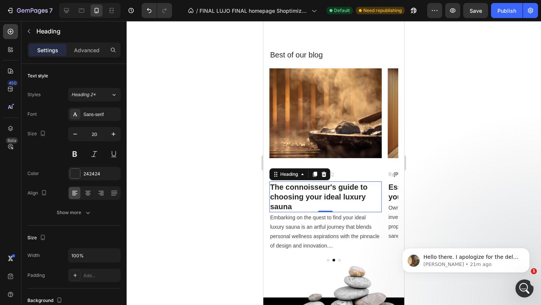
click at [315, 206] on h3 "The connoisseur's guide to choosing your ideal luxury sauna" at bounding box center [325, 196] width 112 height 31
click at [315, 206] on p "The connoisseur's guide to choosing your ideal luxury sauna" at bounding box center [325, 196] width 111 height 29
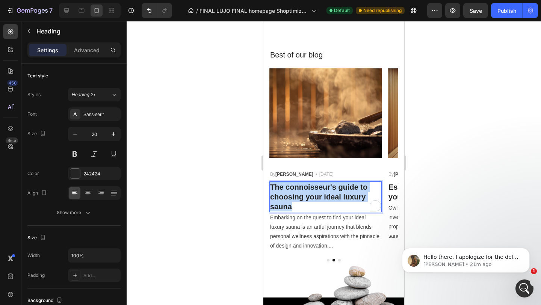
click at [315, 206] on p "The connoisseur's guide to choosing your ideal luxury sauna" at bounding box center [325, 196] width 111 height 29
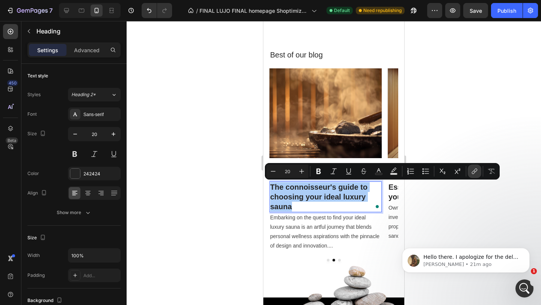
click at [477, 170] on icon "Editor contextual toolbar" at bounding box center [475, 172] width 8 height 8
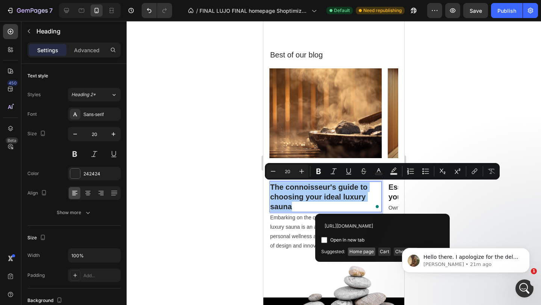
scroll to position [0, 128]
type input "https://lujowellness.com/blogs/news/the-connoisseurs-guide-to-choosing-your-ide…"
click at [397, 243] on body "Hello there. I apologize for the delay in response. Please note that you are ab…" at bounding box center [466, 258] width 144 height 47
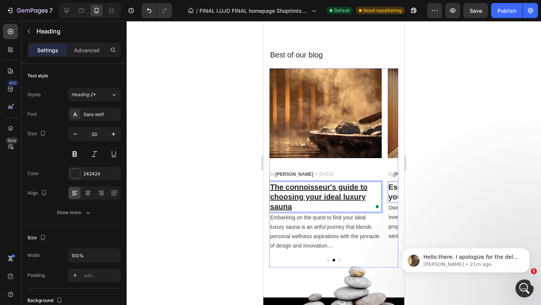
click at [396, 193] on h3 "Essential maintenance tips for your luxury sauna" at bounding box center [444, 191] width 112 height 21
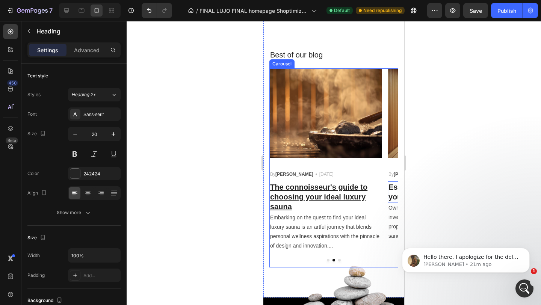
click at [340, 260] on button "Dot" at bounding box center [339, 260] width 3 height 3
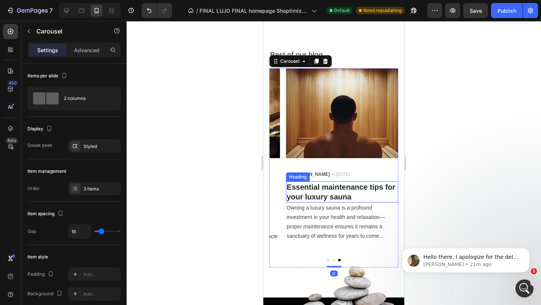
click at [361, 192] on h3 "Essential maintenance tips for your luxury sauna" at bounding box center [342, 191] width 112 height 21
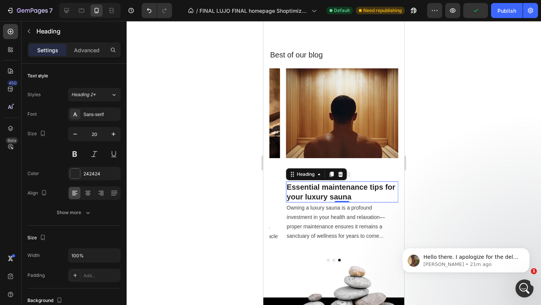
click at [324, 197] on h3 "Essential maintenance tips for your luxury sauna" at bounding box center [342, 191] width 112 height 21
click at [324, 197] on p "Essential maintenance tips for your luxury sauna" at bounding box center [342, 192] width 111 height 20
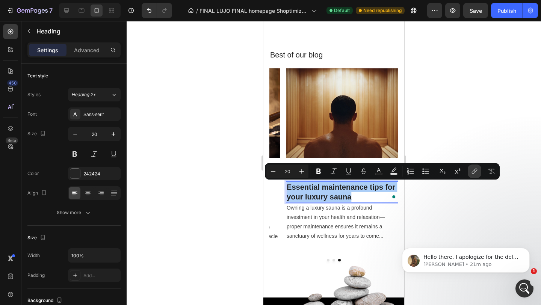
click at [472, 175] on button "link" at bounding box center [475, 172] width 14 height 14
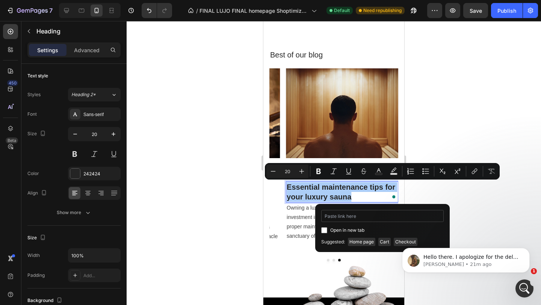
type input "https://lujowellness.com/blogs/news/caring-for-your-investment-essential-mainte…"
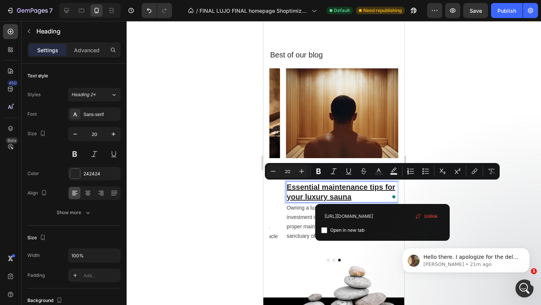
click at [449, 199] on div at bounding box center [334, 163] width 414 height 284
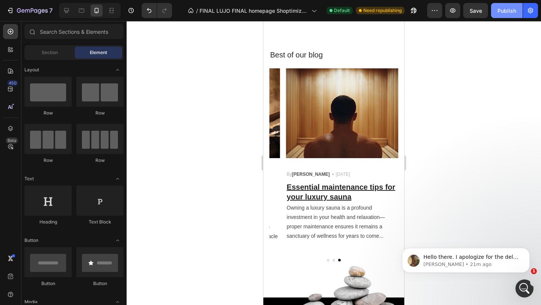
click at [516, 8] on button "Publish" at bounding box center [507, 10] width 32 height 15
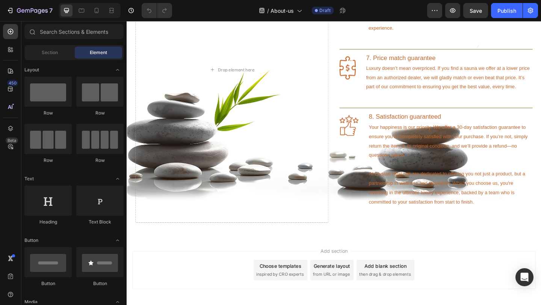
scroll to position [832, 0]
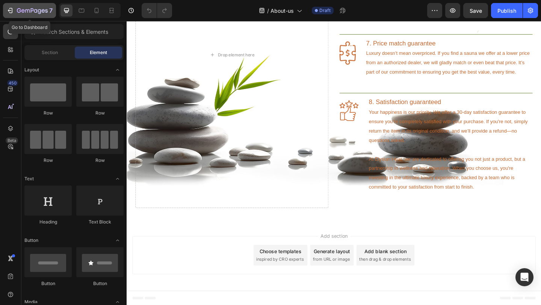
click at [12, 13] on icon "button" at bounding box center [10, 11] width 8 height 8
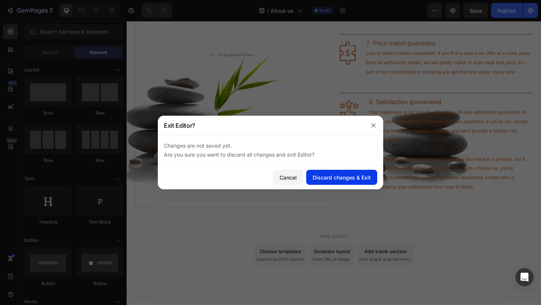
click at [324, 177] on div "Discard changes & Exit" at bounding box center [341, 178] width 58 height 8
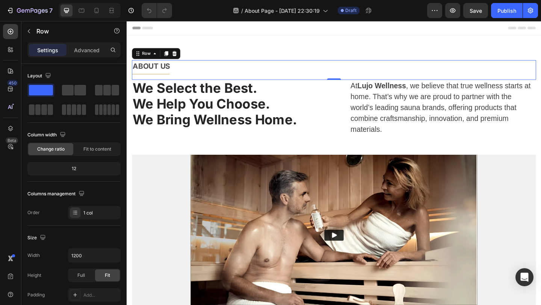
click at [164, 80] on div "ABOUT US Text block Title Line" at bounding box center [351, 73] width 439 height 21
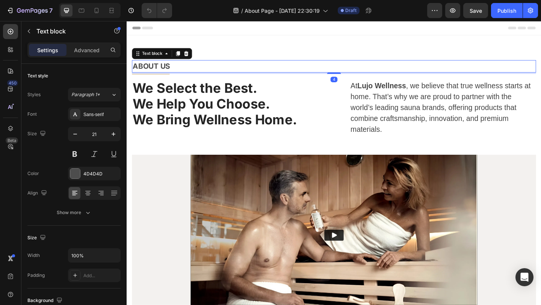
click at [157, 76] on div "ABOUT US" at bounding box center [351, 70] width 439 height 14
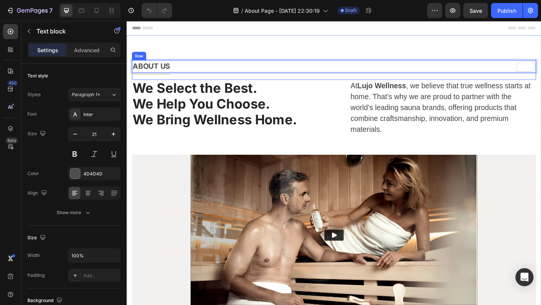
click at [157, 80] on div "ABOUT US Text block 4 Title Line" at bounding box center [351, 73] width 439 height 21
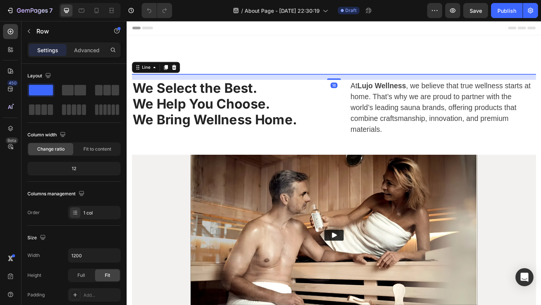
click at [149, 78] on div at bounding box center [152, 78] width 41 height 0
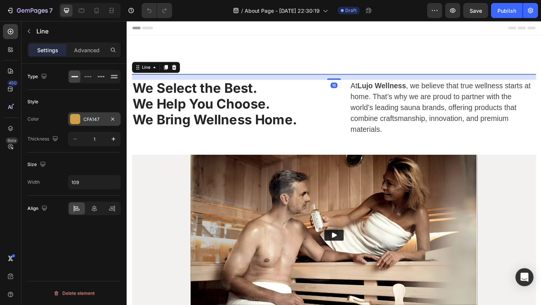
click at [91, 116] on div "CFA147" at bounding box center [94, 119] width 22 height 7
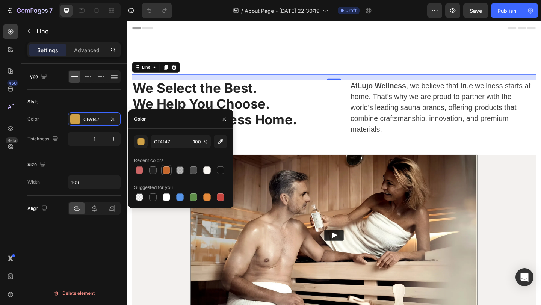
click at [166, 169] on div at bounding box center [167, 170] width 8 height 8
type input "C6682D"
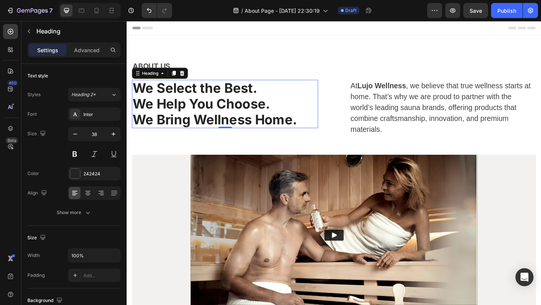
click at [273, 116] on strong "We Help You Choose." at bounding box center [207, 110] width 149 height 17
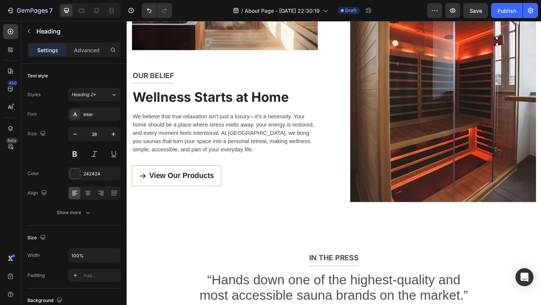
scroll to position [545, 0]
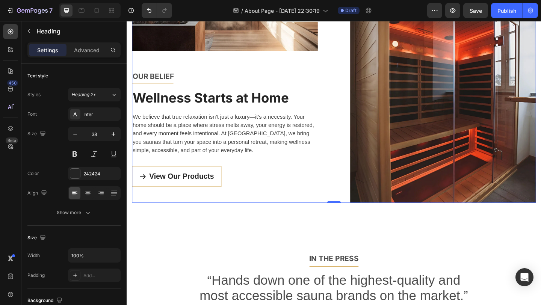
click at [167, 90] on div "Image OUR BELIEF Text block Title Line Wellness Starts at Home Heading We belie…" at bounding box center [233, 34] width 202 height 367
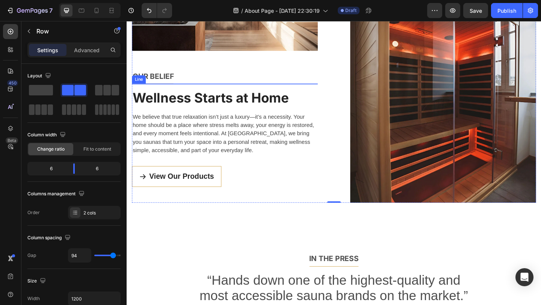
click at [175, 89] on div "Title Line" at bounding box center [233, 89] width 202 height 0
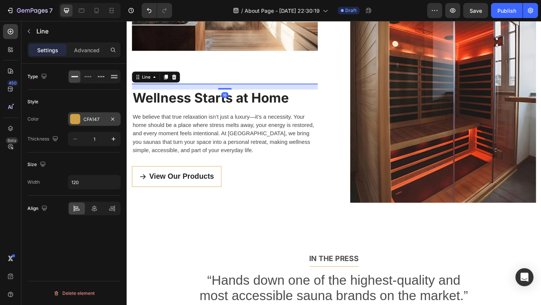
click at [86, 119] on div "CFA147" at bounding box center [94, 119] width 22 height 7
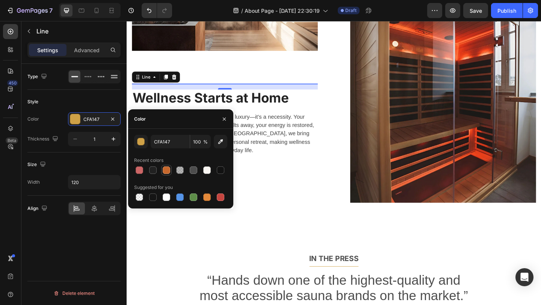
click at [166, 171] on div at bounding box center [167, 170] width 8 height 8
type input "C6682D"
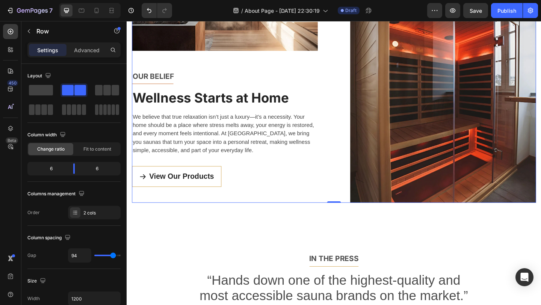
click at [302, 119] on div "Image OUR BELIEF Text block Title Line Wellness Starts at Home Heading We belie…" at bounding box center [233, 34] width 202 height 367
click at [210, 178] on div "Image OUR BELIEF Text block Title Line Wellness Starts at Home Heading We belie…" at bounding box center [233, 34] width 202 height 367
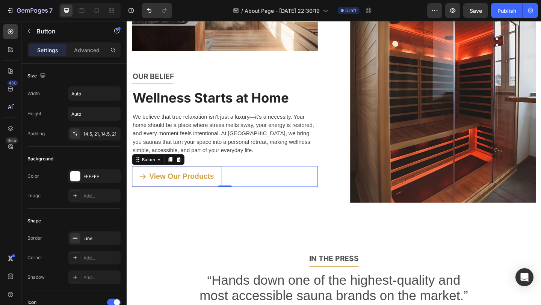
click at [210, 180] on link "View Our Products" at bounding box center [180, 190] width 97 height 23
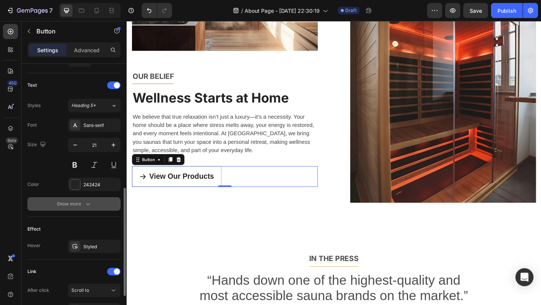
click at [77, 207] on div "Show more" at bounding box center [74, 204] width 35 height 8
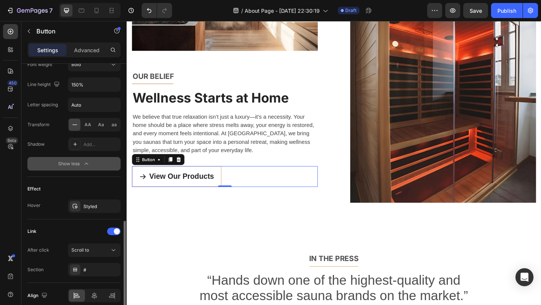
scroll to position [447, 0]
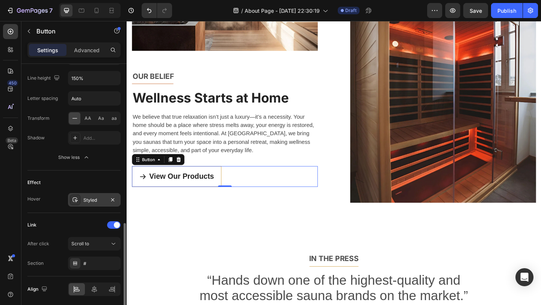
click at [80, 200] on div at bounding box center [75, 200] width 11 height 11
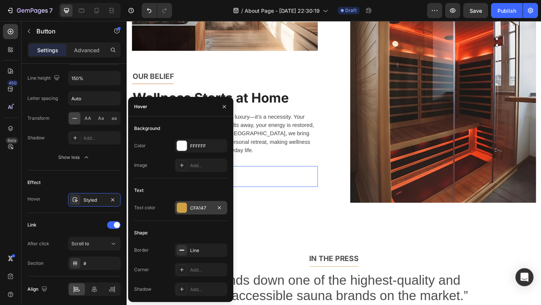
click at [184, 208] on div at bounding box center [182, 208] width 10 height 10
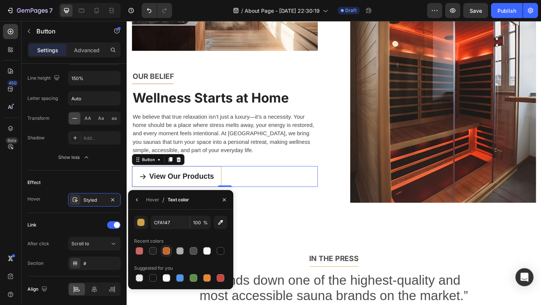
click at [165, 253] on div at bounding box center [167, 251] width 8 height 8
type input "C6682D"
click at [85, 218] on div "Link After click Scroll to Section #" at bounding box center [73, 244] width 93 height 63
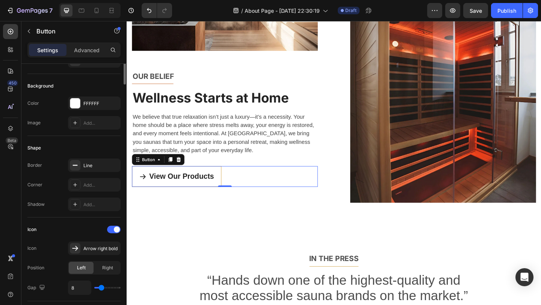
scroll to position [0, 0]
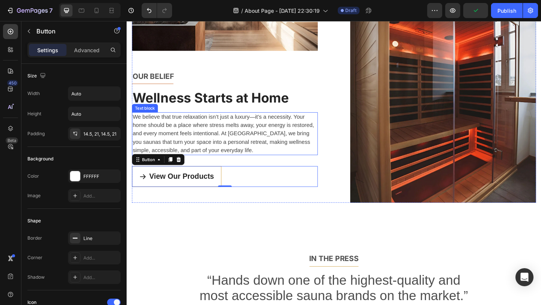
click at [299, 135] on p "We believe that true relaxation isn’t just a luxury—it’s a necessity. Your home…" at bounding box center [233, 143] width 201 height 45
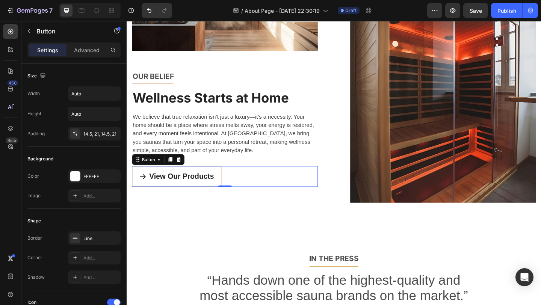
click at [231, 186] on div "View Our Products Button 0" at bounding box center [233, 190] width 202 height 23
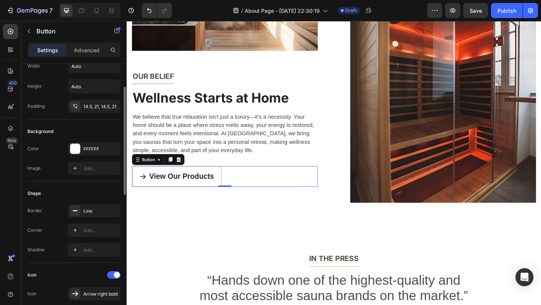
scroll to position [43, 0]
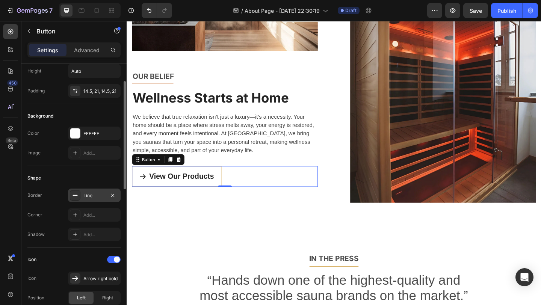
click at [79, 193] on div at bounding box center [75, 195] width 11 height 11
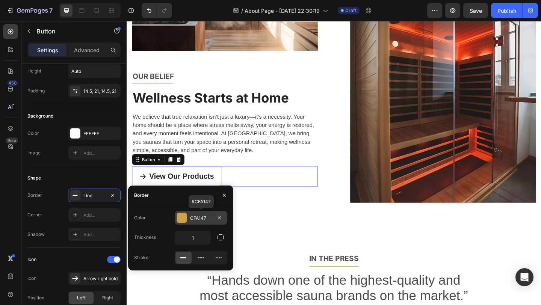
click at [184, 216] on div at bounding box center [182, 218] width 10 height 10
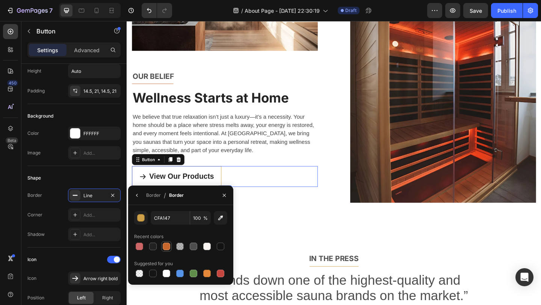
click at [167, 251] on div at bounding box center [166, 246] width 9 height 9
type input "C6682D"
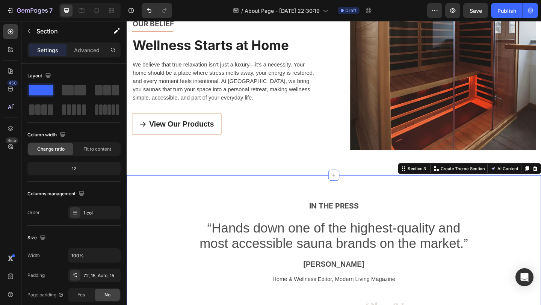
scroll to position [604, 0]
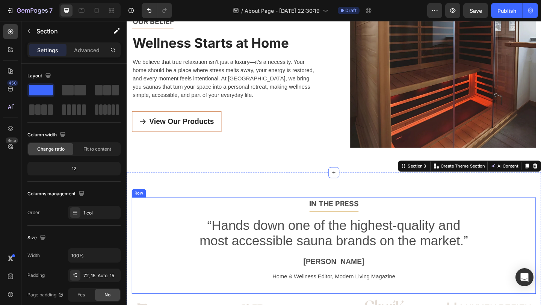
click at [372, 229] on div "IN THE PRESS Text block Title Line “Hands down one of the highest-quality and m…" at bounding box center [351, 265] width 439 height 105
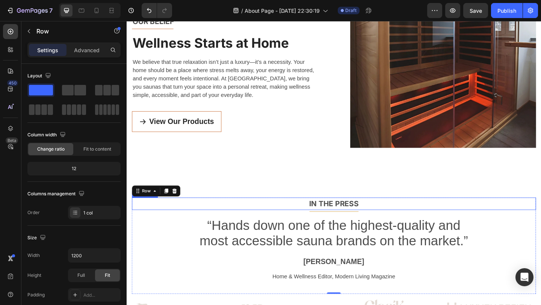
click at [372, 226] on div "IN THE PRESS" at bounding box center [351, 220] width 439 height 14
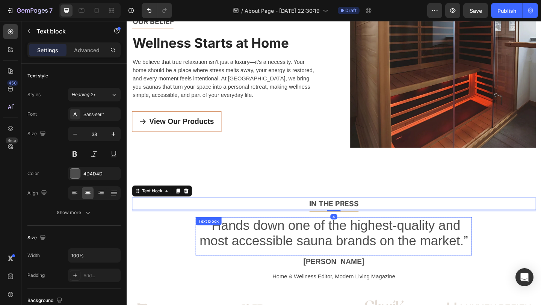
click at [375, 243] on p "“Hands down one of the highest-quality and most accessible sauna brands on the …" at bounding box center [351, 252] width 299 height 34
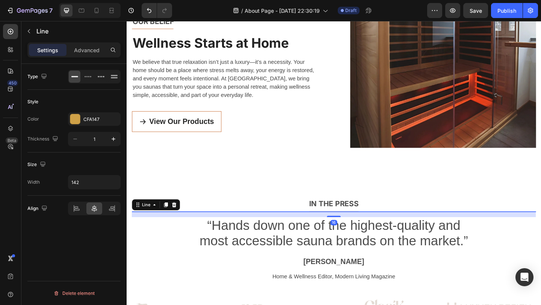
click at [375, 228] on div at bounding box center [351, 228] width 53 height 0
click at [100, 116] on div "CFA147" at bounding box center [94, 119] width 22 height 7
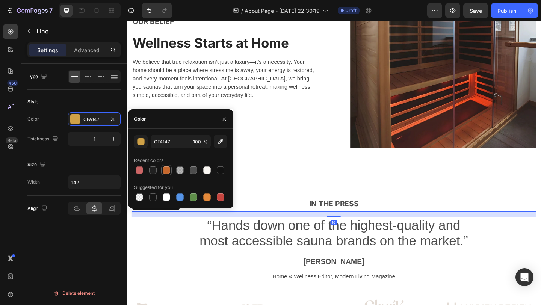
click at [165, 167] on div at bounding box center [167, 170] width 8 height 8
type input "C6682D"
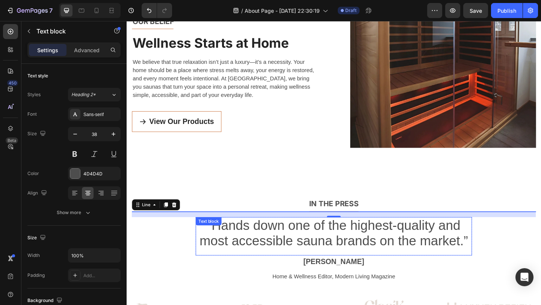
click at [213, 253] on p "“Hands down one of the highest-quality and most accessible sauna brands on the …" at bounding box center [351, 252] width 299 height 34
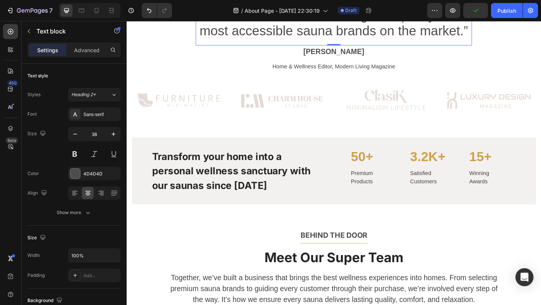
scroll to position [846, 0]
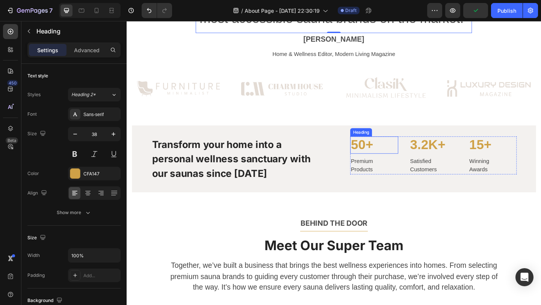
click at [382, 154] on h3 "50+" at bounding box center [396, 155] width 52 height 19
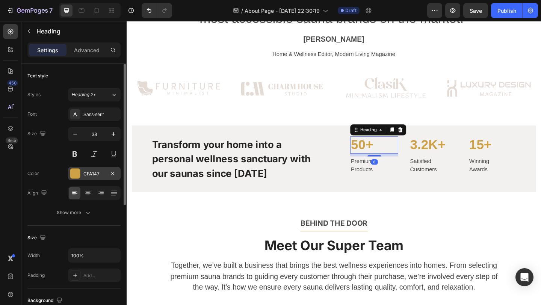
click at [94, 177] on div "CFA147" at bounding box center [94, 174] width 22 height 7
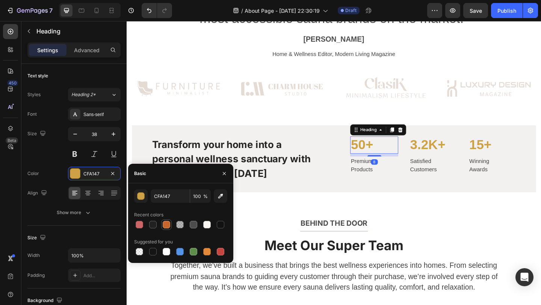
click at [166, 221] on div at bounding box center [167, 225] width 8 height 8
type input "C6682D"
click at [436, 151] on p "3.2K+" at bounding box center [460, 155] width 51 height 17
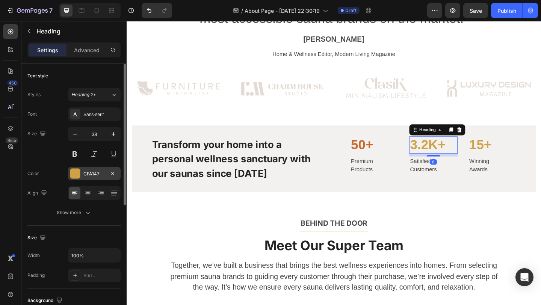
click at [91, 174] on div "CFA147" at bounding box center [94, 174] width 22 height 7
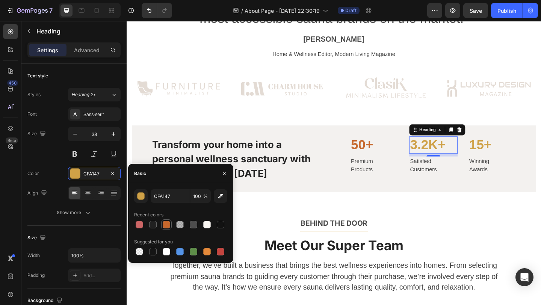
click at [166, 224] on div at bounding box center [167, 225] width 8 height 8
type input "C6682D"
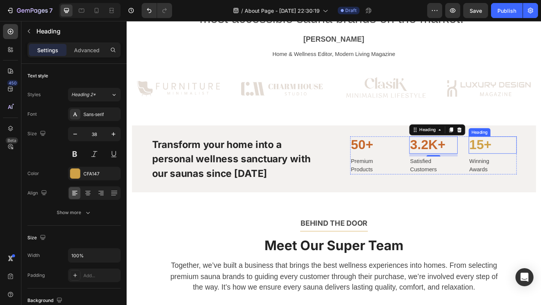
click at [507, 159] on p "15+" at bounding box center [524, 155] width 51 height 17
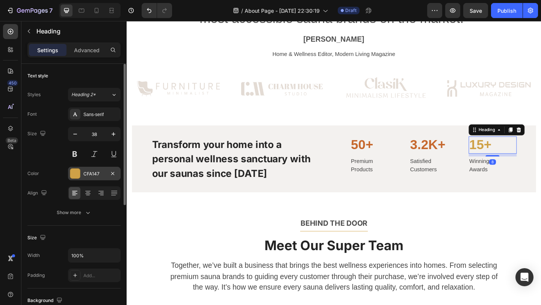
click at [91, 173] on div "CFA147" at bounding box center [94, 174] width 22 height 7
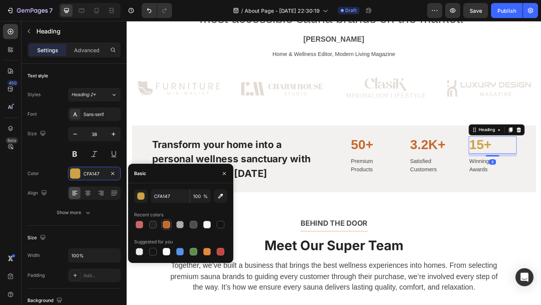
click at [166, 225] on div at bounding box center [167, 225] width 8 height 8
type input "C6682D"
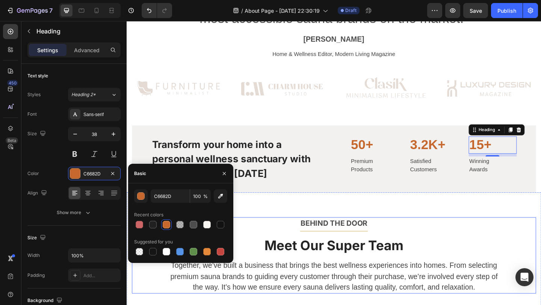
click at [350, 249] on div "BEHIND THE DOOR Text block Title Line Meet Our Super Team Heading Together, we’…" at bounding box center [351, 275] width 439 height 83
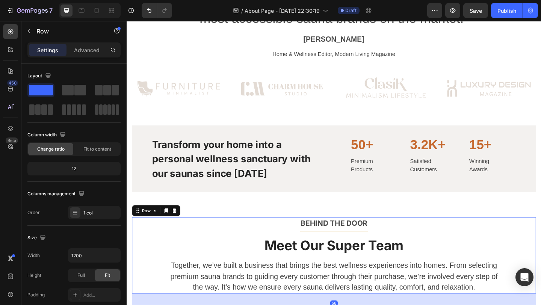
click at [351, 250] on div "BEHIND THE DOOR Text block Title Line Meet Our Super Team Heading Together, we’…" at bounding box center [351, 275] width 439 height 83
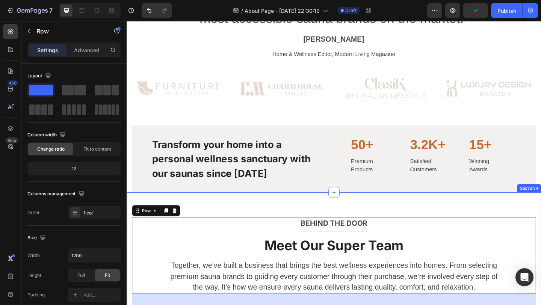
click at [369, 222] on div "BEHIND THE DOOR Text block Title Line Meet Our Super Team Heading Together, we’…" at bounding box center [352, 305] width 451 height 196
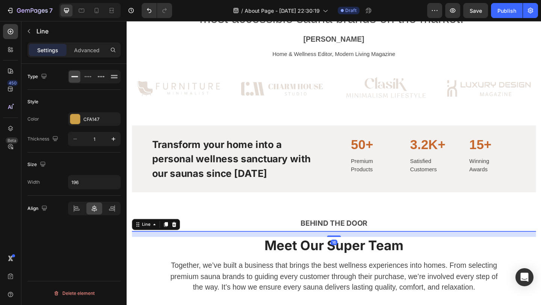
click at [368, 249] on div "Title Line 16" at bounding box center [351, 249] width 439 height 0
click at [85, 119] on div "CFA147" at bounding box center [94, 119] width 22 height 7
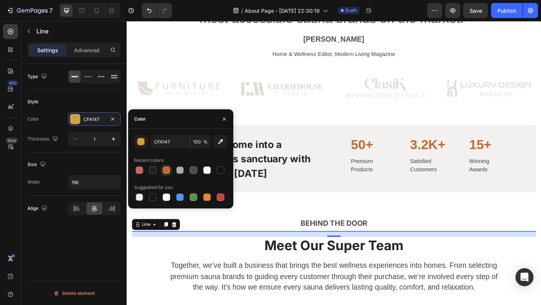
click at [168, 169] on div at bounding box center [167, 170] width 8 height 8
type input "C6682D"
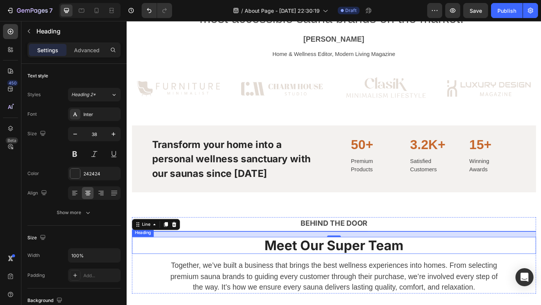
click at [205, 271] on p "Meet Our Super Team" at bounding box center [352, 265] width 438 height 17
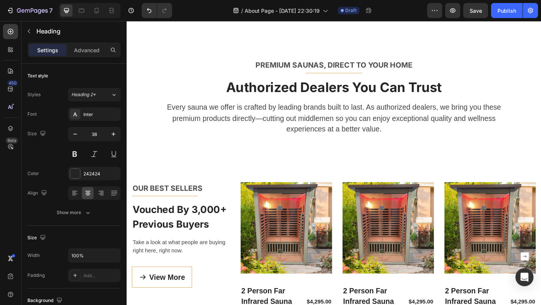
scroll to position [1221, 0]
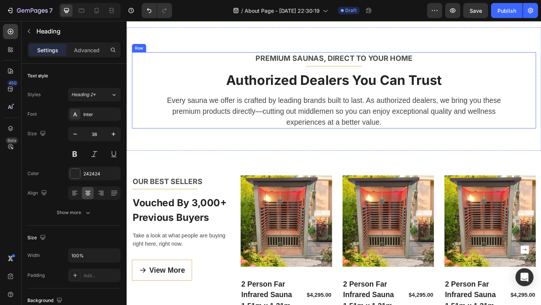
click at [356, 138] on div "Premium Saunas, Direct to Your Home Text block Title Line Authorized Dealers Yo…" at bounding box center [351, 96] width 439 height 83
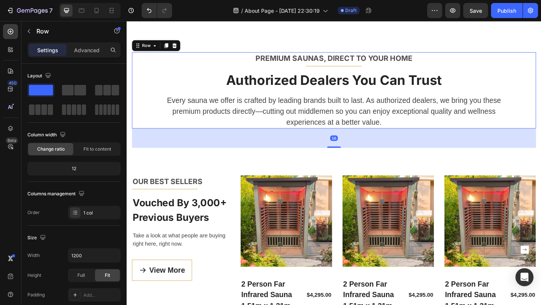
click at [356, 138] on div "Premium Saunas, Direct to Your Home Text block Title Line Authorized Dealers Yo…" at bounding box center [351, 96] width 439 height 83
click at [363, 138] on div "Premium Saunas, Direct to Your Home Text block Title Line Authorized Dealers Yo…" at bounding box center [351, 96] width 439 height 83
click at [382, 160] on div "Premium Saunas, Direct to Your Home Text block Title Line Authorized Dealers Yo…" at bounding box center [352, 95] width 451 height 134
click at [377, 138] on div "Premium Saunas, Direct to Your Home Text block Title Line Authorized Dealers Yo…" at bounding box center [351, 96] width 439 height 83
click at [367, 138] on div "Premium Saunas, Direct to Your Home Text block Title Line Authorized Dealers Yo…" at bounding box center [351, 96] width 439 height 83
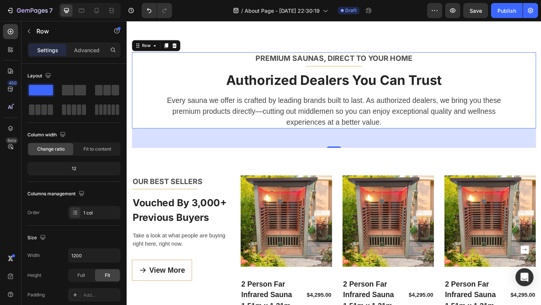
click at [359, 138] on div "Premium Saunas, Direct to Your Home Text block Title Line Authorized Dealers Yo…" at bounding box center [351, 96] width 439 height 83
click at [148, 51] on div "Row" at bounding box center [148, 47] width 12 height 7
click at [368, 138] on div "Premium Saunas, Direct to Your Home Text block Title Line Authorized Dealers Yo…" at bounding box center [351, 96] width 439 height 83
click at [359, 138] on div "Premium Saunas, Direct to Your Home Text block Title Line Authorized Dealers Yo…" at bounding box center [351, 96] width 439 height 83
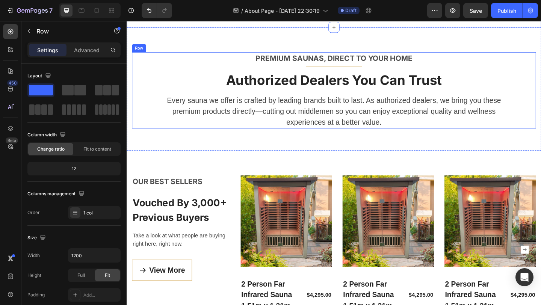
click at [374, 138] on div "Premium Saunas, Direct to Your Home Text block Title Line Authorized Dealers Yo…" at bounding box center [351, 96] width 439 height 83
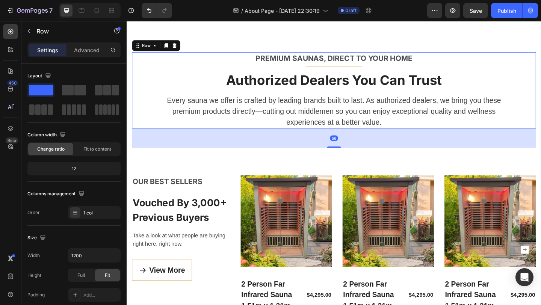
click at [374, 138] on div "Premium Saunas, Direct to Your Home Text block Title Line Authorized Dealers Yo…" at bounding box center [351, 96] width 439 height 83
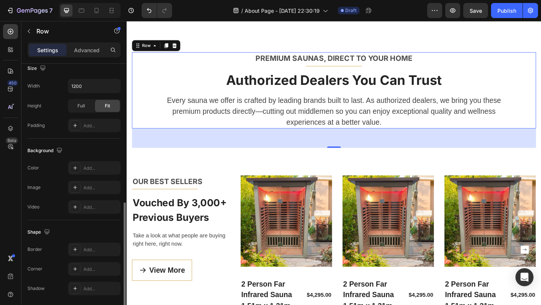
scroll to position [196, 0]
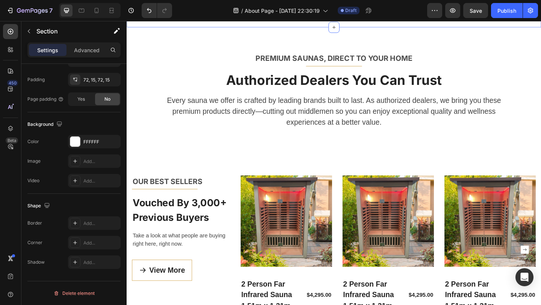
scroll to position [0, 0]
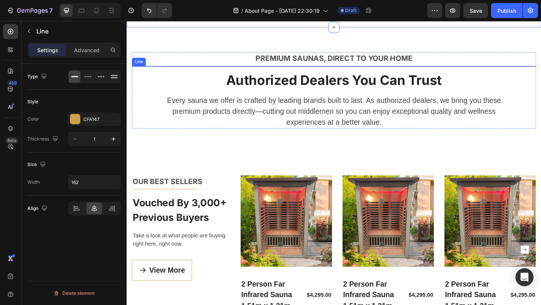
click at [376, 70] on div at bounding box center [351, 70] width 61 height 0
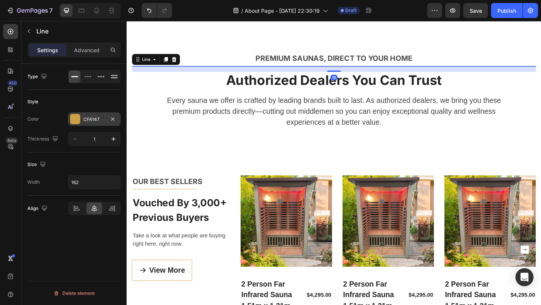
click at [86, 116] on div "CFA147" at bounding box center [94, 119] width 22 height 7
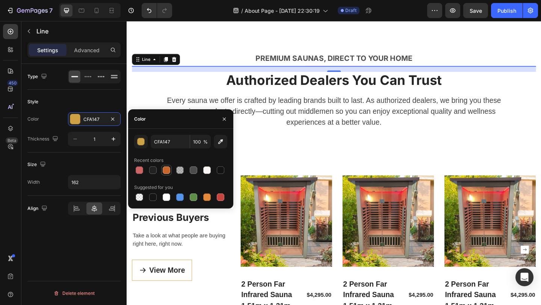
click at [165, 172] on div at bounding box center [167, 170] width 8 height 8
type input "C6682D"
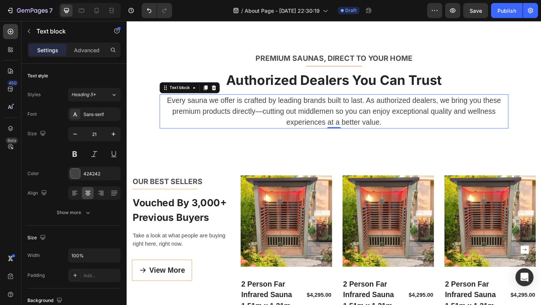
click at [225, 137] on p "Every sauna we offer is crafted by leading brands built to last. As authorized …" at bounding box center [352, 119] width 378 height 36
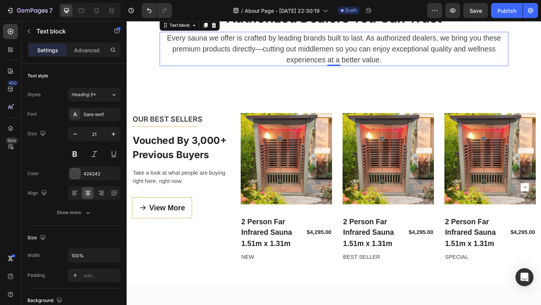
scroll to position [1445, 0]
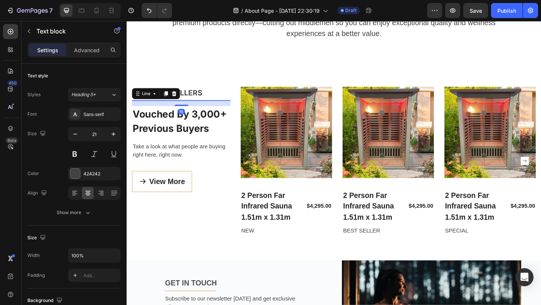
click at [192, 107] on div "Title Line 16" at bounding box center [185, 107] width 107 height 0
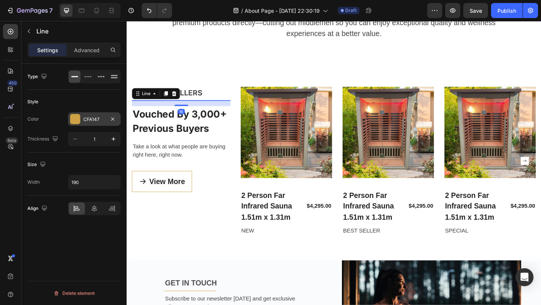
click at [91, 117] on div "CFA147" at bounding box center [94, 119] width 22 height 7
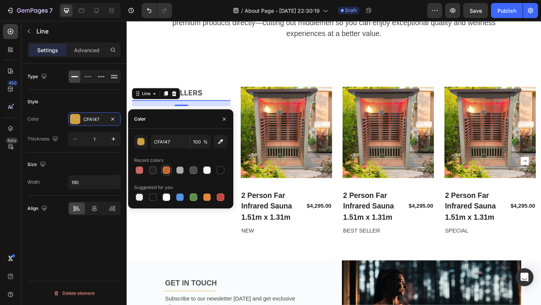
click at [166, 169] on div at bounding box center [167, 170] width 8 height 8
type input "C6682D"
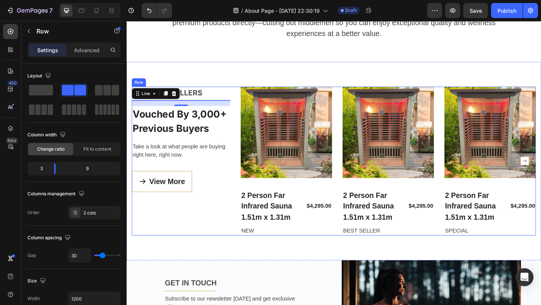
click at [198, 247] on div "OUR BEST SELLERS Text block Title Line 16 Vouched By 3,000+ Previous Buyers Hea…" at bounding box center [185, 173] width 107 height 162
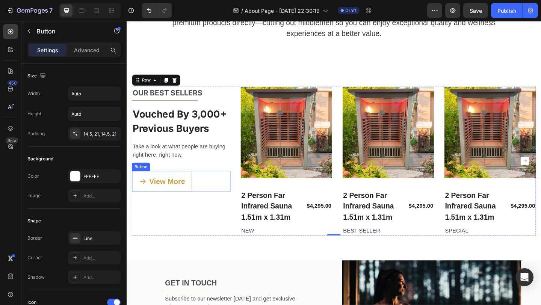
click at [186, 188] on link "View More" at bounding box center [164, 195] width 65 height 23
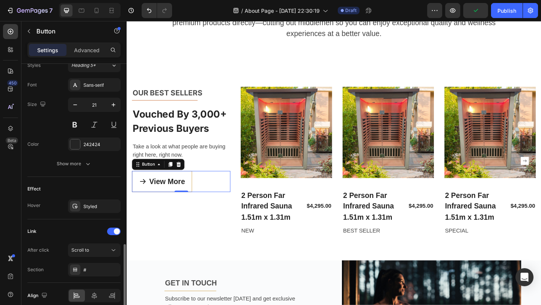
scroll to position [370, 0]
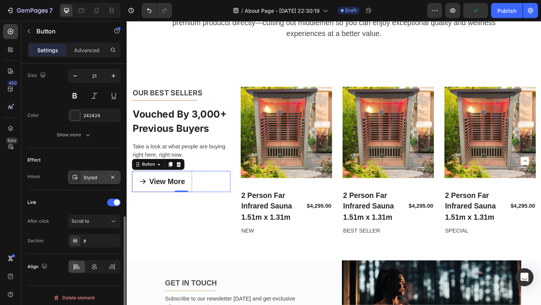
click at [91, 177] on div "Styled" at bounding box center [94, 177] width 22 height 7
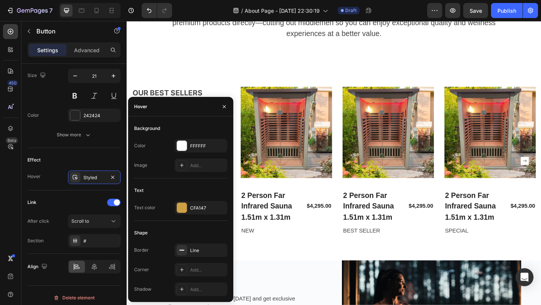
click at [186, 215] on div "Text Text color CFA147" at bounding box center [180, 202] width 93 height 36
click at [186, 207] on div at bounding box center [182, 208] width 10 height 10
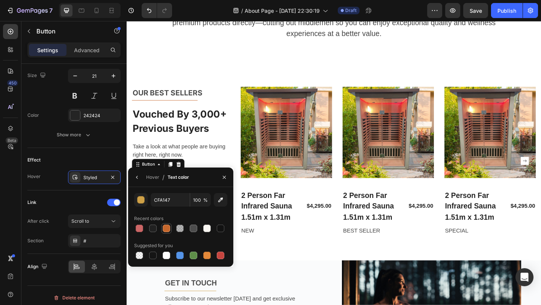
click at [164, 227] on div at bounding box center [167, 229] width 8 height 8
type input "C6682D"
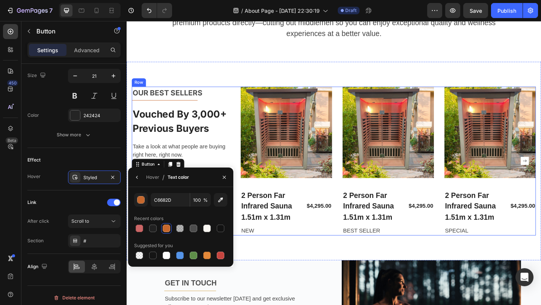
click at [225, 152] on div "OUR BEST SELLERS Text block Title Line Vouched By 3,000+ Previous Buyers Headin…" at bounding box center [185, 173] width 107 height 162
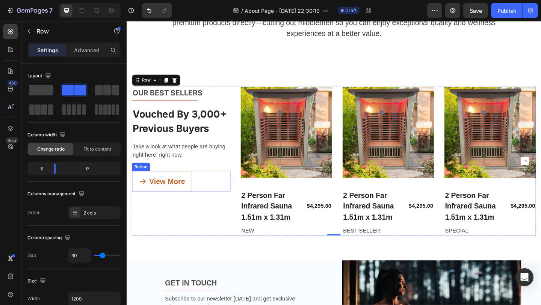
click at [192, 184] on link "View More" at bounding box center [164, 195] width 65 height 23
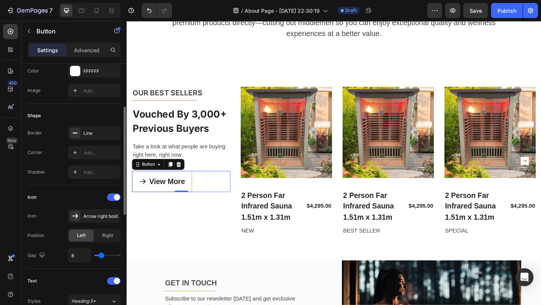
scroll to position [112, 0]
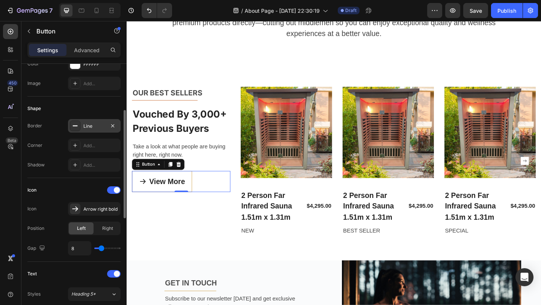
click at [79, 122] on div at bounding box center [75, 126] width 11 height 11
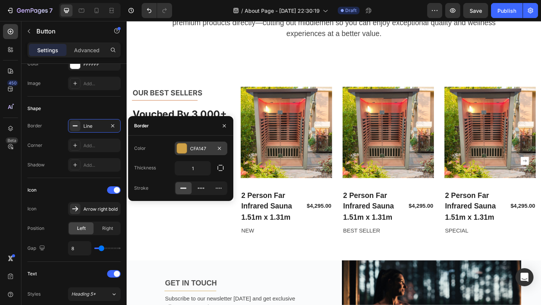
click at [182, 147] on div at bounding box center [182, 148] width 10 height 10
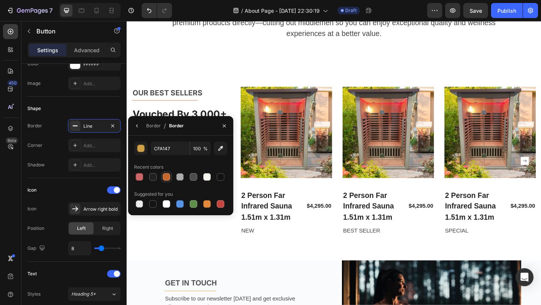
click at [168, 178] on div at bounding box center [167, 177] width 8 height 8
type input "C6682D"
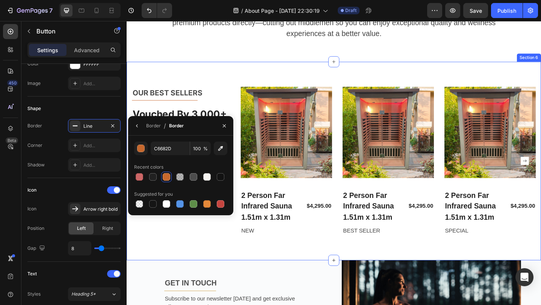
click at [259, 256] on div "OUR BEST SELLERS Text block Title Line Vouched By 3,000+ Previous Buyers Headin…" at bounding box center [352, 173] width 451 height 216
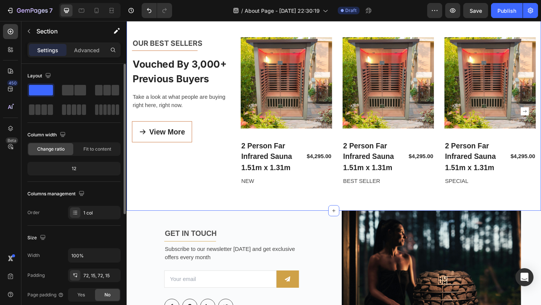
scroll to position [1500, 0]
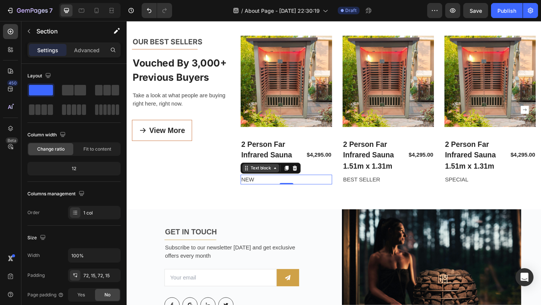
click at [269, 186] on div "Text block" at bounding box center [283, 181] width 65 height 12
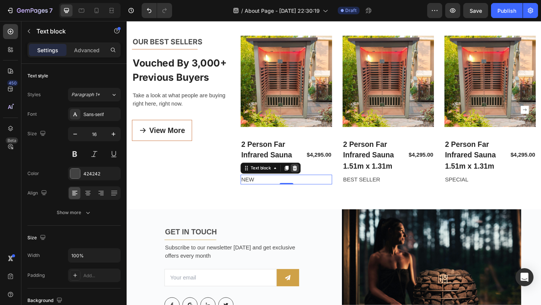
click at [312, 180] on icon at bounding box center [309, 181] width 6 height 6
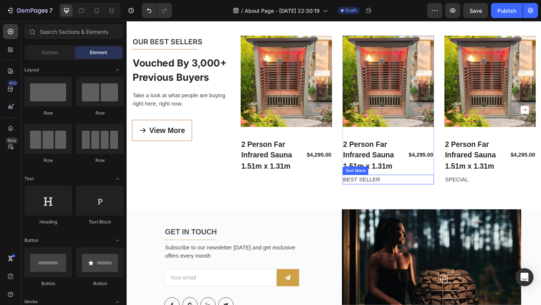
click at [389, 193] on p "BEST SELLER" at bounding box center [411, 193] width 98 height 9
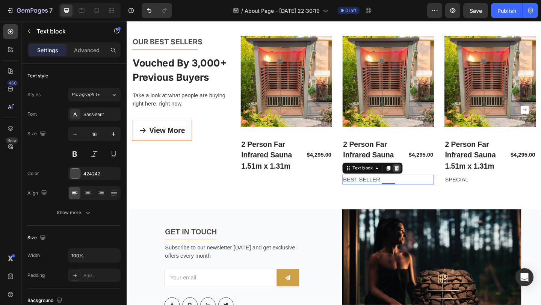
click at [420, 184] on div at bounding box center [420, 181] width 9 height 9
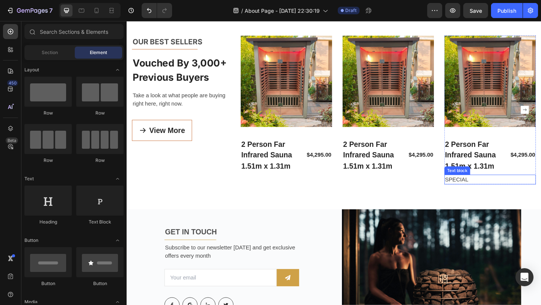
click at [486, 195] on p "SPECIAL" at bounding box center [522, 193] width 98 height 9
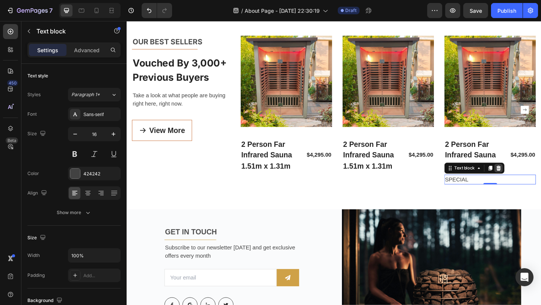
click at [529, 181] on icon at bounding box center [531, 181] width 6 height 6
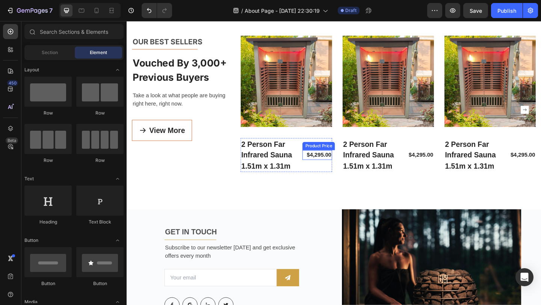
click at [341, 158] on div "Product Price" at bounding box center [335, 157] width 32 height 7
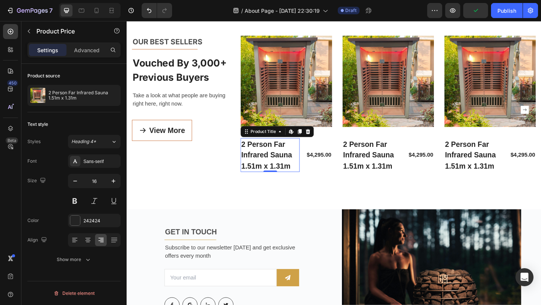
click at [285, 161] on h3 "2 Person Far Infrared Sauna 1.51m x 1.31m" at bounding box center [283, 166] width 64 height 37
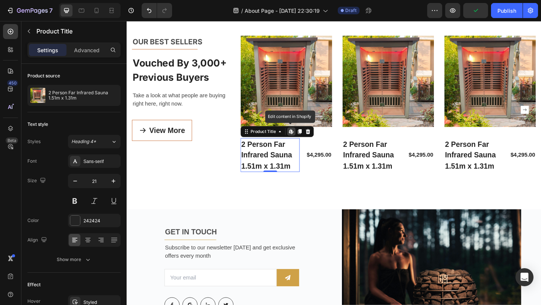
click at [285, 161] on h3 "2 Person Far Infrared Sauna 1.51m x 1.31m" at bounding box center [283, 166] width 64 height 37
click at [75, 184] on icon "button" at bounding box center [75, 181] width 8 height 8
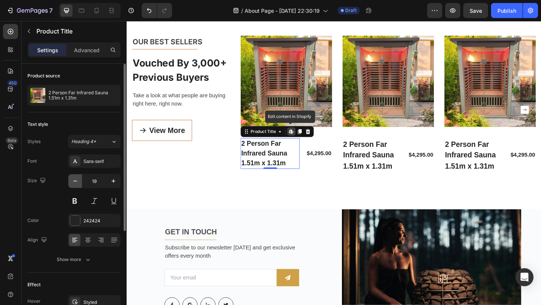
type input "18"
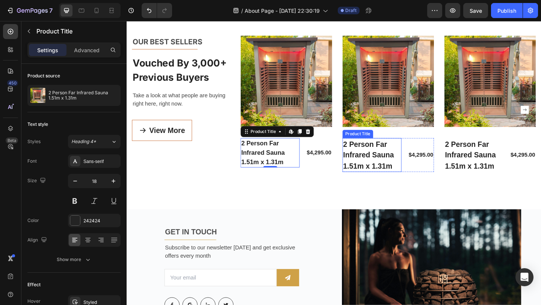
click at [382, 155] on h3 "2 Person Far Infrared Sauna 1.51m x 1.31m" at bounding box center [393, 166] width 64 height 37
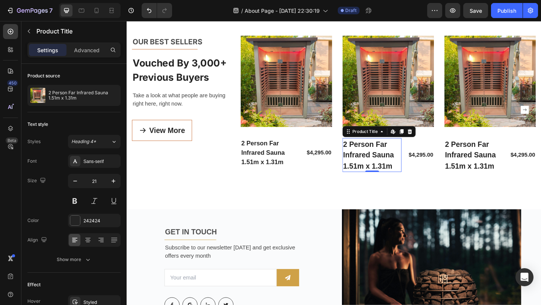
click at [371, 163] on h3 "2 Person Far Infrared Sauna 1.51m x 1.31m" at bounding box center [393, 166] width 64 height 37
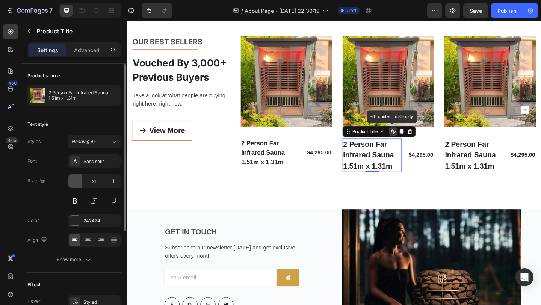
click at [76, 183] on icon "button" at bounding box center [75, 181] width 8 height 8
type input "18"
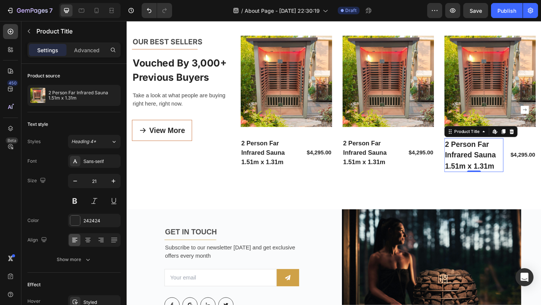
click at [507, 159] on h3 "2 Person Far Infrared Sauna 1.51m x 1.31m" at bounding box center [504, 166] width 64 height 37
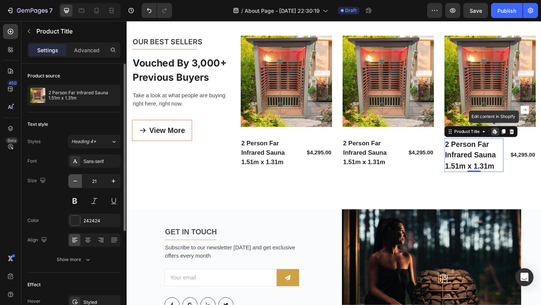
click at [81, 183] on button "button" at bounding box center [75, 181] width 14 height 14
type input "18"
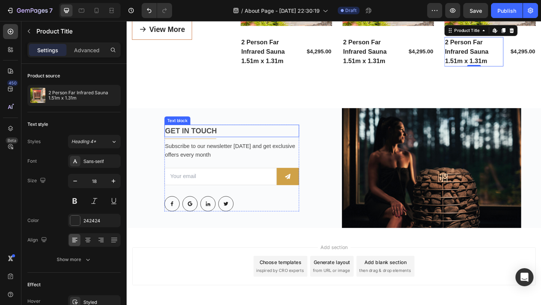
scroll to position [1606, 0]
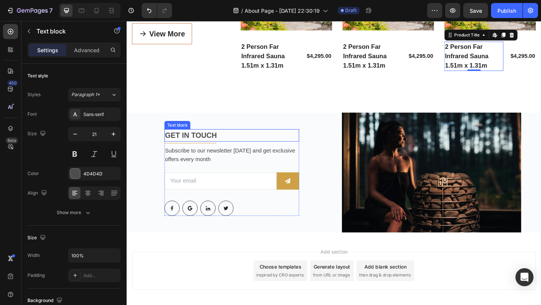
click at [189, 136] on div "Text block" at bounding box center [182, 134] width 28 height 9
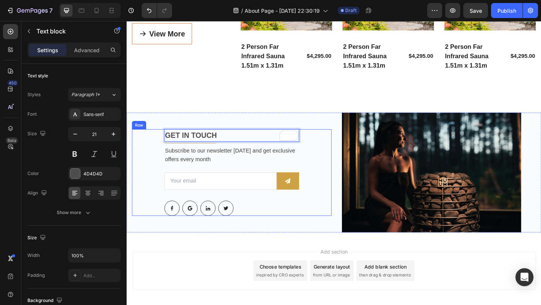
click at [153, 192] on div "GET IN TOUCH Text block 4 Title Line Subscribe to our newsletter today and get …" at bounding box center [240, 186] width 217 height 94
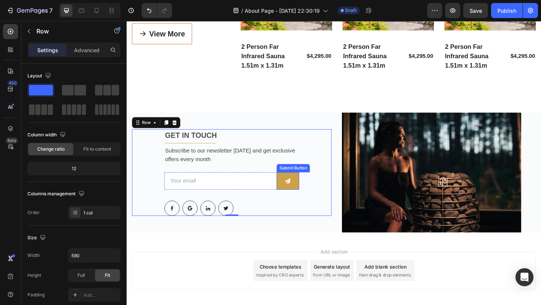
click at [301, 193] on icon at bounding box center [302, 195] width 6 height 6
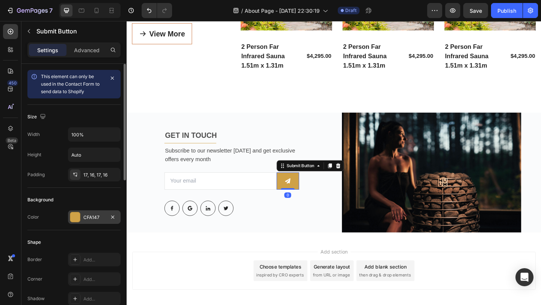
click at [85, 217] on div "CFA147" at bounding box center [94, 217] width 22 height 7
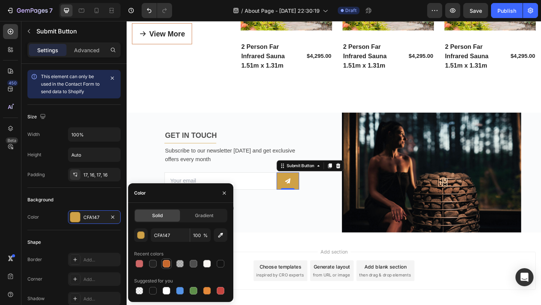
click at [168, 264] on div at bounding box center [167, 264] width 8 height 8
type input "C6682D"
click at [308, 215] on div "GET IN TOUCH Text block Title Line Subscribe to our newsletter today and get ex…" at bounding box center [241, 186] width 146 height 94
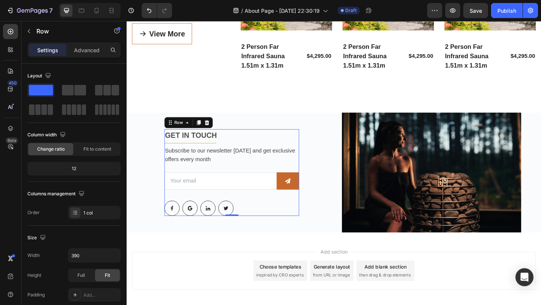
click at [216, 153] on div "GET IN TOUCH Text block Title Line Subscribe to our newsletter today and get ex…" at bounding box center [241, 186] width 146 height 94
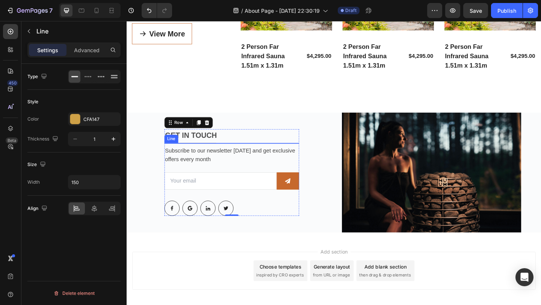
click at [216, 154] on div at bounding box center [196, 154] width 56 height 0
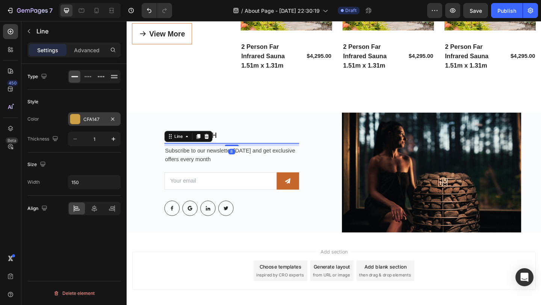
click at [91, 123] on div "CFA147" at bounding box center [94, 119] width 53 height 14
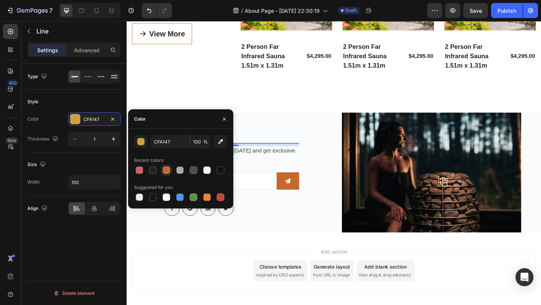
click at [169, 171] on div at bounding box center [167, 170] width 8 height 8
type input "C6682D"
click at [289, 216] on div "Button Button Button Button Row" at bounding box center [241, 224] width 146 height 17
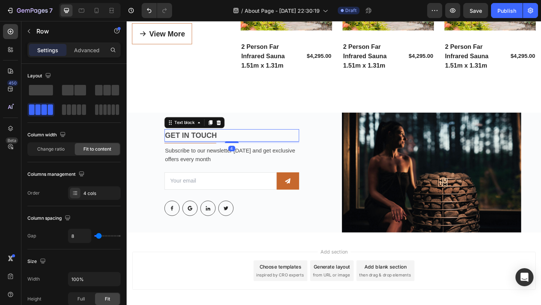
click at [219, 148] on p "GET IN TOUCH" at bounding box center [240, 145] width 145 height 12
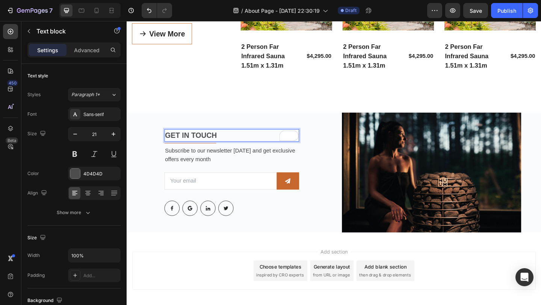
click at [197, 146] on p "GET IN TOUCH" at bounding box center [240, 145] width 145 height 12
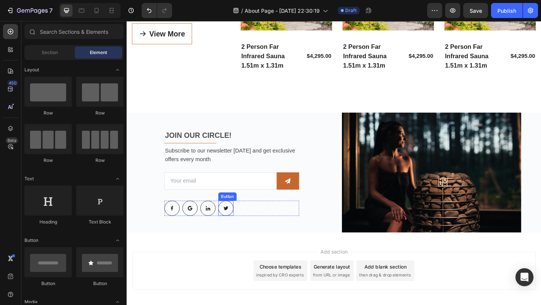
click at [237, 213] on div "Button" at bounding box center [236, 211] width 17 height 7
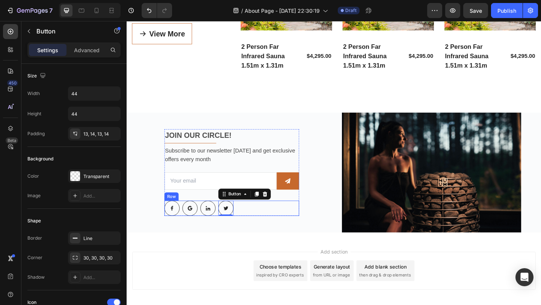
click at [258, 225] on div "Button Button Button Button 0 Row" at bounding box center [241, 224] width 146 height 17
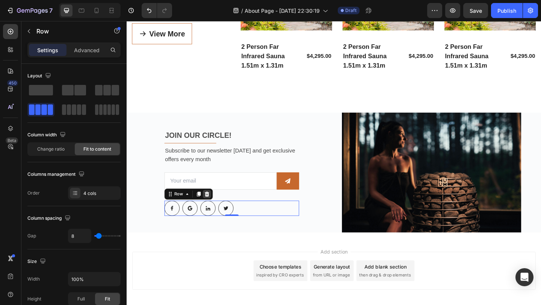
click at [214, 208] on icon at bounding box center [213, 209] width 5 height 5
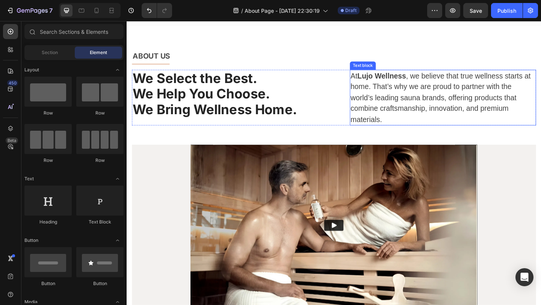
scroll to position [0, 0]
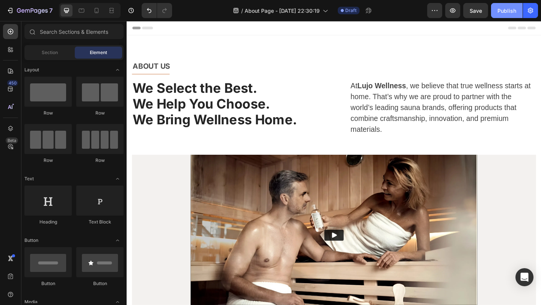
click at [502, 8] on div "Publish" at bounding box center [506, 11] width 19 height 8
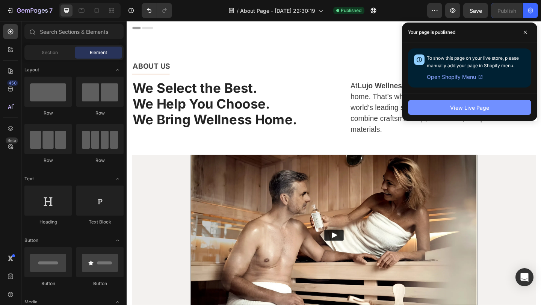
click at [476, 107] on div "View Live Page" at bounding box center [469, 108] width 39 height 8
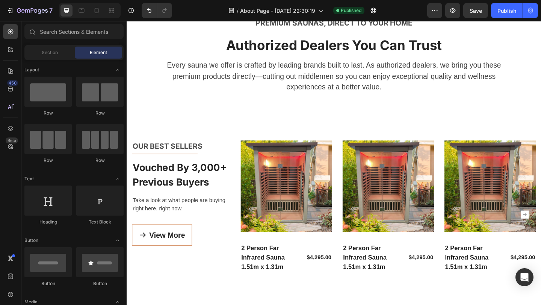
scroll to position [1394, 0]
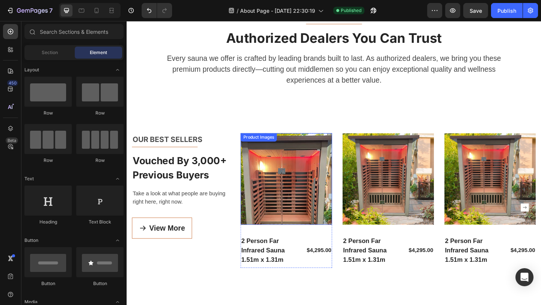
click at [290, 145] on div "Product Images" at bounding box center [301, 193] width 100 height 100
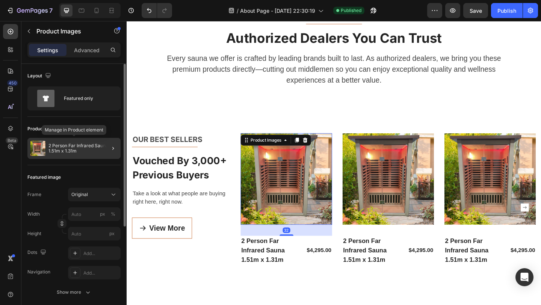
click at [82, 148] on p "2 Person Far Infrared Sauna 1.51m x 1.31m" at bounding box center [82, 148] width 69 height 11
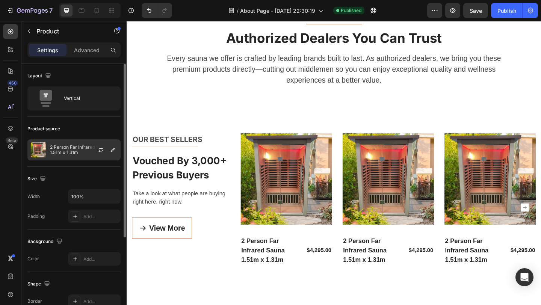
click at [79, 152] on p "2 Person Far Infrared Sauna 1.51m x 1.31m" at bounding box center [83, 150] width 67 height 11
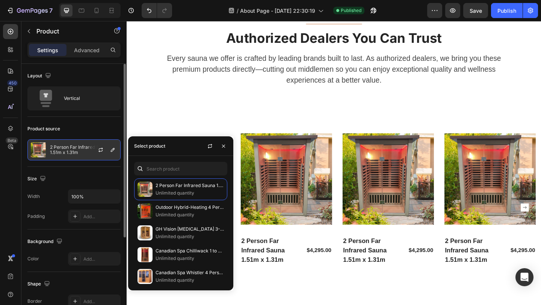
click at [39, 153] on img at bounding box center [38, 149] width 15 height 15
click at [100, 152] on icon "button" at bounding box center [101, 150] width 6 height 6
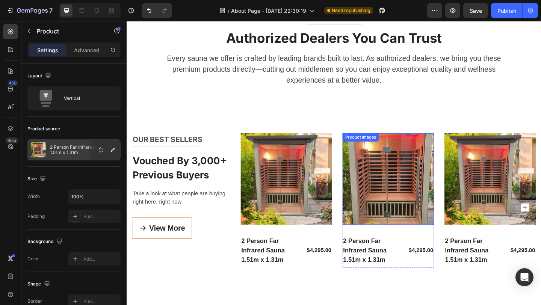
click at [394, 191] on img at bounding box center [411, 193] width 100 height 100
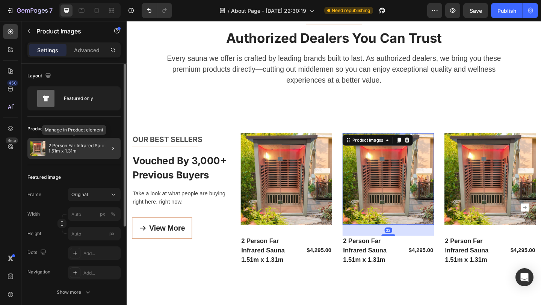
click at [80, 150] on p "2 Person Far Infrared Sauna 1.51m x 1.31m" at bounding box center [82, 148] width 69 height 11
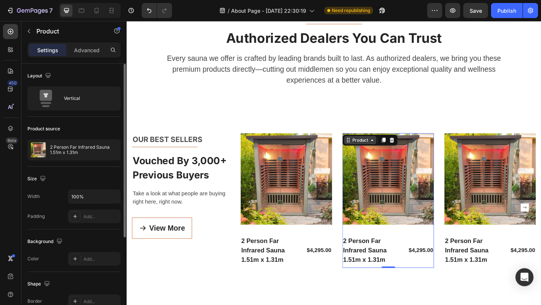
click at [395, 149] on icon at bounding box center [394, 151] width 6 height 6
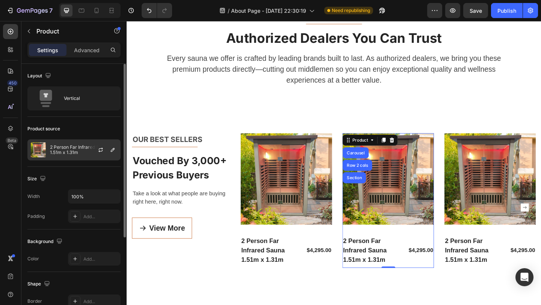
click at [51, 153] on p "2 Person Far Infrared Sauna 1.51m x 1.31m" at bounding box center [83, 150] width 67 height 11
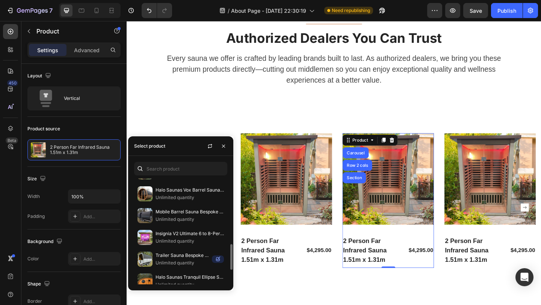
scroll to position [284, 0]
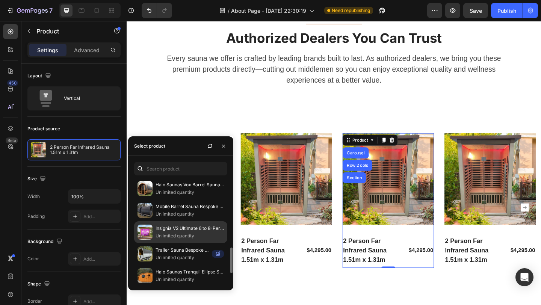
click at [169, 231] on p "Insignia V2 Ultimate 6 to 8-Person Garden Sauna [GEOGRAPHIC_DATA]" at bounding box center [189, 229] width 68 height 8
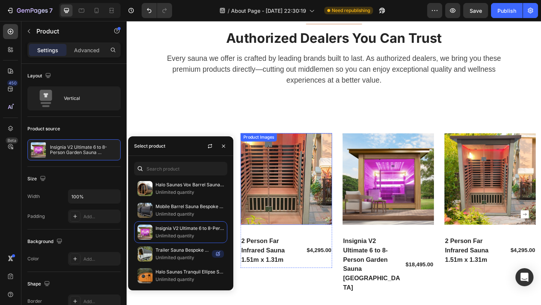
click at [319, 203] on img at bounding box center [301, 193] width 100 height 100
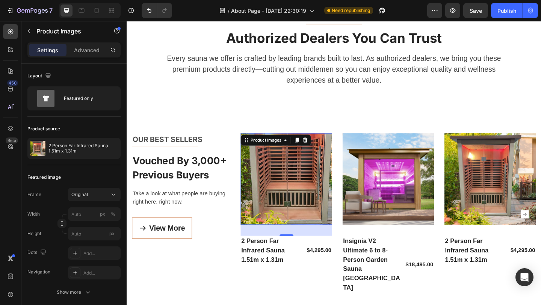
click at [278, 214] on img at bounding box center [301, 193] width 100 height 100
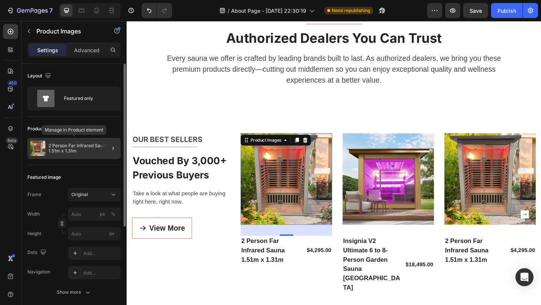
click at [72, 149] on p "2 Person Far Infrared Sauna 1.51m x 1.31m" at bounding box center [82, 148] width 69 height 11
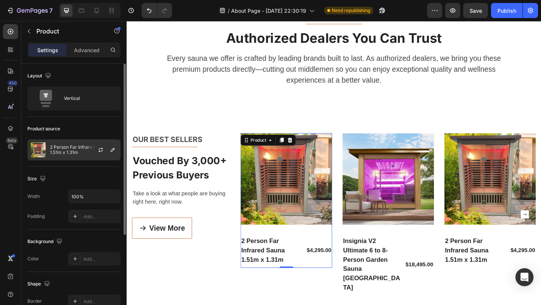
click at [37, 147] on img at bounding box center [38, 149] width 15 height 15
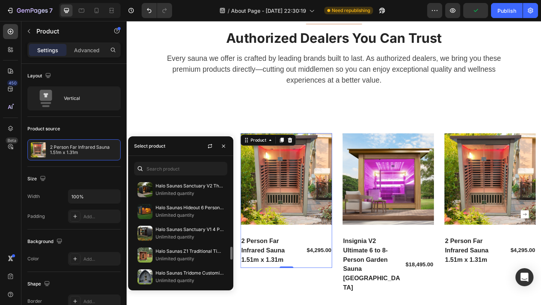
scroll to position [567, 0]
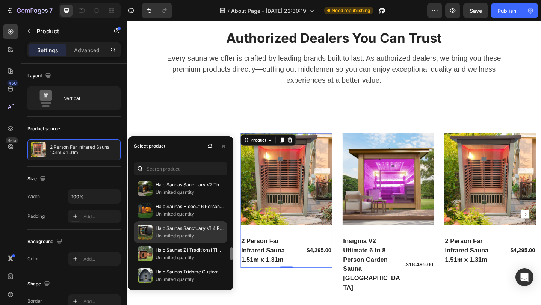
click at [168, 234] on p "Unlimited quantity" at bounding box center [189, 236] width 68 height 8
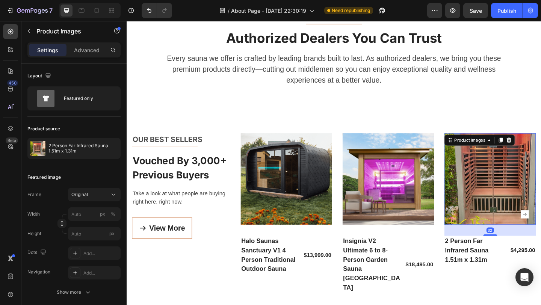
click at [495, 202] on img at bounding box center [522, 193] width 100 height 100
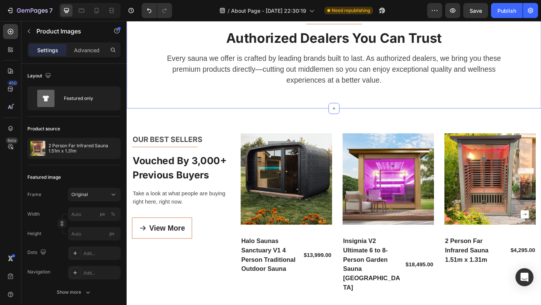
click at [481, 98] on div "Premium Saunas, Direct to Your Home Text block Title Line Authorized Dealers Yo…" at bounding box center [351, 61] width 439 height 104
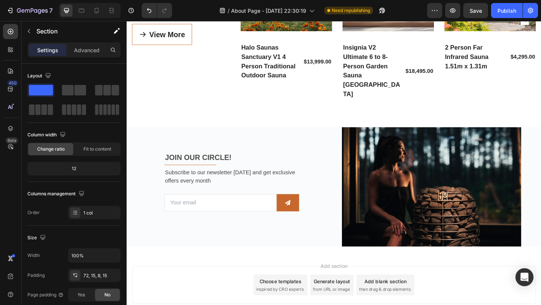
scroll to position [1618, 0]
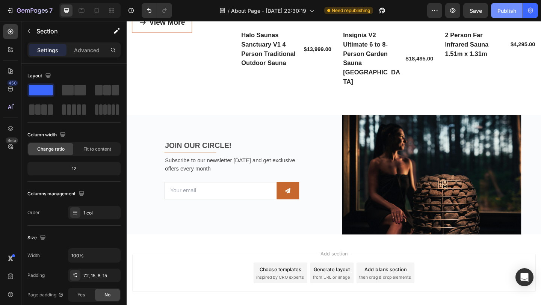
click at [503, 11] on div "Publish" at bounding box center [506, 11] width 19 height 8
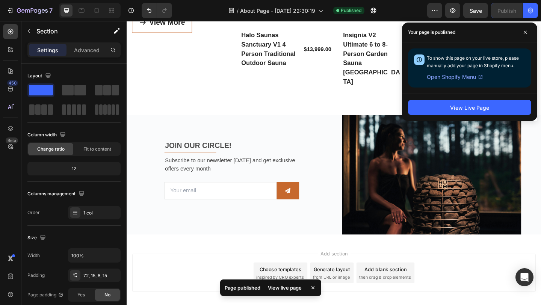
click at [451, 99] on div "View Live Page" at bounding box center [469, 107] width 135 height 27
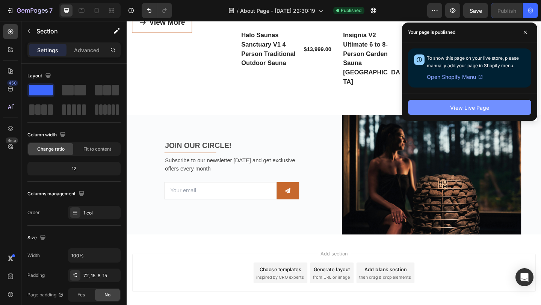
click at [451, 106] on div "View Live Page" at bounding box center [469, 108] width 39 height 8
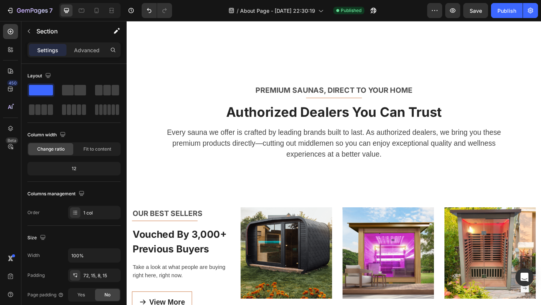
scroll to position [1363, 0]
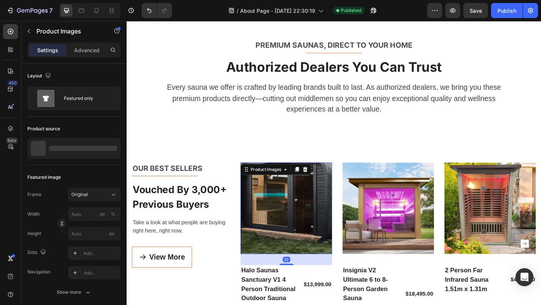
click at [280, 217] on img at bounding box center [301, 225] width 100 height 100
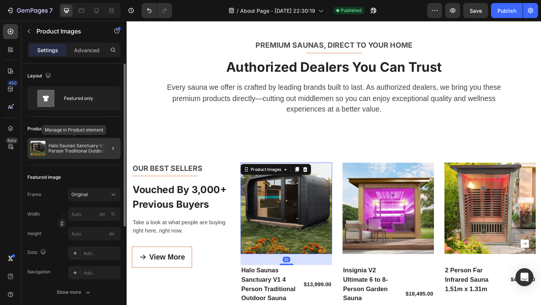
click at [76, 147] on p "Halo Saunas Sanctuary V1 4 Person Traditional Outdoor Sauna" at bounding box center [82, 148] width 69 height 11
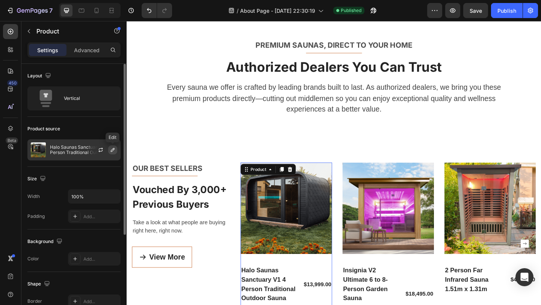
click at [113, 150] on icon "button" at bounding box center [113, 150] width 6 height 6
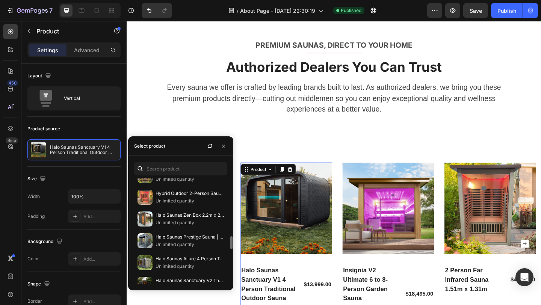
scroll to position [472, 0]
click at [188, 221] on p "Unlimited quantity" at bounding box center [189, 222] width 68 height 8
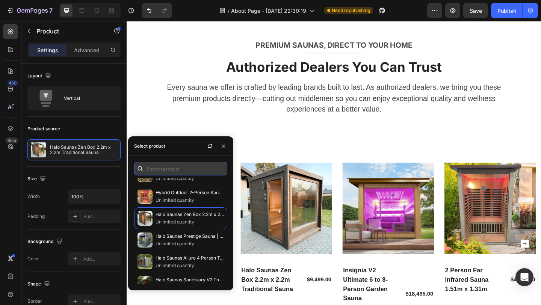
click at [198, 171] on input "text" at bounding box center [180, 169] width 93 height 14
paste input "Halo Saunas Valour Barrel Sauna - Insulated"
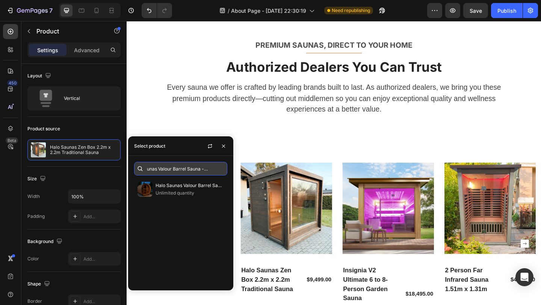
scroll to position [0, 0]
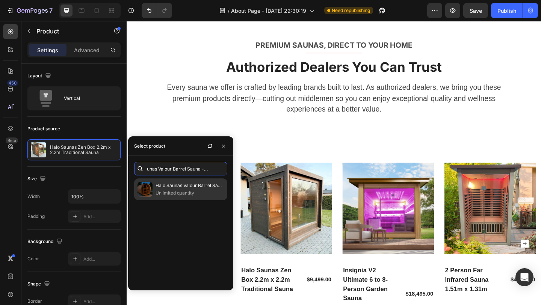
type input "Halo Saunas Valour Barrel Sauna - Insulated"
click at [201, 189] on p "Halo Saunas Valour Barrel Sauna - Insulated" at bounding box center [189, 186] width 68 height 8
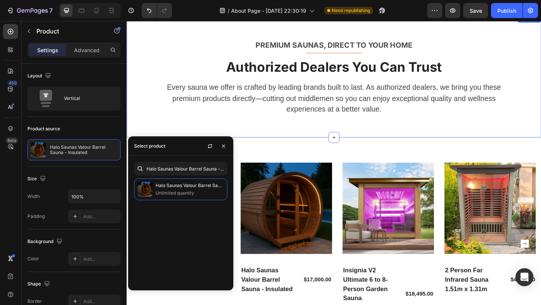
click at [349, 124] on div "Premium Saunas, Direct to Your Home Text block Title Line Authorized Dealers Yo…" at bounding box center [351, 93] width 439 height 104
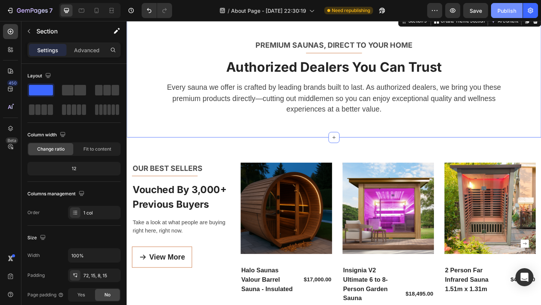
click at [511, 10] on div "Publish" at bounding box center [506, 11] width 19 height 8
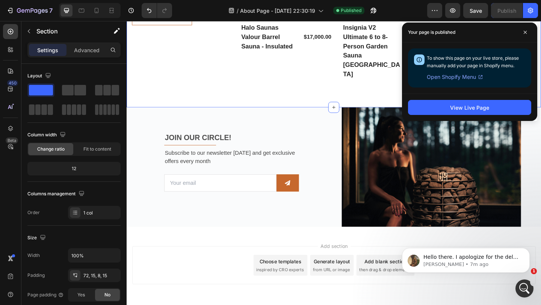
scroll to position [1641, 0]
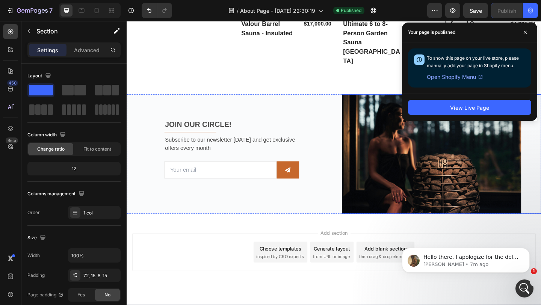
click at [405, 159] on img at bounding box center [458, 166] width 195 height 130
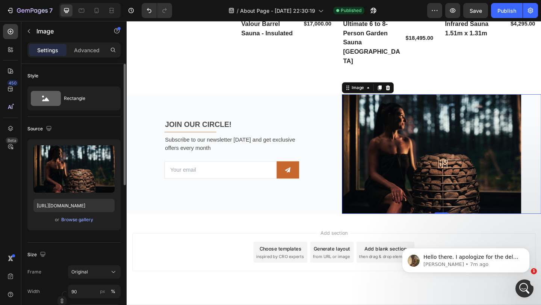
click at [79, 224] on div "Upload Image https://cdn.shopify.com/s/files/1/0898/3874/7979/files/gempages_54…" at bounding box center [73, 184] width 93 height 91
click at [78, 218] on div "Browse gallery" at bounding box center [77, 219] width 32 height 7
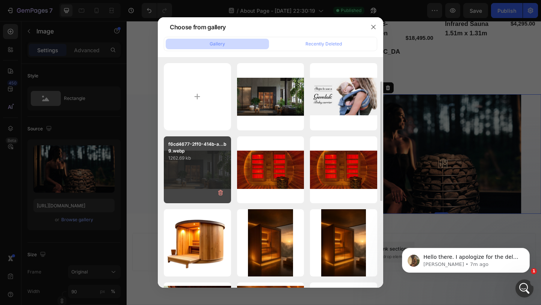
scroll to position [214, 0]
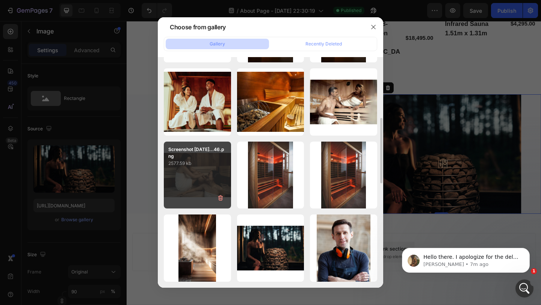
click at [198, 181] on div "Screenshot 2025-09-18...46.png 2577.59 kb" at bounding box center [197, 175] width 67 height 67
type input "https://cdn.shopify.com/s/files/1/0898/3874/7979/files/gempages_549777158432621…"
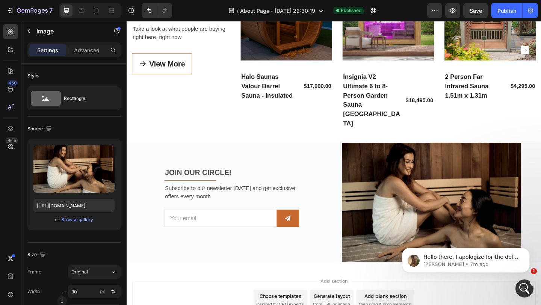
scroll to position [1581, 0]
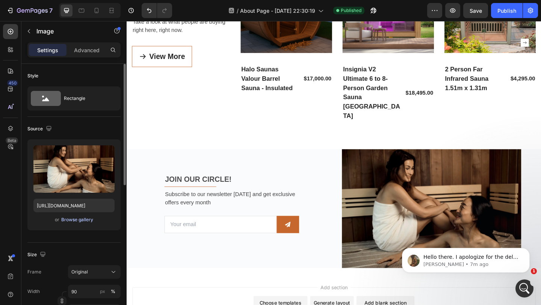
click at [81, 221] on div "Browse gallery" at bounding box center [77, 219] width 32 height 7
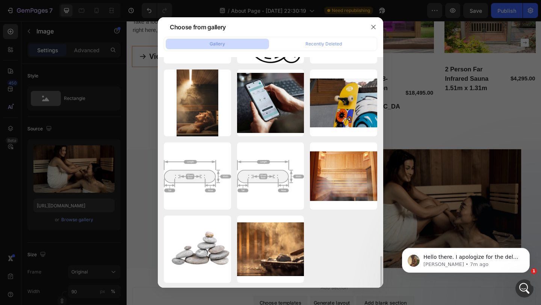
scroll to position [1384, 0]
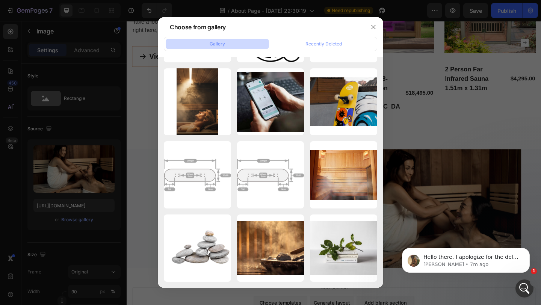
click at [445, 90] on div at bounding box center [270, 152] width 541 height 305
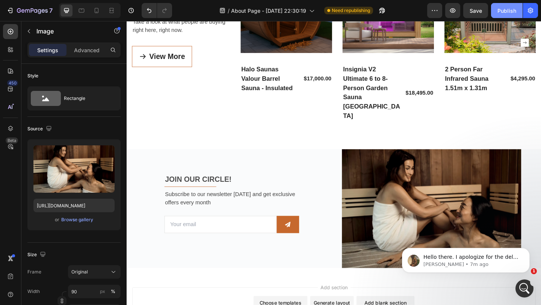
click at [507, 6] on button "Publish" at bounding box center [507, 10] width 32 height 15
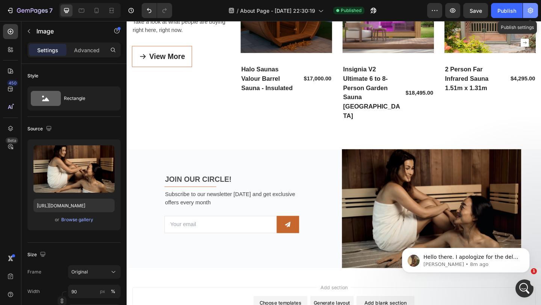
click at [532, 12] on icon "button" at bounding box center [531, 11] width 8 height 8
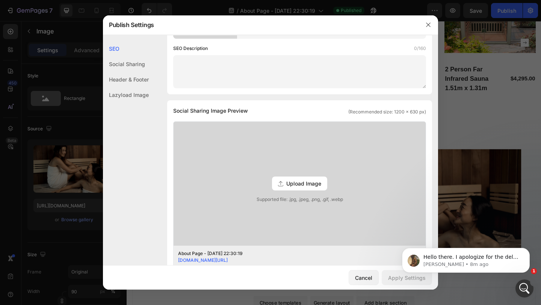
scroll to position [0, 0]
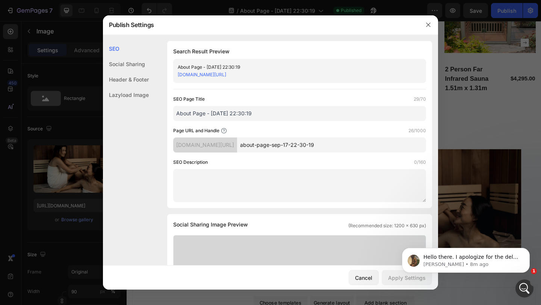
click at [336, 84] on div "Search Result Preview About Page - Sep 17, 22:30:19 fyveds-ad.myshopify.com/pag…" at bounding box center [299, 124] width 265 height 167
click at [339, 77] on div "fyveds-ad.myshopify.com/pages/about-page-sep-17-22-30-19" at bounding box center [293, 75] width 231 height 8
click at [291, 108] on input "About Page - Sep 17, 22:30:19" at bounding box center [299, 113] width 253 height 15
click at [260, 113] on input "About Page - Sep 17, 22:30:19" at bounding box center [299, 113] width 253 height 15
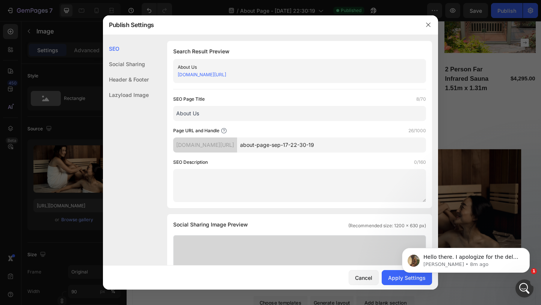
type input "About Us"
drag, startPoint x: 349, startPoint y: 145, endPoint x: 298, endPoint y: 147, distance: 51.5
click at [298, 147] on input "about-page-sep-17-22-30-19" at bounding box center [331, 144] width 189 height 15
click at [392, 279] on html "Hello there. I apologize for the delay in response. Please note that you are ab…" at bounding box center [466, 258] width 150 height 53
click at [384, 277] on button "Apply Settings" at bounding box center [407, 277] width 50 height 15
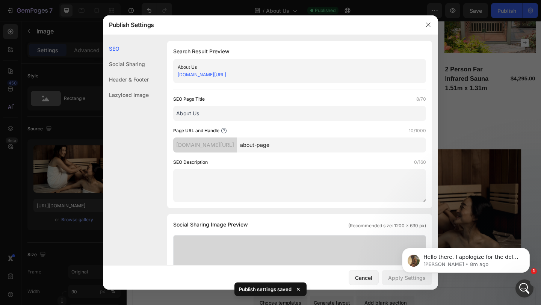
click at [297, 147] on input "about-page" at bounding box center [331, 144] width 189 height 15
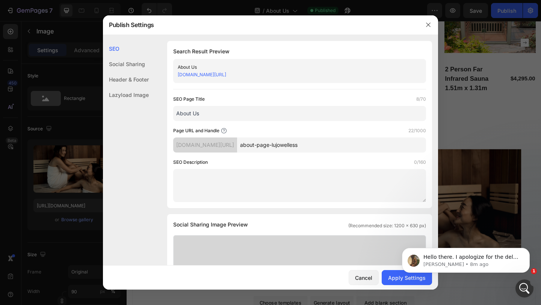
click at [413, 274] on body "Hello there. I apologize for the delay in response. Please note that you are ab…" at bounding box center [466, 258] width 144 height 47
click at [317, 148] on input "about-page-lujowelless" at bounding box center [331, 144] width 189 height 15
type input "about-page-lujowellness"
click at [396, 283] on html "Hello there. I apologize for the delay in response. Please note that you are ab…" at bounding box center [466, 258] width 150 height 53
click at [396, 277] on body "Hello there. I apologize for the delay in response. Please note that you are ab…" at bounding box center [466, 258] width 144 height 47
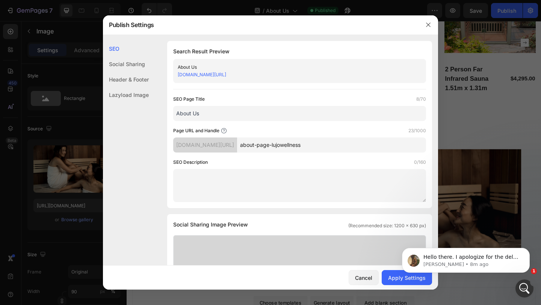
click at [395, 278] on body "Hello there. I apologize for the delay in response. Please note that you are ab…" at bounding box center [466, 258] width 144 height 47
click at [426, 21] on button "button" at bounding box center [428, 25] width 12 height 12
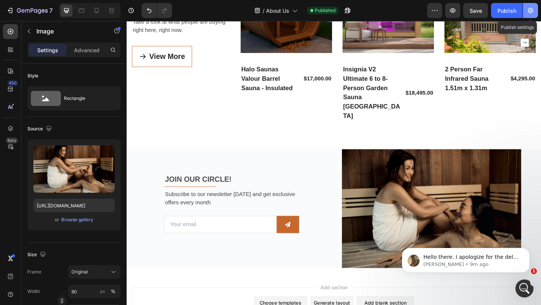
click at [533, 17] on button "button" at bounding box center [530, 10] width 15 height 15
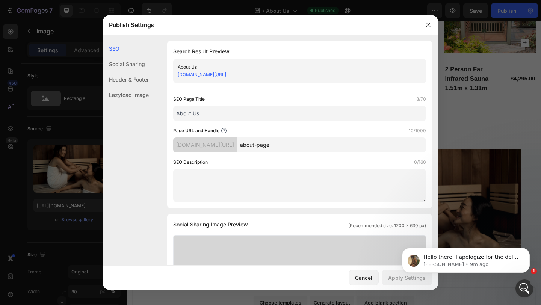
click at [468, 113] on div at bounding box center [270, 152] width 541 height 305
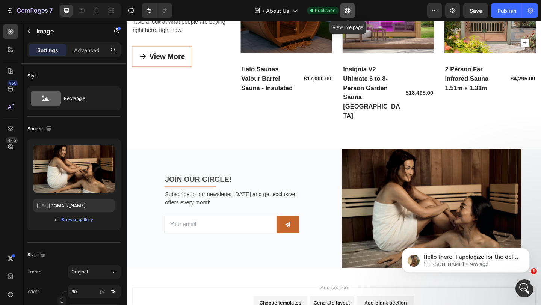
click at [347, 12] on icon "button" at bounding box center [348, 11] width 8 height 8
click at [98, 10] on icon at bounding box center [97, 10] width 4 height 5
type input "100"
